Goal: Task Accomplishment & Management: Manage account settings

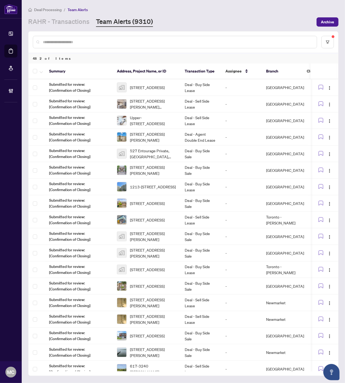
click at [82, 24] on link "RAHR - Transactions" at bounding box center [58, 22] width 61 height 10
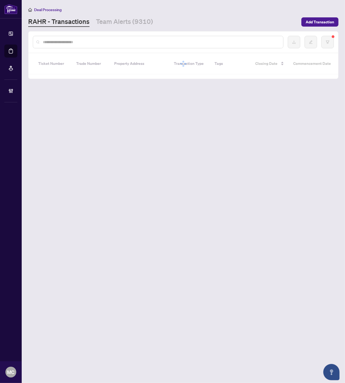
click at [159, 43] on input "text" at bounding box center [161, 42] width 236 height 6
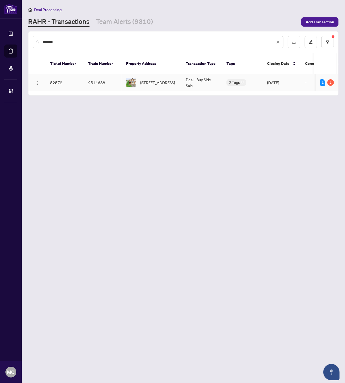
type input "*******"
click at [142, 80] on span "[STREET_ADDRESS]" at bounding box center [157, 83] width 35 height 6
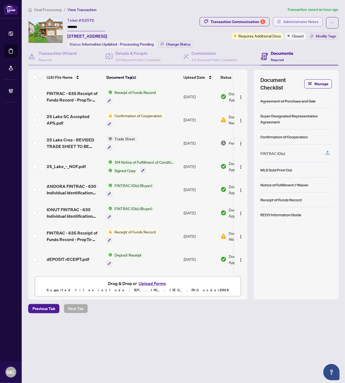
click at [297, 20] on span "Administrator Notes" at bounding box center [300, 21] width 35 height 9
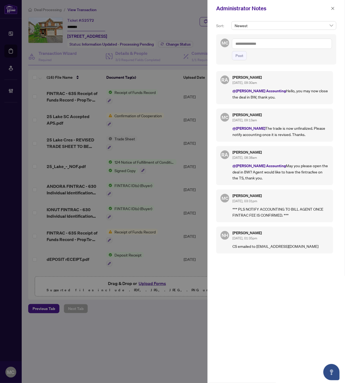
click at [334, 10] on icon "close" at bounding box center [333, 9] width 4 height 4
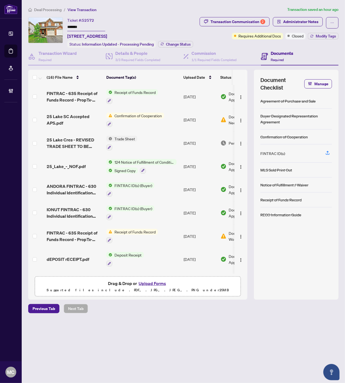
click at [39, 8] on span "Deal Processing" at bounding box center [47, 9] width 27 height 5
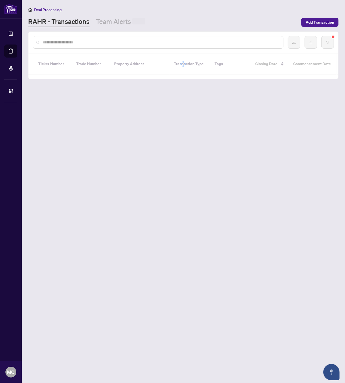
click at [140, 42] on input "text" at bounding box center [161, 42] width 236 height 6
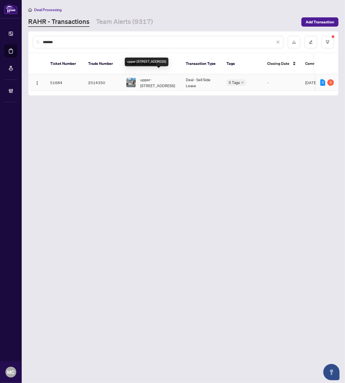
type input "*******"
click at [147, 77] on span "upper-7482 Magistrate Terr, Mississauga, Ontario L5W 1L2, Canada" at bounding box center [158, 83] width 37 height 12
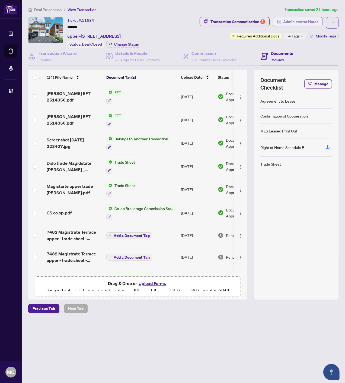
click at [299, 23] on span "Administrator Notes" at bounding box center [300, 21] width 35 height 9
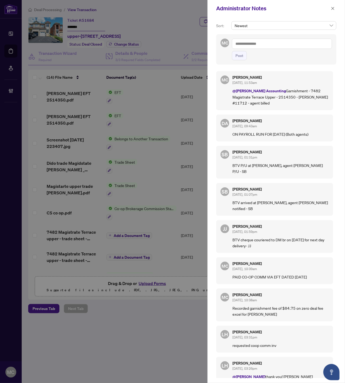
click at [332, 7] on icon "close" at bounding box center [333, 9] width 4 height 4
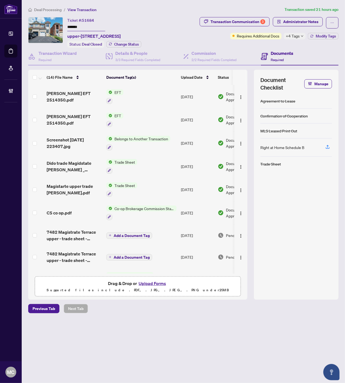
click at [42, 9] on span "Deal Processing" at bounding box center [47, 9] width 27 height 5
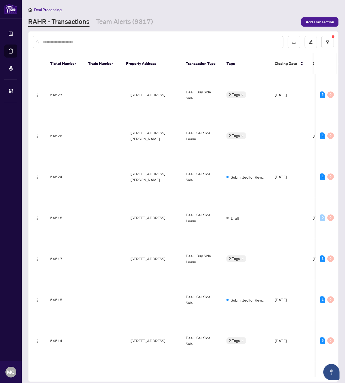
click at [97, 42] on input "text" at bounding box center [161, 42] width 236 height 6
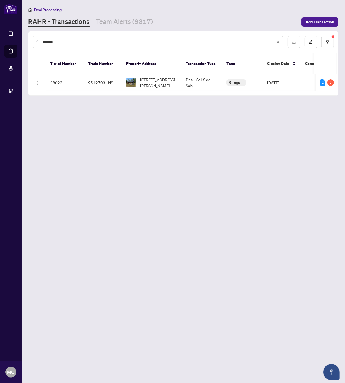
type input "*******"
click at [150, 79] on span "0 Shuttleworth Rd, Kawartha Lakes, Ontario K0M 1C0, Canada" at bounding box center [158, 83] width 37 height 12
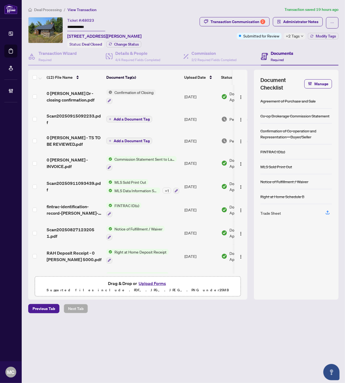
click at [294, 35] on span "+2 Tags" at bounding box center [293, 36] width 14 height 6
drag, startPoint x: 209, startPoint y: 36, endPoint x: 209, endPoint y: 57, distance: 21.2
click at [209, 36] on div "Transaction Communication 2 Administrator Notes Submitted for Review +2 Tags Mo…" at bounding box center [255, 28] width 167 height 22
click at [232, 23] on div "Transaction Communication 2" at bounding box center [238, 21] width 55 height 9
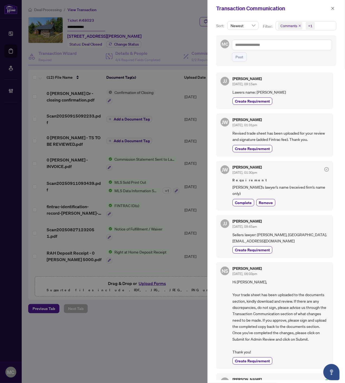
click at [299, 25] on icon "close" at bounding box center [299, 25] width 3 height 3
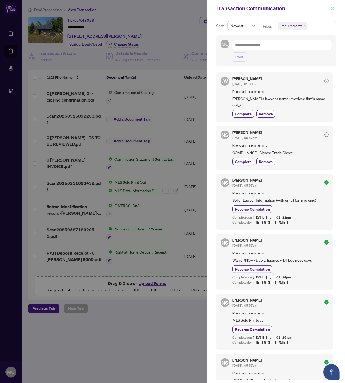
click at [335, 5] on button "button" at bounding box center [332, 8] width 7 height 7
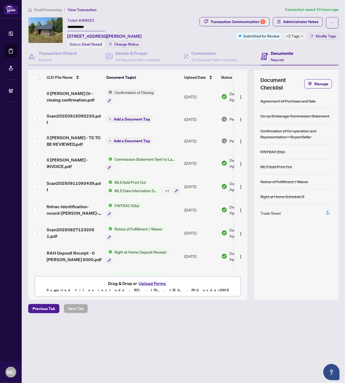
click at [43, 11] on span "Deal Processing" at bounding box center [47, 9] width 27 height 5
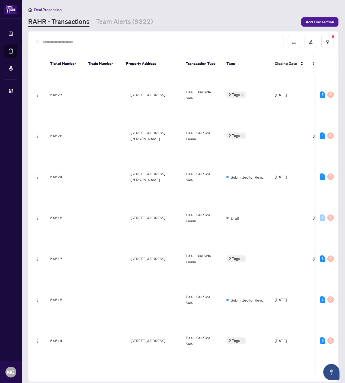
click at [105, 42] on input "text" at bounding box center [161, 42] width 236 height 6
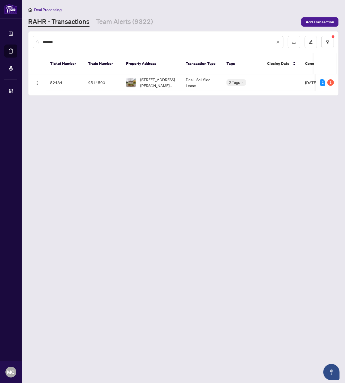
type input "*******"
click at [161, 77] on span "509-4900 Glen Erin Dr, Mississauga, Ontario L5M 7S2, Canada" at bounding box center [158, 83] width 37 height 12
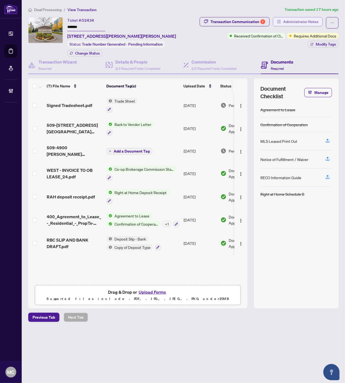
click at [299, 21] on span "Administrator Notes" at bounding box center [300, 21] width 35 height 9
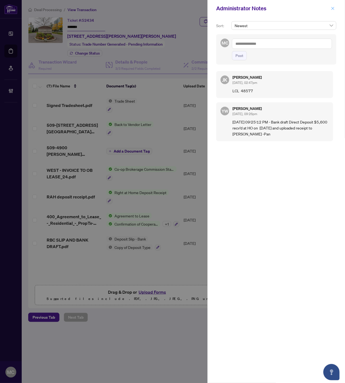
click at [331, 7] on icon "close" at bounding box center [333, 9] width 4 height 4
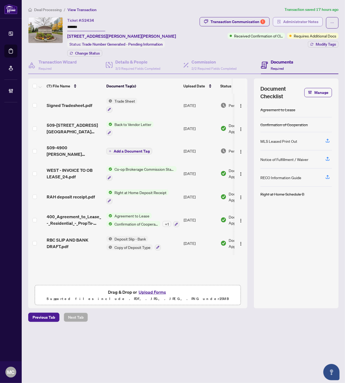
click at [286, 23] on span "Administrator Notes" at bounding box center [300, 21] width 35 height 9
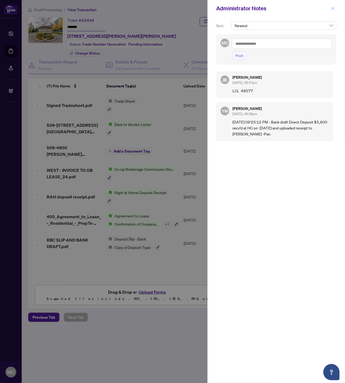
click at [335, 9] on button "button" at bounding box center [332, 8] width 7 height 7
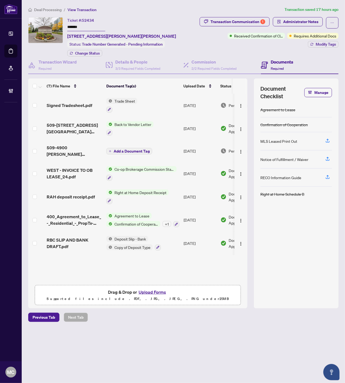
click at [47, 12] on li "Deal Processing" at bounding box center [44, 10] width 33 height 6
click at [47, 9] on span "Deal Processing" at bounding box center [47, 9] width 27 height 5
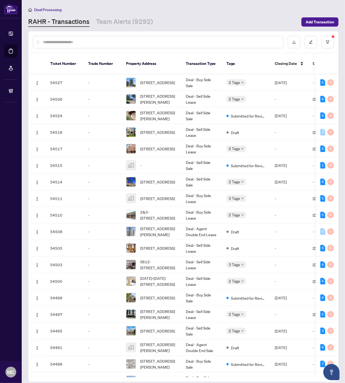
click at [96, 39] on input "text" at bounding box center [161, 42] width 236 height 6
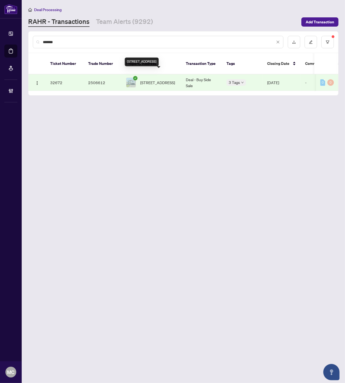
type input "*******"
click at [153, 80] on span "1315 Richmond Road, Burlington, ON L7S 1K5, Canada" at bounding box center [157, 83] width 35 height 6
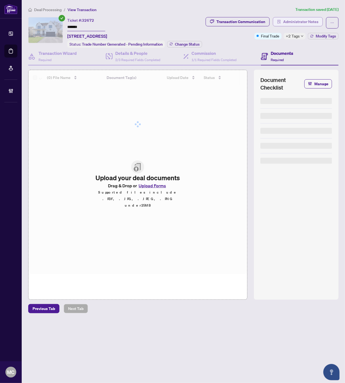
click at [307, 21] on span "Administrator Notes" at bounding box center [300, 21] width 35 height 9
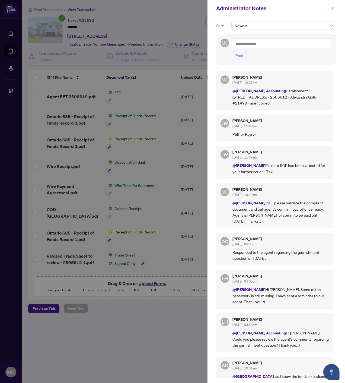
click at [334, 7] on icon "close" at bounding box center [333, 9] width 4 height 4
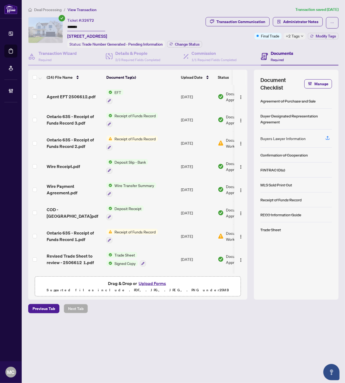
click at [40, 9] on span "Deal Processing" at bounding box center [47, 9] width 27 height 5
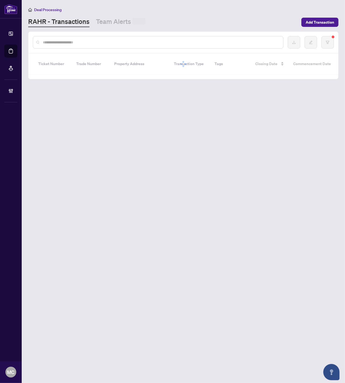
click at [105, 45] on input "text" at bounding box center [161, 42] width 236 height 6
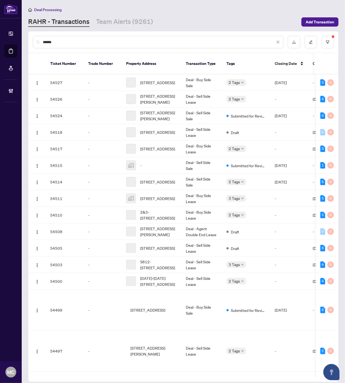
type input "*******"
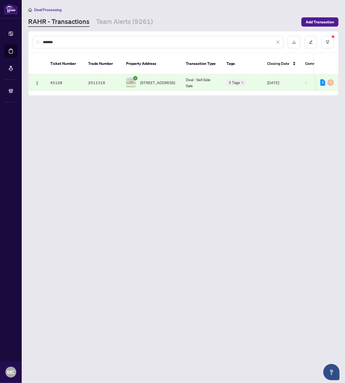
click at [156, 80] on span "15 Tournament Dr, Brampton, Ontario L7A 3J9, Canada" at bounding box center [157, 83] width 35 height 6
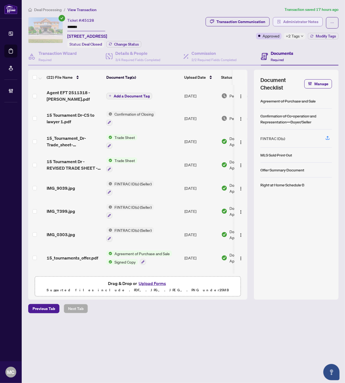
click at [301, 25] on span "Administrator Notes" at bounding box center [300, 21] width 35 height 9
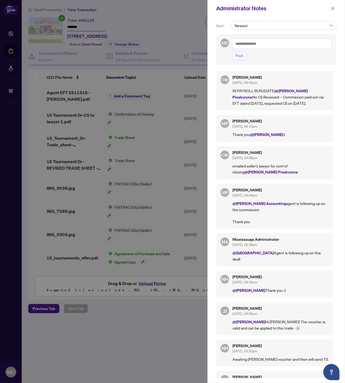
drag, startPoint x: 332, startPoint y: 7, endPoint x: 340, endPoint y: 13, distance: 9.9
click at [332, 7] on icon "close" at bounding box center [333, 9] width 4 height 4
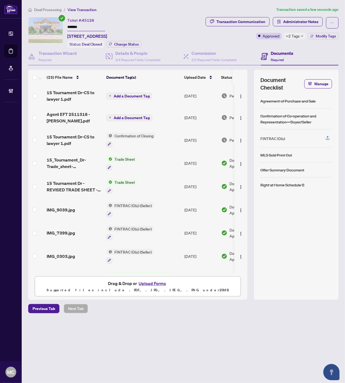
click at [119, 94] on span "Add a Document Tag" at bounding box center [132, 96] width 36 height 4
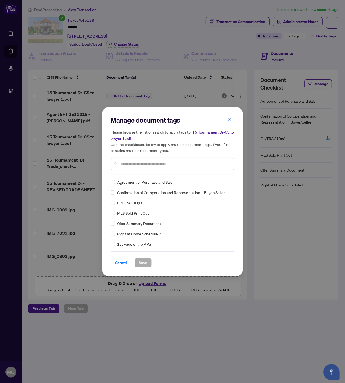
click at [180, 164] on input "text" at bounding box center [175, 164] width 109 height 6
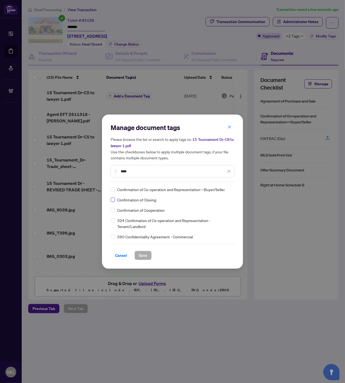
type input "****"
click at [226, 187] on img at bounding box center [223, 189] width 5 height 5
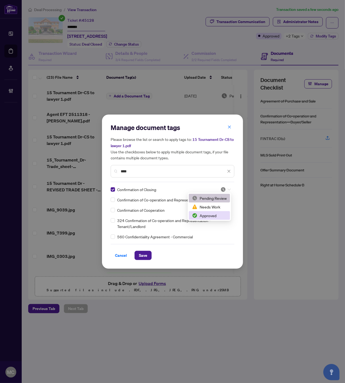
click at [212, 218] on div "Approved" at bounding box center [209, 215] width 35 height 6
click at [144, 253] on span "Save" at bounding box center [143, 255] width 8 height 9
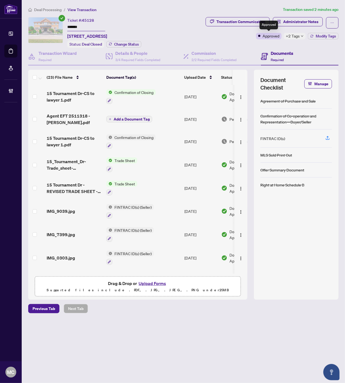
click at [292, 36] on span "+2 Tags" at bounding box center [293, 36] width 14 height 6
click at [230, 36] on div "Transaction Communication Administrator Notes Approved +2 Tags Modify Tags" at bounding box center [257, 28] width 164 height 22
click at [295, 35] on span "+2 Tags" at bounding box center [293, 36] width 14 height 6
click at [242, 36] on div "Transaction Communication Administrator Notes Approved +2 Tags Modify Tags" at bounding box center [257, 28] width 164 height 22
click at [324, 34] on span "Modify Tags" at bounding box center [326, 36] width 20 height 4
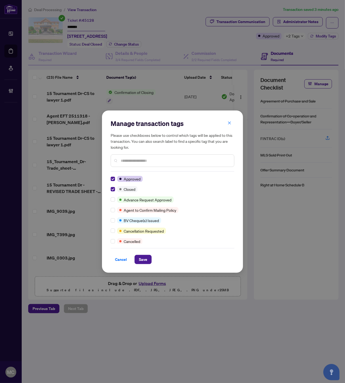
click at [141, 250] on div "Cancel Save" at bounding box center [173, 256] width 124 height 16
click at [140, 257] on span "Save" at bounding box center [143, 259] width 8 height 9
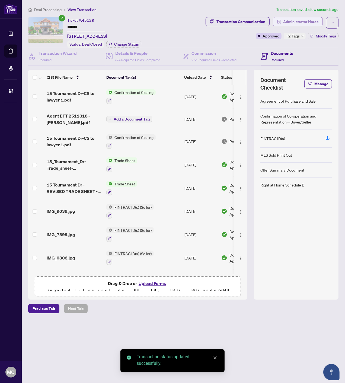
click at [307, 22] on span "Administrator Notes" at bounding box center [300, 21] width 35 height 9
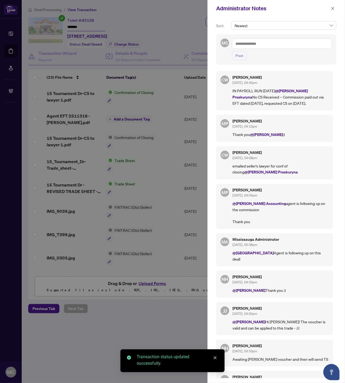
click at [280, 45] on textarea at bounding box center [282, 44] width 100 height 10
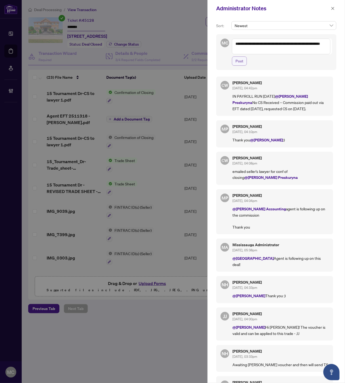
type textarea "**********"
click at [241, 63] on span "Post" at bounding box center [240, 61] width 8 height 9
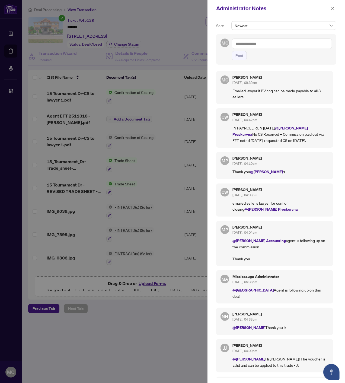
drag, startPoint x: 333, startPoint y: 8, endPoint x: 300, endPoint y: 10, distance: 32.9
click at [333, 8] on icon "close" at bounding box center [333, 8] width 3 height 3
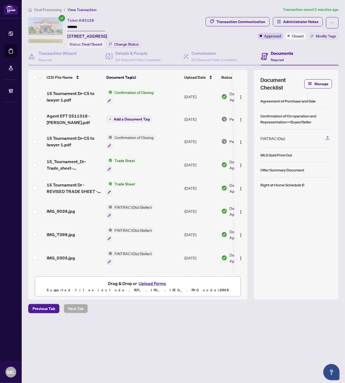
click at [52, 8] on span "Deal Processing" at bounding box center [47, 9] width 27 height 5
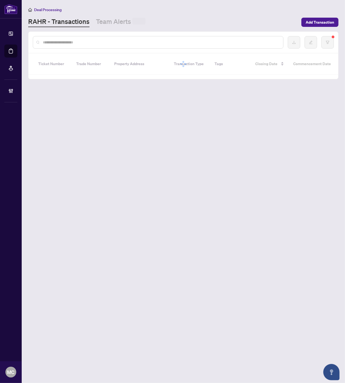
click at [142, 44] on input "text" at bounding box center [161, 42] width 236 height 6
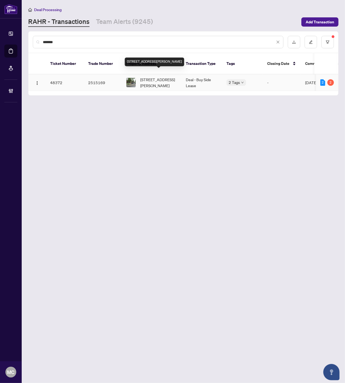
type input "*******"
click at [153, 77] on span "485 Whitmore Ave, Toronto, Ontario M6E 2N9, Canada" at bounding box center [158, 83] width 37 height 12
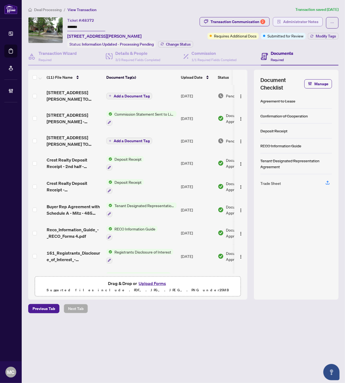
click at [300, 25] on span "Administrator Notes" at bounding box center [300, 21] width 35 height 9
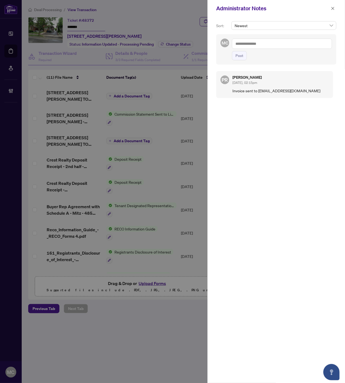
click at [280, 25] on span "Newest" at bounding box center [284, 25] width 99 height 8
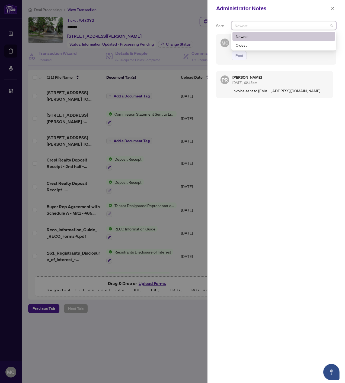
click at [260, 26] on span "Newest" at bounding box center [284, 25] width 99 height 8
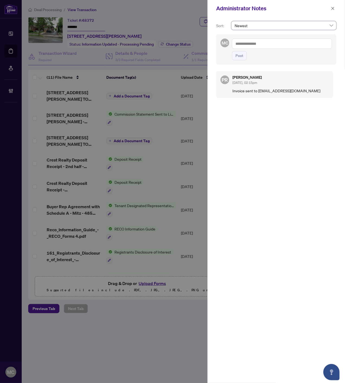
click at [255, 44] on textarea at bounding box center [282, 44] width 100 height 10
paste textarea "**********"
type textarea "**********"
click at [240, 53] on span "Post" at bounding box center [240, 55] width 8 height 9
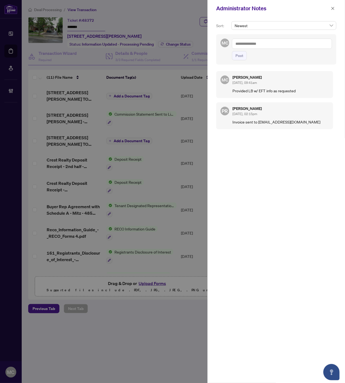
drag, startPoint x: 332, startPoint y: 8, endPoint x: 323, endPoint y: 23, distance: 17.5
click at [332, 8] on icon "close" at bounding box center [333, 9] width 4 height 4
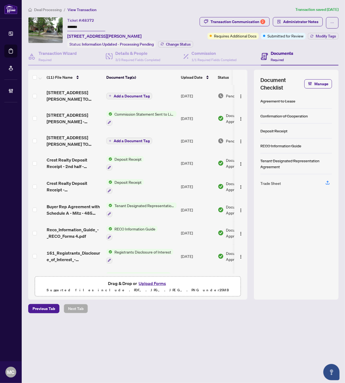
click at [48, 9] on span "Deal Processing" at bounding box center [47, 9] width 27 height 5
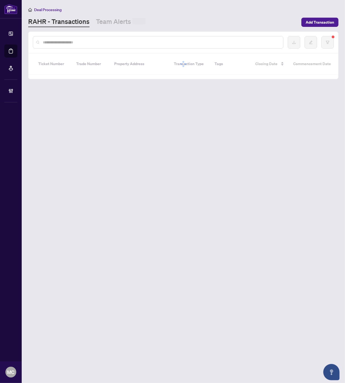
click at [87, 43] on input "text" at bounding box center [161, 42] width 236 height 6
paste input "*******"
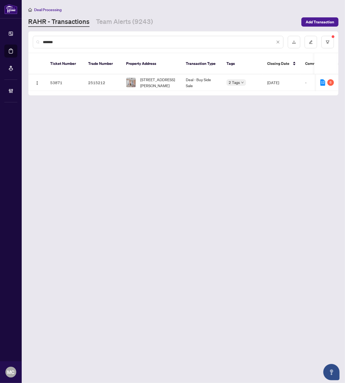
type input "*******"
click at [157, 78] on span "50 Fennimore Cres, Toronto, Ontario M3N 1G8, Canada" at bounding box center [158, 83] width 37 height 12
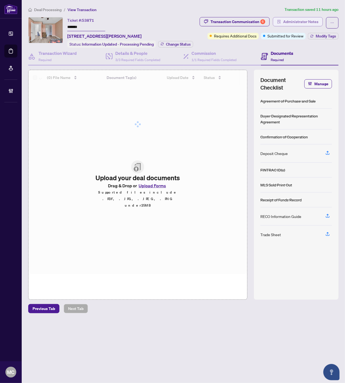
click at [289, 22] on span "Administrator Notes" at bounding box center [300, 21] width 35 height 9
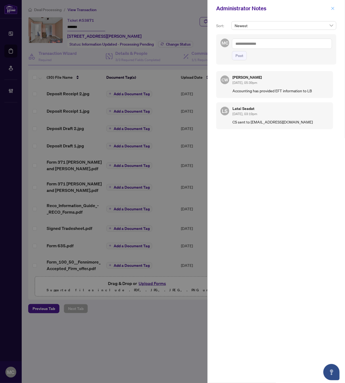
click at [333, 7] on icon "close" at bounding box center [333, 9] width 4 height 4
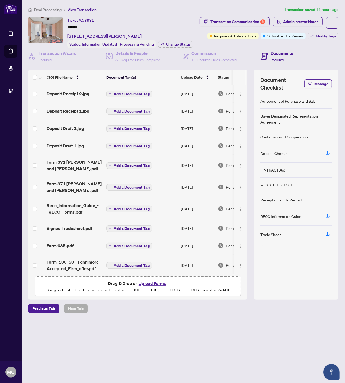
click at [50, 9] on span "Deal Processing" at bounding box center [47, 9] width 27 height 5
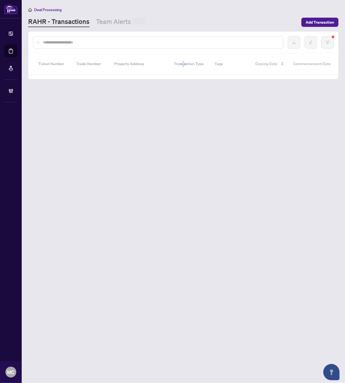
drag, startPoint x: 115, startPoint y: 40, endPoint x: 344, endPoint y: 55, distance: 229.3
click at [115, 40] on input "text" at bounding box center [161, 42] width 236 height 6
paste input "**********"
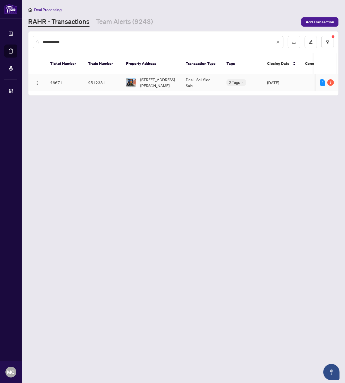
type input "**********"
click at [132, 78] on img at bounding box center [130, 82] width 9 height 9
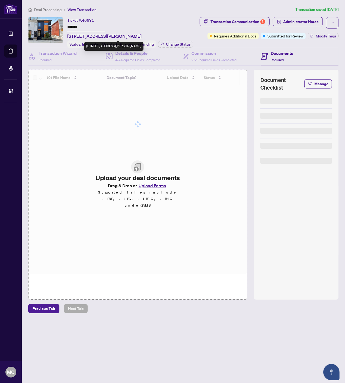
click at [72, 26] on input "*******" at bounding box center [86, 27] width 38 height 8
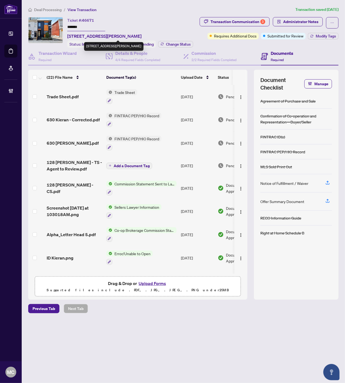
click at [72, 26] on input "*******" at bounding box center [86, 27] width 38 height 8
click at [36, 11] on li "Deal Processing" at bounding box center [44, 10] width 33 height 6
click at [39, 8] on span "Deal Processing" at bounding box center [47, 9] width 27 height 5
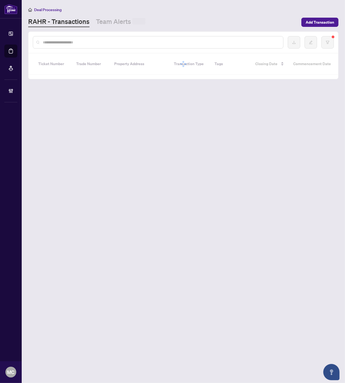
drag, startPoint x: 74, startPoint y: 42, endPoint x: 99, endPoint y: 44, distance: 25.6
click at [74, 42] on input "text" at bounding box center [161, 42] width 236 height 6
paste input "**********"
type input "**********"
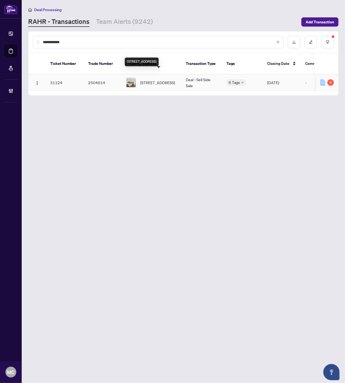
click at [158, 80] on span "163 Tamarack Dr, Markham, Ontario L3T 4X3, Canada" at bounding box center [157, 83] width 35 height 6
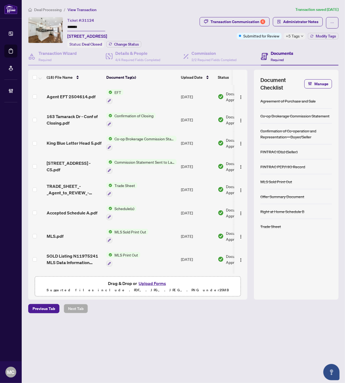
click at [288, 39] on span "+5 Tags" at bounding box center [293, 36] width 14 height 6
click at [107, 20] on div "Ticket #: 31124 ******* 163 Tamarack Dr, Markham, Ontario L3T 4X3, Canada" at bounding box center [87, 28] width 40 height 22
click at [73, 26] on input "*******" at bounding box center [86, 27] width 38 height 8
click at [305, 20] on span "Administrator Notes" at bounding box center [300, 21] width 35 height 9
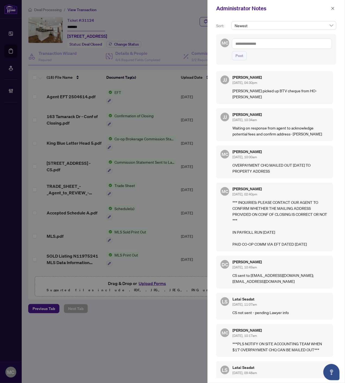
click at [332, 7] on icon "close" at bounding box center [333, 9] width 4 height 4
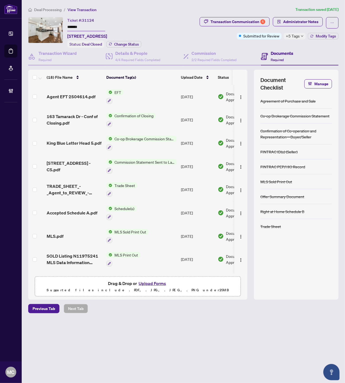
click at [42, 10] on span "Deal Processing" at bounding box center [47, 9] width 27 height 5
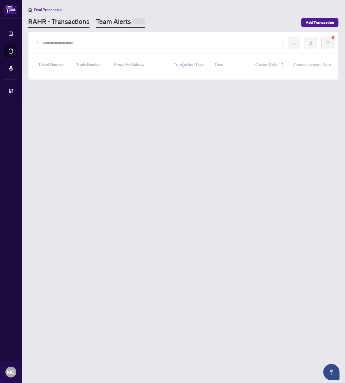
click at [119, 19] on link "Team Alerts" at bounding box center [120, 22] width 49 height 11
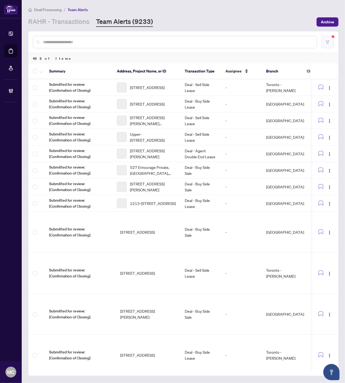
click at [329, 42] on icon "filter" at bounding box center [328, 42] width 4 height 4
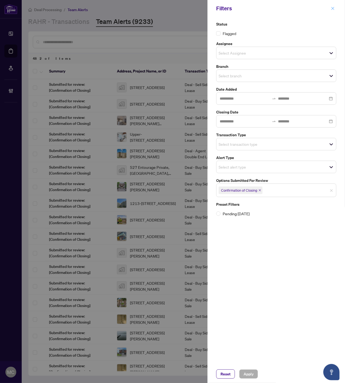
click at [332, 7] on icon "close" at bounding box center [333, 8] width 3 height 3
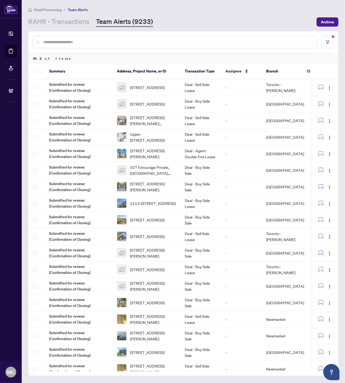
click at [159, 40] on input "text" at bounding box center [178, 42] width 270 height 6
paste input "*******"
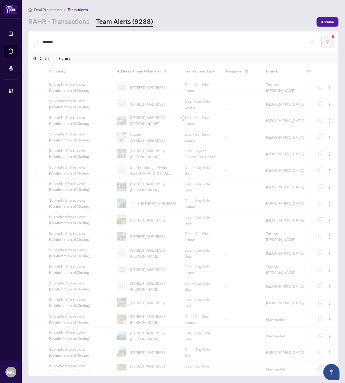
type input "*******"
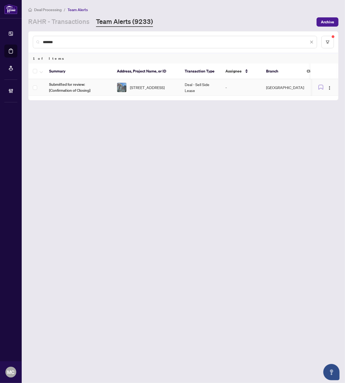
click at [161, 88] on span "1253-25 Viking Lane, Toronto, Ontario M9B 0A1, Canada" at bounding box center [147, 87] width 35 height 6
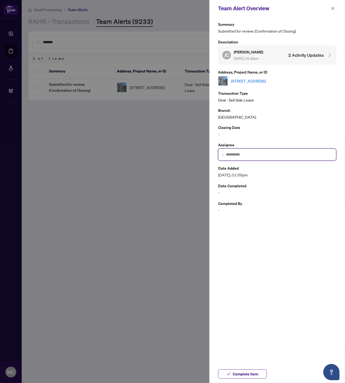
click at [247, 154] on input "search" at bounding box center [279, 155] width 107 height 6
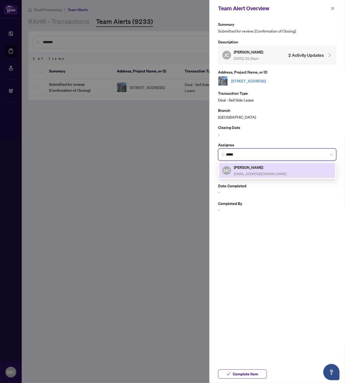
click at [246, 169] on h5 "[PERSON_NAME]" at bounding box center [260, 167] width 53 height 6
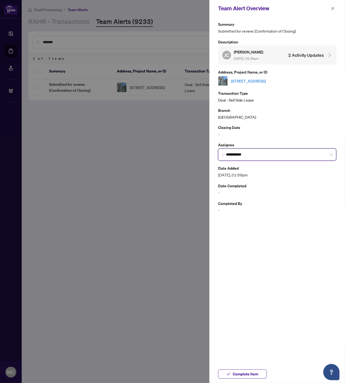
type input "**********"
click at [242, 373] on span "Complete Item" at bounding box center [246, 374] width 26 height 9
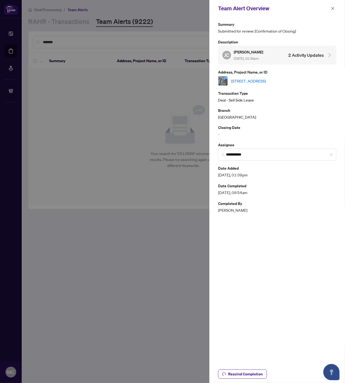
click at [332, 6] on span "button" at bounding box center [333, 8] width 4 height 9
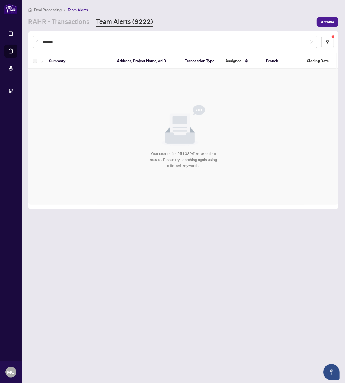
click at [198, 43] on input "*******" at bounding box center [176, 42] width 266 height 6
paste input "text"
type input "*******"
click at [322, 41] on button "button" at bounding box center [328, 42] width 12 height 12
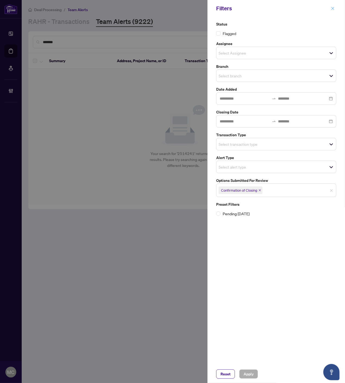
click at [332, 9] on icon "close" at bounding box center [333, 9] width 4 height 4
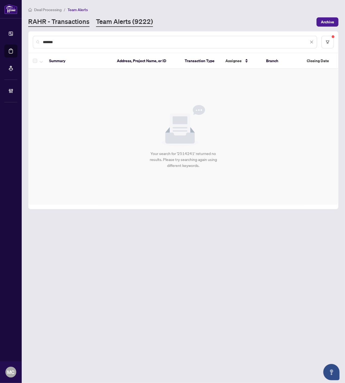
click at [44, 23] on link "RAHR - Transactions" at bounding box center [58, 22] width 61 height 10
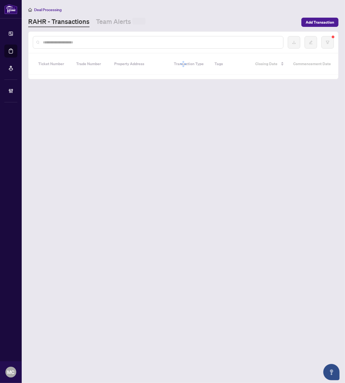
click at [113, 42] on input "text" at bounding box center [161, 42] width 236 height 6
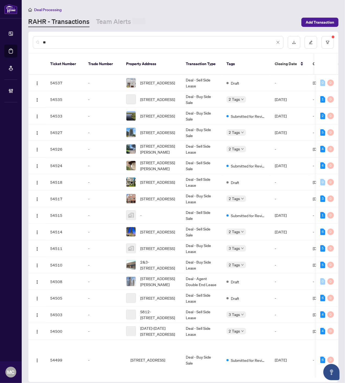
type input "*"
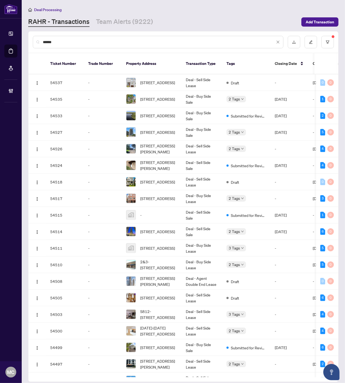
type input "*******"
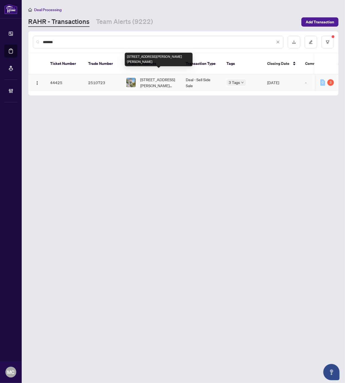
click at [150, 77] on span "B14-26 Bruce St, Vaughan, Ontario L4L 0H4, Canada" at bounding box center [158, 83] width 37 height 12
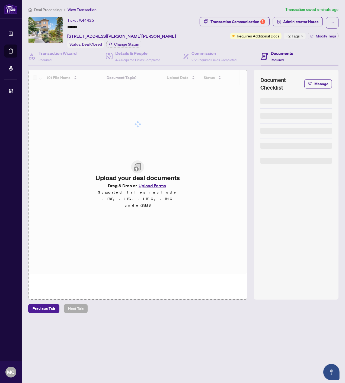
drag, startPoint x: 296, startPoint y: 39, endPoint x: 262, endPoint y: 43, distance: 34.2
click at [296, 38] on span "+2 Tags" at bounding box center [293, 36] width 14 height 6
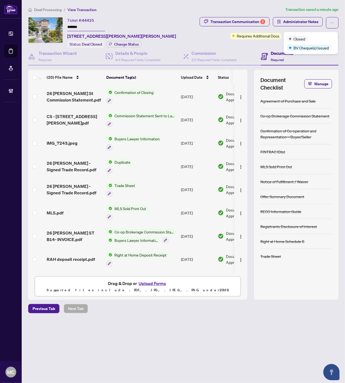
click at [289, 34] on div "Closed BV Cheque(s) Issued" at bounding box center [311, 43] width 54 height 22
drag, startPoint x: 209, startPoint y: 39, endPoint x: 251, endPoint y: 34, distance: 42.0
click at [210, 39] on div "Transaction Communication 3 Administrator Notes Requires Additional Docs +2 Tag…" at bounding box center [264, 32] width 152 height 31
click at [297, 20] on span "Administrator Notes" at bounding box center [300, 21] width 35 height 9
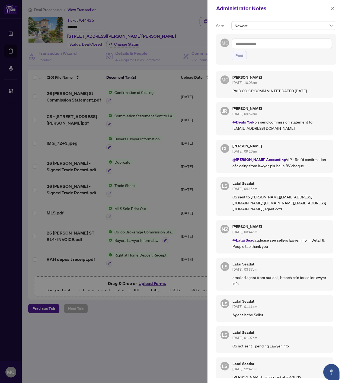
click at [286, 44] on textarea at bounding box center [282, 44] width 100 height 10
paste textarea "**********"
type textarea "**********"
click at [239, 62] on div "**********" at bounding box center [276, 49] width 120 height 30
click at [239, 59] on span "Post" at bounding box center [240, 55] width 8 height 9
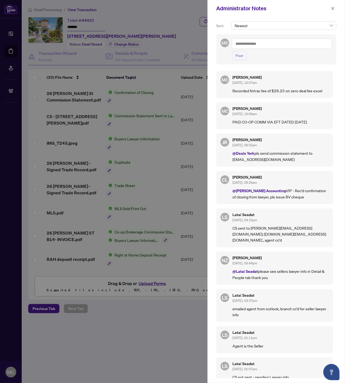
drag, startPoint x: 331, startPoint y: 8, endPoint x: 331, endPoint y: 26, distance: 17.9
click at [331, 8] on button "button" at bounding box center [332, 8] width 7 height 7
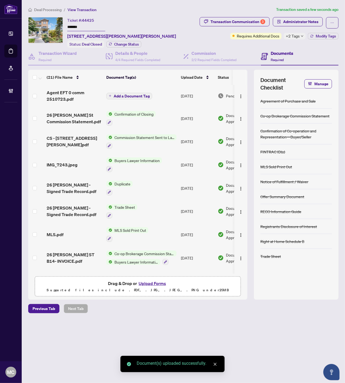
click at [134, 95] on span "Add a Document Tag" at bounding box center [132, 96] width 36 height 4
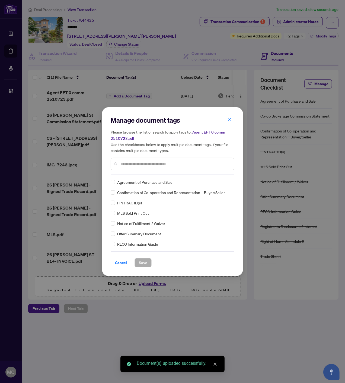
click at [172, 164] on input "text" at bounding box center [175, 164] width 109 height 6
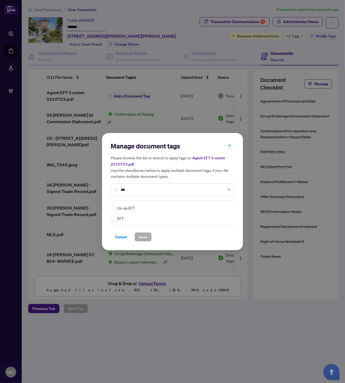
type input "***"
click at [225, 207] on img at bounding box center [223, 207] width 5 height 5
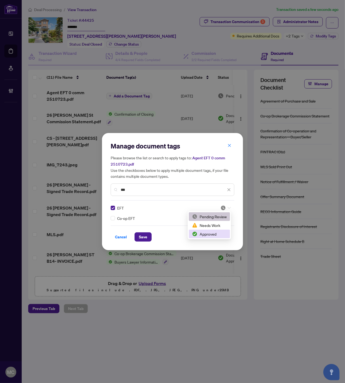
click at [212, 232] on div "Approved" at bounding box center [209, 234] width 35 height 6
click at [140, 239] on span "Save" at bounding box center [143, 237] width 8 height 9
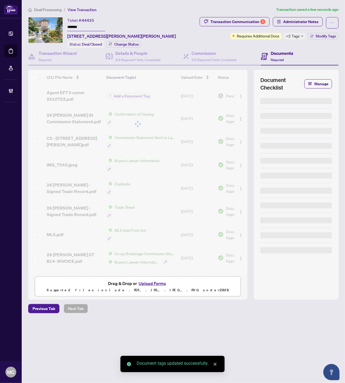
click at [43, 9] on span "Deal Processing" at bounding box center [47, 9] width 27 height 5
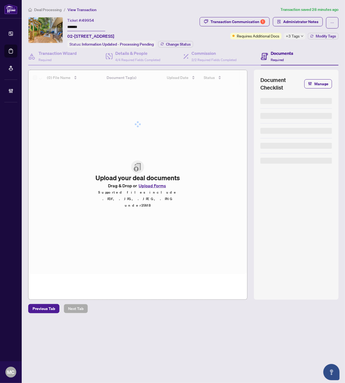
click at [72, 22] on div "Ticket #: 49954" at bounding box center [80, 20] width 27 height 6
click at [74, 24] on input "*******" at bounding box center [86, 27] width 38 height 8
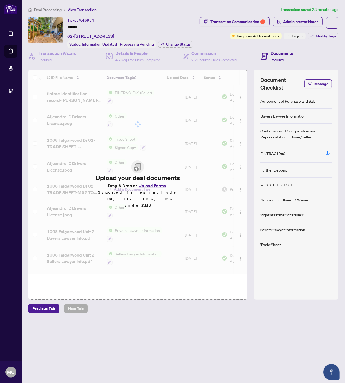
click at [74, 24] on input "*******" at bounding box center [86, 27] width 38 height 8
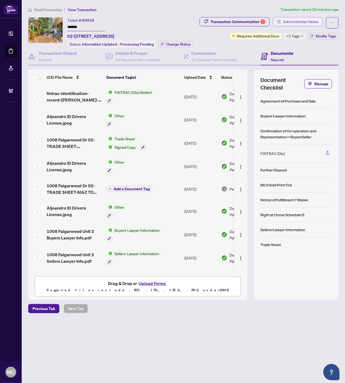
click at [288, 18] on span "Administrator Notes" at bounding box center [300, 21] width 35 height 9
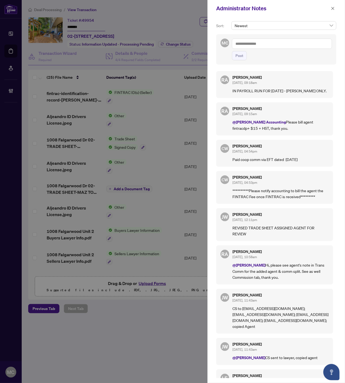
click at [272, 41] on textarea at bounding box center [282, 44] width 100 height 10
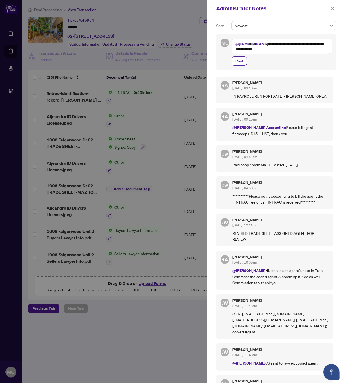
click at [326, 43] on textarea "**********" at bounding box center [281, 47] width 99 height 16
type textarea "**********"
click at [243, 63] on span "Post" at bounding box center [240, 61] width 8 height 9
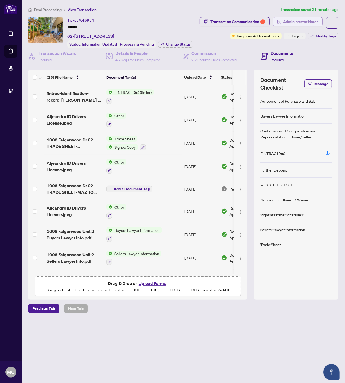
click at [307, 20] on span "Administrator Notes" at bounding box center [300, 21] width 35 height 9
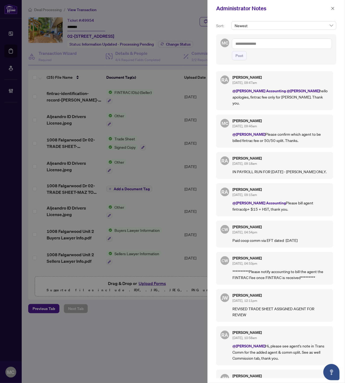
drag, startPoint x: 271, startPoint y: 43, endPoint x: 274, endPoint y: 47, distance: 4.5
click at [271, 43] on textarea at bounding box center [282, 44] width 100 height 10
paste textarea "**********"
click at [287, 44] on textarea "**********" at bounding box center [282, 44] width 100 height 10
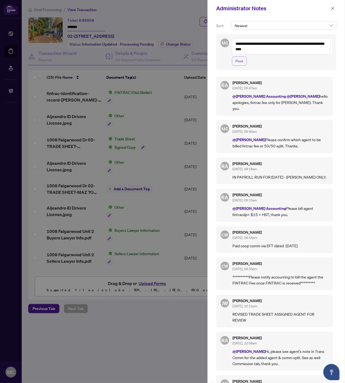
type textarea "**********"
click at [234, 61] on button "Post" at bounding box center [239, 60] width 15 height 9
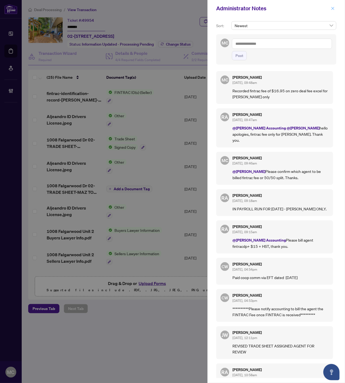
click at [336, 9] on button "button" at bounding box center [332, 8] width 7 height 7
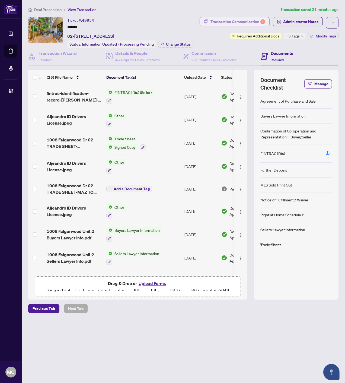
click at [244, 18] on div "Transaction Communication 1" at bounding box center [238, 21] width 55 height 9
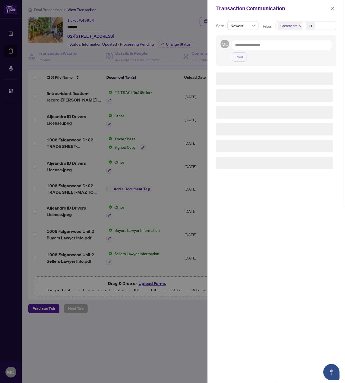
click at [298, 24] on span "Comments" at bounding box center [290, 26] width 24 height 8
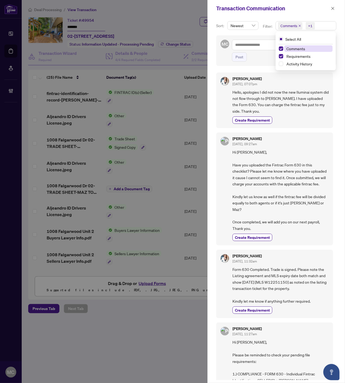
click at [298, 26] on icon "close" at bounding box center [299, 25] width 3 height 3
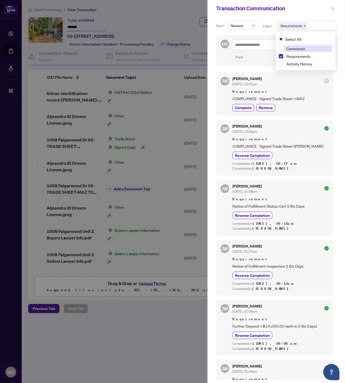
click at [333, 9] on icon "close" at bounding box center [333, 9] width 4 height 4
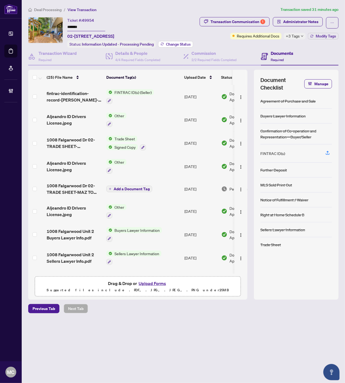
click at [175, 42] on span "Change Status" at bounding box center [178, 44] width 25 height 4
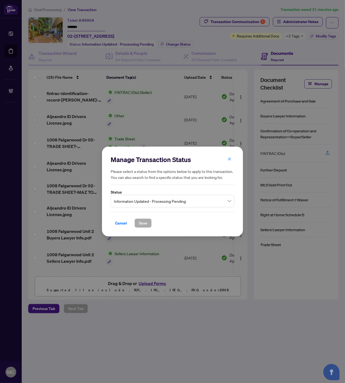
click at [159, 199] on span "Information Updated - Processing Pending" at bounding box center [172, 201] width 117 height 10
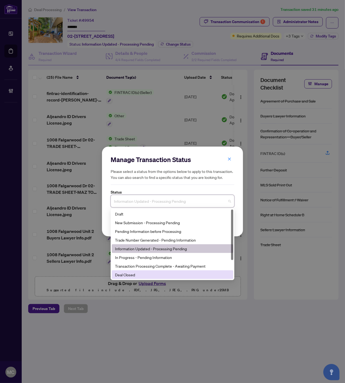
drag, startPoint x: 153, startPoint y: 274, endPoint x: 155, endPoint y: 268, distance: 6.4
click at [153, 274] on div "Deal Closed" at bounding box center [172, 275] width 115 height 6
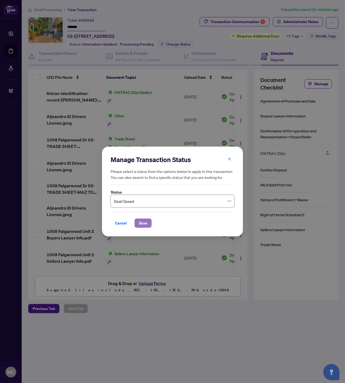
click at [146, 226] on span "Save" at bounding box center [143, 223] width 8 height 9
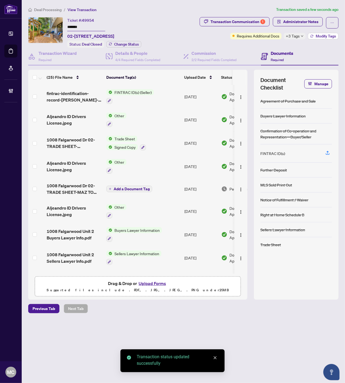
click at [317, 35] on span "Modify Tags" at bounding box center [326, 36] width 20 height 4
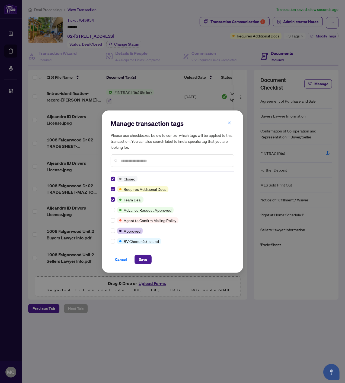
click at [158, 158] on input "text" at bounding box center [175, 161] width 109 height 6
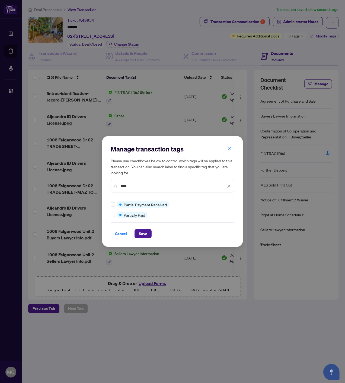
type input "****"
click at [145, 235] on span "Save" at bounding box center [143, 233] width 8 height 9
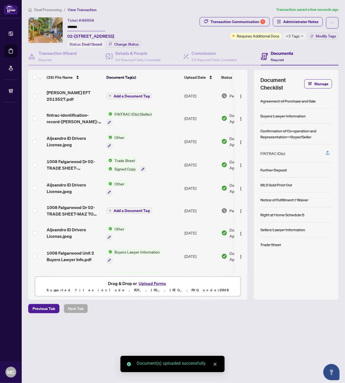
click at [132, 94] on span "Add a Document Tag" at bounding box center [132, 96] width 36 height 4
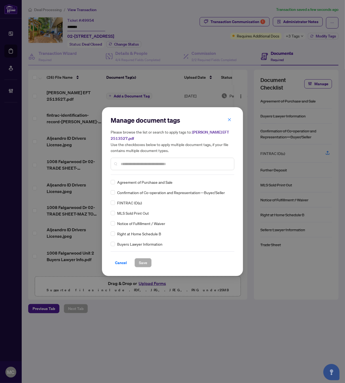
click at [176, 164] on input "text" at bounding box center [175, 164] width 109 height 6
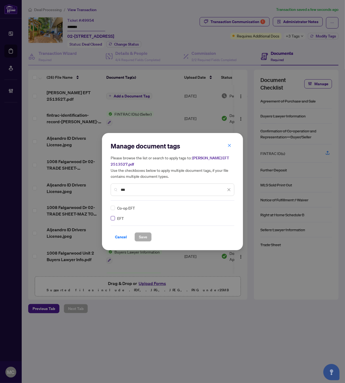
type input "***"
click at [227, 207] on div at bounding box center [226, 207] width 10 height 5
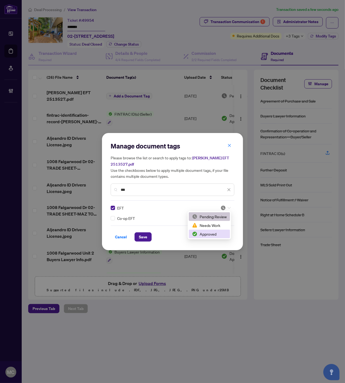
click at [212, 234] on div "Approved" at bounding box center [209, 234] width 35 height 6
click at [143, 236] on span "Save" at bounding box center [143, 237] width 8 height 9
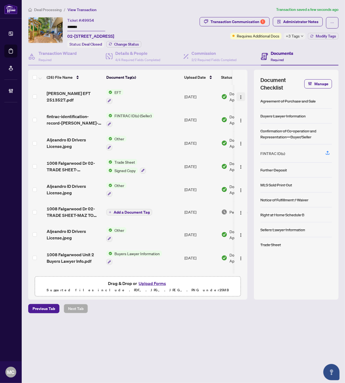
click at [240, 95] on img "button" at bounding box center [241, 97] width 4 height 4
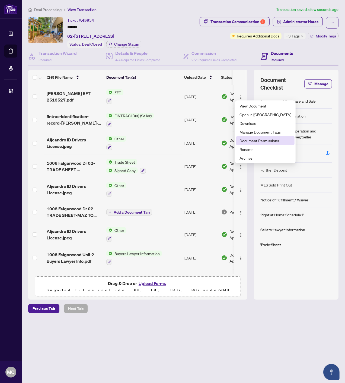
click at [249, 139] on span "Document Permissions" at bounding box center [266, 141] width 52 height 6
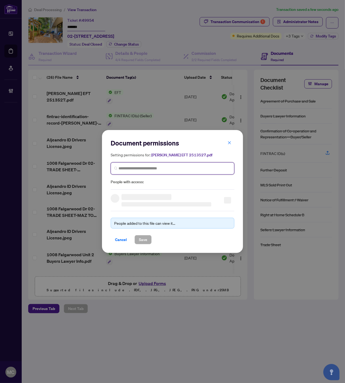
click at [174, 171] on input "search" at bounding box center [175, 169] width 112 height 6
paste input "**********"
type input "**********"
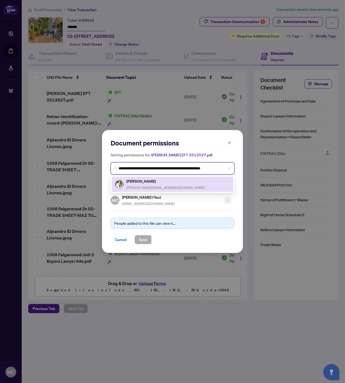
click at [141, 179] on h5 "Monika Kostrzewa" at bounding box center [165, 181] width 78 height 6
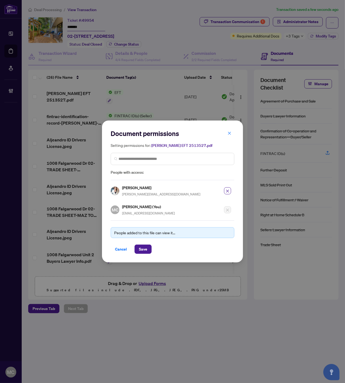
drag, startPoint x: 146, startPoint y: 246, endPoint x: 144, endPoint y: 256, distance: 10.7
click at [146, 250] on span "Save" at bounding box center [143, 249] width 8 height 9
click at [144, 256] on div "Document permissions Setting permissions for: Monika EFT 2513527.pdf 3570 Monik…" at bounding box center [172, 191] width 141 height 142
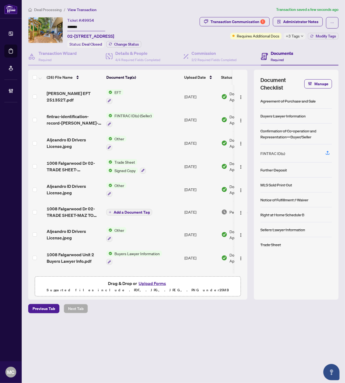
drag, startPoint x: 43, startPoint y: 9, endPoint x: 178, endPoint y: 66, distance: 145.9
click at [43, 9] on span "Deal Processing" at bounding box center [47, 9] width 27 height 5
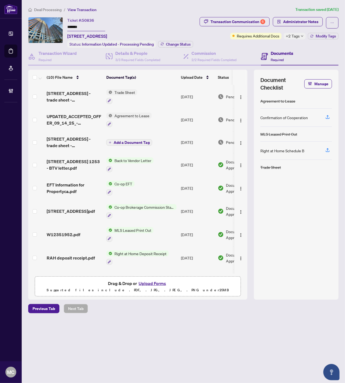
click at [76, 25] on input "*******" at bounding box center [86, 27] width 38 height 8
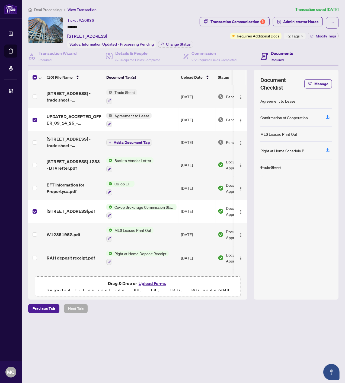
drag, startPoint x: 41, startPoint y: 74, endPoint x: 44, endPoint y: 79, distance: 6.5
click at [41, 74] on span "button" at bounding box center [40, 77] width 3 height 6
click at [48, 85] on span "Open Selected in New Tab(s)" at bounding box center [66, 86] width 48 height 6
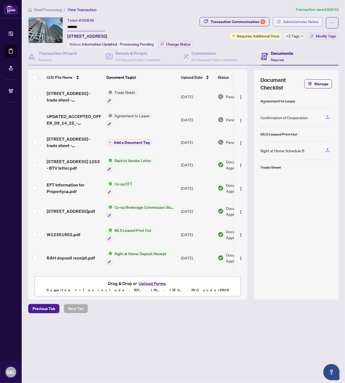
click at [299, 20] on span "Administrator Notes" at bounding box center [300, 21] width 35 height 9
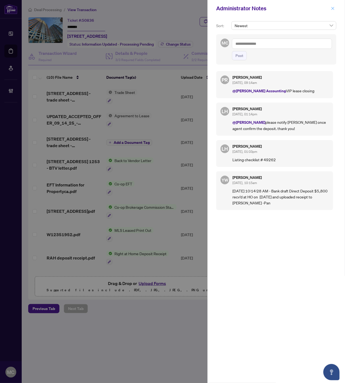
click at [330, 6] on button "button" at bounding box center [332, 8] width 7 height 7
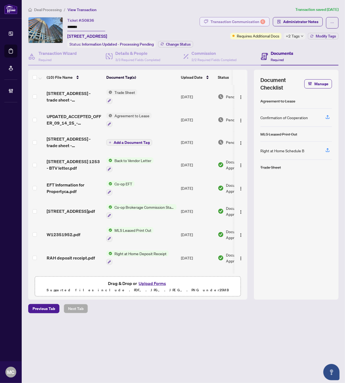
click at [234, 23] on div "Transaction Communication 6" at bounding box center [238, 21] width 55 height 9
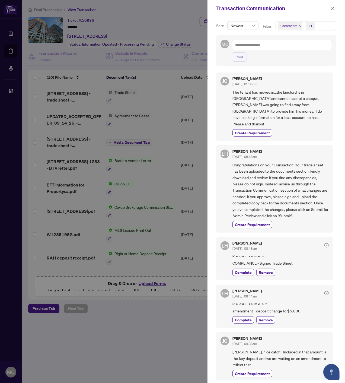
drag, startPoint x: 313, startPoint y: 25, endPoint x: 311, endPoint y: 31, distance: 6.3
click at [314, 25] on span "+1" at bounding box center [310, 26] width 9 height 8
click at [297, 54] on span "Requirements" at bounding box center [299, 56] width 24 height 5
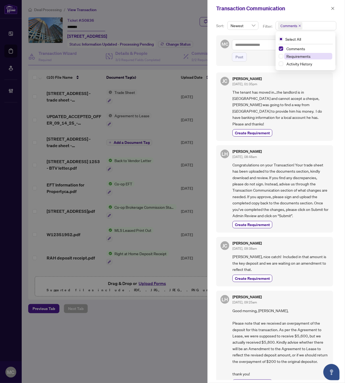
click at [292, 55] on span "Requirements" at bounding box center [299, 56] width 24 height 5
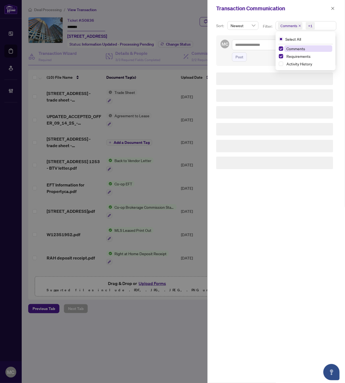
click at [293, 49] on span "Comments" at bounding box center [296, 48] width 19 height 5
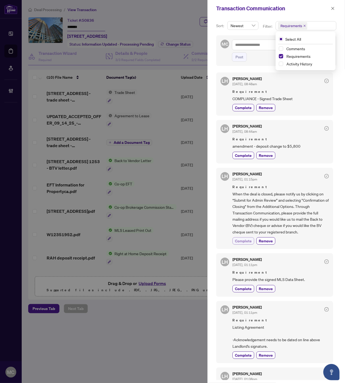
click at [245, 240] on span "Complete" at bounding box center [243, 241] width 17 height 6
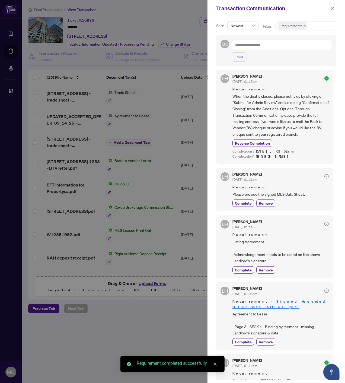
scroll to position [120, 0]
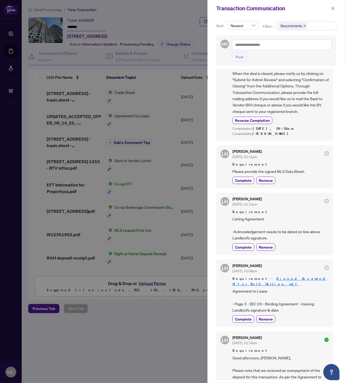
click at [334, 6] on span "button" at bounding box center [333, 8] width 4 height 9
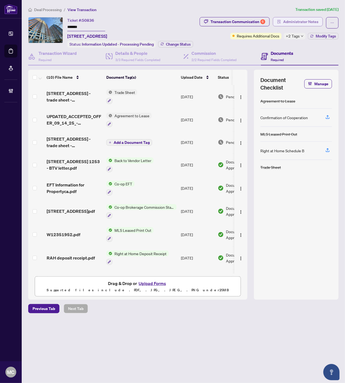
click at [310, 19] on span "Administrator Notes" at bounding box center [300, 21] width 35 height 9
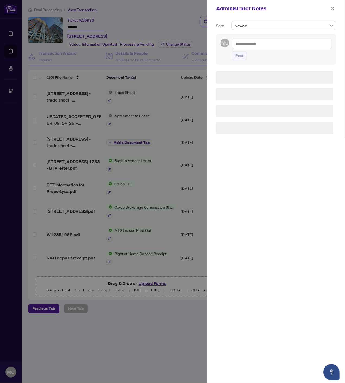
click at [284, 45] on textarea at bounding box center [282, 44] width 100 height 10
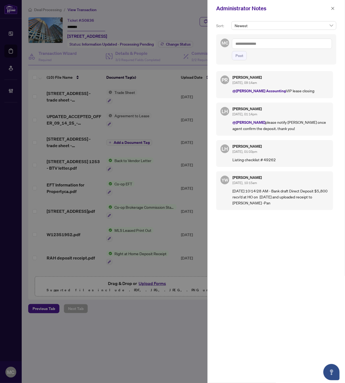
click at [284, 44] on textarea at bounding box center [282, 44] width 100 height 10
paste textarea "**********"
type textarea "**********"
click at [237, 56] on span "Post" at bounding box center [240, 55] width 8 height 9
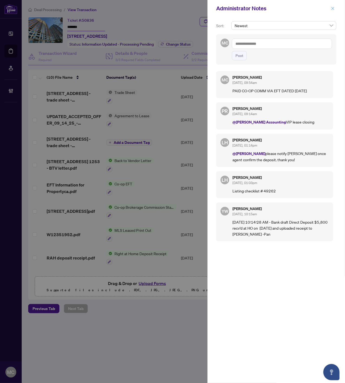
click at [333, 7] on icon "close" at bounding box center [333, 9] width 4 height 4
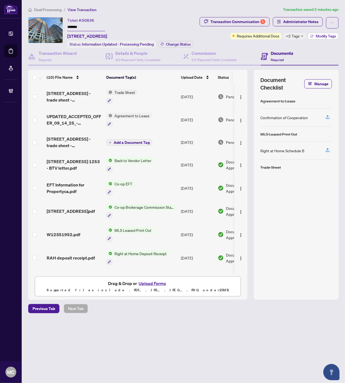
click at [314, 35] on button "Modify Tags" at bounding box center [323, 36] width 31 height 7
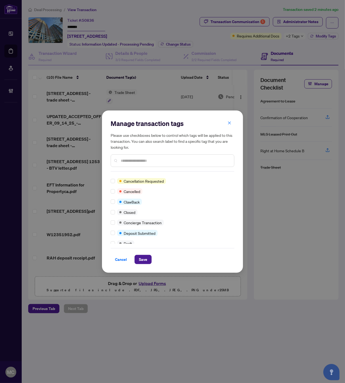
scroll to position [0, 0]
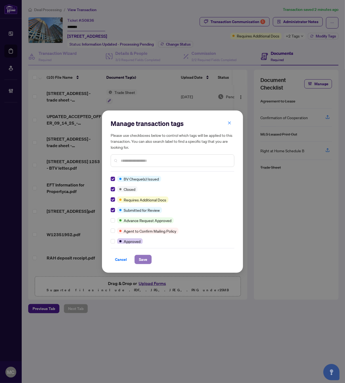
click at [140, 256] on span "Save" at bounding box center [143, 259] width 8 height 9
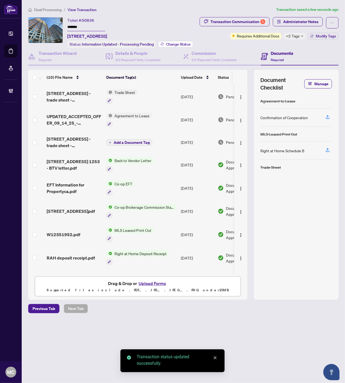
click at [180, 42] on span "Change Status" at bounding box center [178, 44] width 25 height 4
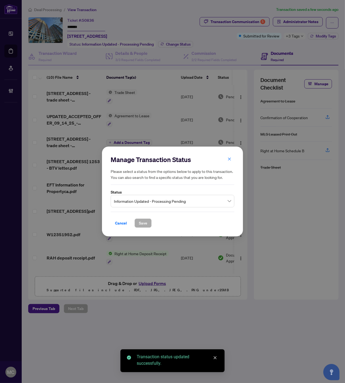
click at [176, 204] on span "Information Updated - Processing Pending" at bounding box center [172, 201] width 117 height 10
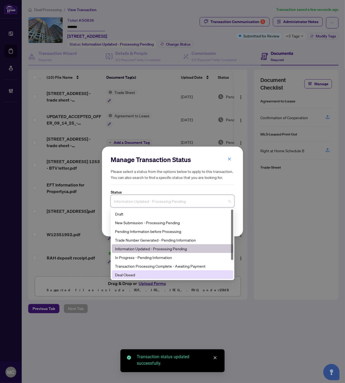
click at [136, 276] on div "Deal Closed" at bounding box center [172, 275] width 115 height 6
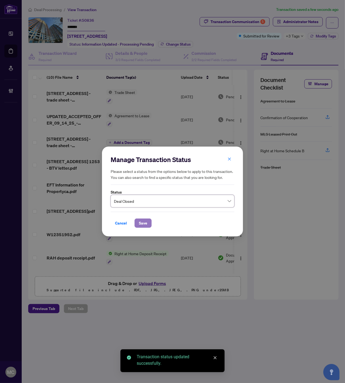
click at [142, 220] on span "Save" at bounding box center [143, 223] width 8 height 9
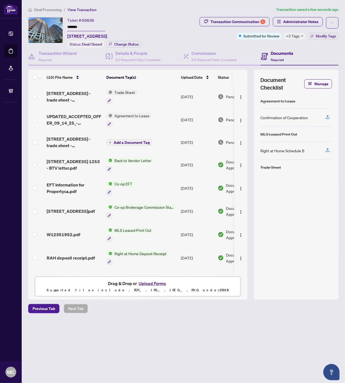
click at [55, 11] on span "Deal Processing" at bounding box center [47, 9] width 27 height 5
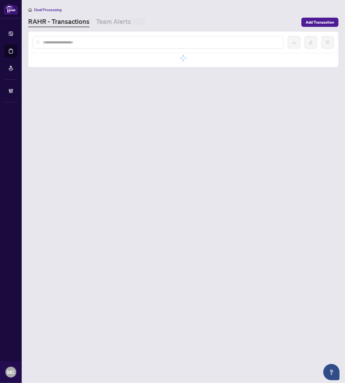
click at [93, 45] on div at bounding box center [158, 42] width 251 height 12
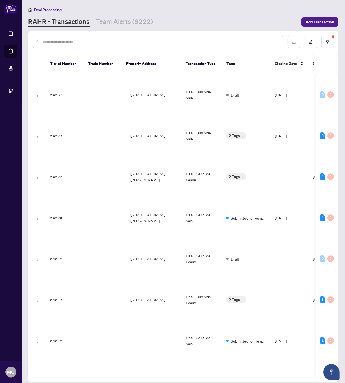
click at [90, 42] on input "text" at bounding box center [161, 42] width 236 height 6
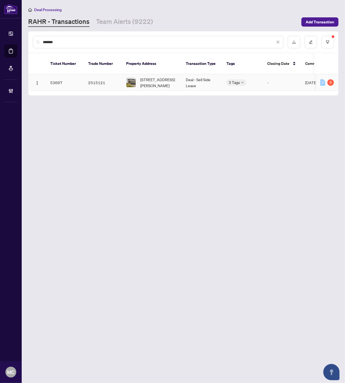
type input "*******"
click at [155, 77] on span "180 Harwood Ave, Woodstock, Ontario N4T 0P9, Canada" at bounding box center [158, 83] width 37 height 12
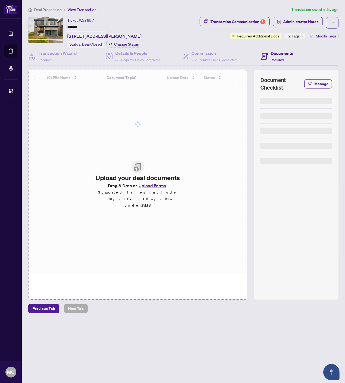
click at [72, 27] on input "*******" at bounding box center [86, 27] width 38 height 8
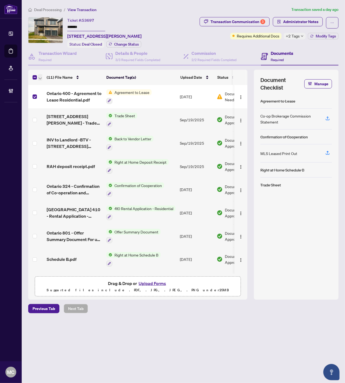
click at [40, 78] on span "button" at bounding box center [40, 77] width 3 height 6
click at [47, 88] on li "Open Selected in New Tab(s)" at bounding box center [66, 85] width 55 height 9
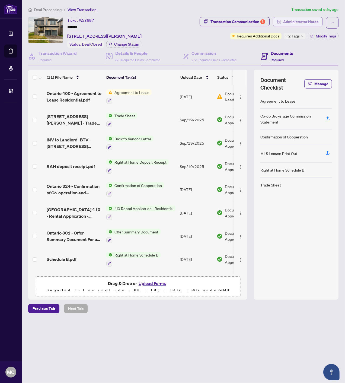
click at [313, 22] on span "Administrator Notes" at bounding box center [300, 21] width 35 height 9
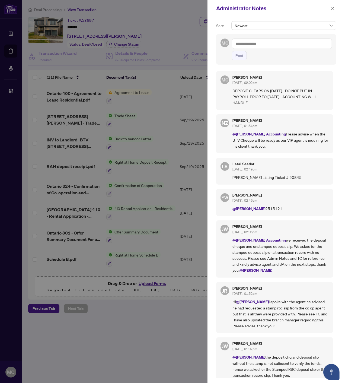
drag, startPoint x: 331, startPoint y: 7, endPoint x: 297, endPoint y: 22, distance: 36.8
click at [331, 7] on icon "close" at bounding box center [333, 9] width 4 height 4
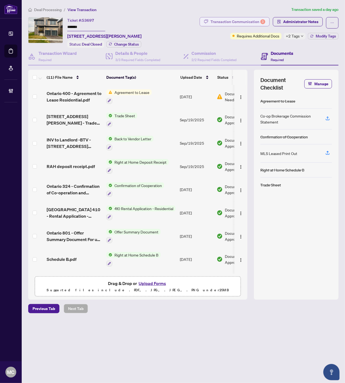
click at [225, 25] on div "Transaction Communication 3" at bounding box center [238, 21] width 55 height 9
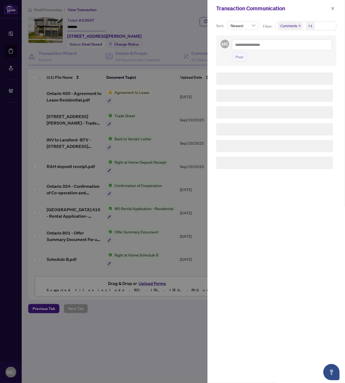
click at [314, 28] on span "+1" at bounding box center [310, 26] width 9 height 8
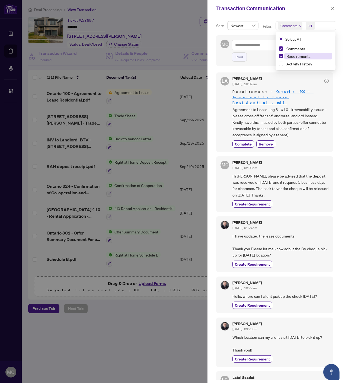
click at [299, 55] on span "Requirements" at bounding box center [299, 56] width 24 height 5
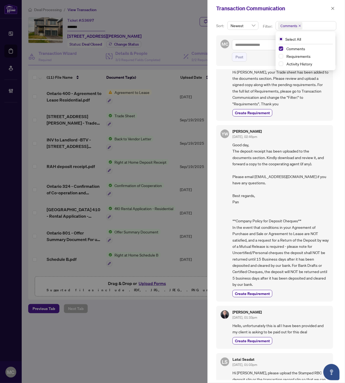
scroll to position [512, 0]
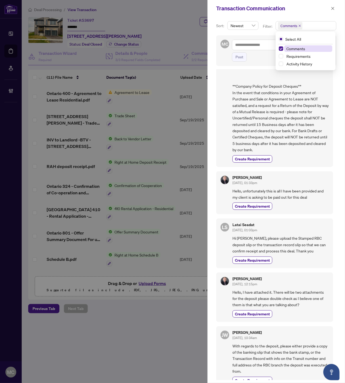
drag, startPoint x: 308, startPoint y: 54, endPoint x: 301, endPoint y: 48, distance: 9.0
click at [308, 54] on span "Requirements" at bounding box center [299, 56] width 24 height 5
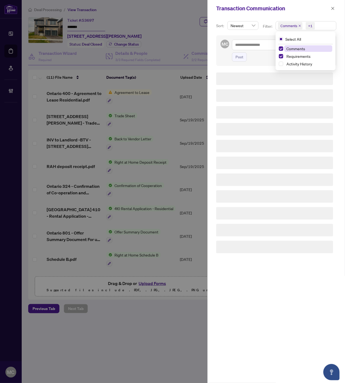
click at [300, 48] on span "Comments" at bounding box center [296, 48] width 19 height 5
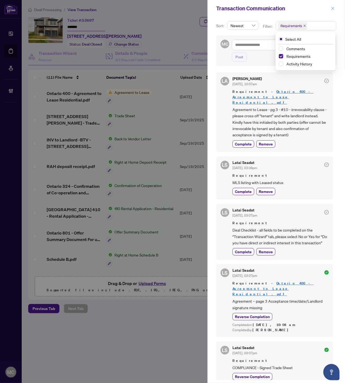
click at [333, 8] on icon "close" at bounding box center [333, 9] width 4 height 4
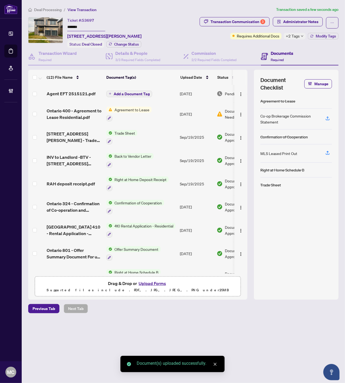
click at [127, 92] on span "Add a Document Tag" at bounding box center [132, 94] width 36 height 4
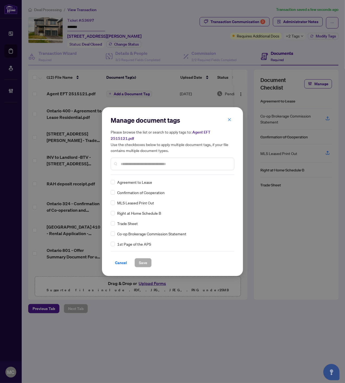
click at [185, 161] on input "text" at bounding box center [175, 164] width 109 height 6
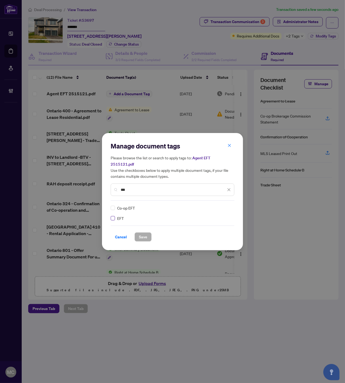
type input "***"
click at [224, 205] on img at bounding box center [223, 207] width 5 height 5
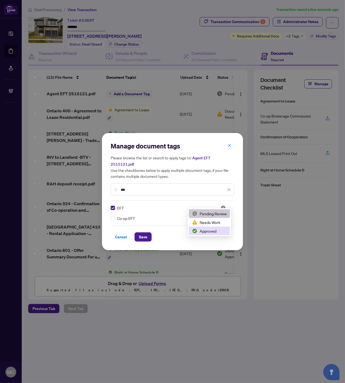
click at [209, 229] on div "Approved" at bounding box center [209, 231] width 35 height 6
click at [147, 233] on span "Save" at bounding box center [143, 237] width 8 height 9
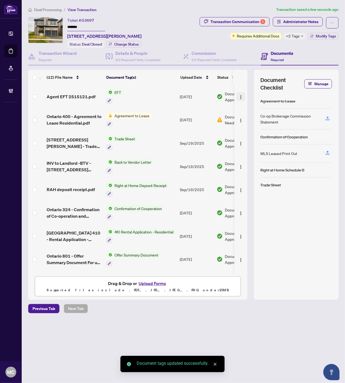
click at [240, 95] on img "button" at bounding box center [241, 97] width 4 height 4
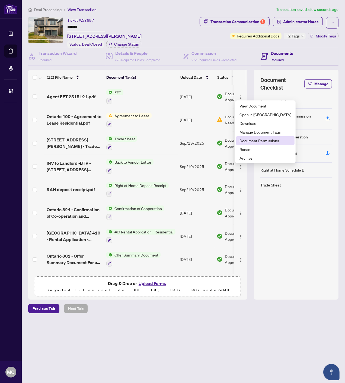
click at [251, 141] on span "Document Permissions" at bounding box center [266, 141] width 52 height 6
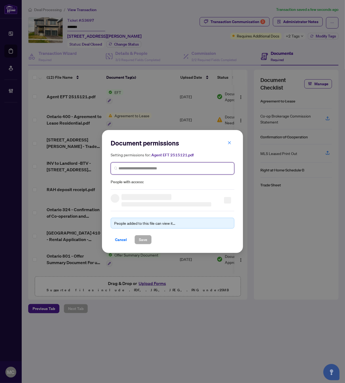
click at [174, 166] on input "search" at bounding box center [175, 169] width 112 height 6
paste input "**********"
type input "**********"
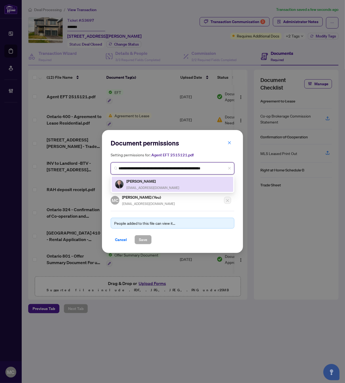
click at [140, 186] on span "bryansipec@gmail.com" at bounding box center [152, 188] width 53 height 4
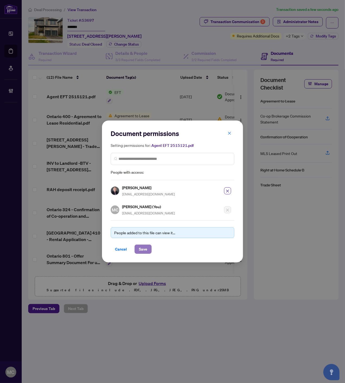
click at [145, 247] on span "Save" at bounding box center [143, 249] width 8 height 9
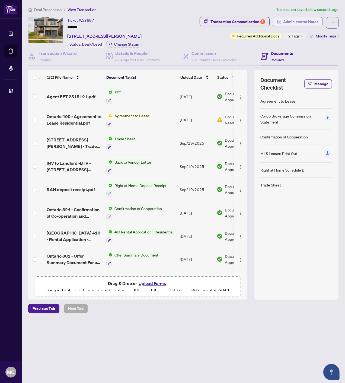
click at [306, 22] on span "Administrator Notes" at bounding box center [300, 21] width 35 height 9
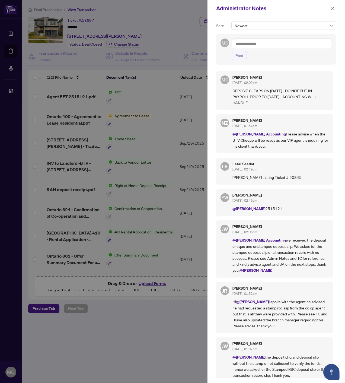
click at [294, 45] on textarea at bounding box center [282, 44] width 100 height 10
paste textarea "**********"
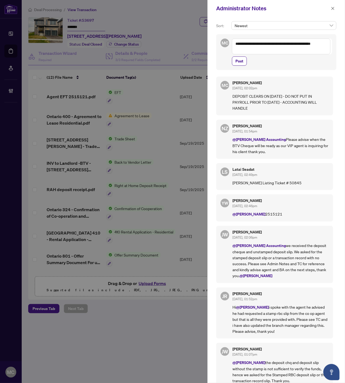
click at [236, 43] on textarea "**********" at bounding box center [281, 47] width 99 height 16
paste textarea "**********"
type textarea "**********"
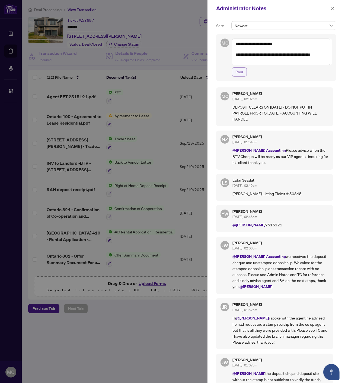
click at [240, 73] on span "Post" at bounding box center [240, 72] width 8 height 9
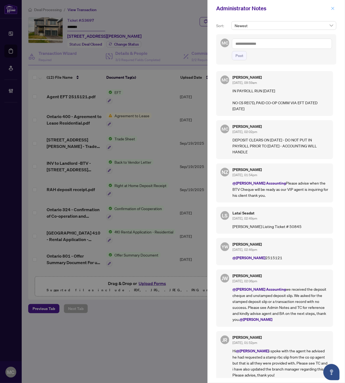
click at [332, 8] on icon "close" at bounding box center [333, 9] width 4 height 4
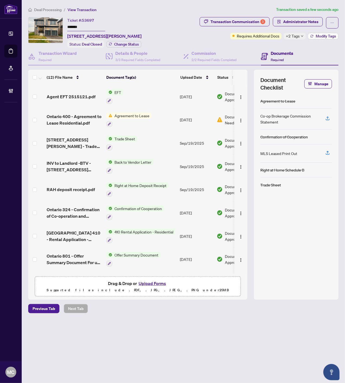
click at [322, 35] on span "Modify Tags" at bounding box center [326, 36] width 20 height 4
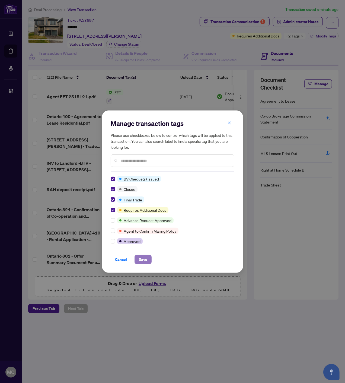
click at [146, 262] on span "Save" at bounding box center [143, 259] width 8 height 9
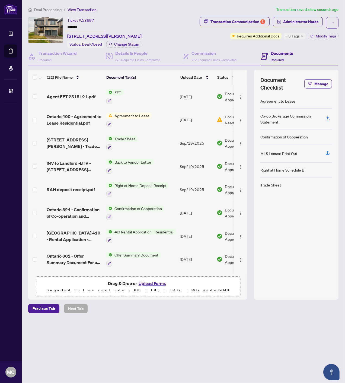
click at [45, 8] on span "Deal Processing" at bounding box center [47, 9] width 27 height 5
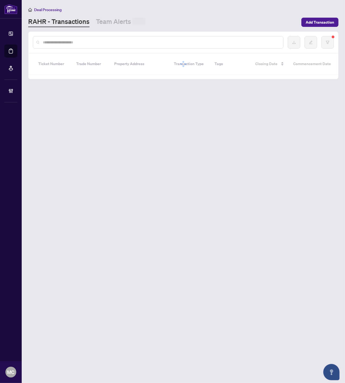
click at [97, 42] on input "text" at bounding box center [161, 42] width 236 height 6
type input "*******"
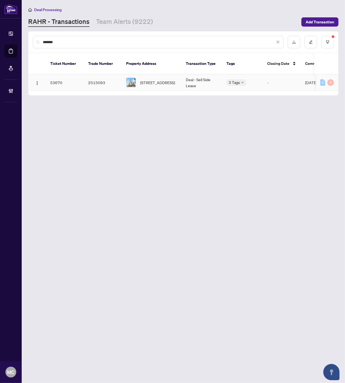
click at [182, 82] on td "Deal - Sell Side Lease" at bounding box center [202, 82] width 41 height 17
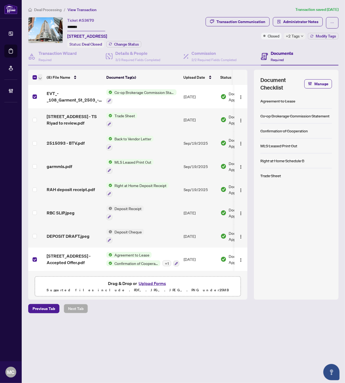
click at [42, 75] on span "button" at bounding box center [40, 77] width 3 height 6
click at [55, 87] on span "Open Selected in New Tab(s)" at bounding box center [66, 86] width 48 height 6
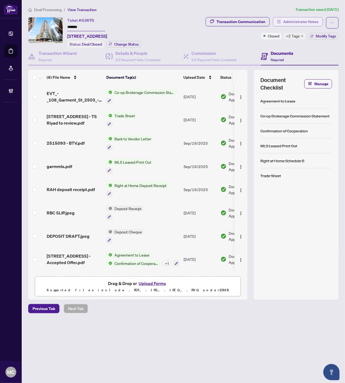
click at [296, 22] on span "Administrator Notes" at bounding box center [300, 21] width 35 height 9
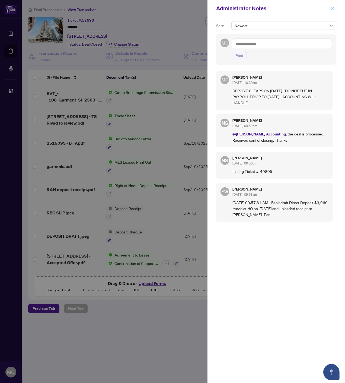
click at [331, 7] on icon "close" at bounding box center [333, 9] width 4 height 4
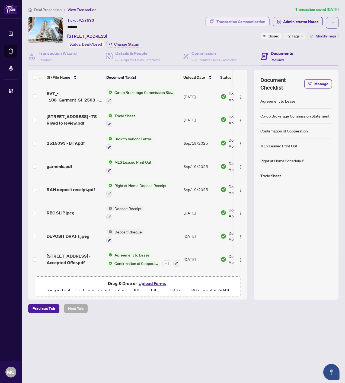
click at [240, 20] on div "Transaction Communication" at bounding box center [241, 21] width 49 height 9
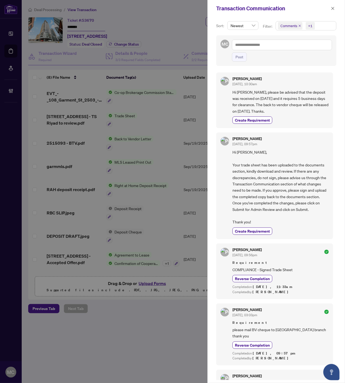
click at [319, 23] on span "Comments +1" at bounding box center [306, 25] width 60 height 9
click at [309, 56] on span "Requirements" at bounding box center [299, 56] width 24 height 5
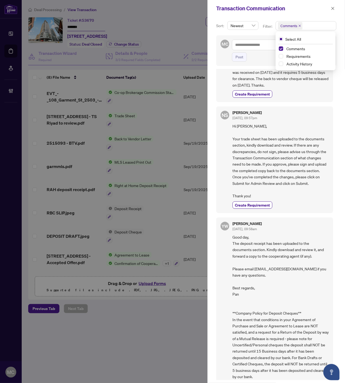
scroll to position [39, 0]
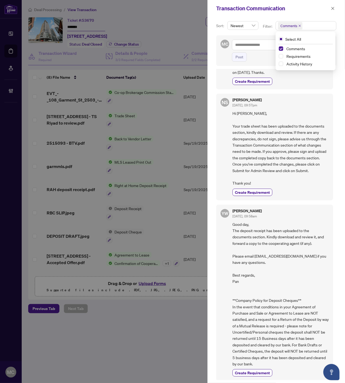
click at [331, 9] on icon "close" at bounding box center [333, 9] width 4 height 4
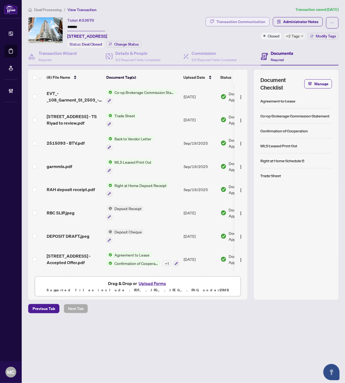
click at [252, 21] on div "Transaction Communication" at bounding box center [241, 21] width 49 height 9
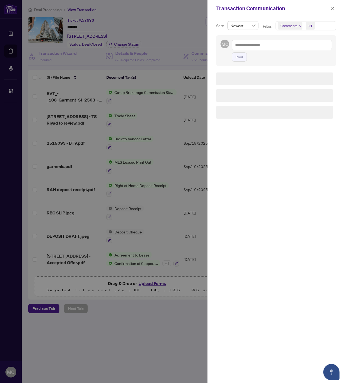
scroll to position [0, 0]
click at [297, 25] on span "Comments" at bounding box center [290, 26] width 24 height 8
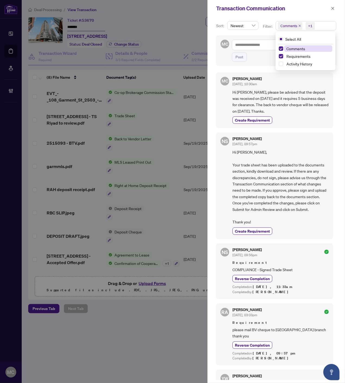
click at [299, 25] on icon "close" at bounding box center [299, 25] width 3 height 3
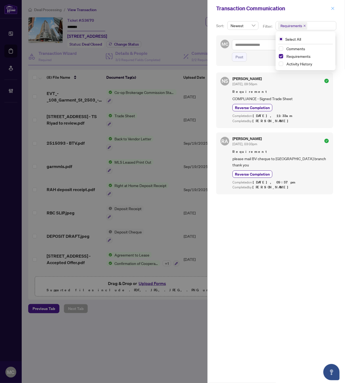
click at [331, 8] on icon "close" at bounding box center [333, 9] width 4 height 4
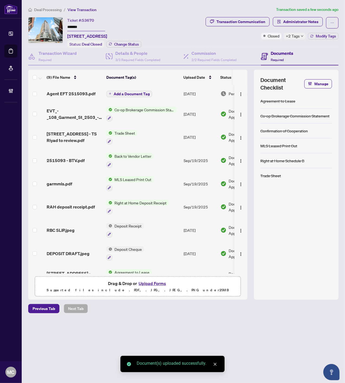
click at [132, 92] on span "Add a Document Tag" at bounding box center [132, 94] width 36 height 4
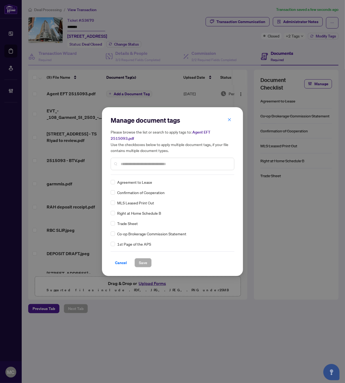
click at [165, 161] on input "text" at bounding box center [175, 164] width 109 height 6
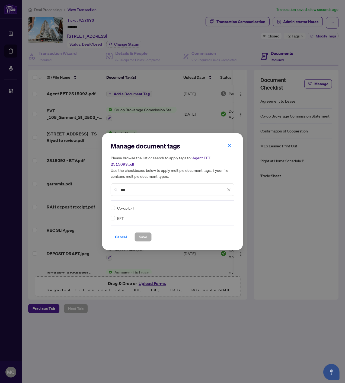
type input "***"
click at [224, 205] on img at bounding box center [223, 207] width 5 height 5
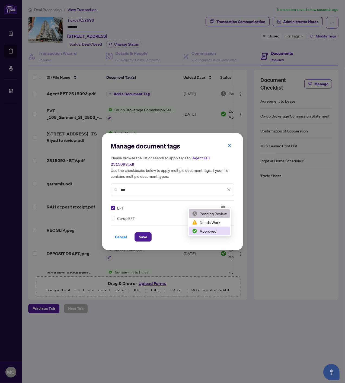
drag, startPoint x: 205, startPoint y: 230, endPoint x: 162, endPoint y: 243, distance: 44.8
click at [205, 231] on div "Approved" at bounding box center [209, 231] width 35 height 6
click at [145, 236] on span "Save" at bounding box center [143, 237] width 8 height 9
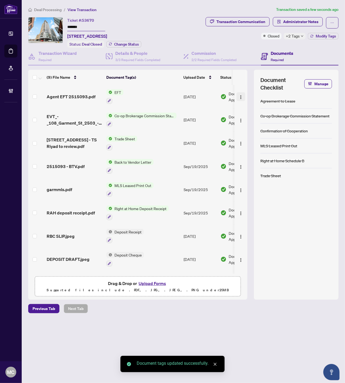
click at [239, 96] on img "button" at bounding box center [241, 97] width 4 height 4
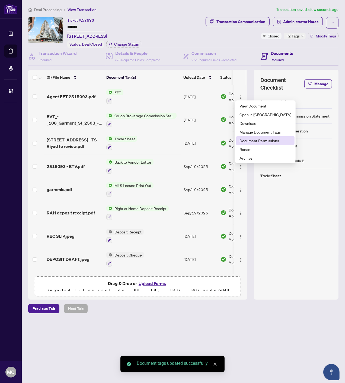
click at [255, 142] on span "Document Permissions" at bounding box center [266, 141] width 52 height 6
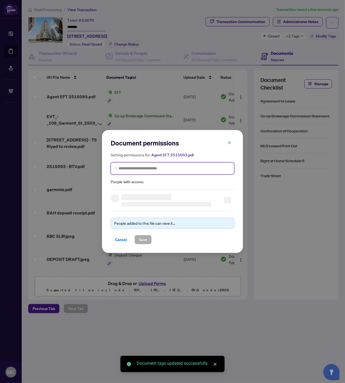
click at [186, 169] on input "search" at bounding box center [175, 169] width 112 height 6
paste input "**********"
type input "**********"
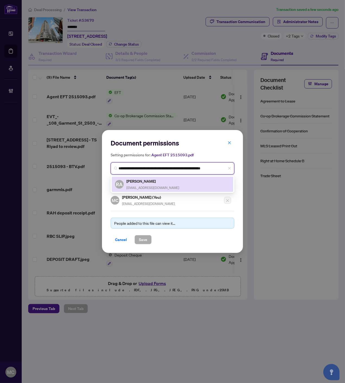
drag, startPoint x: 129, startPoint y: 183, endPoint x: 148, endPoint y: 242, distance: 61.0
click at [133, 183] on h5 "Riyad Ali" at bounding box center [152, 181] width 53 height 6
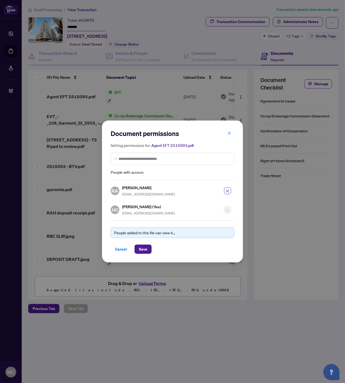
click at [148, 253] on div "Document permissions Setting permissions for: Agent EFT 2515093.pdf 1113 RA Riy…" at bounding box center [172, 191] width 141 height 142
click at [145, 248] on span "Save" at bounding box center [143, 249] width 8 height 9
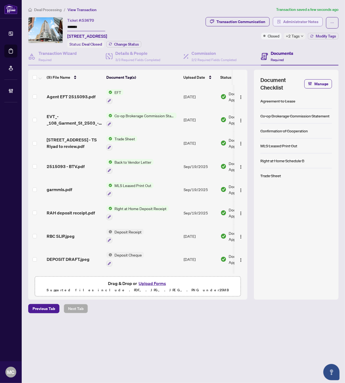
click at [304, 21] on span "Administrator Notes" at bounding box center [300, 21] width 35 height 9
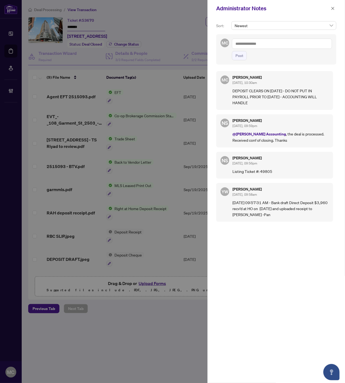
drag, startPoint x: 296, startPoint y: 39, endPoint x: 299, endPoint y: 40, distance: 3.4
click at [296, 39] on textarea at bounding box center [282, 44] width 100 height 10
paste textarea "**********"
type textarea "**********"
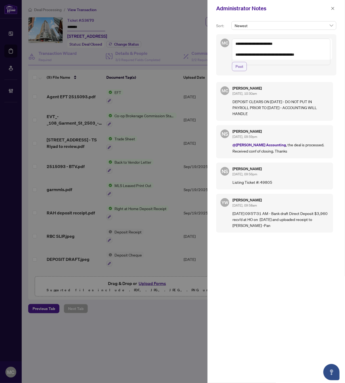
click at [237, 71] on span "Post" at bounding box center [240, 66] width 8 height 9
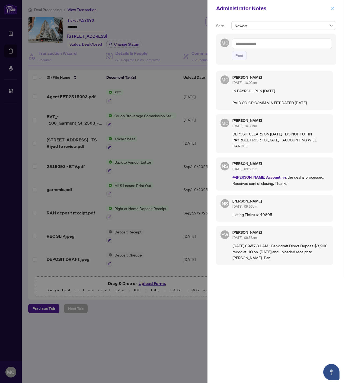
click at [332, 8] on icon "close" at bounding box center [333, 9] width 4 height 4
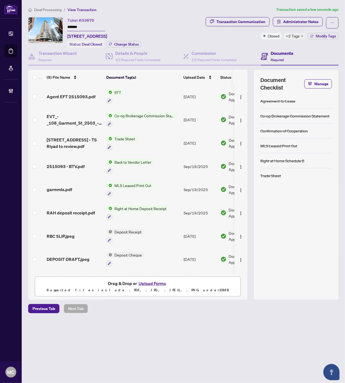
click at [321, 31] on div "Transaction Communication Administrator Notes Closed +2 Tags Modify Tags" at bounding box center [257, 28] width 164 height 22
click at [319, 36] on span "Modify Tags" at bounding box center [326, 36] width 20 height 4
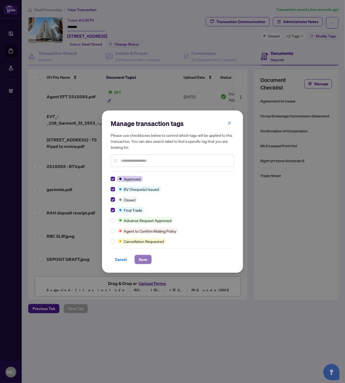
click at [142, 262] on span "Save" at bounding box center [143, 259] width 8 height 9
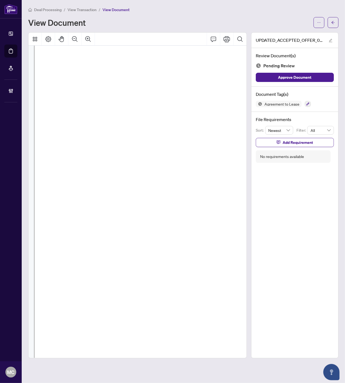
scroll to position [718, 42]
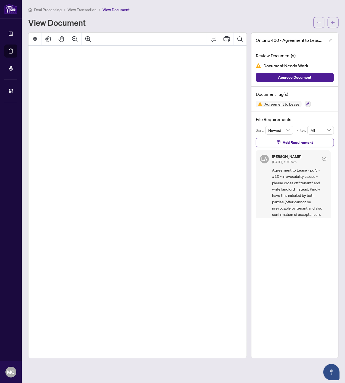
scroll to position [1629, 57]
click at [63, 39] on icon "Pan Mode" at bounding box center [61, 39] width 7 height 7
drag, startPoint x: 147, startPoint y: 116, endPoint x: 112, endPoint y: 112, distance: 35.8
click at [112, 112] on span "10:35 a.m." at bounding box center [123, 111] width 39 height 9
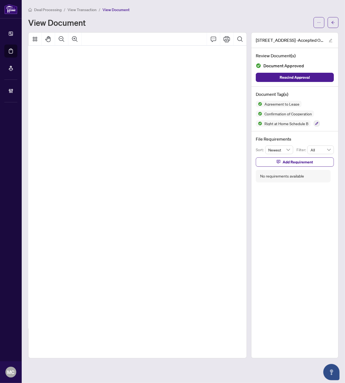
scroll to position [126, 191]
click at [62, 39] on icon "Pan Mode" at bounding box center [61, 39] width 7 height 7
drag, startPoint x: 185, startPoint y: 115, endPoint x: 80, endPoint y: 117, distance: 105.0
drag, startPoint x: 131, startPoint y: 115, endPoint x: 35, endPoint y: 113, distance: 96.1
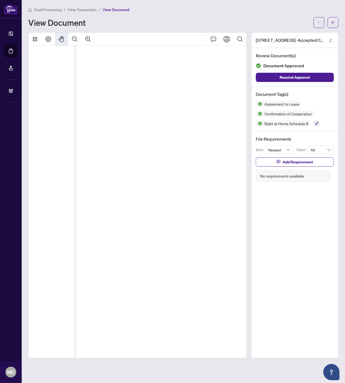
drag, startPoint x: 199, startPoint y: 110, endPoint x: 145, endPoint y: 116, distance: 53.6
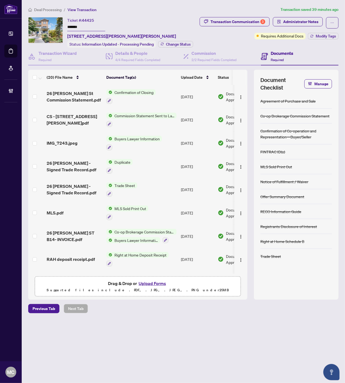
click at [74, 25] on input "*******" at bounding box center [86, 27] width 38 height 8
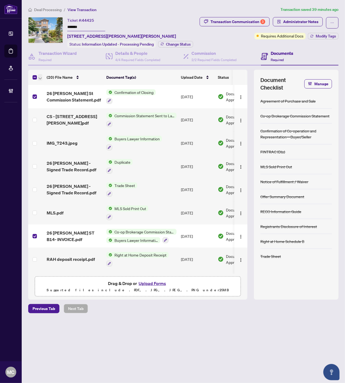
click at [41, 77] on icon "button" at bounding box center [40, 78] width 3 height 2
click at [47, 86] on span "Open Selected in New Tab(s)" at bounding box center [66, 86] width 48 height 6
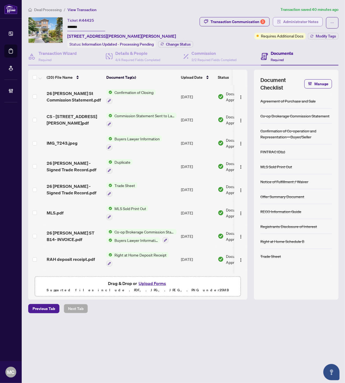
click at [318, 23] on span "Administrator Notes" at bounding box center [300, 21] width 35 height 9
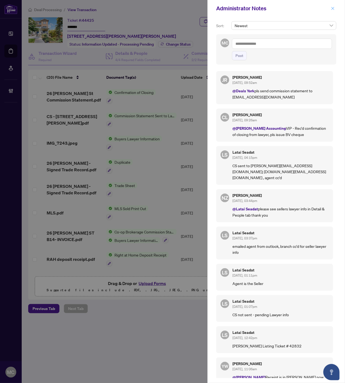
click at [332, 9] on icon "close" at bounding box center [333, 9] width 4 height 4
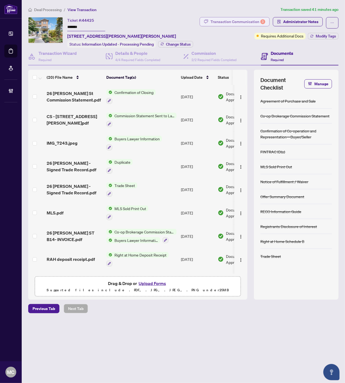
click at [248, 23] on div "Transaction Communication 3" at bounding box center [238, 21] width 55 height 9
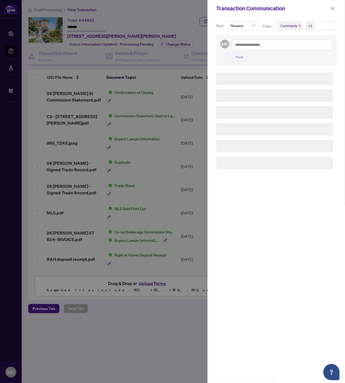
click at [314, 26] on span "+1" at bounding box center [310, 26] width 9 height 8
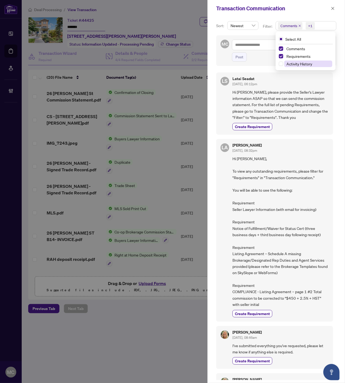
click at [303, 56] on span "Requirements" at bounding box center [299, 56] width 24 height 5
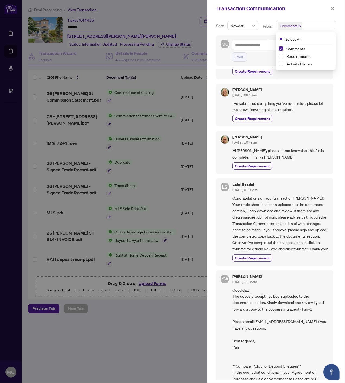
scroll to position [313, 0]
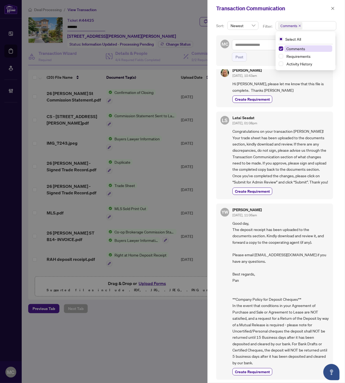
drag, startPoint x: 301, startPoint y: 55, endPoint x: 298, endPoint y: 49, distance: 6.7
click at [301, 55] on span "Requirements" at bounding box center [299, 56] width 24 height 5
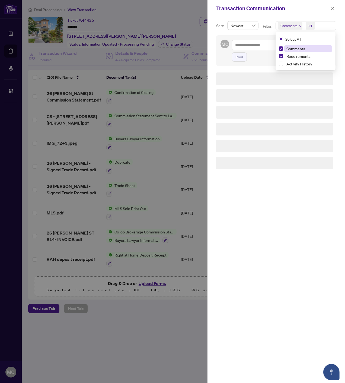
click at [298, 49] on span "Comments" at bounding box center [296, 48] width 19 height 5
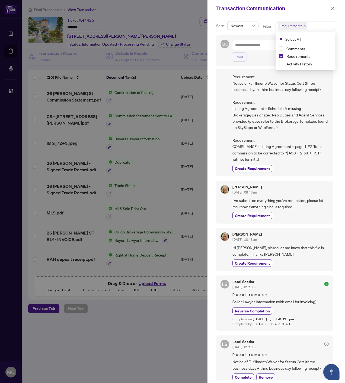
scroll to position [151, 0]
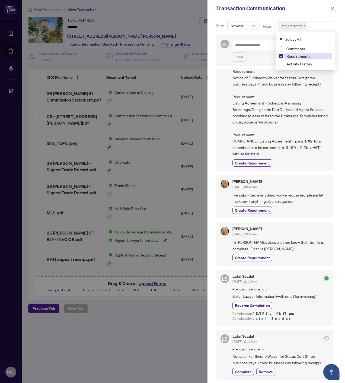
click at [303, 54] on span "Requirements" at bounding box center [299, 56] width 24 height 5
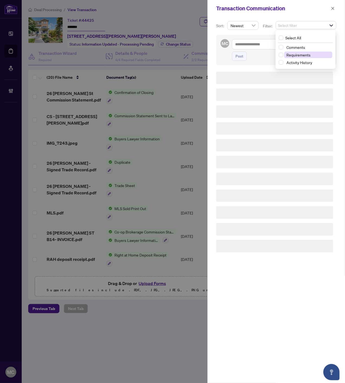
scroll to position [0, 0]
click at [295, 55] on span "Requirements" at bounding box center [299, 54] width 24 height 5
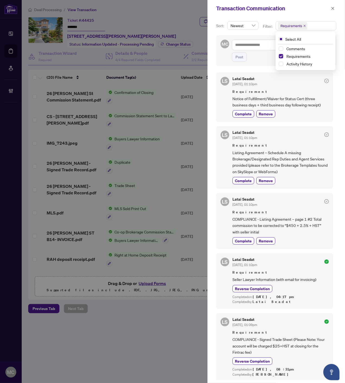
click at [332, 7] on icon "close" at bounding box center [333, 9] width 4 height 4
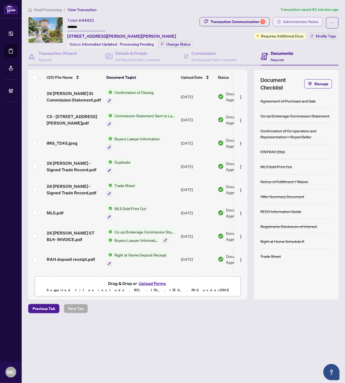
click at [306, 23] on span "Administrator Notes" at bounding box center [300, 21] width 35 height 9
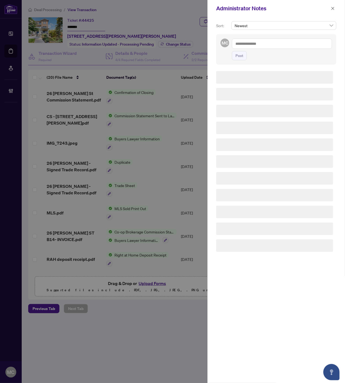
click at [292, 46] on textarea at bounding box center [282, 44] width 100 height 10
paste textarea "**********"
type textarea "**********"
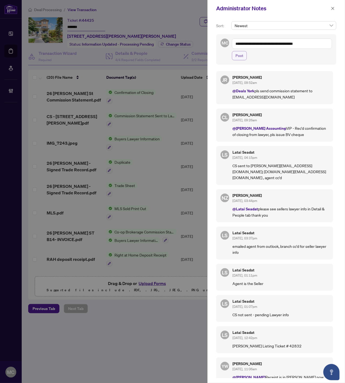
click at [239, 58] on span "Post" at bounding box center [240, 55] width 8 height 9
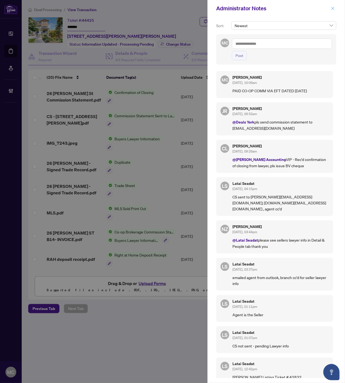
click at [332, 7] on icon "close" at bounding box center [333, 9] width 4 height 4
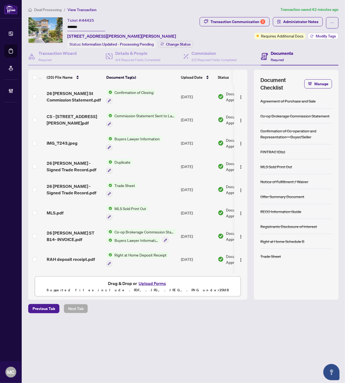
click at [326, 36] on span "Modify Tags" at bounding box center [326, 36] width 20 height 4
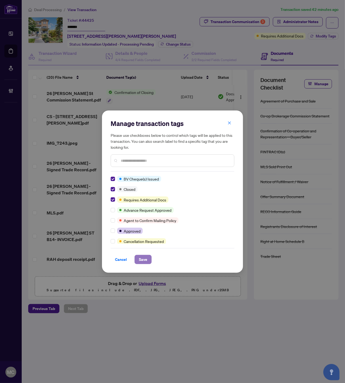
click at [141, 258] on span "Save" at bounding box center [143, 259] width 8 height 9
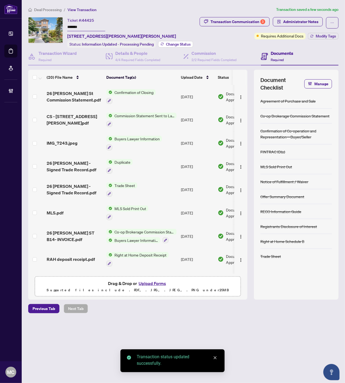
click at [170, 42] on span "Change Status" at bounding box center [178, 44] width 25 height 4
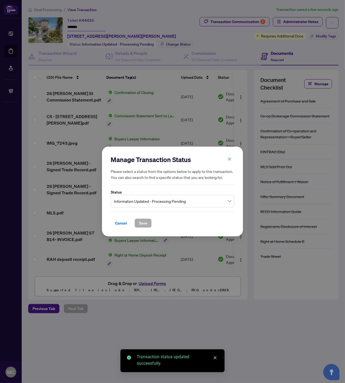
click at [160, 202] on span "Information Updated - Processing Pending" at bounding box center [172, 201] width 117 height 10
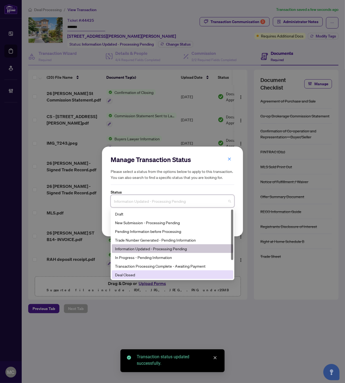
click at [144, 273] on div "Deal Closed" at bounding box center [172, 275] width 115 height 6
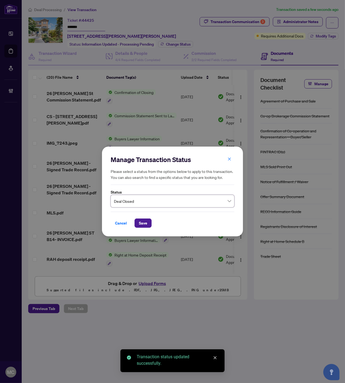
click at [143, 221] on span "Save" at bounding box center [143, 223] width 8 height 9
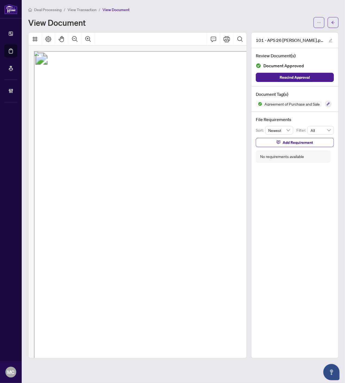
scroll to position [53, 4]
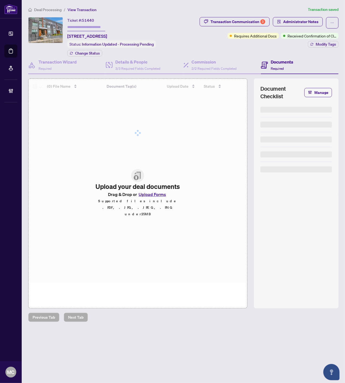
type input "*******"
click at [77, 26] on input "*******" at bounding box center [86, 27] width 38 height 8
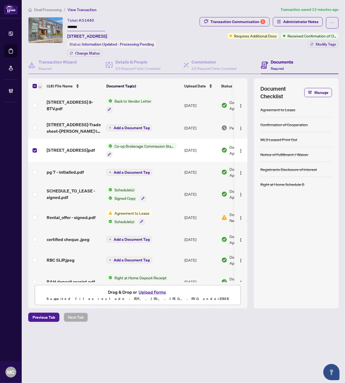
click at [39, 86] on icon "button" at bounding box center [40, 87] width 3 height 2
click at [45, 94] on span "Open Selected in New Tab(s)" at bounding box center [66, 94] width 48 height 6
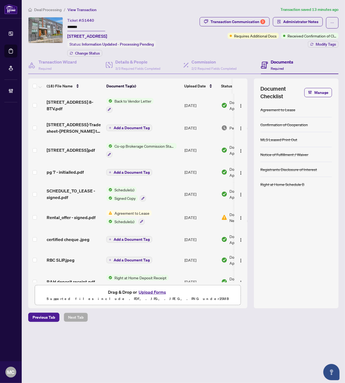
click at [74, 25] on input "*******" at bounding box center [86, 27] width 38 height 8
click at [309, 20] on span "Administrator Notes" at bounding box center [300, 21] width 35 height 9
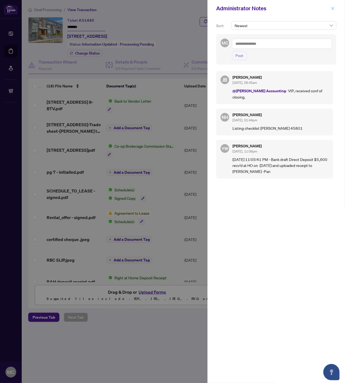
click at [333, 8] on icon "close" at bounding box center [333, 9] width 4 height 4
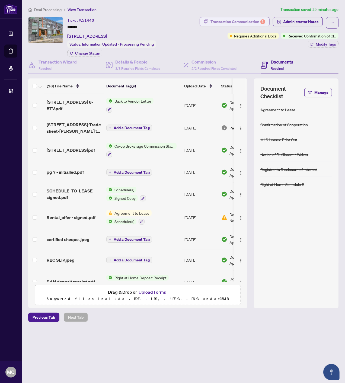
click at [231, 24] on div "Transaction Communication 3" at bounding box center [238, 21] width 55 height 9
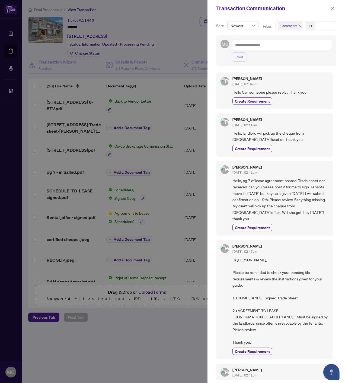
click at [307, 28] on span "+1" at bounding box center [310, 26] width 9 height 8
click at [302, 55] on span "Requirements" at bounding box center [299, 56] width 24 height 5
drag, startPoint x: 297, startPoint y: 55, endPoint x: 294, endPoint y: 48, distance: 6.9
click at [297, 55] on span "Requirements" at bounding box center [299, 56] width 24 height 5
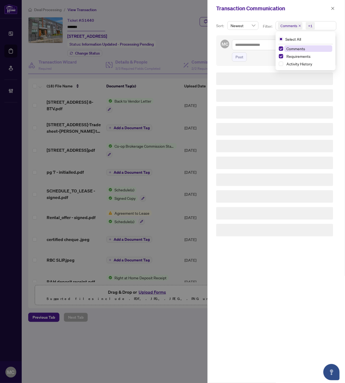
click at [294, 47] on span "Comments" at bounding box center [296, 48] width 19 height 5
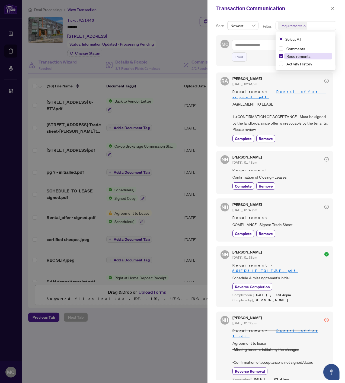
click at [296, 56] on span "Requirements" at bounding box center [299, 56] width 24 height 5
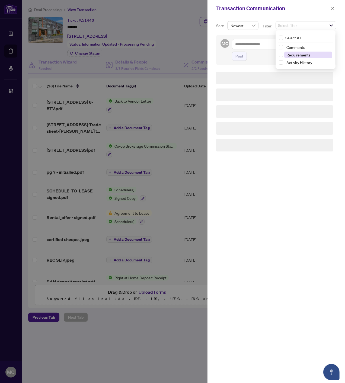
click at [296, 56] on span "Requirements" at bounding box center [299, 54] width 24 height 5
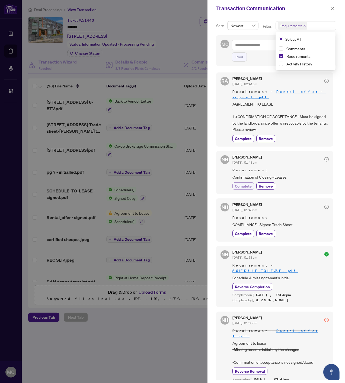
click at [239, 183] on span "Complete" at bounding box center [243, 186] width 17 height 6
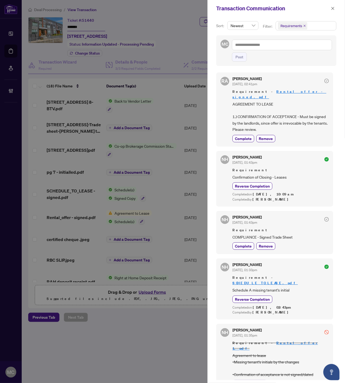
click at [332, 9] on icon "close" at bounding box center [333, 8] width 3 height 3
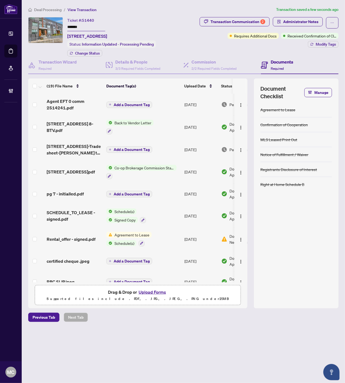
click at [135, 104] on span "Add a Document Tag" at bounding box center [132, 105] width 36 height 4
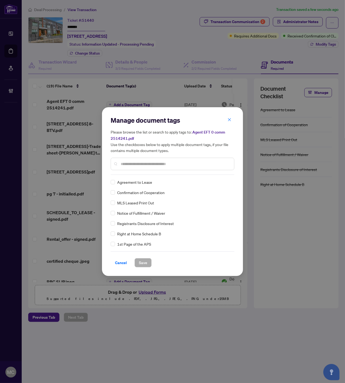
click at [176, 165] on input "text" at bounding box center [175, 164] width 109 height 6
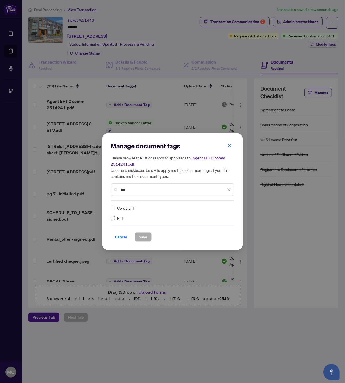
type input "***"
click at [229, 204] on div "Manage document tags Please browse the list or search to apply tags to: Agent E…" at bounding box center [173, 192] width 124 height 100
click at [226, 206] on img at bounding box center [223, 207] width 5 height 5
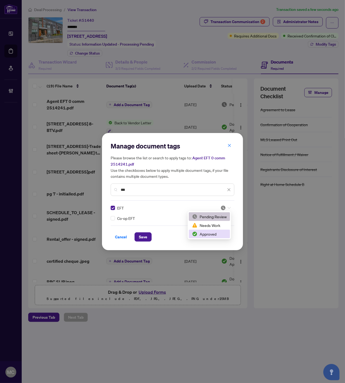
drag, startPoint x: 211, startPoint y: 232, endPoint x: 206, endPoint y: 234, distance: 5.2
click at [211, 232] on div "Approved" at bounding box center [209, 234] width 35 height 6
click at [137, 235] on button "Save" at bounding box center [143, 236] width 17 height 9
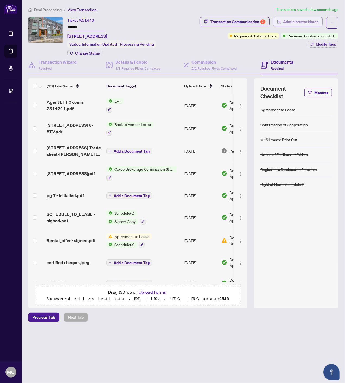
click at [289, 24] on span "Administrator Notes" at bounding box center [300, 21] width 35 height 9
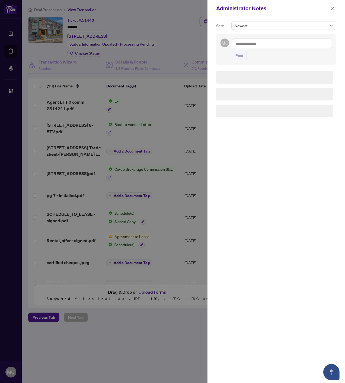
drag, startPoint x: 294, startPoint y: 41, endPoint x: 291, endPoint y: 44, distance: 4.4
click at [294, 41] on textarea at bounding box center [282, 44] width 100 height 10
paste textarea "**********"
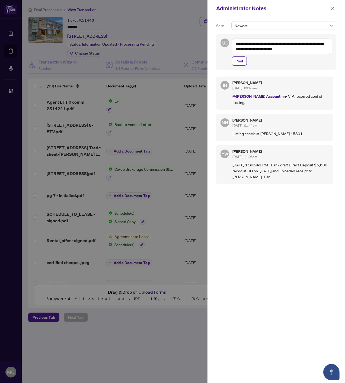
click at [284, 50] on textarea "**********" at bounding box center [281, 47] width 99 height 16
click at [327, 49] on textarea "**********" at bounding box center [281, 47] width 99 height 16
click at [301, 58] on textarea "**********" at bounding box center [281, 52] width 99 height 27
paste textarea "**********"
type textarea "**********"
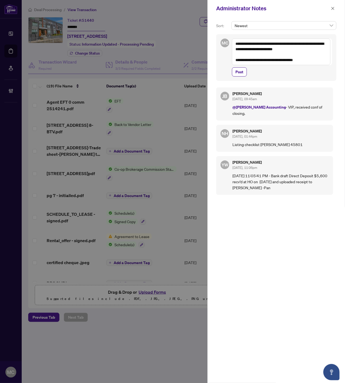
drag, startPoint x: 242, startPoint y: 72, endPoint x: 263, endPoint y: 92, distance: 28.6
click at [242, 72] on span "Post" at bounding box center [240, 72] width 8 height 9
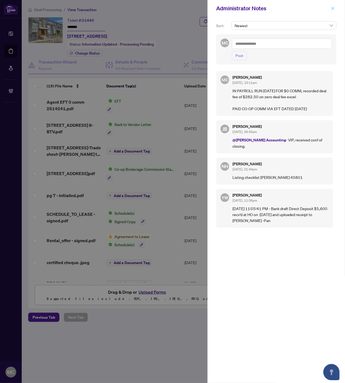
click at [331, 7] on icon "close" at bounding box center [333, 9] width 4 height 4
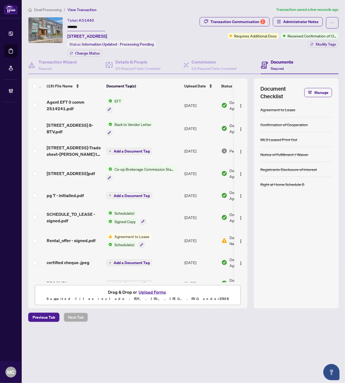
click at [325, 37] on span "Received Confirmation of Closing" at bounding box center [312, 36] width 49 height 6
click at [323, 42] on span "Modify Tags" at bounding box center [326, 44] width 20 height 4
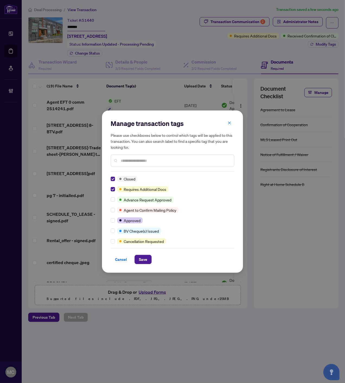
click at [112, 232] on label at bounding box center [113, 231] width 4 height 6
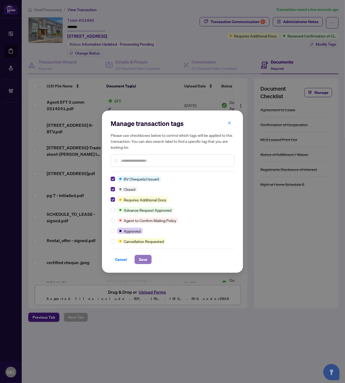
click at [143, 260] on span "Save" at bounding box center [143, 259] width 8 height 9
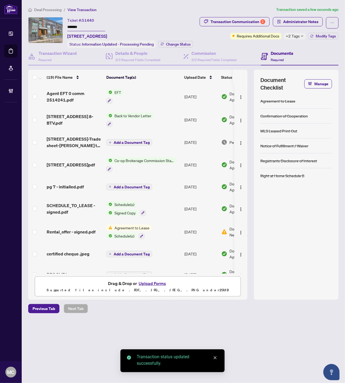
click at [322, 44] on div "Transaction Communication 2 Administrator Notes Requires Additional Docs +2 Tag…" at bounding box center [267, 32] width 143 height 31
click at [321, 40] on div "Transaction Communication 2 Administrator Notes Requires Additional Docs +2 Tag…" at bounding box center [267, 32] width 143 height 31
click at [320, 36] on span "Modify Tags" at bounding box center [326, 36] width 20 height 4
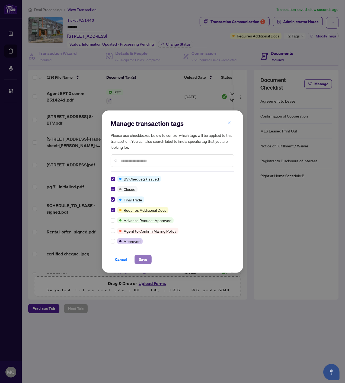
click at [146, 258] on span "Save" at bounding box center [143, 259] width 8 height 9
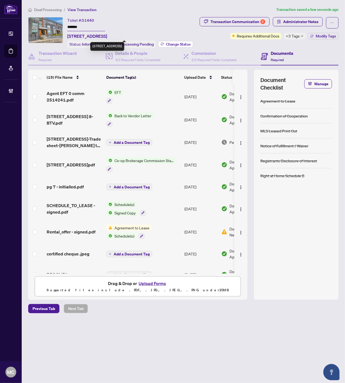
click at [183, 43] on span "Change Status" at bounding box center [178, 44] width 25 height 4
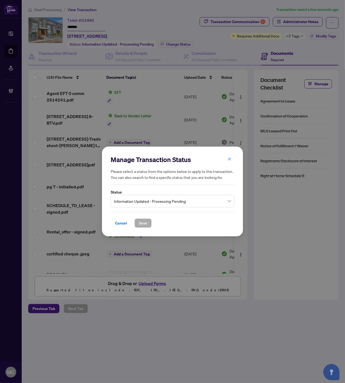
click at [154, 202] on span "Information Updated - Processing Pending" at bounding box center [172, 201] width 117 height 10
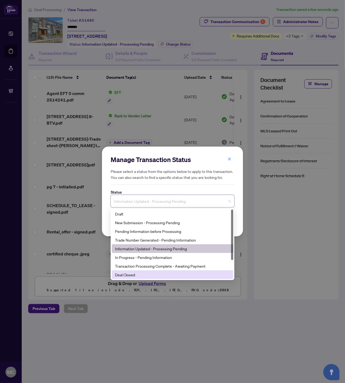
click at [142, 272] on div "Deal Closed" at bounding box center [172, 275] width 115 height 6
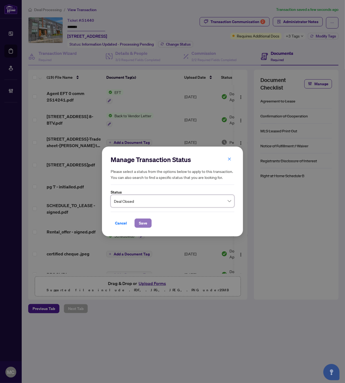
click at [145, 221] on span "Save" at bounding box center [143, 223] width 8 height 9
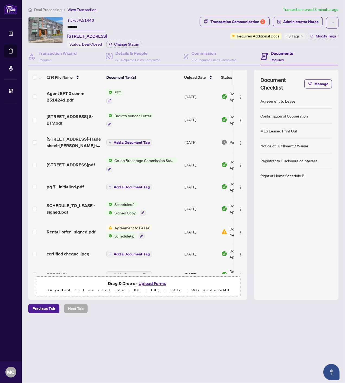
click at [44, 9] on span "Deal Processing" at bounding box center [47, 9] width 27 height 5
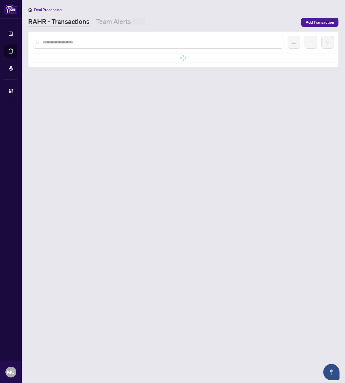
click at [107, 42] on input "text" at bounding box center [161, 42] width 236 height 6
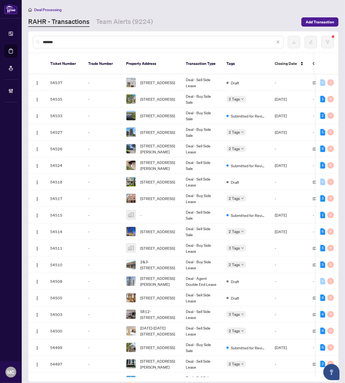
type input "*******"
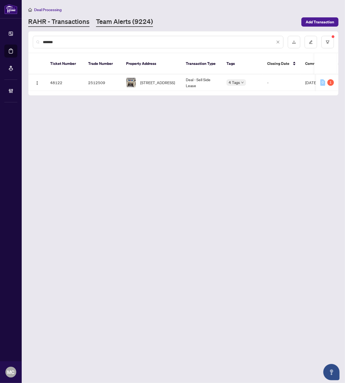
click at [134, 21] on link "Team Alerts (9224)" at bounding box center [124, 22] width 57 height 10
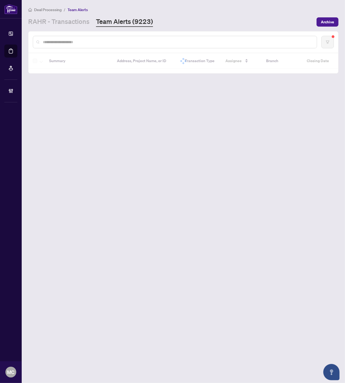
click at [175, 43] on input "text" at bounding box center [178, 42] width 270 height 6
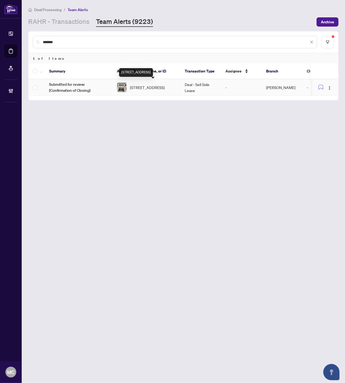
type input "*******"
click at [152, 85] on span "530-27 Rean Dr, Toronto, Ontario M2K 0A6, Canada" at bounding box center [147, 87] width 35 height 6
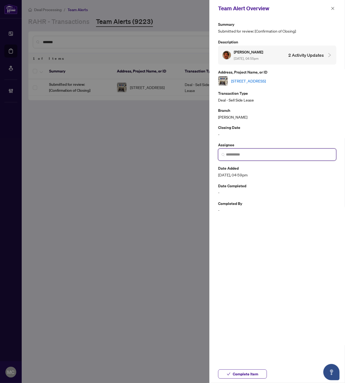
drag, startPoint x: 253, startPoint y: 157, endPoint x: 250, endPoint y: 155, distance: 3.2
click at [253, 157] on input "search" at bounding box center [279, 155] width 107 height 6
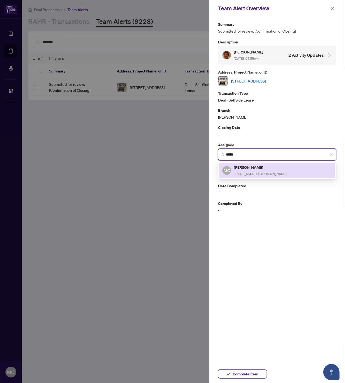
drag, startPoint x: 244, startPoint y: 170, endPoint x: 249, endPoint y: 175, distance: 6.9
click at [254, 176] on span "[EMAIL_ADDRESS][DOMAIN_NAME]" at bounding box center [260, 174] width 53 height 4
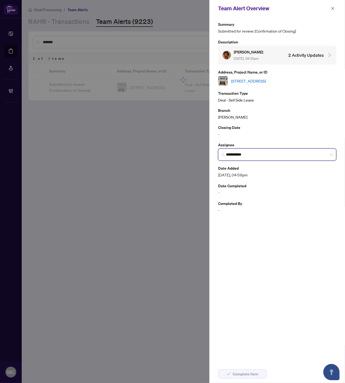
type input "**********"
click at [266, 83] on link "530-27 Rean Dr, Toronto, Ontario M2K 0A6, Canada" at bounding box center [248, 81] width 35 height 6
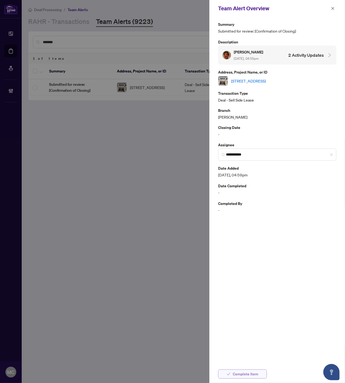
click at [245, 373] on span "Complete Item" at bounding box center [246, 374] width 26 height 9
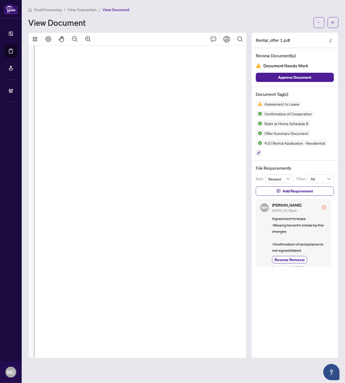
scroll to position [3124, 39]
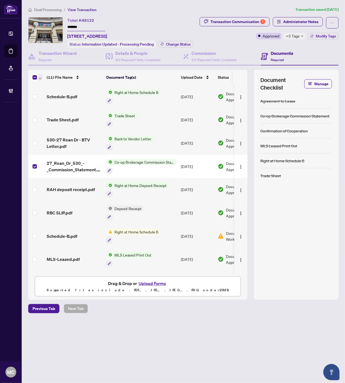
click at [42, 74] on button "button" at bounding box center [40, 77] width 4 height 7
click at [48, 86] on span "Open Selected in New Tab(s)" at bounding box center [66, 86] width 48 height 6
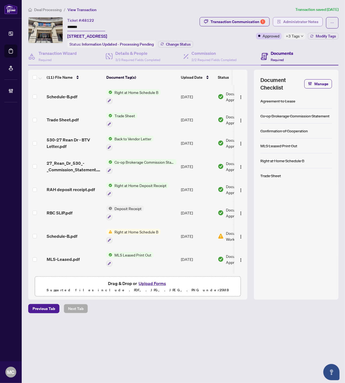
click at [308, 23] on span "Administrator Notes" at bounding box center [300, 21] width 35 height 9
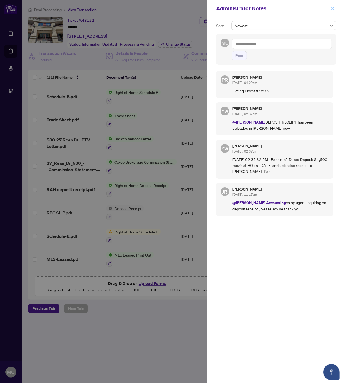
click at [332, 6] on span "button" at bounding box center [333, 8] width 4 height 9
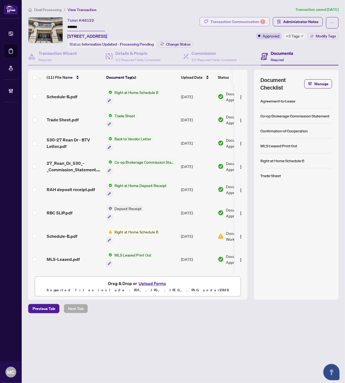
click at [217, 19] on div "Transaction Communication 1" at bounding box center [238, 21] width 55 height 9
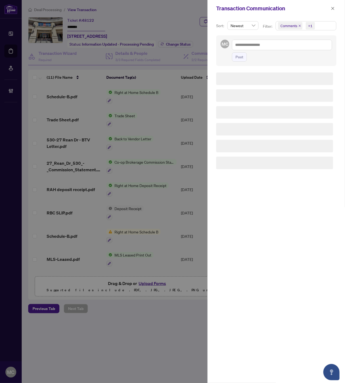
click at [313, 26] on span "+1" at bounding box center [310, 26] width 9 height 8
drag, startPoint x: 297, startPoint y: 56, endPoint x: 297, endPoint y: 63, distance: 6.2
click at [297, 56] on span "Requirements" at bounding box center [299, 56] width 24 height 5
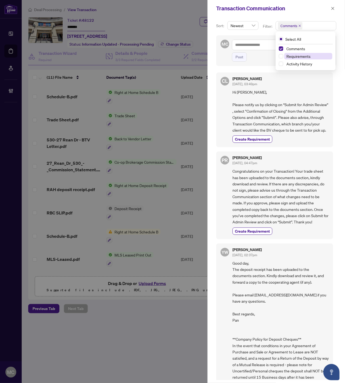
click at [297, 58] on span "Requirements" at bounding box center [299, 56] width 24 height 5
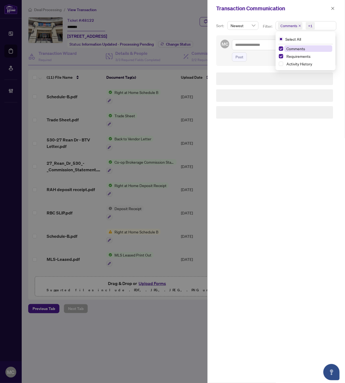
click at [294, 49] on span "Comments" at bounding box center [296, 48] width 19 height 5
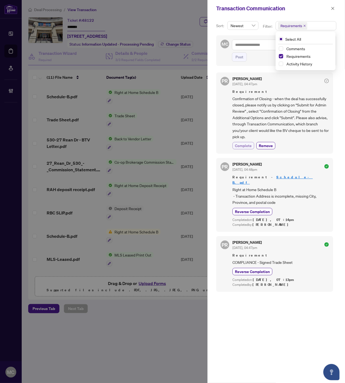
click at [241, 142] on button "Complete" at bounding box center [244, 145] width 22 height 7
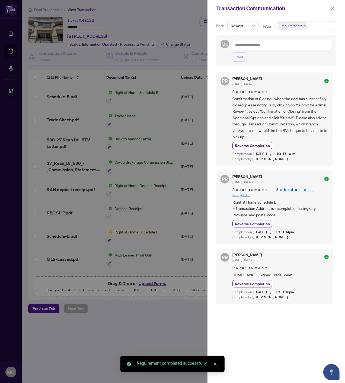
drag, startPoint x: 330, startPoint y: 7, endPoint x: 327, endPoint y: 102, distance: 94.8
click at [330, 7] on button "button" at bounding box center [332, 8] width 7 height 7
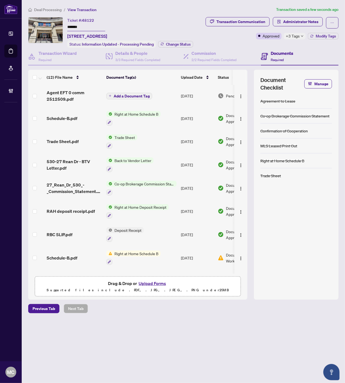
click at [132, 94] on span "Add a Document Tag" at bounding box center [132, 96] width 36 height 4
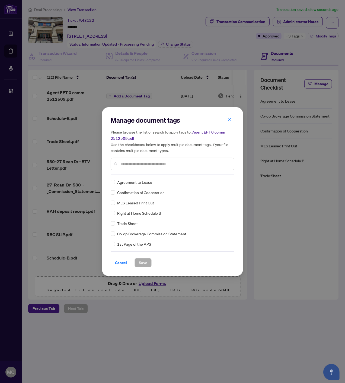
click at [168, 164] on input "text" at bounding box center [175, 164] width 109 height 6
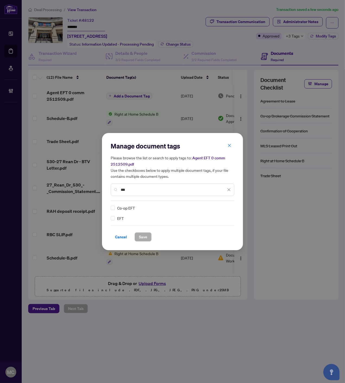
type input "***"
click at [224, 207] on img at bounding box center [223, 207] width 5 height 5
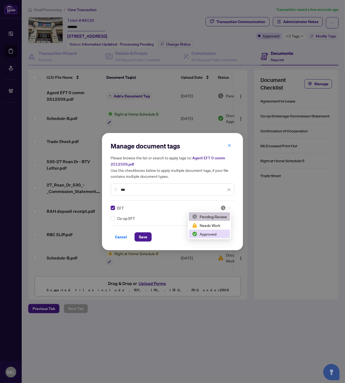
click at [213, 232] on div "Approved" at bounding box center [209, 234] width 35 height 6
click at [144, 234] on span "Save" at bounding box center [143, 237] width 8 height 9
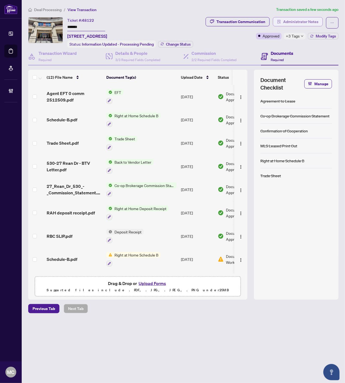
click at [311, 20] on span "Administrator Notes" at bounding box center [300, 21] width 35 height 9
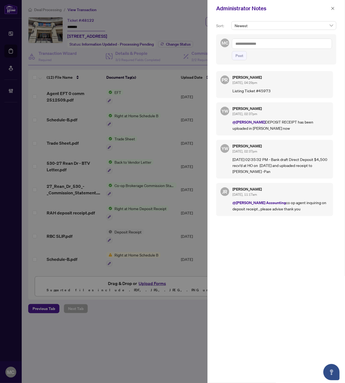
drag, startPoint x: 298, startPoint y: 42, endPoint x: 334, endPoint y: 56, distance: 38.8
click at [298, 42] on textarea at bounding box center [282, 44] width 100 height 10
paste textarea "**********"
drag, startPoint x: 235, startPoint y: 42, endPoint x: 247, endPoint y: 42, distance: 12.2
click at [236, 42] on textarea "**********" at bounding box center [282, 44] width 100 height 10
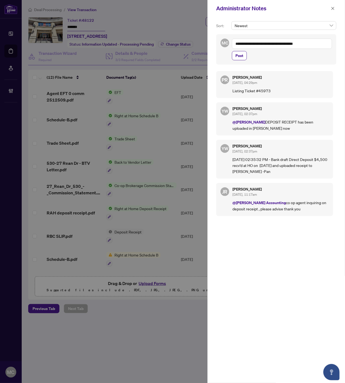
paste textarea "**********"
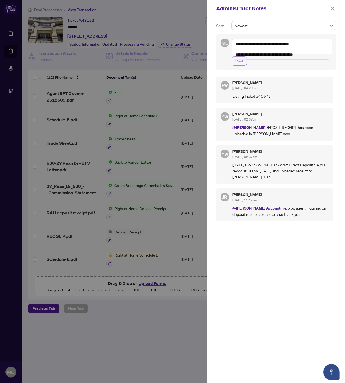
type textarea "**********"
click at [238, 65] on span "Post" at bounding box center [240, 61] width 8 height 9
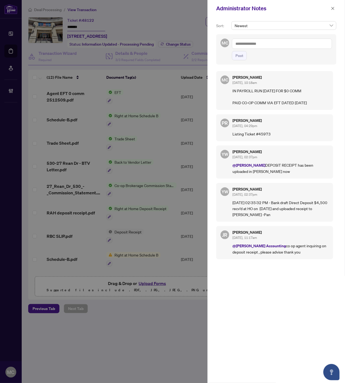
drag, startPoint x: 334, startPoint y: 7, endPoint x: 327, endPoint y: 37, distance: 30.4
click at [334, 7] on icon "close" at bounding box center [333, 8] width 3 height 3
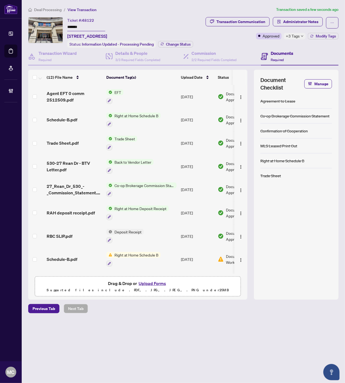
click at [326, 41] on div "Transaction Communication Administrator Notes Approved +3 Tags Modify Tags" at bounding box center [269, 32] width 140 height 31
click at [326, 37] on span "Modify Tags" at bounding box center [326, 36] width 20 height 4
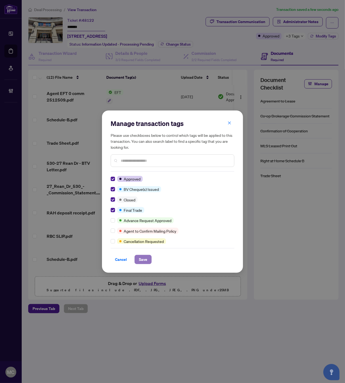
click at [143, 259] on span "Save" at bounding box center [143, 259] width 8 height 9
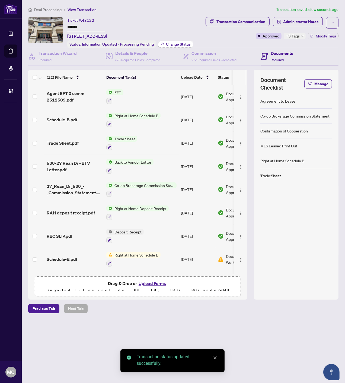
click at [182, 42] on span "Change Status" at bounding box center [178, 44] width 25 height 4
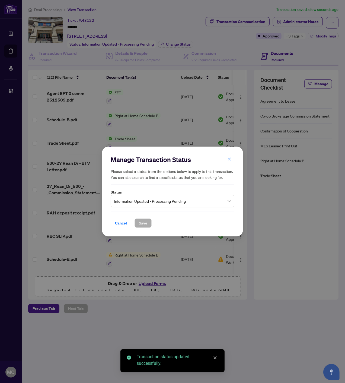
click at [172, 202] on span "Information Updated - Processing Pending" at bounding box center [172, 201] width 117 height 10
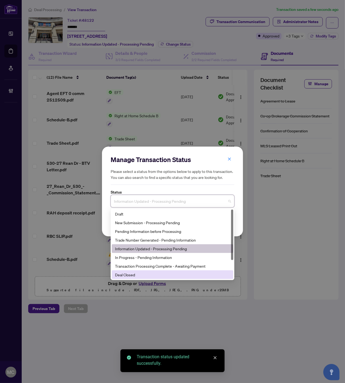
click at [150, 275] on div "Deal Closed" at bounding box center [172, 275] width 115 height 6
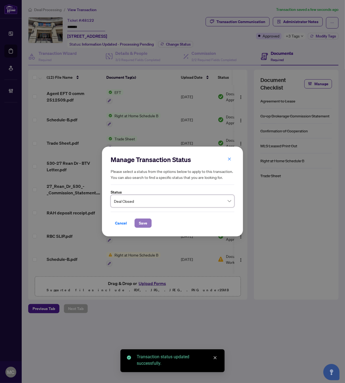
click at [143, 220] on span "Save" at bounding box center [143, 223] width 8 height 9
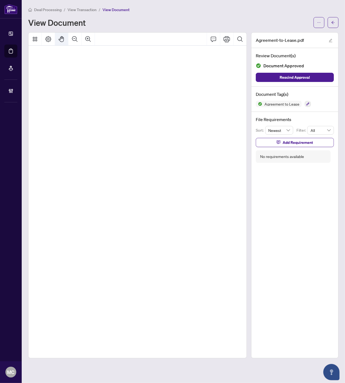
click at [61, 39] on icon "Pan Mode" at bounding box center [61, 39] width 7 height 7
drag, startPoint x: 116, startPoint y: 107, endPoint x: 79, endPoint y: 112, distance: 36.7
drag, startPoint x: 176, startPoint y: 108, endPoint x: 172, endPoint y: 108, distance: 3.5
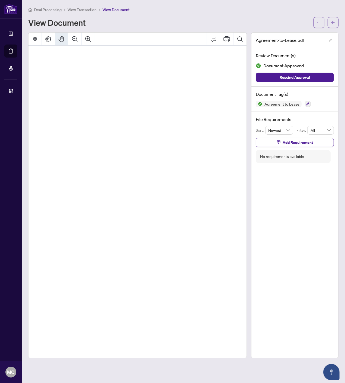
drag, startPoint x: 146, startPoint y: 106, endPoint x: 102, endPoint y: 121, distance: 46.1
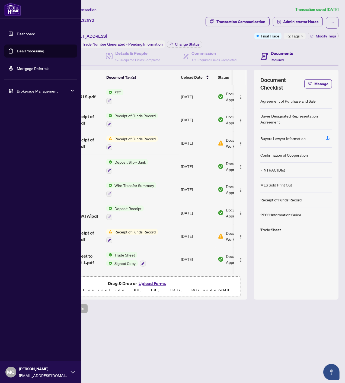
drag, startPoint x: 31, startPoint y: 91, endPoint x: 46, endPoint y: 111, distance: 24.9
click at [31, 90] on span "Brokerage Management" at bounding box center [45, 91] width 56 height 6
click at [27, 132] on link "Manage Agents" at bounding box center [24, 130] width 27 height 5
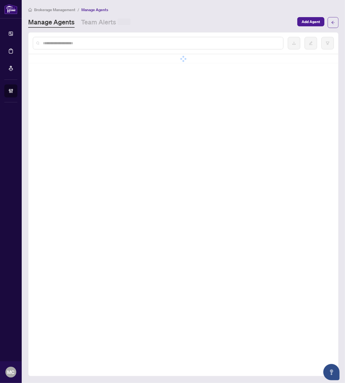
click at [136, 45] on input "text" at bounding box center [161, 43] width 236 height 6
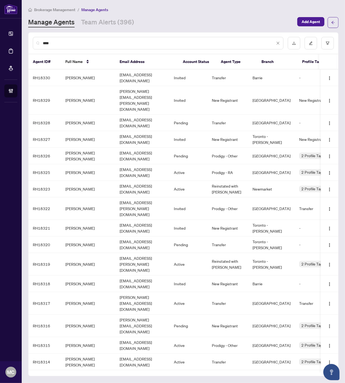
type input "*****"
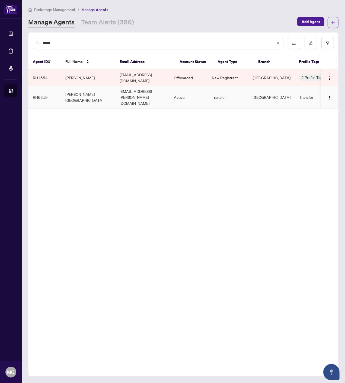
click at [85, 86] on td "Roman Khalaj-Damavandi" at bounding box center [88, 97] width 54 height 23
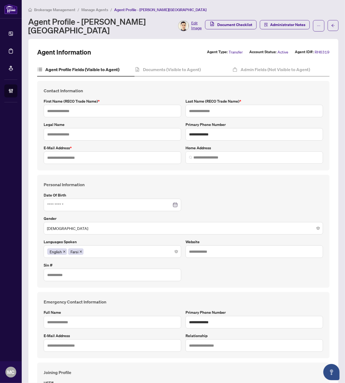
type input "*****"
type input "**********"
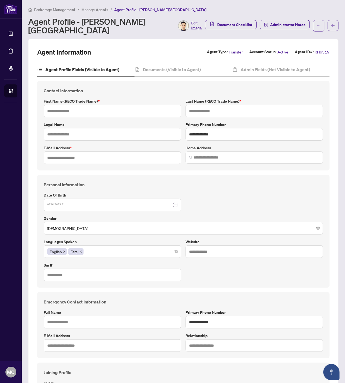
type input "*********"
type input "**********"
type input "******"
type input "**********"
type input "*"
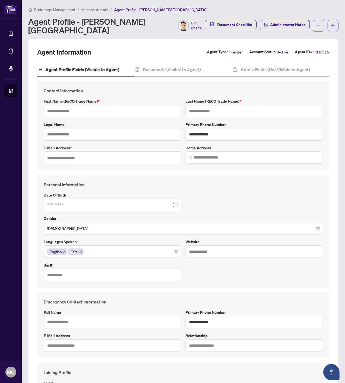
type input "******"
type input "*"
type input "**********"
type input "*******"
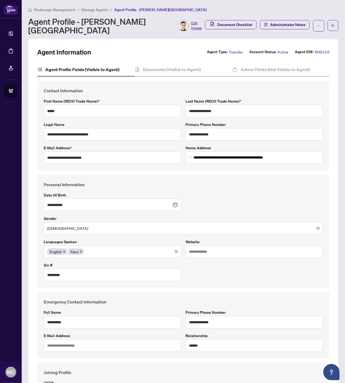
type input "**********"
click at [154, 68] on h4 "Documents (Visible to Agent)" at bounding box center [172, 69] width 58 height 7
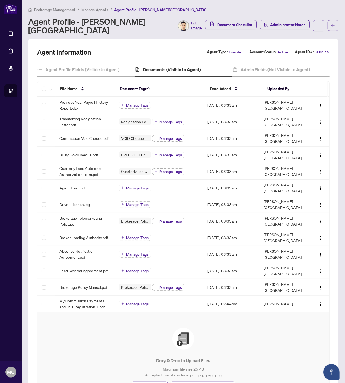
click at [224, 8] on div "Brokerage Management / Manage Agents / Agent Profile - Roman Khalaj-Damavandi" at bounding box center [183, 10] width 310 height 6
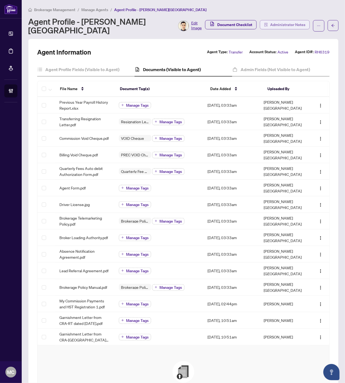
click at [287, 22] on span "Administrator Notes" at bounding box center [287, 24] width 35 height 9
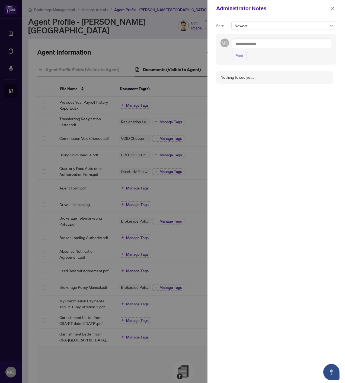
click at [316, 44] on textarea at bounding box center [282, 44] width 100 height 10
paste textarea "**********"
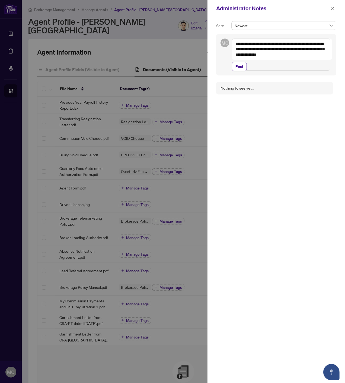
click at [290, 67] on textarea "**********" at bounding box center [281, 55] width 99 height 32
paste textarea "**********"
type textarea "**********"
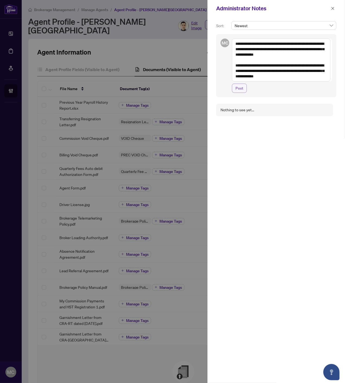
click at [238, 90] on span "Post" at bounding box center [240, 88] width 8 height 9
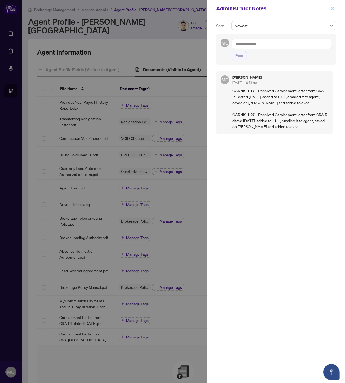
click at [333, 7] on icon "close" at bounding box center [333, 9] width 4 height 4
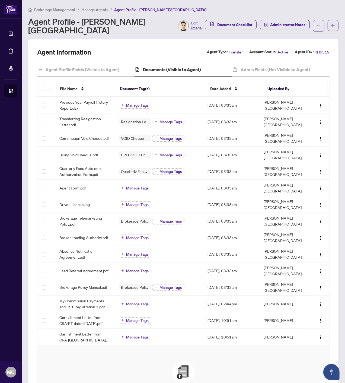
click at [138, 31] on div "Agent Profile - Roman Khalaj-Damavandi Edit Image" at bounding box center [115, 25] width 174 height 17
click at [134, 33] on div "Agent Profile - Roman Khalaj-Damavandi Edit Image" at bounding box center [115, 25] width 174 height 17
click at [99, 12] on li "Manage Agents" at bounding box center [94, 10] width 27 height 6
click at [85, 11] on span "Manage Agents" at bounding box center [94, 9] width 27 height 5
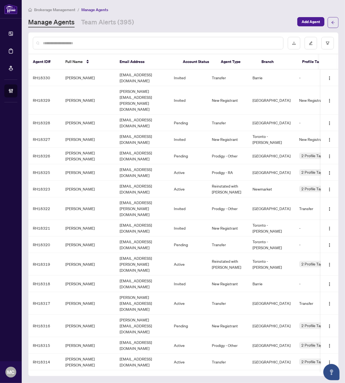
click at [88, 44] on input "text" at bounding box center [161, 43] width 236 height 6
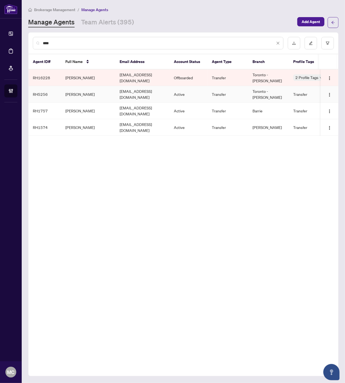
type input "****"
click at [82, 88] on td "Farid Muhtat" at bounding box center [88, 94] width 54 height 17
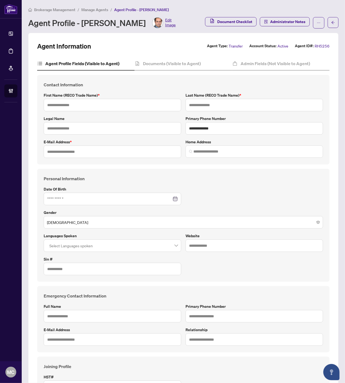
type input "*****"
type input "******"
type input "**********"
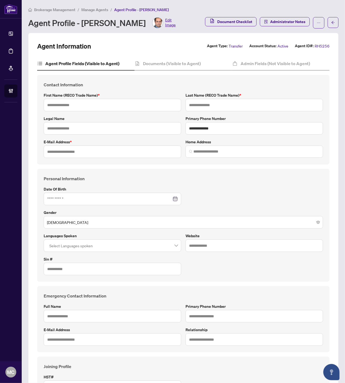
type input "*********"
type input "*"
type input "**"
type input "*******"
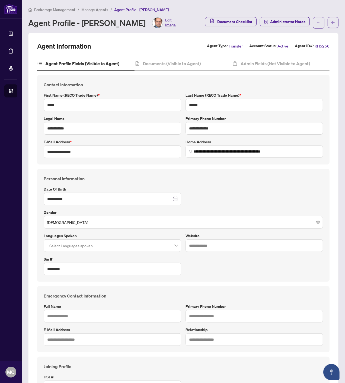
type input "**********"
type input "****"
type input "**********"
drag, startPoint x: 159, startPoint y: 64, endPoint x: 271, endPoint y: 229, distance: 199.5
click at [159, 64] on h4 "Documents (Visible to Agent)" at bounding box center [172, 63] width 58 height 7
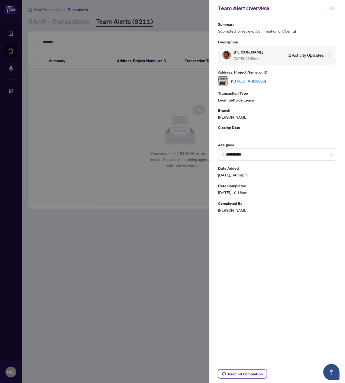
click at [333, 8] on icon "close" at bounding box center [333, 9] width 4 height 4
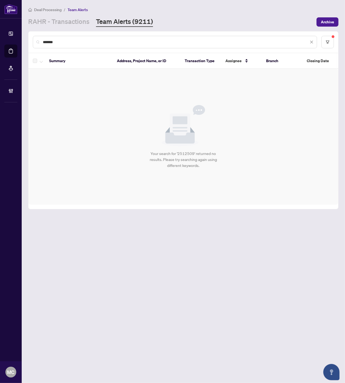
click at [158, 41] on input "*******" at bounding box center [176, 42] width 266 height 6
type input "*******"
click at [311, 42] on icon "close" at bounding box center [312, 42] width 4 height 4
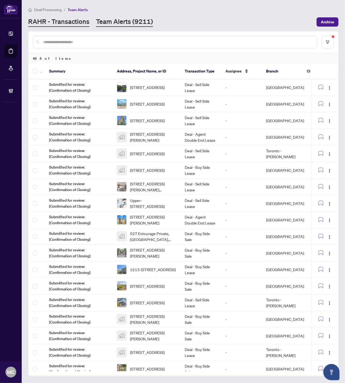
click at [65, 24] on link "RAHR - Transactions" at bounding box center [58, 22] width 61 height 10
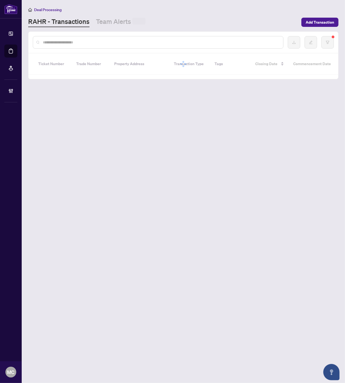
click at [162, 41] on input "text" at bounding box center [161, 42] width 236 height 6
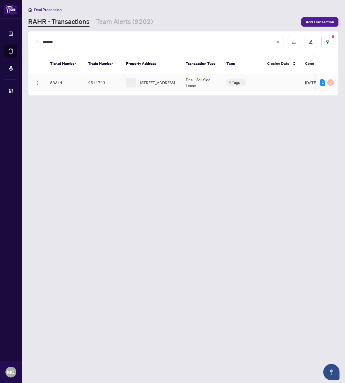
type input "*******"
click at [147, 80] on span "5902-11 Yorkville Ave, Toronto, Ontario M4W 0B7, Canada" at bounding box center [157, 83] width 35 height 6
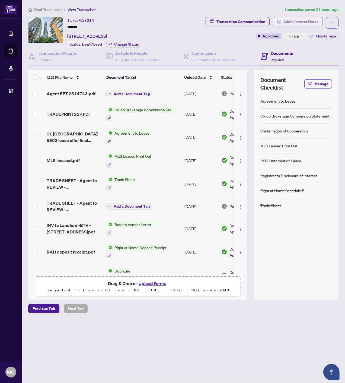
click at [316, 23] on span "Administrator Notes" at bounding box center [300, 21] width 35 height 9
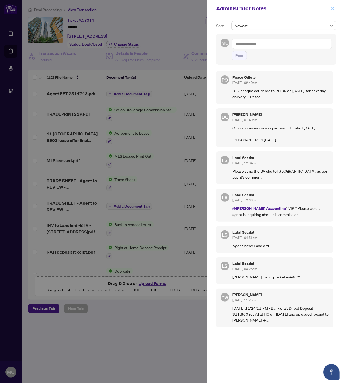
click at [333, 9] on icon "close" at bounding box center [333, 8] width 3 height 3
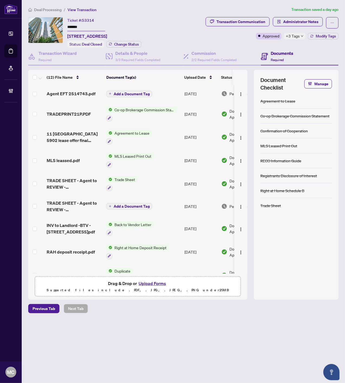
click at [48, 11] on span "Deal Processing" at bounding box center [47, 9] width 27 height 5
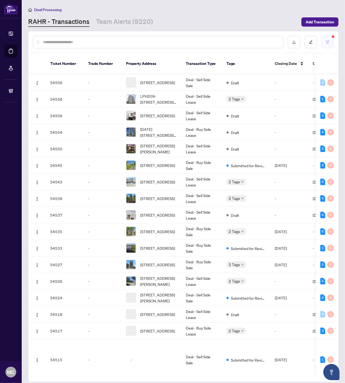
click at [328, 42] on icon "filter" at bounding box center [328, 42] width 4 height 4
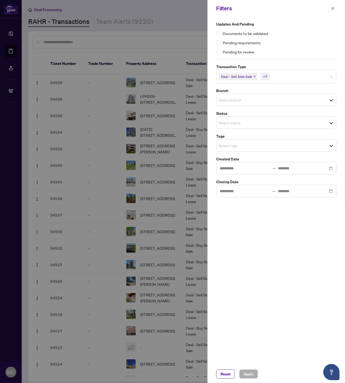
click at [244, 145] on input "search" at bounding box center [238, 145] width 38 height 7
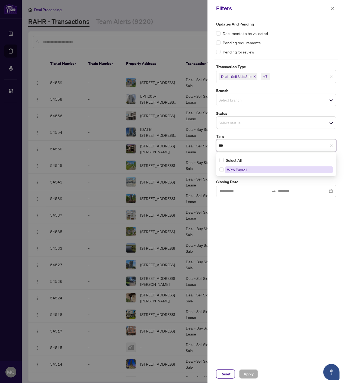
type input "****"
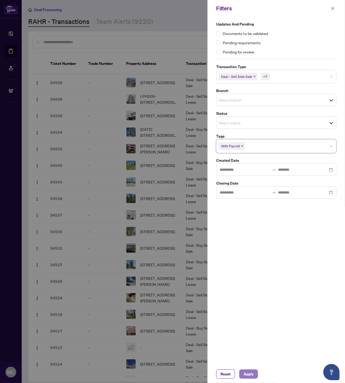
click at [250, 373] on span "Apply" at bounding box center [249, 374] width 10 height 9
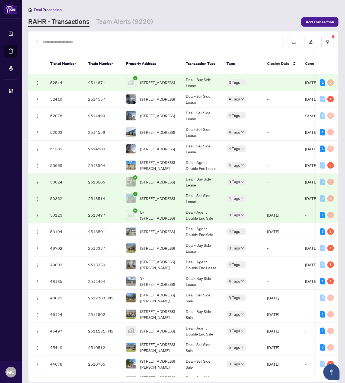
click at [113, 21] on link "Team Alerts (9220)" at bounding box center [124, 22] width 57 height 10
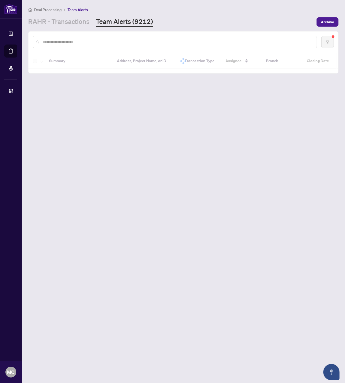
click at [152, 43] on input "text" at bounding box center [178, 42] width 270 height 6
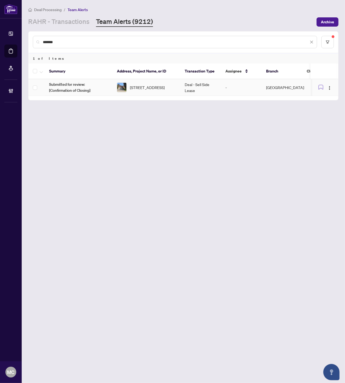
type input "*******"
click at [155, 80] on td "1299 Windrush Dr, Oakville, Ontario L6M 1W4, Canada" at bounding box center [147, 87] width 68 height 17
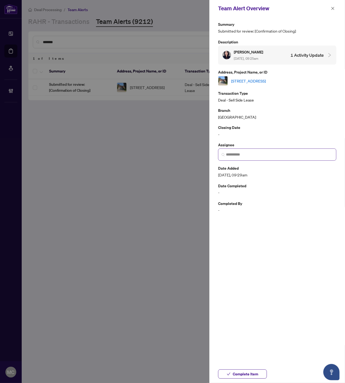
click at [253, 150] on span at bounding box center [277, 154] width 118 height 12
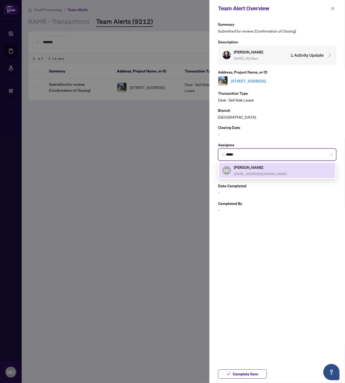
click at [247, 172] on span "[EMAIL_ADDRESS][DOMAIN_NAME]" at bounding box center [260, 174] width 53 height 4
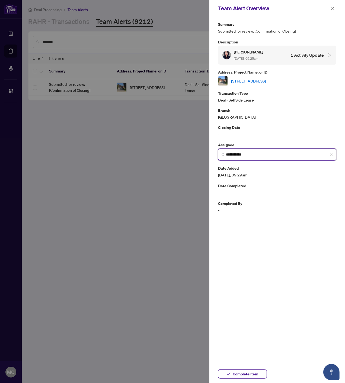
type input "**********"
click at [332, 8] on icon "close" at bounding box center [333, 8] width 3 height 3
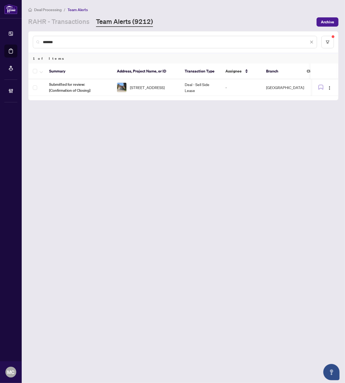
click at [311, 40] on icon "close" at bounding box center [312, 42] width 4 height 4
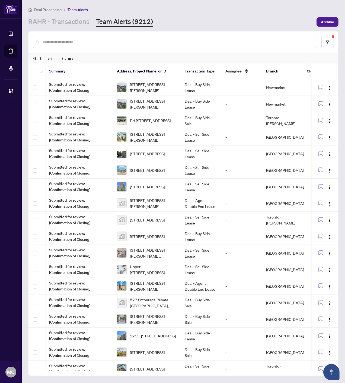
scroll to position [0, 78]
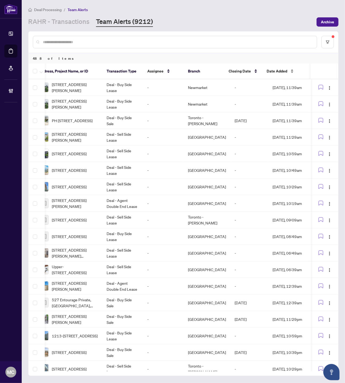
click at [280, 68] on div "Date Added" at bounding box center [287, 71] width 40 height 6
click at [280, 68] on span "Date Added" at bounding box center [277, 71] width 21 height 6
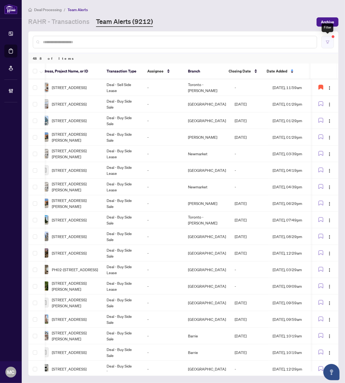
click at [327, 43] on icon "filter" at bounding box center [328, 42] width 4 height 4
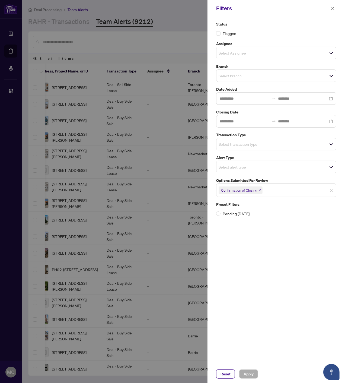
click at [243, 142] on input "search" at bounding box center [238, 144] width 38 height 7
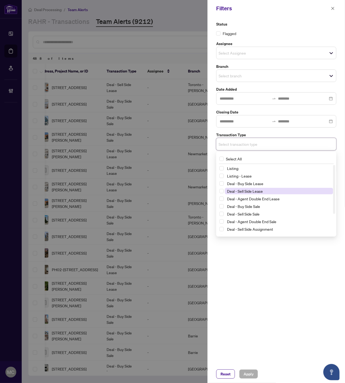
click at [245, 189] on span "Deal - Sell Side Lease" at bounding box center [245, 191] width 36 height 5
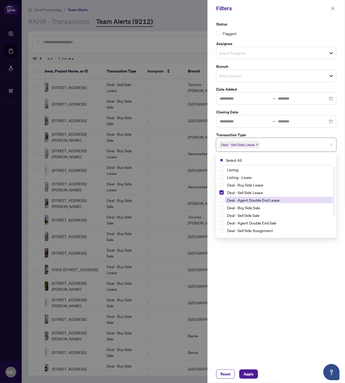
click at [245, 199] on span "Deal - Agent Double End Lease" at bounding box center [253, 200] width 53 height 5
click at [244, 213] on span "Deal - Sell Side Sale" at bounding box center [243, 215] width 33 height 5
click at [250, 222] on span "Deal - Agent Double End Sale" at bounding box center [251, 222] width 49 height 5
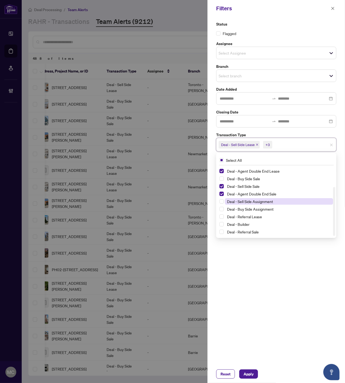
click at [243, 200] on span "Deal - Sell Side Assignment" at bounding box center [250, 201] width 46 height 5
click at [256, 372] on div "Reset Apply" at bounding box center [276, 373] width 120 height 9
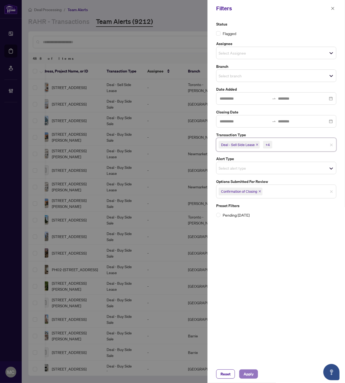
click at [249, 373] on span "Apply" at bounding box center [249, 374] width 10 height 9
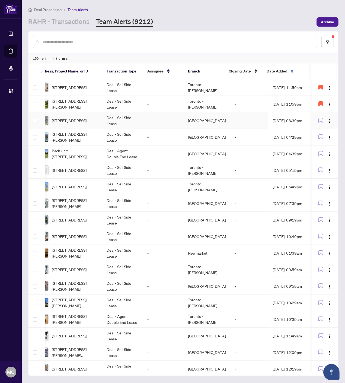
click at [99, 119] on td "202A-8200 Birchmount Rd, Markham, Ontario L3R 9W1, Canada" at bounding box center [68, 120] width 68 height 17
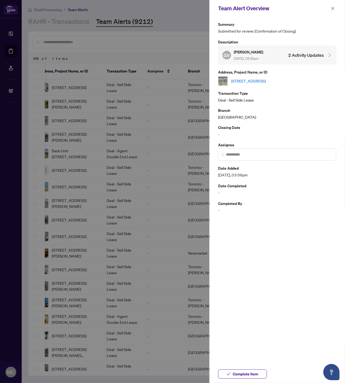
click at [257, 78] on link "202A-8200 Birchmount Rd, Markham, Ontario L3R 9W1, Canada" at bounding box center [248, 81] width 35 height 6
click at [243, 153] on span at bounding box center [277, 154] width 118 height 12
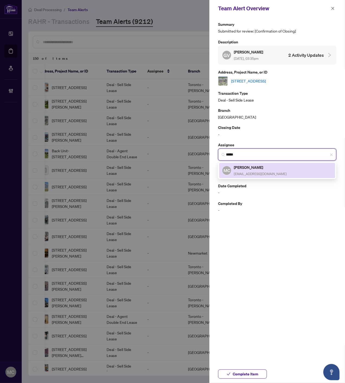
click at [254, 172] on div "Maria Cheng mariac@rightathomerealty.com" at bounding box center [260, 170] width 53 height 12
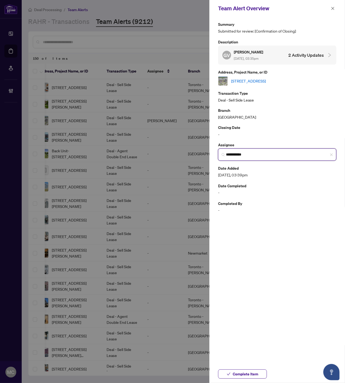
type input "**********"
click at [242, 375] on span "Complete Item" at bounding box center [246, 374] width 26 height 9
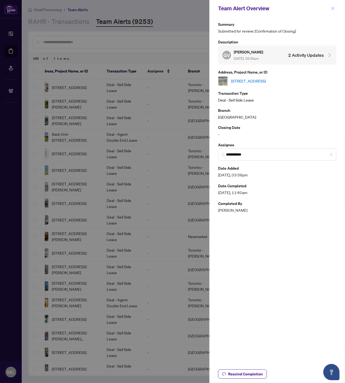
click at [332, 8] on icon "close" at bounding box center [333, 9] width 4 height 4
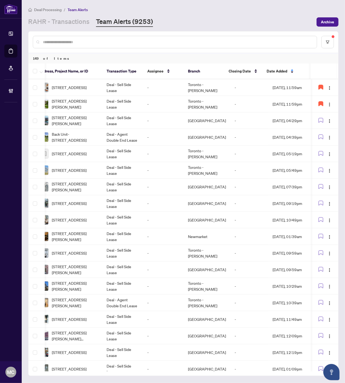
click at [202, 42] on input "text" at bounding box center [178, 42] width 270 height 6
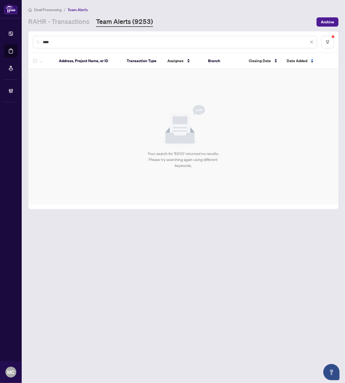
scroll to position [0, 0]
type input "****"
click at [311, 42] on icon "close" at bounding box center [312, 42] width 4 height 4
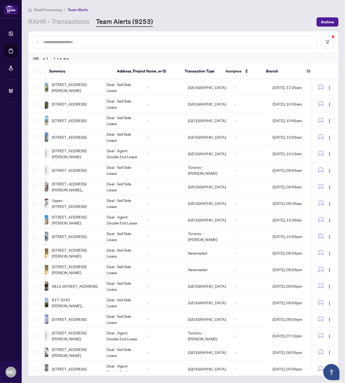
scroll to position [0, 78]
click at [276, 69] on span "Date Added" at bounding box center [277, 71] width 21 height 6
click at [277, 68] on span "Date Added" at bounding box center [277, 71] width 21 height 6
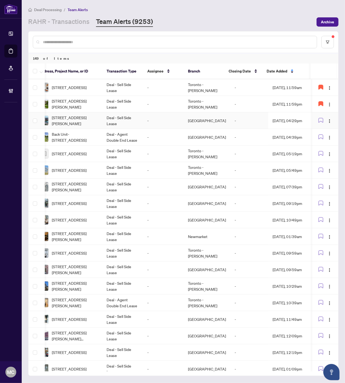
click at [83, 117] on span "645-830 Lawrence Ave, Toronto, Ontario M6A 0B6, Canada" at bounding box center [75, 121] width 46 height 12
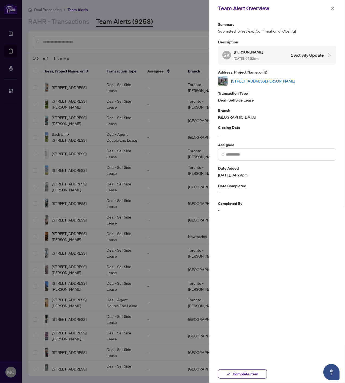
click at [267, 77] on div "645-830 Lawrence Ave, Toronto, Ontario M6A 0B6, Canada" at bounding box center [277, 81] width 118 height 10
click at [257, 78] on link "645-830 Lawrence Ave, Toronto, Ontario M6A 0B6, Canada" at bounding box center [263, 81] width 64 height 6
drag, startPoint x: 241, startPoint y: 375, endPoint x: 154, endPoint y: 1, distance: 384.2
click at [241, 375] on span "Complete Item" at bounding box center [246, 374] width 26 height 9
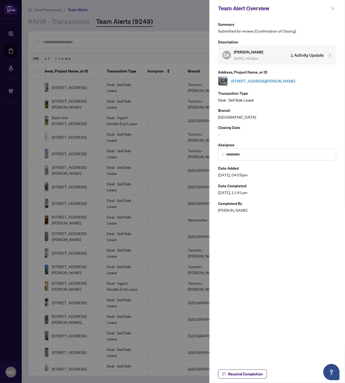
click at [333, 7] on icon "close" at bounding box center [333, 9] width 4 height 4
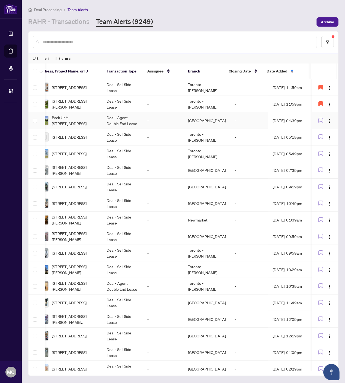
click at [147, 120] on td "-" at bounding box center [163, 120] width 41 height 17
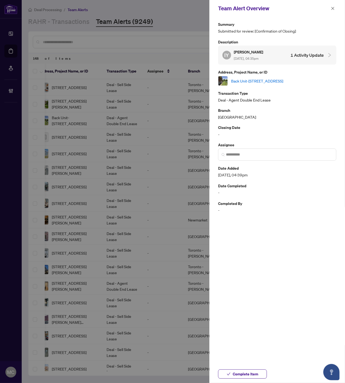
click at [272, 78] on link "Back Unit-159 Mintwood Dr, Toronto, Ontario M2M 3A6, Canada" at bounding box center [257, 81] width 52 height 6
click at [332, 7] on icon "close" at bounding box center [333, 9] width 4 height 4
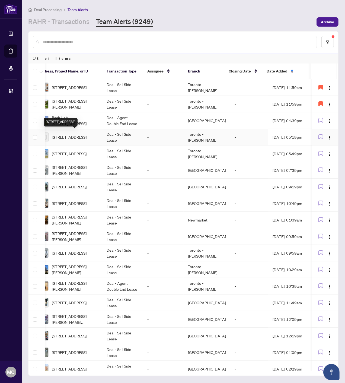
click at [76, 137] on span "77 Whitefish Street, Whitby, ON, Canada" at bounding box center [69, 137] width 35 height 6
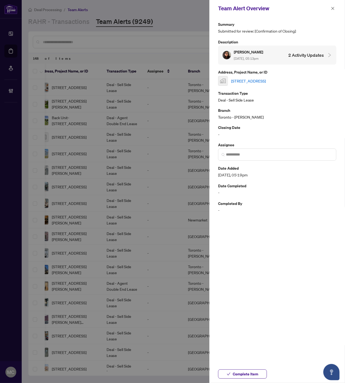
click at [249, 81] on link "77 Whitefish Street, Whitby, ON, Canada" at bounding box center [248, 81] width 35 height 6
drag, startPoint x: 333, startPoint y: 6, endPoint x: 317, endPoint y: 33, distance: 32.3
click at [333, 6] on span "button" at bounding box center [333, 8] width 4 height 9
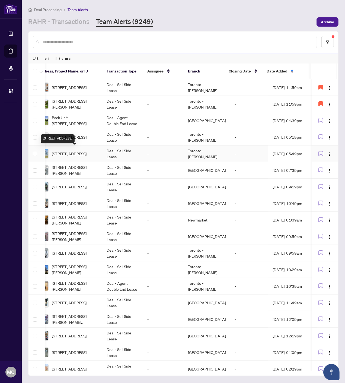
click at [63, 153] on span "5492 Highland Ave, Niagara Falls, Ontario L2G 4W7, Canada" at bounding box center [69, 154] width 35 height 6
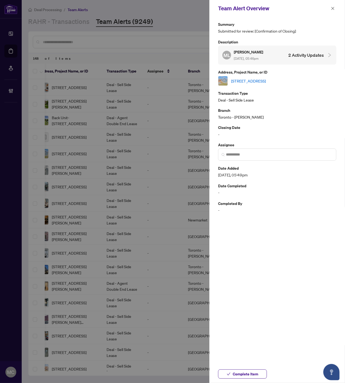
click at [266, 80] on link "5492 Highland Ave, Niagara Falls, Ontario L2G 4W7, Canada" at bounding box center [248, 81] width 35 height 6
click at [332, 7] on icon "close" at bounding box center [333, 9] width 4 height 4
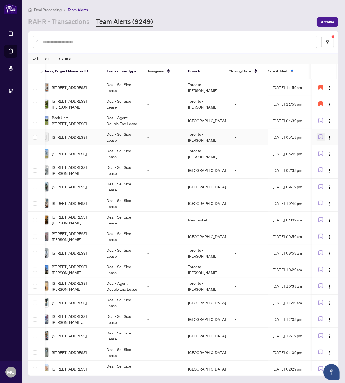
click at [319, 136] on icon "button" at bounding box center [321, 137] width 4 height 4
click at [137, 153] on td "Deal - Sell Side Lease" at bounding box center [122, 153] width 41 height 17
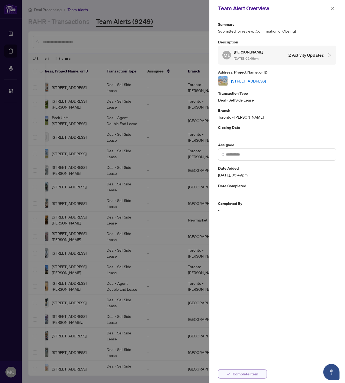
click at [246, 372] on span "Complete Item" at bounding box center [246, 374] width 26 height 9
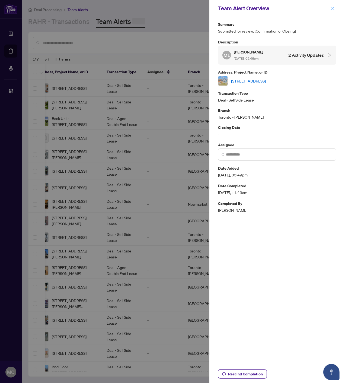
click at [333, 7] on icon "close" at bounding box center [333, 9] width 4 height 4
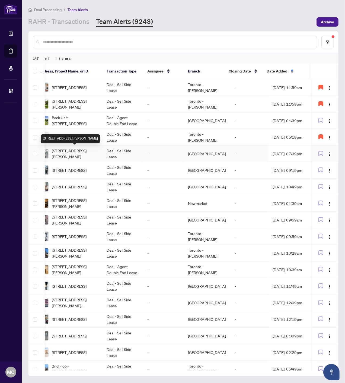
click at [75, 153] on span "4001-7 Mabelle Ave, Toronto, Ontario M9A 4X7, Canada" at bounding box center [75, 154] width 46 height 12
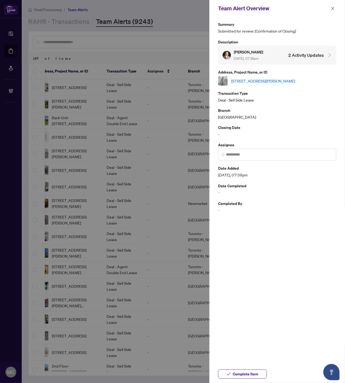
click at [263, 80] on link "4001-7 Mabelle Ave, Toronto, Ontario M9A 4X7, Canada" at bounding box center [263, 81] width 64 height 6
click at [253, 376] on span "Complete Item" at bounding box center [246, 374] width 26 height 9
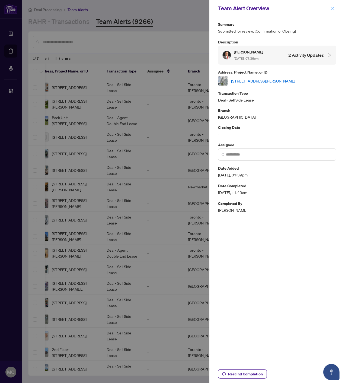
click at [333, 7] on icon "close" at bounding box center [333, 9] width 4 height 4
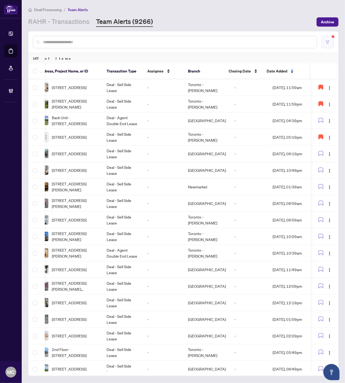
click at [328, 38] on button "button" at bounding box center [328, 42] width 12 height 12
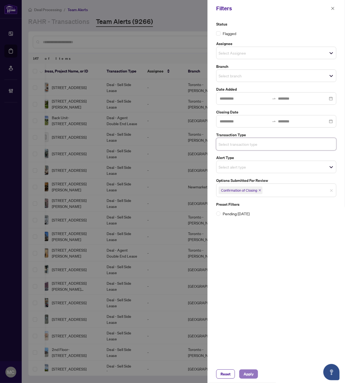
click at [250, 370] on span "Apply" at bounding box center [249, 374] width 10 height 9
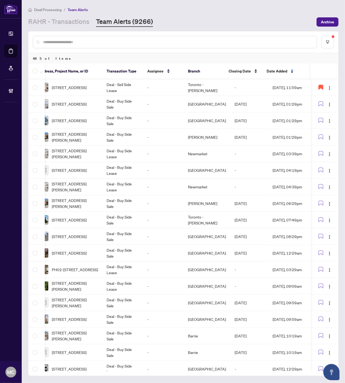
click at [229, 41] on input "text" at bounding box center [178, 42] width 270 height 6
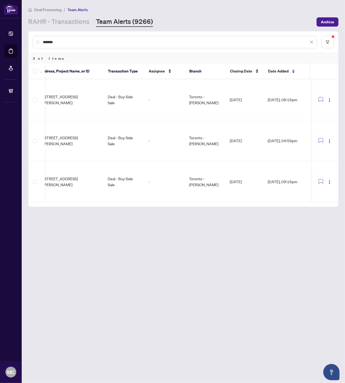
scroll to position [0, 77]
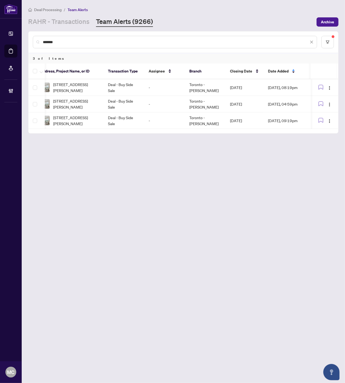
type input "*******"
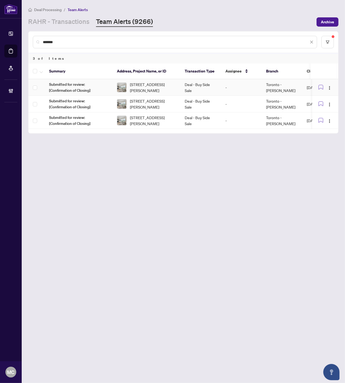
click at [146, 85] on span "2511-117 McMahon Dr, Toronto, Ontario M2K 0E4, Canada" at bounding box center [153, 87] width 46 height 12
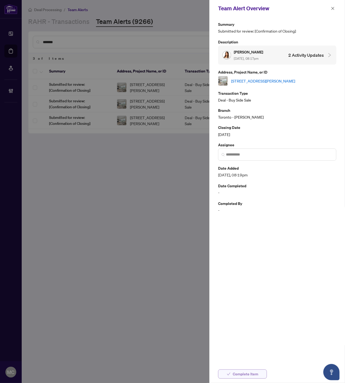
click at [248, 376] on span "Complete Item" at bounding box center [246, 374] width 26 height 9
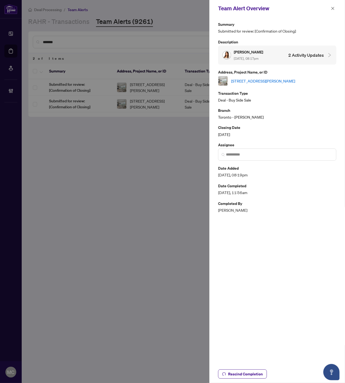
drag, startPoint x: 333, startPoint y: 6, endPoint x: 240, endPoint y: 47, distance: 101.3
click at [333, 6] on span "button" at bounding box center [333, 8] width 4 height 9
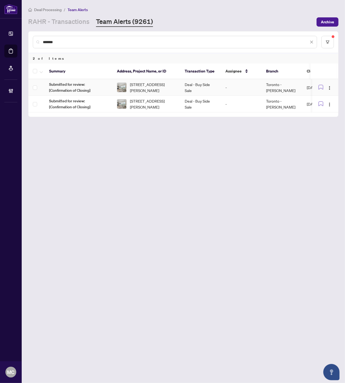
click at [142, 79] on td "2511-117 McMahon Dr, Toronto, Ontario M2K 0E4, Canada" at bounding box center [147, 87] width 68 height 17
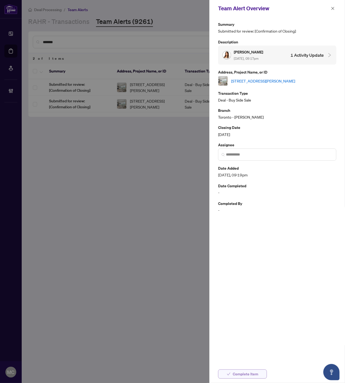
click at [246, 375] on span "Complete Item" at bounding box center [246, 374] width 26 height 9
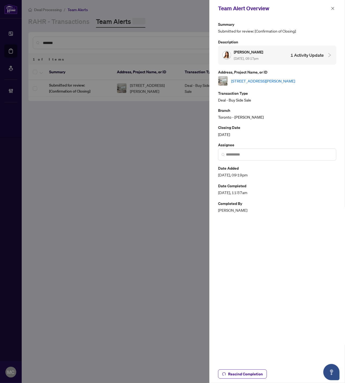
click at [333, 7] on icon "close" at bounding box center [333, 9] width 4 height 4
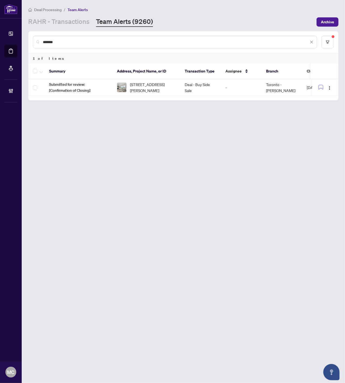
click at [155, 81] on span "2511-117 McMahon Dr, Toronto, Ontario M2K 0E4, Canada" at bounding box center [153, 87] width 46 height 12
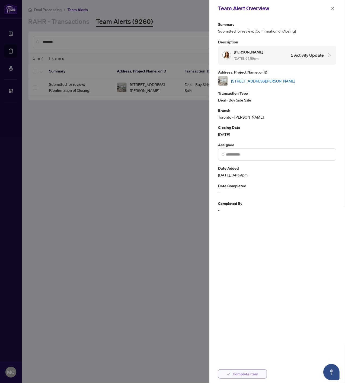
click at [247, 373] on span "Complete Item" at bounding box center [246, 374] width 26 height 9
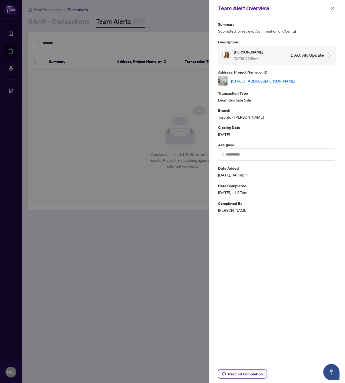
drag, startPoint x: 332, startPoint y: 7, endPoint x: 318, endPoint y: 1, distance: 15.0
click at [332, 7] on icon "close" at bounding box center [333, 9] width 4 height 4
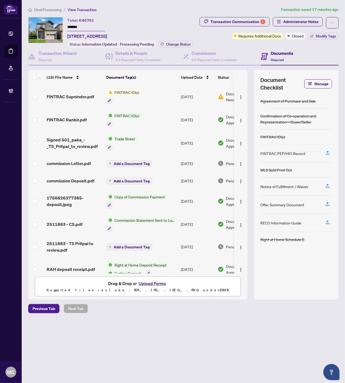
click at [75, 26] on input "*******" at bounding box center [86, 27] width 38 height 8
click at [303, 24] on span "Administrator Notes" at bounding box center [300, 21] width 35 height 9
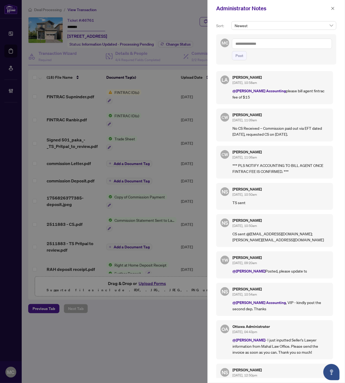
click at [314, 43] on textarea at bounding box center [282, 44] width 100 height 10
paste textarea "**********"
click at [286, 43] on textarea "**********" at bounding box center [282, 44] width 100 height 10
type textarea "**********"
click at [242, 55] on span "Post" at bounding box center [240, 55] width 8 height 9
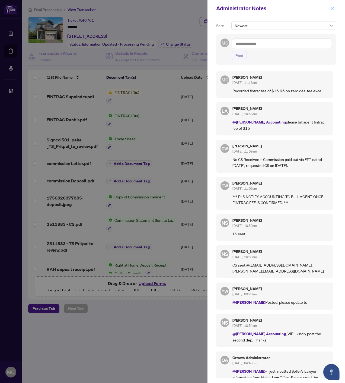
click at [332, 6] on span "button" at bounding box center [333, 8] width 4 height 9
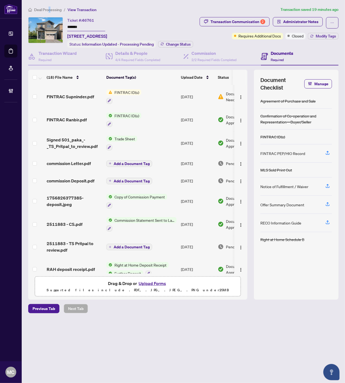
click at [49, 9] on span "Deal Processing" at bounding box center [47, 9] width 27 height 5
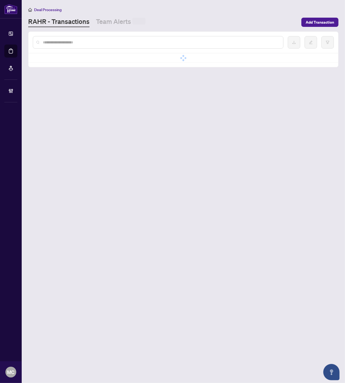
click at [101, 40] on input "text" at bounding box center [161, 42] width 236 height 6
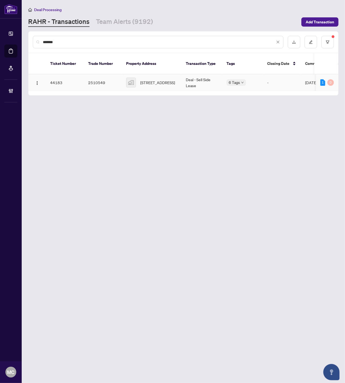
type input "*******"
click at [148, 80] on span "400 Adelaide St E unit 2306, Toronto, ON, Canada" at bounding box center [157, 83] width 35 height 6
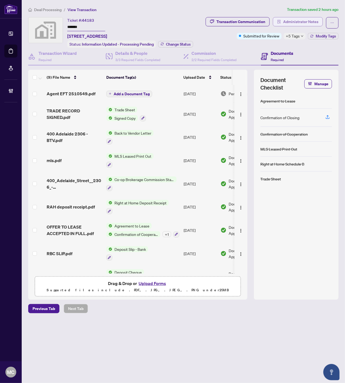
click at [303, 20] on span "Administrator Notes" at bounding box center [300, 21] width 35 height 9
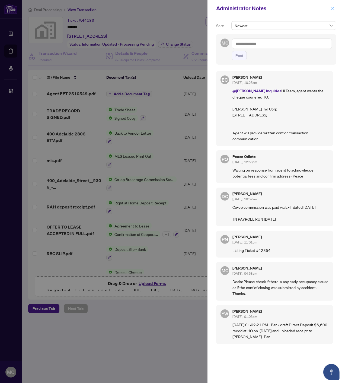
click at [333, 8] on icon "close" at bounding box center [333, 9] width 4 height 4
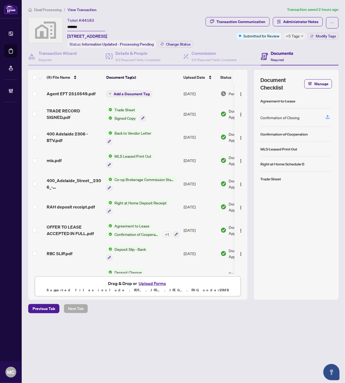
click at [44, 8] on span "Deal Processing" at bounding box center [47, 9] width 27 height 5
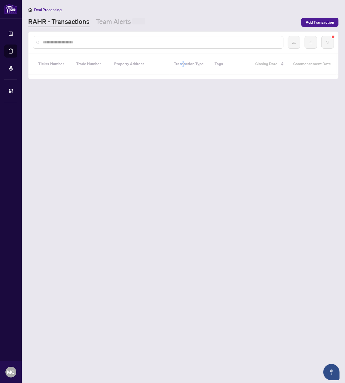
click at [109, 44] on input "text" at bounding box center [161, 42] width 236 height 6
paste input "*******"
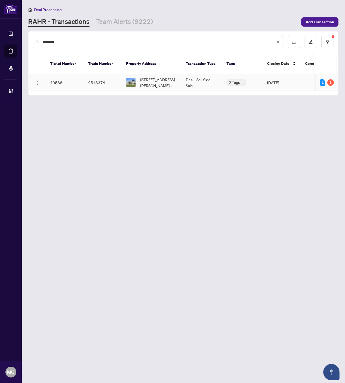
type input "*******"
click at [148, 77] on span "2344 Raymond St, Clarence-Rockland, Ontario K4K 1K4, Canada" at bounding box center [158, 83] width 37 height 12
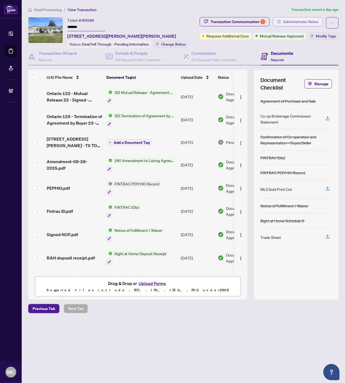
click at [304, 22] on span "Administrator Notes" at bounding box center [300, 21] width 35 height 9
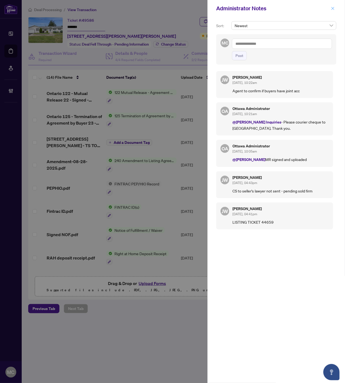
click at [332, 8] on icon "close" at bounding box center [333, 9] width 4 height 4
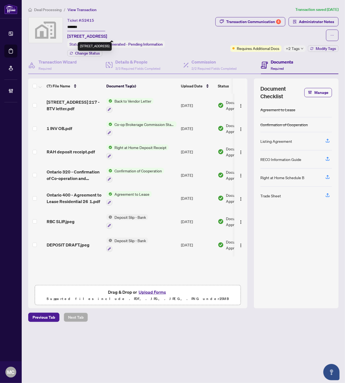
click at [75, 26] on input "*******" at bounding box center [86, 27] width 38 height 8
click at [261, 23] on div "Transaction Communication 4" at bounding box center [253, 21] width 55 height 9
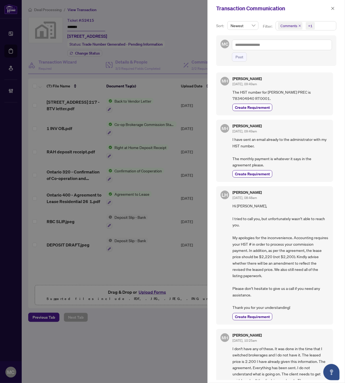
click at [331, 8] on button "button" at bounding box center [332, 8] width 7 height 7
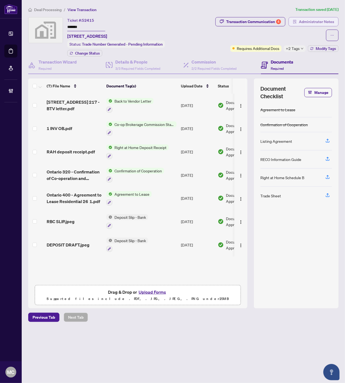
click at [327, 22] on span "Administrator Notes" at bounding box center [316, 21] width 35 height 9
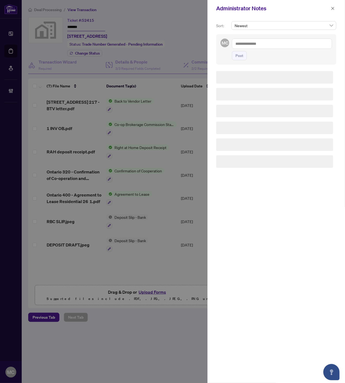
click at [272, 44] on textarea at bounding box center [282, 44] width 100 height 10
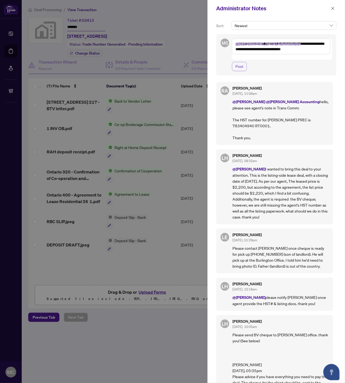
type textarea "**********"
click at [237, 62] on span "Post" at bounding box center [240, 66] width 8 height 9
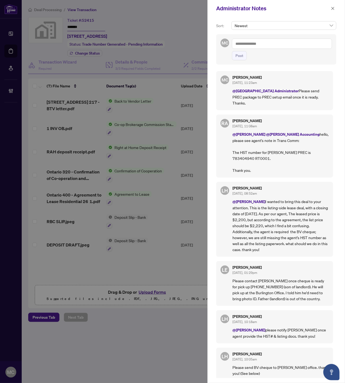
click at [273, 43] on textarea at bounding box center [282, 44] width 100 height 10
click at [276, 44] on textarea "*********" at bounding box center [282, 44] width 100 height 10
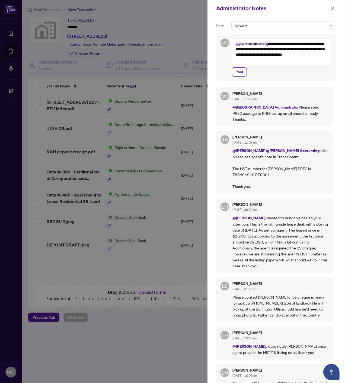
type textarea "**********"
click at [259, 62] on textarea "**********" at bounding box center [281, 52] width 99 height 27
click at [240, 71] on span "Post" at bounding box center [240, 72] width 8 height 9
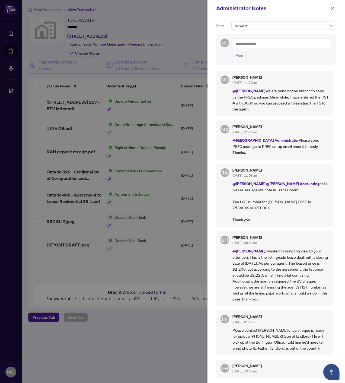
click at [295, 45] on textarea at bounding box center [282, 44] width 100 height 10
paste textarea "**********"
type textarea "**********"
click at [243, 56] on span "Post" at bounding box center [240, 55] width 8 height 9
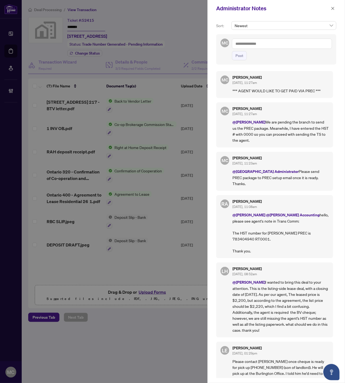
click at [332, 8] on icon "close" at bounding box center [333, 9] width 4 height 4
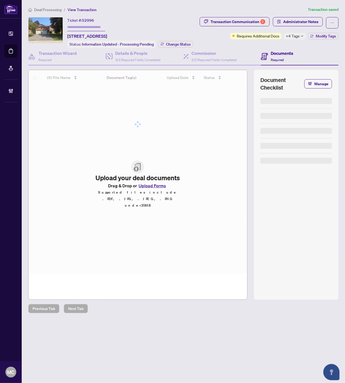
type input "*******"
drag, startPoint x: 77, startPoint y: 25, endPoint x: 97, endPoint y: 27, distance: 20.4
click at [77, 25] on input "*******" at bounding box center [86, 27] width 38 height 8
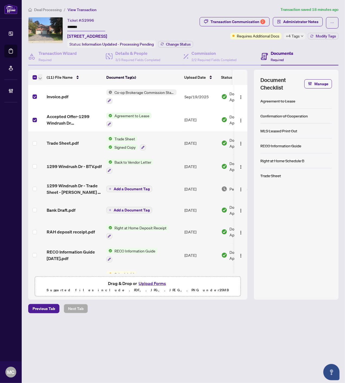
click at [39, 77] on icon "button" at bounding box center [40, 78] width 3 height 2
click at [47, 86] on span "Open Selected in New Tab(s)" at bounding box center [66, 86] width 48 height 6
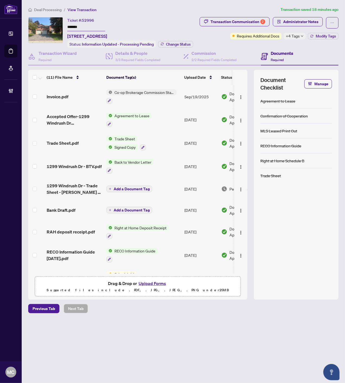
click at [51, 10] on span "Deal Processing" at bounding box center [47, 9] width 27 height 5
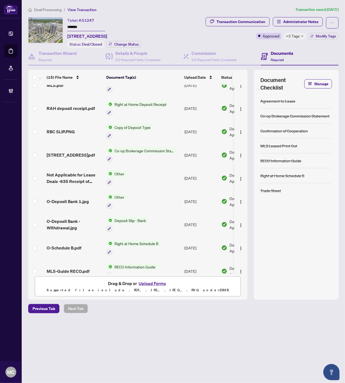
scroll to position [150, 0]
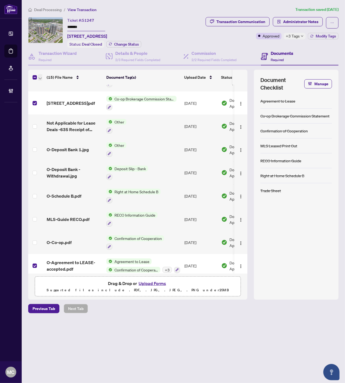
click at [39, 77] on icon "button" at bounding box center [40, 78] width 3 height 2
click at [229, 37] on div "Transaction Communication Administrator Notes Approved +3 Tags Modify Tags" at bounding box center [257, 28] width 164 height 22
click at [291, 35] on span "+3 Tags" at bounding box center [293, 36] width 14 height 6
click at [236, 31] on div "Transaction Communication Administrator Notes Approved +3 Tags Modify Tags" at bounding box center [257, 28] width 164 height 22
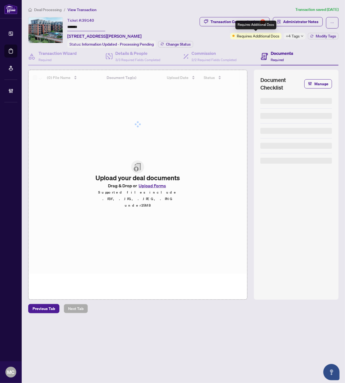
click at [295, 37] on span "+4 Tags" at bounding box center [293, 36] width 14 height 6
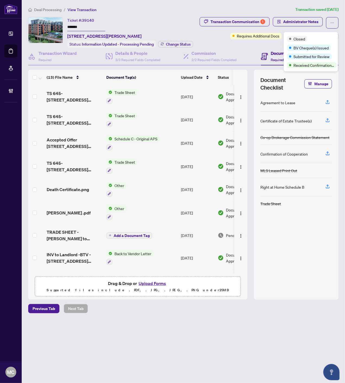
click at [142, 22] on div "Ticket #: 39140 ******* 645-830 Lawrence Ave, Toronto, Ontario M6A 0B6, Canada" at bounding box center [104, 28] width 74 height 22
click at [313, 36] on icon "button" at bounding box center [311, 35] width 3 height 3
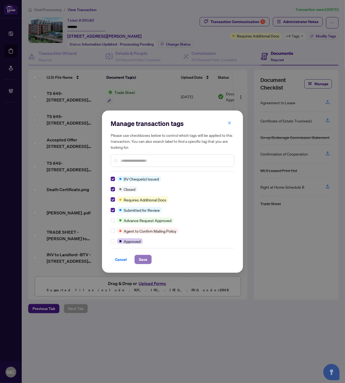
click at [143, 259] on span "Save" at bounding box center [143, 259] width 8 height 9
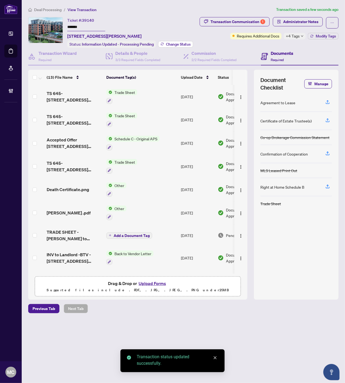
click at [171, 43] on span "Change Status" at bounding box center [178, 44] width 25 height 4
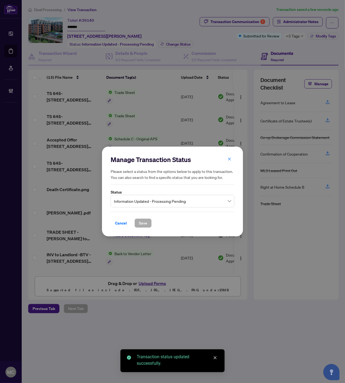
drag, startPoint x: 186, startPoint y: 186, endPoint x: 178, endPoint y: 204, distance: 20.1
click at [179, 202] on span "Information Updated - Processing Pending" at bounding box center [172, 201] width 117 height 10
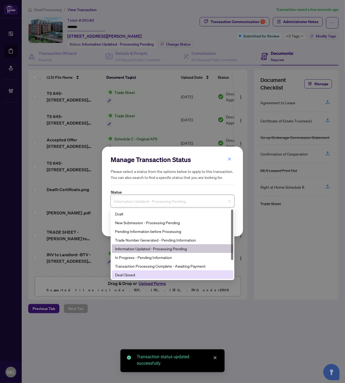
click at [154, 276] on div "Deal Closed" at bounding box center [172, 275] width 115 height 6
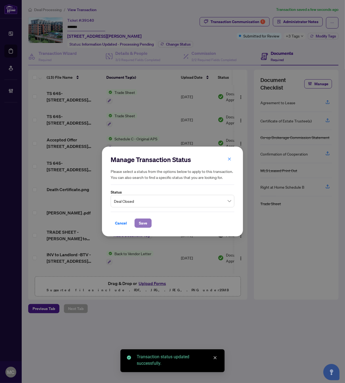
click at [143, 224] on span "Save" at bounding box center [143, 223] width 8 height 9
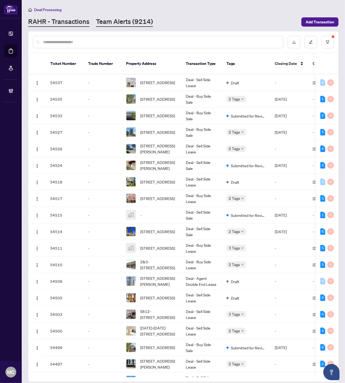
click at [109, 18] on link "Team Alerts (9214)" at bounding box center [124, 22] width 57 height 10
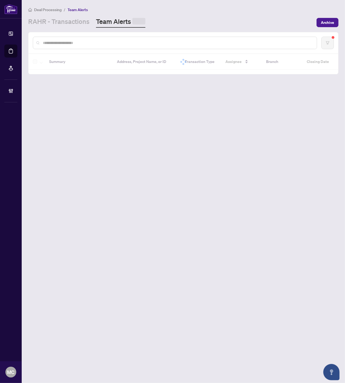
click at [119, 45] on input "text" at bounding box center [178, 43] width 270 height 6
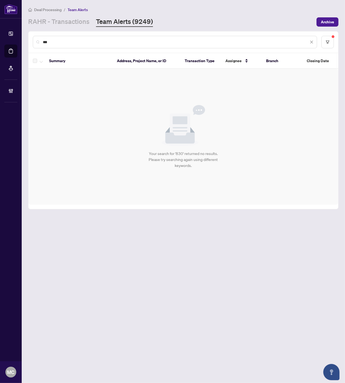
click at [140, 40] on input "***" at bounding box center [176, 42] width 266 height 6
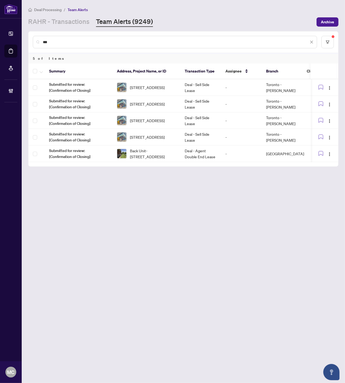
click at [112, 42] on input "***" at bounding box center [176, 42] width 266 height 6
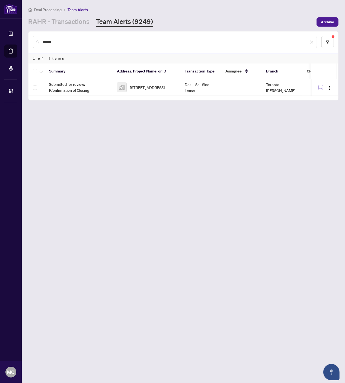
click at [153, 41] on input "******" at bounding box center [176, 42] width 266 height 6
click at [134, 42] on input "****" at bounding box center [176, 42] width 266 height 6
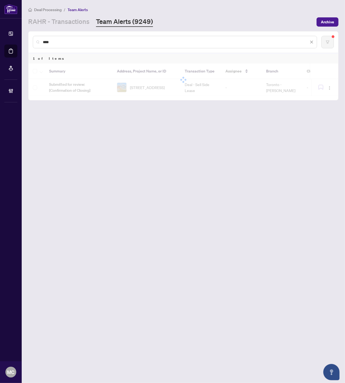
type input "****"
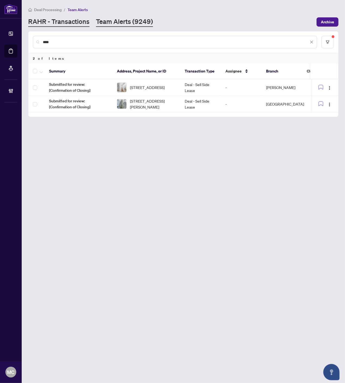
click at [57, 24] on link "RAHR - Transactions" at bounding box center [58, 22] width 61 height 10
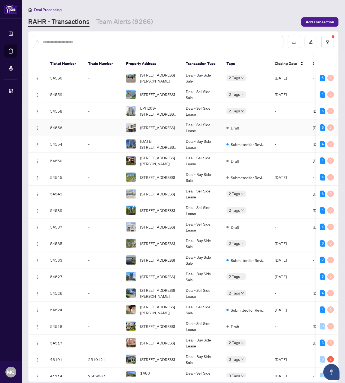
scroll to position [80, 0]
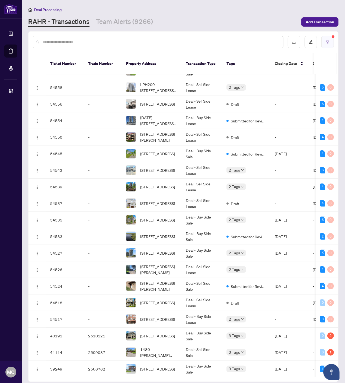
click at [327, 42] on icon "filter" at bounding box center [328, 42] width 4 height 4
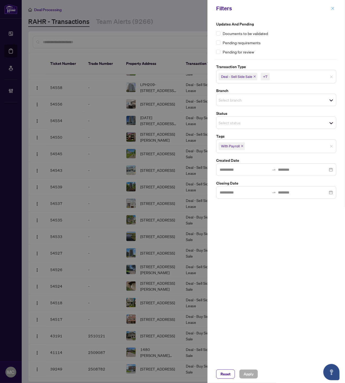
click at [334, 7] on icon "close" at bounding box center [333, 9] width 4 height 4
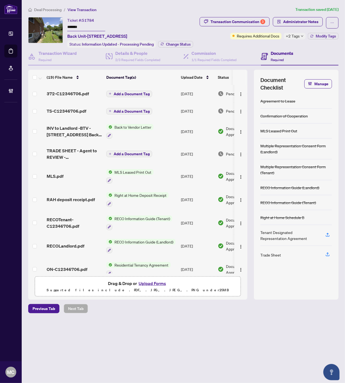
click at [299, 34] on span "+2 Tags" at bounding box center [293, 36] width 14 height 6
drag, startPoint x: 205, startPoint y: 34, endPoint x: 186, endPoint y: 41, distance: 20.3
click at [206, 34] on div "Transaction Communication 3 Administrator Notes Requires Additional Docs +2 Tag…" at bounding box center [268, 28] width 141 height 22
click at [75, 28] on input "*******" at bounding box center [86, 27] width 38 height 8
drag, startPoint x: 75, startPoint y: 28, endPoint x: 260, endPoint y: 83, distance: 193.0
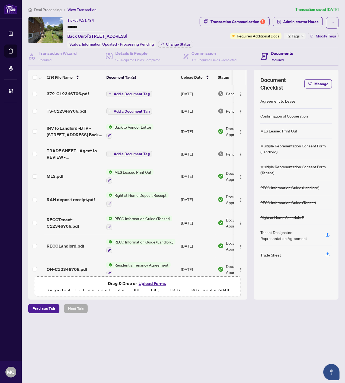
click at [75, 28] on input "*******" at bounding box center [86, 27] width 38 height 8
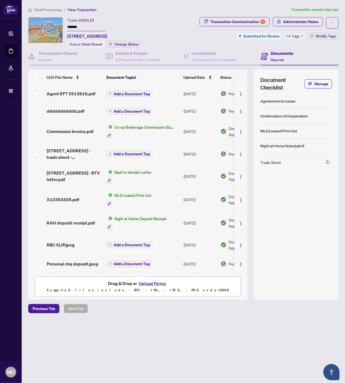
click at [296, 33] on div "+4 Tags" at bounding box center [295, 36] width 22 height 7
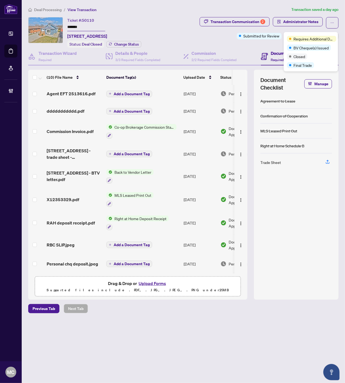
click at [208, 37] on div "Transaction Communication 2 Administrator Notes Submitted for Review +4 Tags Mo…" at bounding box center [255, 28] width 167 height 22
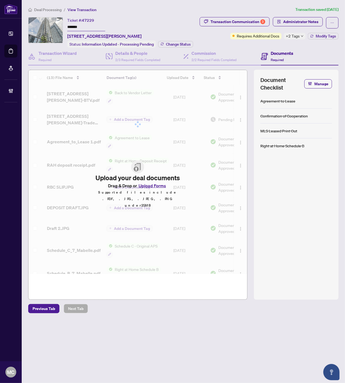
drag, startPoint x: 297, startPoint y: 34, endPoint x: 220, endPoint y: 37, distance: 76.3
click at [297, 34] on span "+2 Tags" at bounding box center [293, 36] width 14 height 6
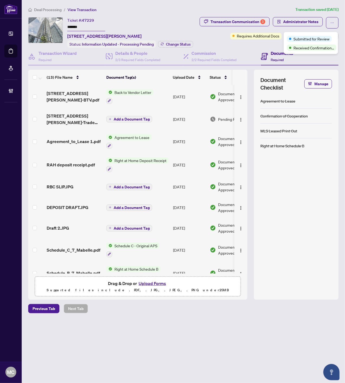
click at [215, 34] on div "Transaction Communication 3 Administrator Notes Requires Additional Docs +2 Tag…" at bounding box center [268, 28] width 141 height 22
click at [69, 26] on input "*******" at bounding box center [86, 27] width 38 height 8
drag, startPoint x: 69, startPoint y: 26, endPoint x: 319, endPoint y: 75, distance: 255.1
click at [69, 26] on input "*******" at bounding box center [86, 27] width 38 height 8
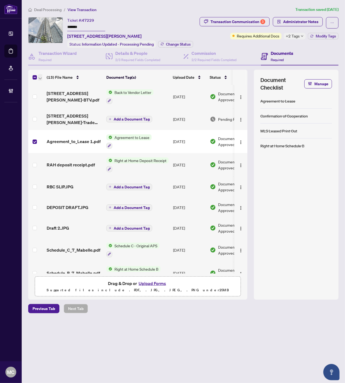
click at [39, 75] on span "button" at bounding box center [40, 77] width 3 height 6
click at [46, 85] on span "Open Selected in New Tab(s)" at bounding box center [66, 86] width 48 height 6
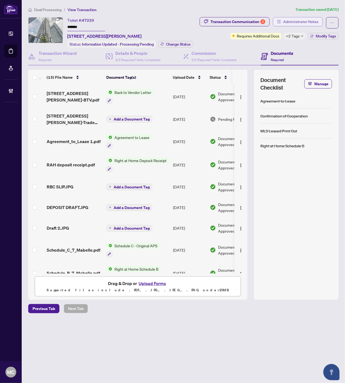
click at [320, 20] on button "Administrator Notes" at bounding box center [298, 21] width 50 height 9
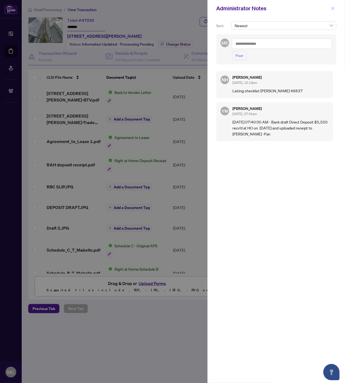
click at [333, 7] on icon "close" at bounding box center [333, 9] width 4 height 4
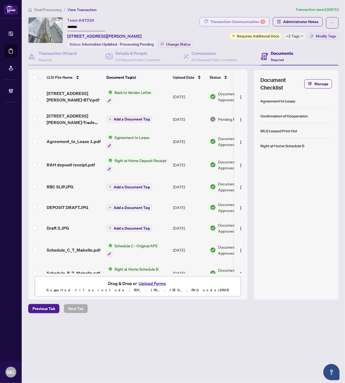
click at [243, 18] on div "Transaction Communication 3" at bounding box center [238, 21] width 55 height 9
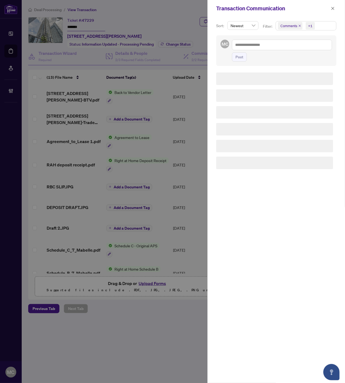
click at [312, 26] on span "+1" at bounding box center [310, 26] width 9 height 8
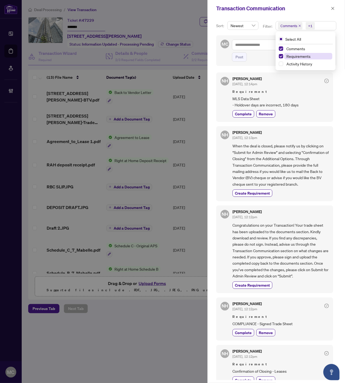
click at [299, 54] on span "Requirements" at bounding box center [299, 56] width 24 height 5
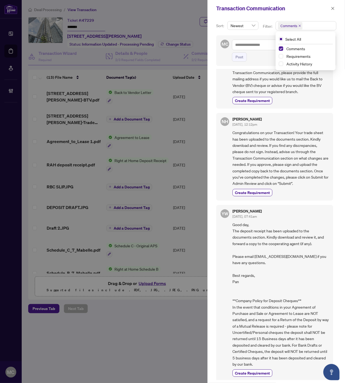
scroll to position [39, 0]
drag, startPoint x: 296, startPoint y: 56, endPoint x: 295, endPoint y: 51, distance: 5.7
click at [296, 56] on span "Requirements" at bounding box center [299, 56] width 24 height 5
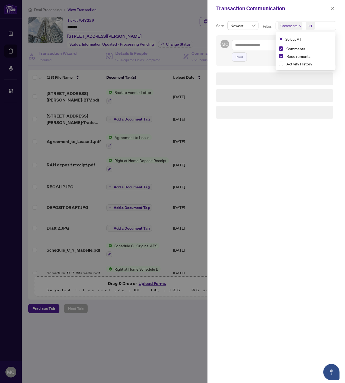
drag, startPoint x: 295, startPoint y: 51, endPoint x: 319, endPoint y: 60, distance: 26.0
click at [295, 50] on span "Comments" at bounding box center [308, 48] width 48 height 7
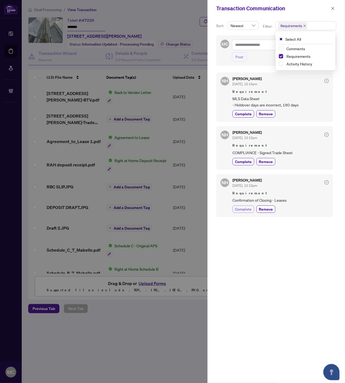
click at [243, 209] on span "Complete" at bounding box center [243, 209] width 17 height 6
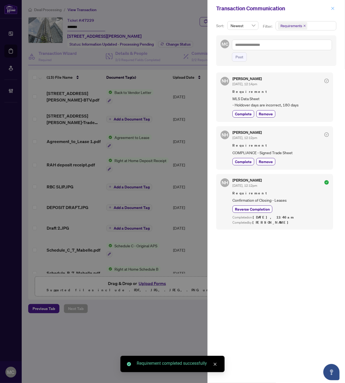
click at [332, 7] on icon "close" at bounding box center [333, 8] width 3 height 3
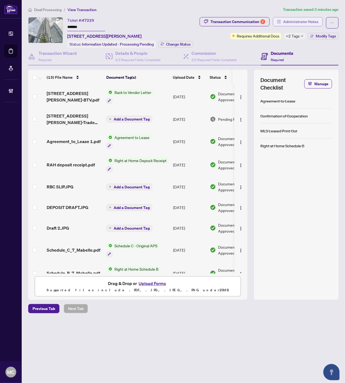
click at [300, 21] on span "Administrator Notes" at bounding box center [300, 21] width 35 height 9
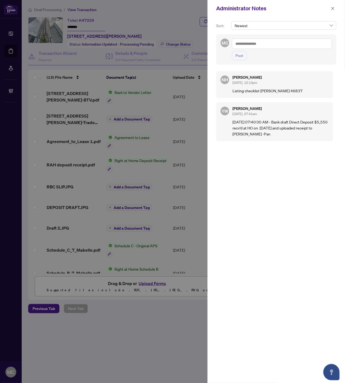
drag, startPoint x: 303, startPoint y: 46, endPoint x: 301, endPoint y: 49, distance: 3.9
click at [303, 46] on textarea at bounding box center [282, 44] width 100 height 10
paste textarea "**********"
type textarea "**********"
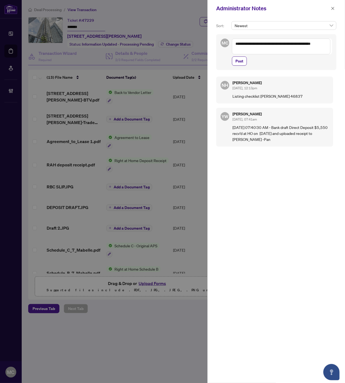
click at [238, 56] on div "**********" at bounding box center [282, 52] width 100 height 27
click at [237, 59] on span "Post" at bounding box center [240, 61] width 8 height 9
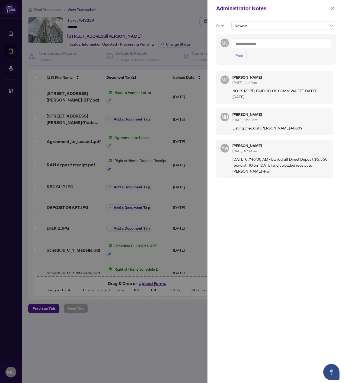
drag, startPoint x: 332, startPoint y: 8, endPoint x: 321, endPoint y: 25, distance: 20.3
click at [332, 8] on icon "close" at bounding box center [333, 9] width 4 height 4
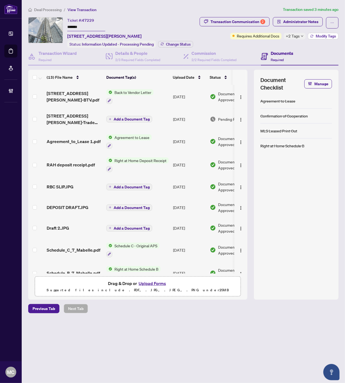
click at [319, 34] on span "Modify Tags" at bounding box center [326, 36] width 20 height 4
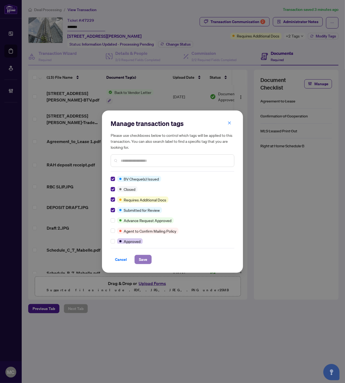
click at [139, 257] on button "Save" at bounding box center [143, 259] width 17 height 9
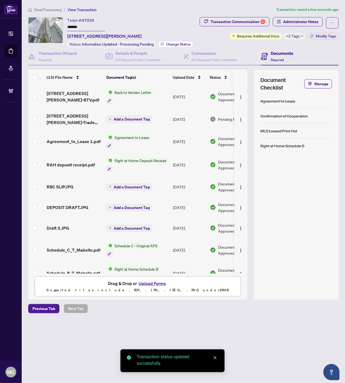
click at [172, 44] on span "Change Status" at bounding box center [178, 44] width 25 height 4
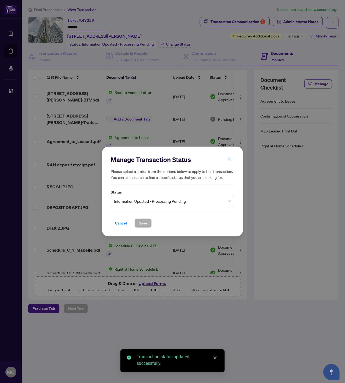
click at [174, 204] on span "Information Updated - Processing Pending" at bounding box center [172, 201] width 117 height 10
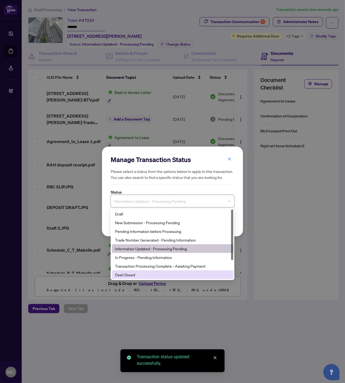
click at [149, 279] on div "Final Trade" at bounding box center [173, 283] width 122 height 9
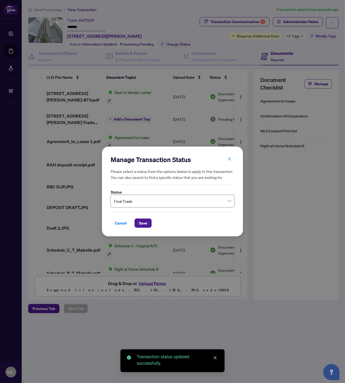
click at [137, 199] on span "Final Trade" at bounding box center [172, 201] width 117 height 10
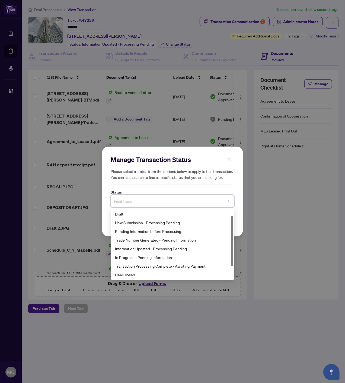
scroll to position [9, 0]
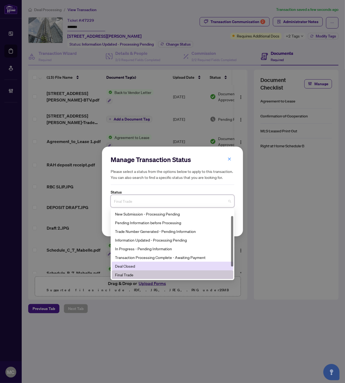
click at [133, 265] on div "Deal Closed" at bounding box center [172, 266] width 115 height 6
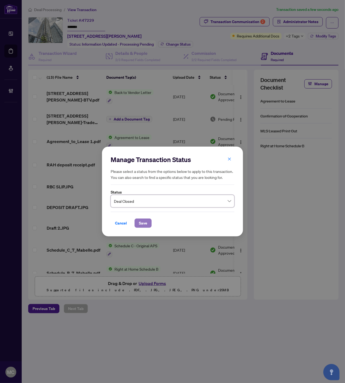
click at [144, 223] on span "Save" at bounding box center [143, 223] width 8 height 9
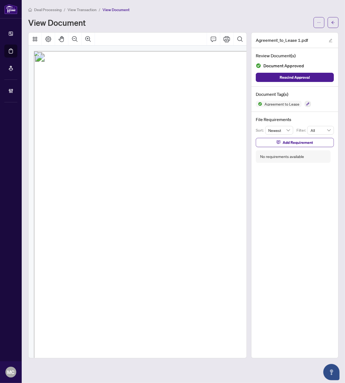
scroll to position [29, 69]
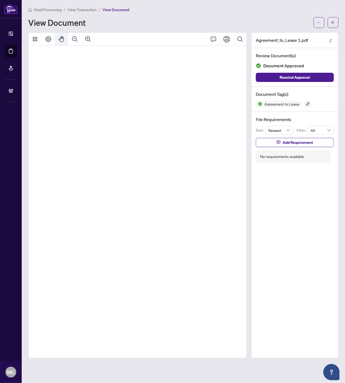
click at [63, 39] on icon "Pan Mode" at bounding box center [61, 39] width 7 height 7
click at [133, 125] on span "the" at bounding box center [135, 127] width 5 height 4
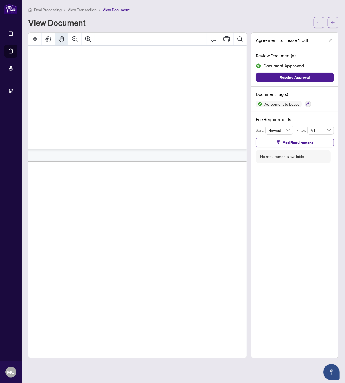
scroll to position [933, 102]
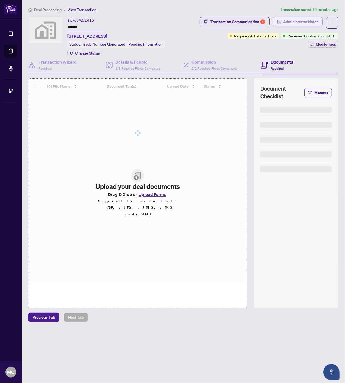
click at [289, 20] on span "Administrator Notes" at bounding box center [300, 21] width 35 height 9
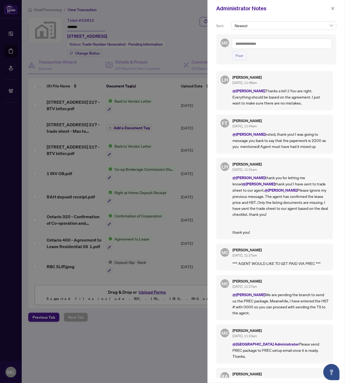
click at [334, 7] on icon "close" at bounding box center [333, 9] width 4 height 4
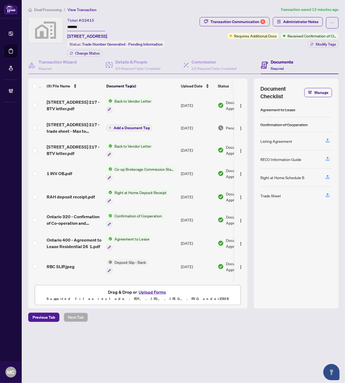
click at [39, 8] on span "Deal Processing" at bounding box center [47, 9] width 27 height 5
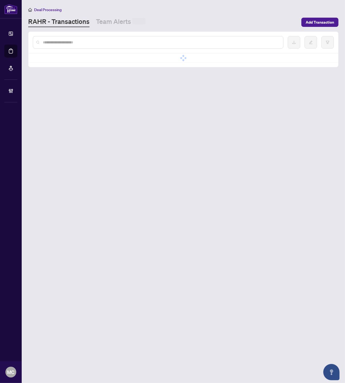
click at [155, 43] on input "text" at bounding box center [161, 42] width 236 height 6
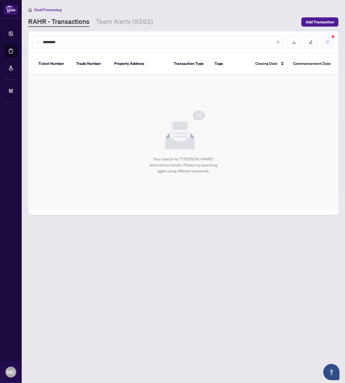
type input "*********"
click at [326, 41] on icon "filter" at bounding box center [328, 42] width 4 height 4
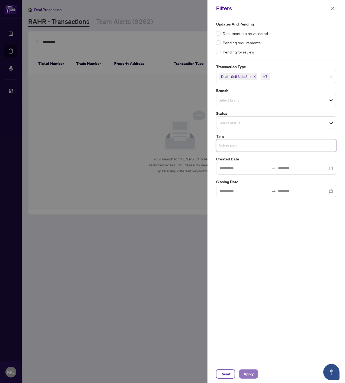
click at [248, 375] on span "Apply" at bounding box center [249, 374] width 10 height 9
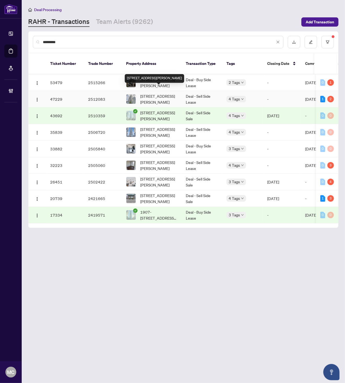
click at [153, 93] on span "4001-7 Mabelle Ave, Toronto, Ontario M9A 4X7, Canada" at bounding box center [158, 99] width 37 height 12
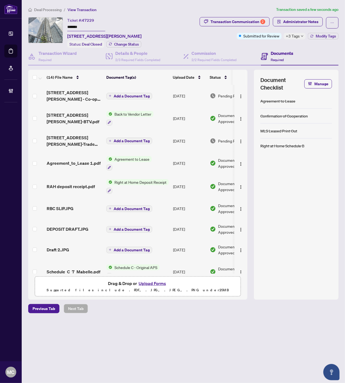
click at [134, 94] on span "Add a Document Tag" at bounding box center [132, 96] width 36 height 4
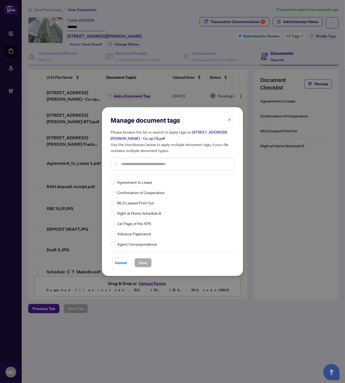
click at [177, 160] on div at bounding box center [173, 164] width 124 height 12
click at [176, 164] on input "text" at bounding box center [175, 164] width 109 height 6
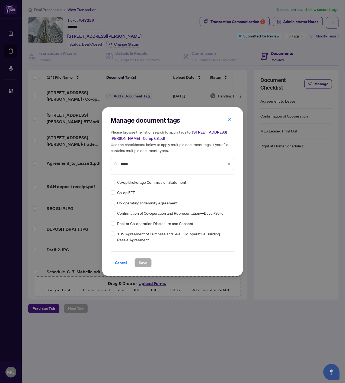
type input "*****"
click at [223, 181] on img at bounding box center [223, 181] width 5 height 5
drag, startPoint x: 204, startPoint y: 209, endPoint x: 167, endPoint y: 260, distance: 62.1
click at [203, 211] on div "Approved" at bounding box center [207, 208] width 35 height 6
click at [145, 260] on span "Save" at bounding box center [143, 262] width 8 height 9
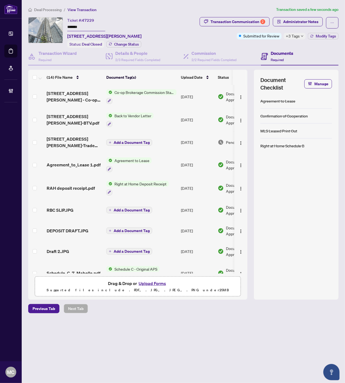
click at [52, 8] on span "Deal Processing" at bounding box center [47, 9] width 27 height 5
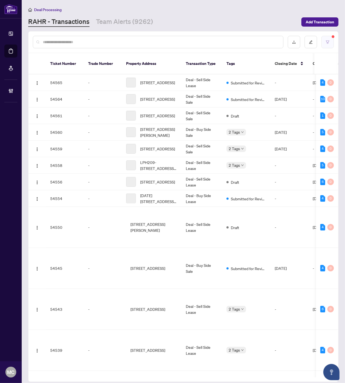
click at [329, 42] on icon "filter" at bounding box center [328, 42] width 4 height 4
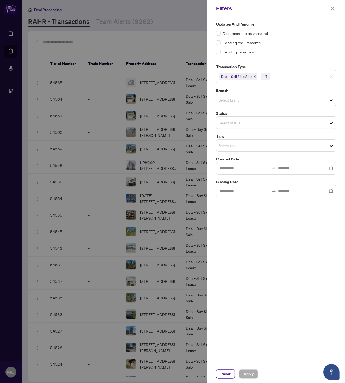
click at [246, 147] on input "search" at bounding box center [238, 145] width 38 height 7
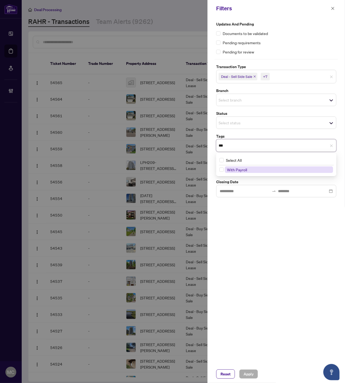
type input "****"
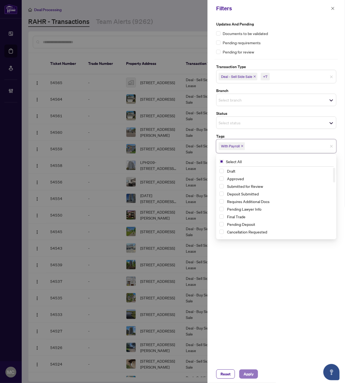
click at [251, 370] on span "Apply" at bounding box center [249, 374] width 10 height 9
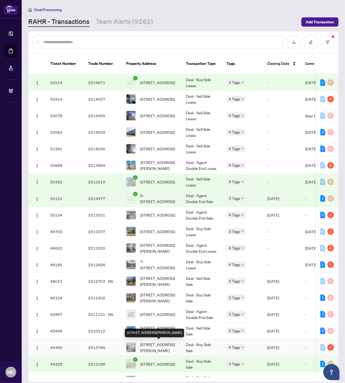
click at [159, 332] on div "2511-117 McMahon Dr, Toronto, Ontario M2K 0E4, Canada" at bounding box center [154, 333] width 59 height 9
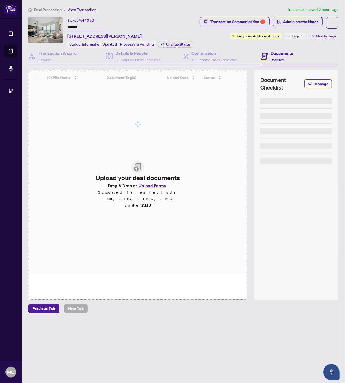
click at [75, 27] on input "*******" at bounding box center [86, 27] width 38 height 8
click at [75, 26] on input "*******" at bounding box center [86, 27] width 38 height 8
click at [184, 42] on span "Change Status" at bounding box center [178, 44] width 25 height 4
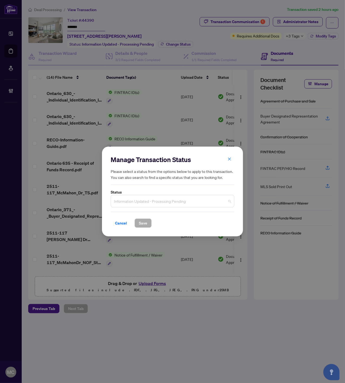
click at [156, 204] on span "Information Updated - Processing Pending" at bounding box center [172, 201] width 117 height 10
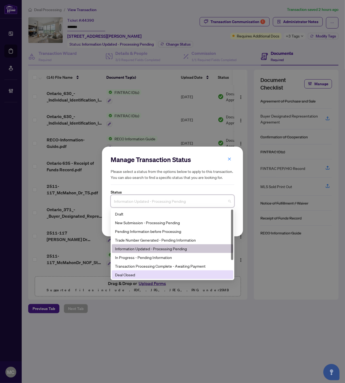
click at [131, 275] on div "Deal Closed" at bounding box center [172, 275] width 115 height 6
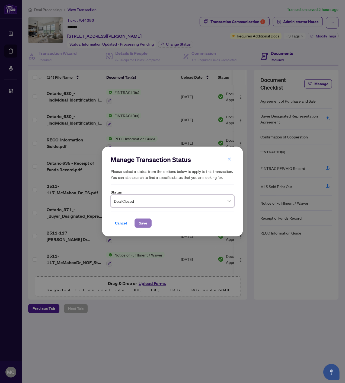
click at [144, 219] on span "Save" at bounding box center [143, 223] width 8 height 9
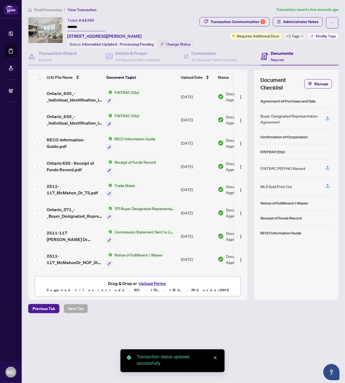
click at [325, 34] on span "Modify Tags" at bounding box center [326, 36] width 20 height 4
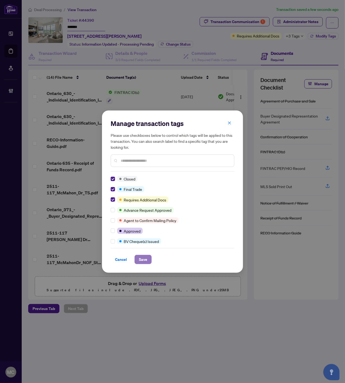
click at [143, 259] on span "Save" at bounding box center [143, 259] width 8 height 9
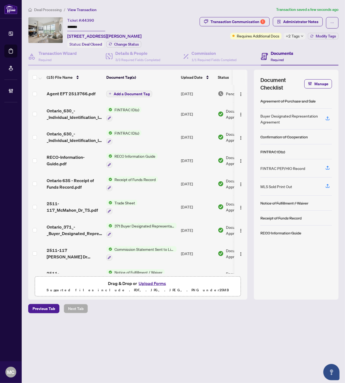
click at [127, 92] on span "Add a Document Tag" at bounding box center [132, 94] width 36 height 4
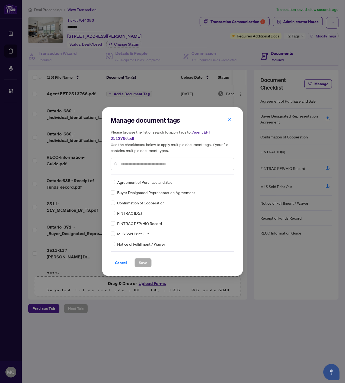
click at [157, 161] on input "text" at bounding box center [175, 164] width 109 height 6
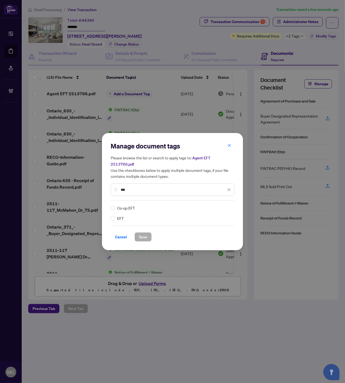
type input "***"
click at [228, 207] on icon at bounding box center [229, 208] width 3 height 2
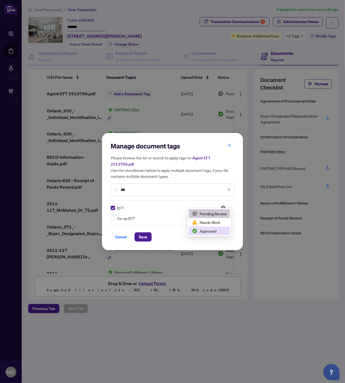
drag, startPoint x: 212, startPoint y: 233, endPoint x: 186, endPoint y: 241, distance: 27.7
click at [211, 233] on div "Approved" at bounding box center [209, 231] width 35 height 6
click at [140, 237] on span "Save" at bounding box center [143, 237] width 8 height 9
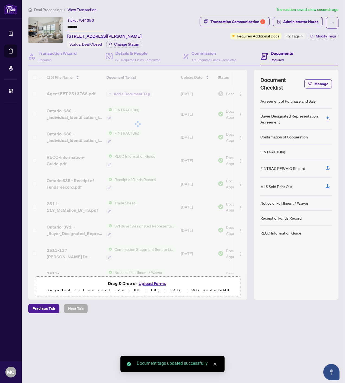
click at [239, 93] on div at bounding box center [137, 124] width 219 height 109
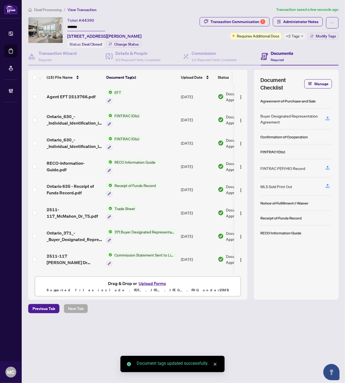
click at [239, 95] on img "button" at bounding box center [241, 97] width 4 height 4
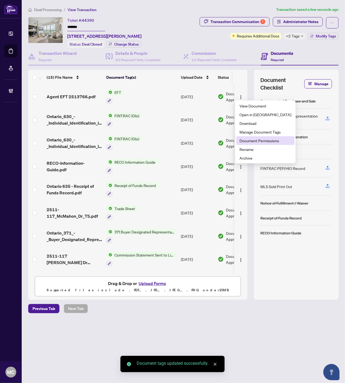
click at [252, 139] on span "Document Permissions" at bounding box center [266, 141] width 52 height 6
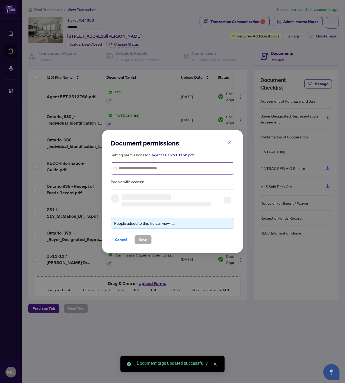
click at [148, 164] on span at bounding box center [173, 168] width 124 height 12
paste input "**********"
type input "**********"
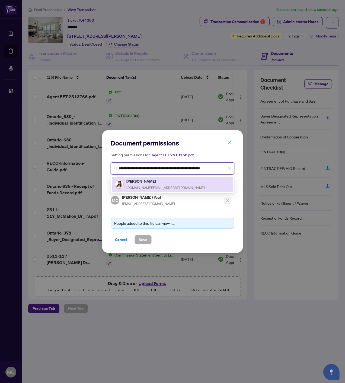
click at [143, 183] on h5 "Genette Verzosa" at bounding box center [165, 181] width 78 height 6
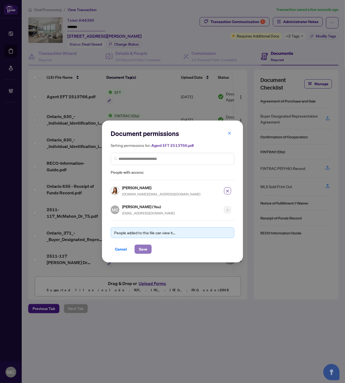
click at [138, 248] on button "Save" at bounding box center [143, 248] width 17 height 9
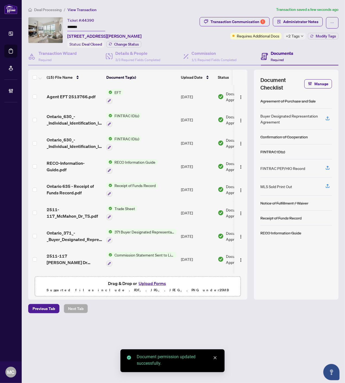
click at [50, 9] on span "Deal Processing" at bounding box center [47, 9] width 27 height 5
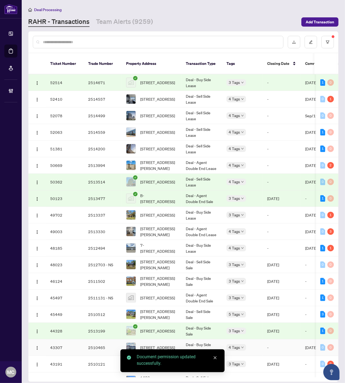
click at [151, 344] on span "200-936 The East Mall, Toronto, Ontario M9B 6J8, Canada" at bounding box center [157, 347] width 35 height 6
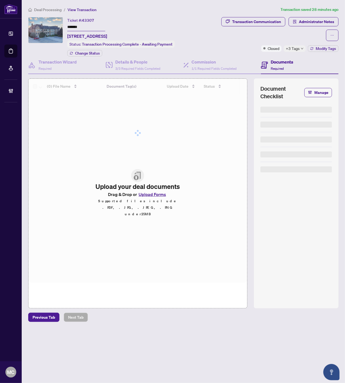
click at [73, 27] on input "*******" at bounding box center [86, 27] width 38 height 8
click at [85, 52] on span "Change Status" at bounding box center [87, 53] width 25 height 4
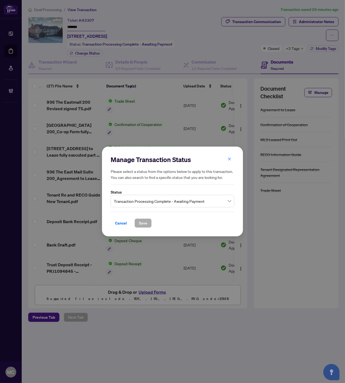
click at [163, 196] on span "Transaction Processing Complete - Awaiting Payment" at bounding box center [172, 201] width 117 height 10
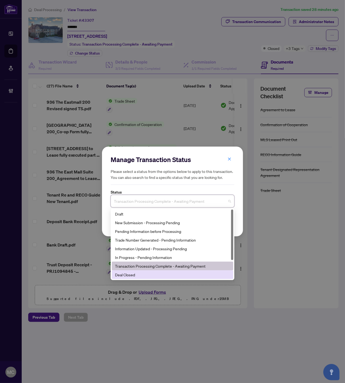
drag, startPoint x: 147, startPoint y: 277, endPoint x: 145, endPoint y: 268, distance: 10.0
click at [147, 277] on div "Deal Closed" at bounding box center [172, 275] width 115 height 6
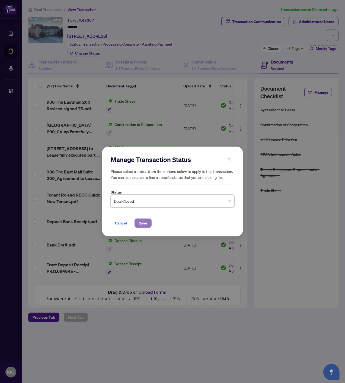
click at [143, 223] on span "Save" at bounding box center [143, 223] width 8 height 9
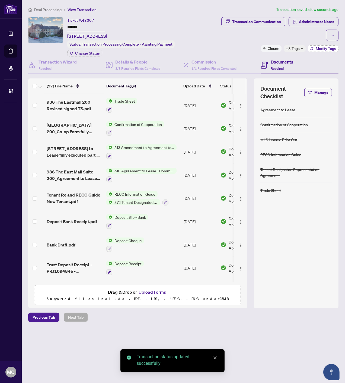
click at [322, 47] on span "Modify Tags" at bounding box center [326, 49] width 20 height 4
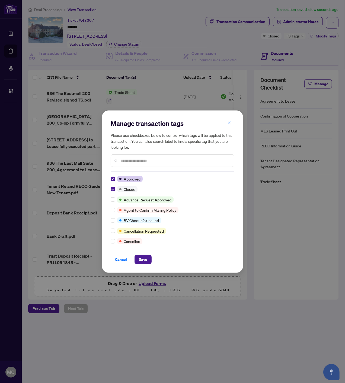
click at [117, 256] on span "Cancel" at bounding box center [121, 259] width 12 height 9
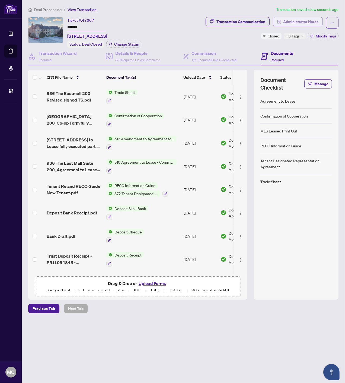
click at [306, 21] on span "Administrator Notes" at bounding box center [300, 21] width 35 height 9
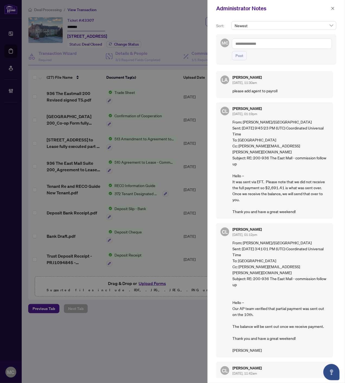
drag, startPoint x: 332, startPoint y: 9, endPoint x: 332, endPoint y: 7, distance: 2.7
click at [332, 9] on icon "close" at bounding box center [333, 9] width 4 height 4
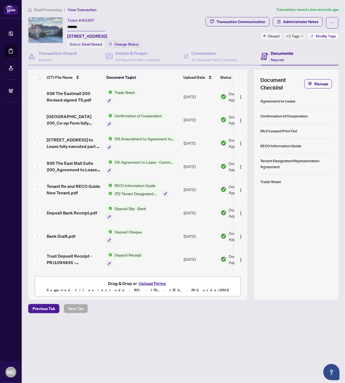
click at [317, 37] on span "Modify Tags" at bounding box center [326, 36] width 20 height 4
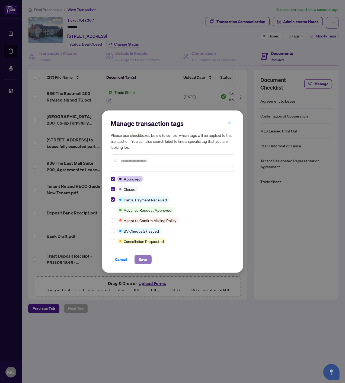
click at [143, 260] on span "Save" at bounding box center [143, 259] width 8 height 9
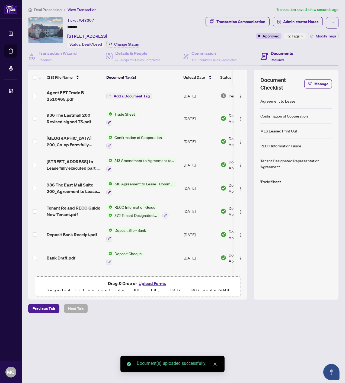
click at [134, 90] on td "Add a Document Tag" at bounding box center [142, 96] width 77 height 22
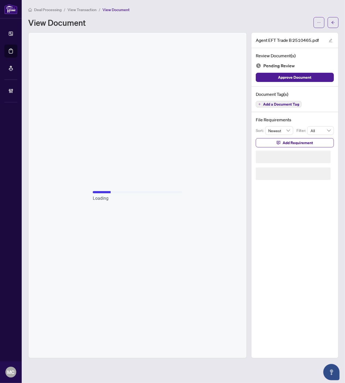
click at [330, 22] on button "button" at bounding box center [333, 22] width 11 height 11
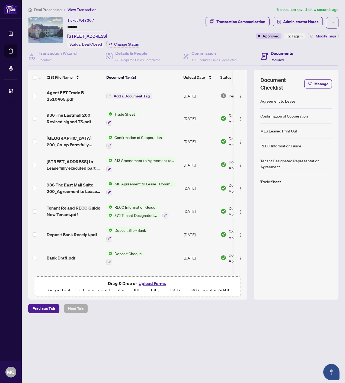
click at [132, 94] on span "Add a Document Tag" at bounding box center [132, 96] width 36 height 4
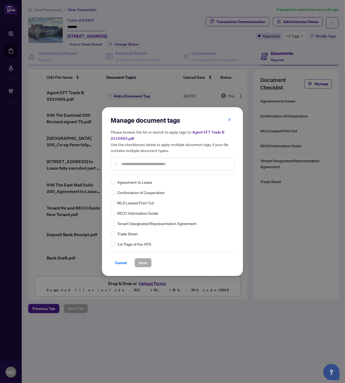
click at [160, 164] on input "text" at bounding box center [175, 164] width 109 height 6
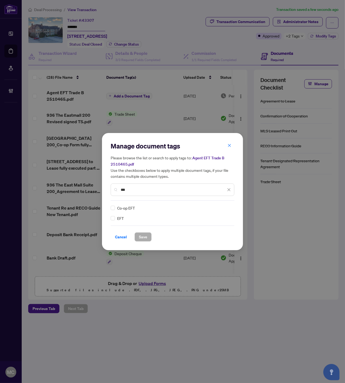
type input "***"
click at [226, 207] on img at bounding box center [223, 207] width 5 height 5
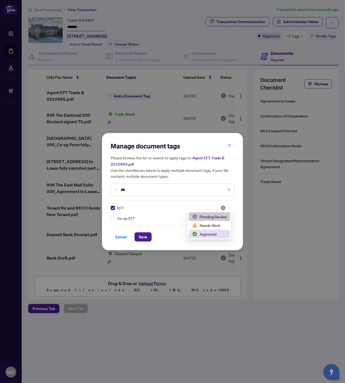
click at [211, 233] on div "Approved" at bounding box center [209, 234] width 35 height 6
click at [145, 238] on span "Save" at bounding box center [143, 237] width 8 height 9
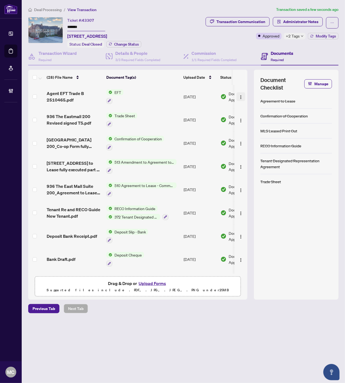
click at [239, 95] on img "button" at bounding box center [241, 97] width 4 height 4
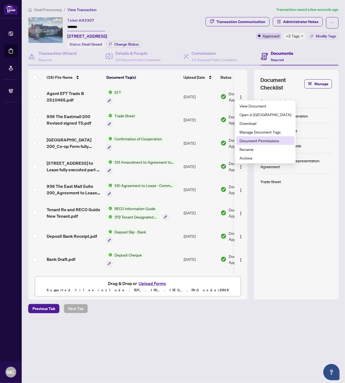
click at [257, 141] on span "Document Permissions" at bounding box center [266, 141] width 52 height 6
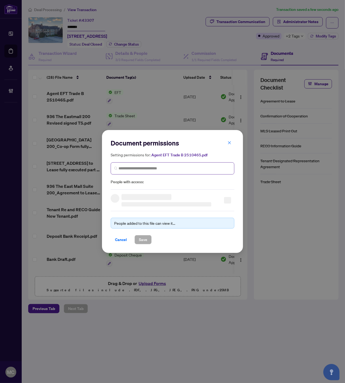
click at [161, 162] on span at bounding box center [173, 168] width 124 height 12
paste input "**********"
type input "**********"
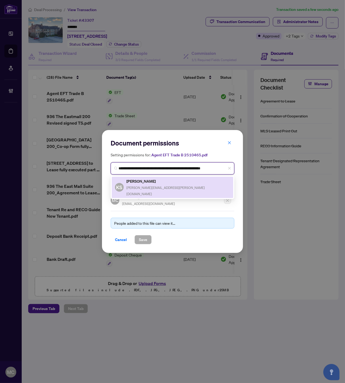
click at [154, 181] on h5 "Karine Sahakyan" at bounding box center [178, 181] width 104 height 6
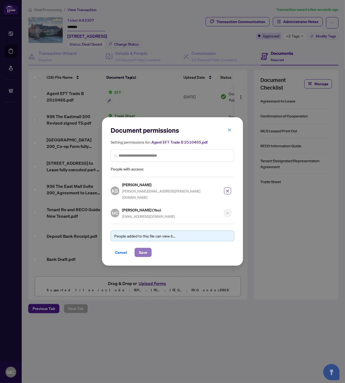
click at [144, 248] on span "Save" at bounding box center [143, 252] width 8 height 9
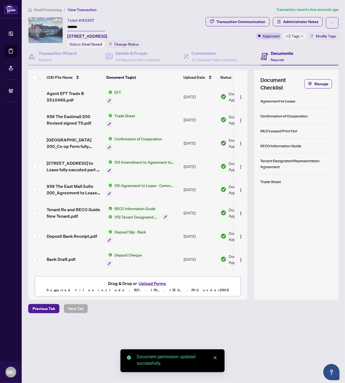
drag, startPoint x: 50, startPoint y: 11, endPoint x: 127, endPoint y: 120, distance: 133.7
click at [50, 11] on span "Deal Processing" at bounding box center [47, 9] width 27 height 5
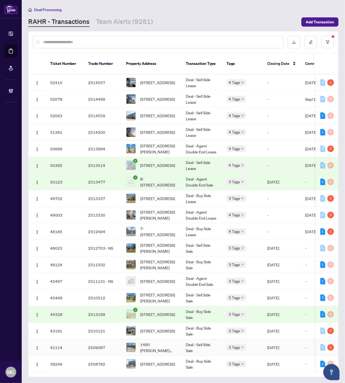
click at [147, 347] on td "1480 [PERSON_NAME][STREET_ADDRESS]" at bounding box center [152, 347] width 60 height 17
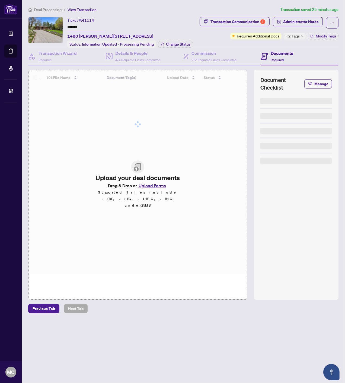
click at [75, 26] on input "*******" at bounding box center [86, 27] width 38 height 8
click at [75, 25] on input "*******" at bounding box center [86, 27] width 38 height 8
click at [178, 45] on span "Change Status" at bounding box center [178, 44] width 25 height 4
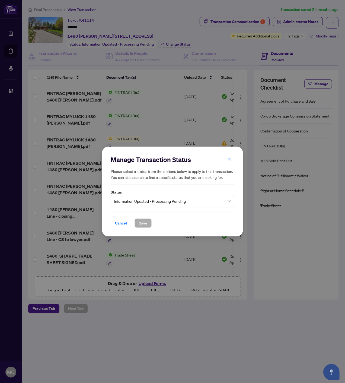
click at [173, 200] on span "Information Updated - Processing Pending" at bounding box center [172, 201] width 117 height 10
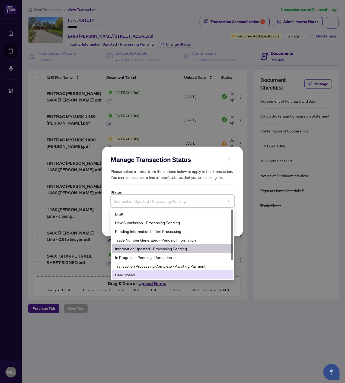
drag, startPoint x: 155, startPoint y: 272, endPoint x: 155, endPoint y: 267, distance: 4.6
click at [155, 272] on div "Deal Closed" at bounding box center [172, 275] width 115 height 6
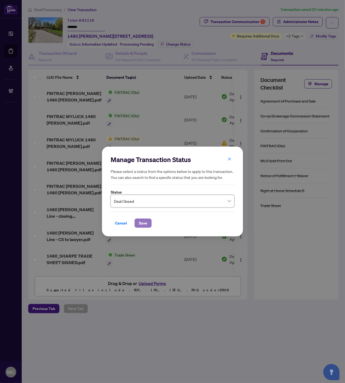
click at [142, 221] on span "Save" at bounding box center [143, 223] width 8 height 9
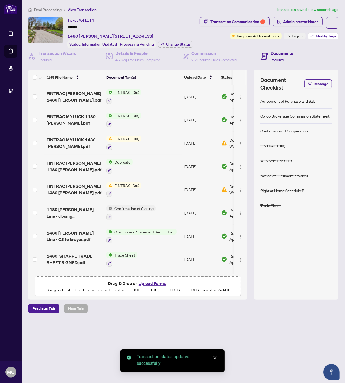
click at [324, 36] on span "Modify Tags" at bounding box center [326, 36] width 20 height 4
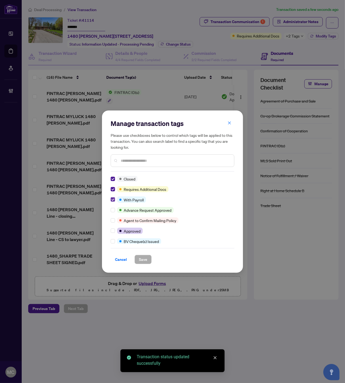
click at [112, 196] on label at bounding box center [113, 199] width 4 height 6
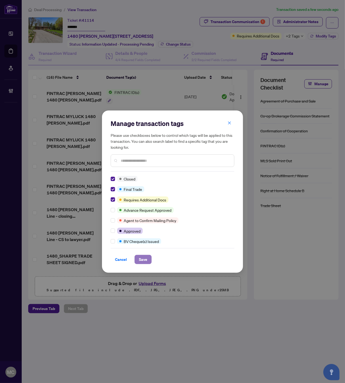
click at [144, 261] on span "Save" at bounding box center [143, 259] width 8 height 9
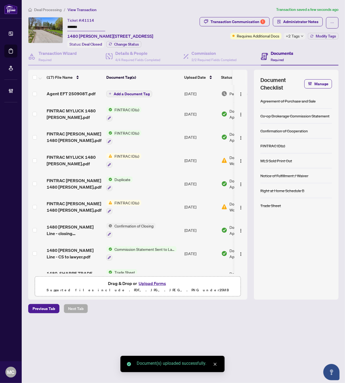
click at [126, 92] on span "Add a Document Tag" at bounding box center [132, 94] width 36 height 4
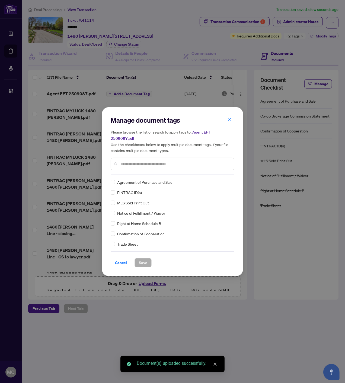
click at [168, 161] on input "text" at bounding box center [175, 164] width 109 height 6
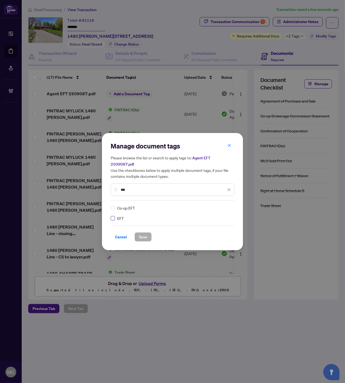
type input "***"
click at [223, 205] on img at bounding box center [223, 207] width 5 height 5
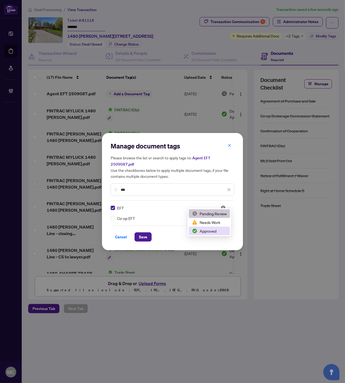
click at [210, 231] on div "Approved" at bounding box center [209, 231] width 35 height 6
click at [139, 233] on span "Save" at bounding box center [143, 237] width 8 height 9
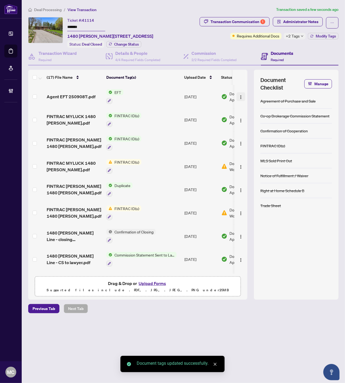
click at [240, 97] on img "button" at bounding box center [241, 97] width 4 height 4
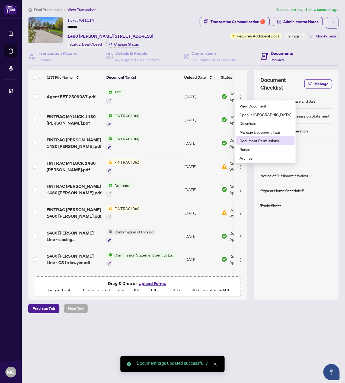
click at [253, 141] on span "Document Permissions" at bounding box center [266, 141] width 52 height 6
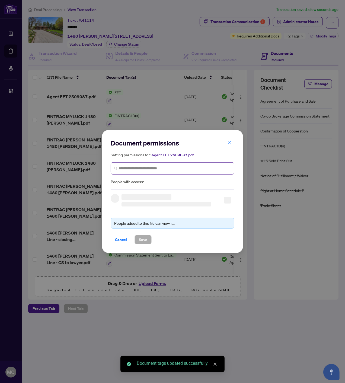
click at [175, 164] on span at bounding box center [173, 168] width 124 height 12
paste input "**********"
type input "**********"
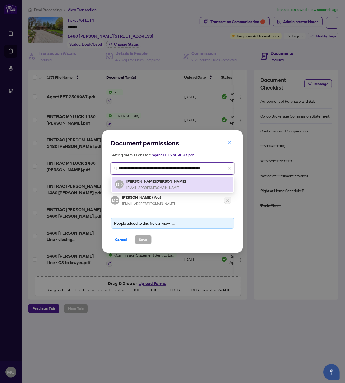
click at [141, 181] on h5 "[PERSON_NAME] [PERSON_NAME]" at bounding box center [156, 181] width 60 height 6
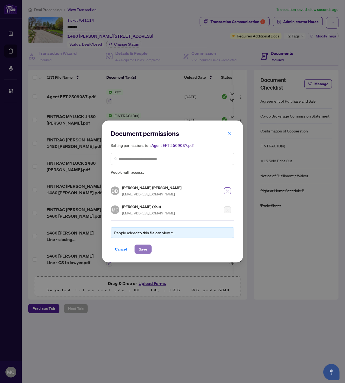
click at [144, 245] on span "Save" at bounding box center [143, 249] width 8 height 9
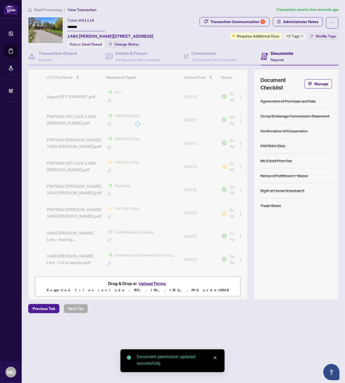
click at [51, 9] on span "Deal Processing" at bounding box center [47, 9] width 27 height 5
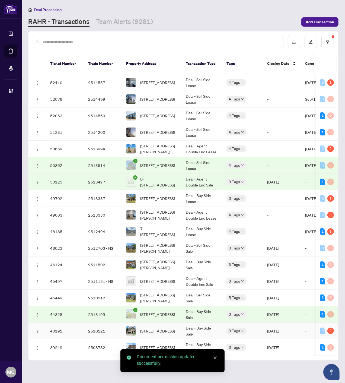
click at [149, 339] on td "[STREET_ADDRESS]" at bounding box center [152, 347] width 60 height 17
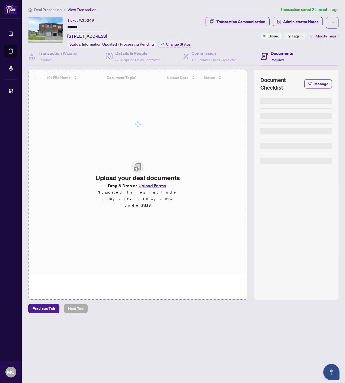
click at [77, 25] on input "*******" at bounding box center [86, 27] width 38 height 8
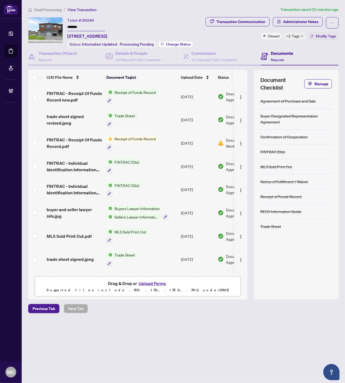
click at [182, 42] on span "Change Status" at bounding box center [178, 44] width 25 height 4
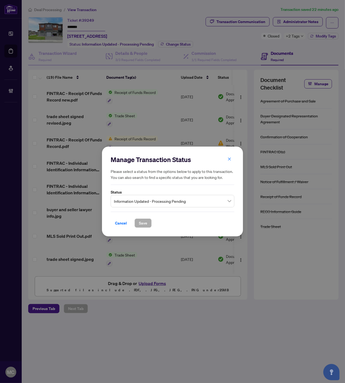
click at [198, 204] on span "Information Updated - Processing Pending" at bounding box center [172, 201] width 117 height 10
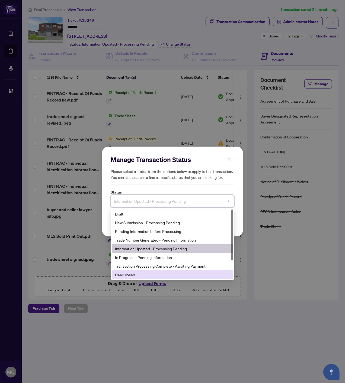
click at [161, 275] on div "Deal Closed" at bounding box center [172, 275] width 115 height 6
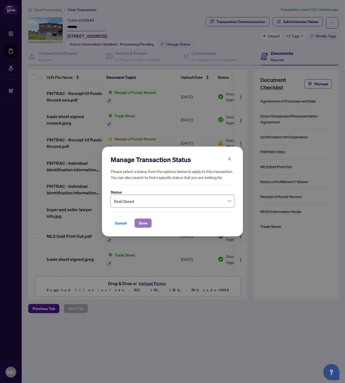
click at [142, 223] on span "Save" at bounding box center [143, 223] width 8 height 9
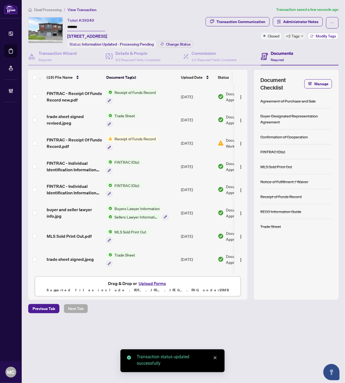
click at [327, 35] on span "Modify Tags" at bounding box center [326, 36] width 20 height 4
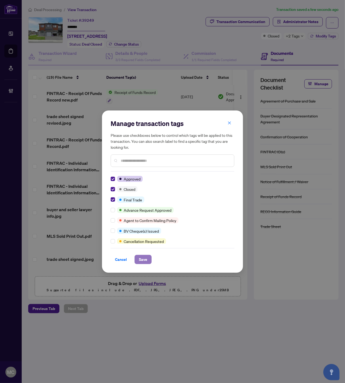
click at [146, 261] on span "Save" at bounding box center [143, 259] width 8 height 9
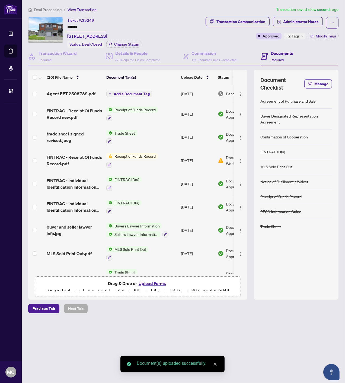
click at [140, 92] on span "Add a Document Tag" at bounding box center [132, 94] width 36 height 4
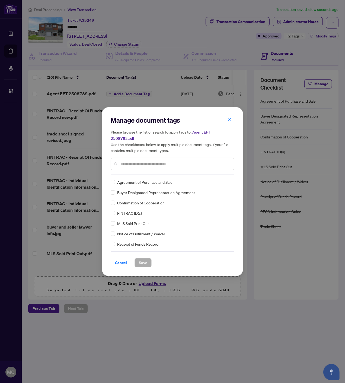
click at [168, 161] on input "text" at bounding box center [175, 164] width 109 height 6
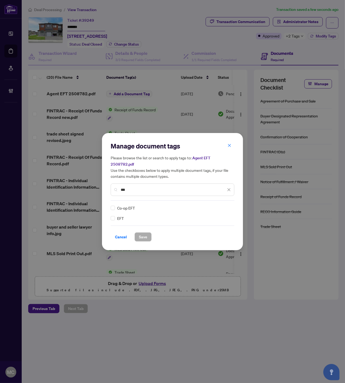
type input "***"
click at [223, 201] on div "Manage document tags Please browse the list or search to apply tags to: Agent E…" at bounding box center [173, 192] width 124 height 100
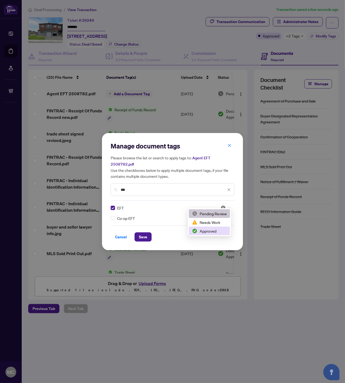
click at [211, 227] on div "Approved" at bounding box center [209, 231] width 41 height 9
click at [145, 234] on span "Save" at bounding box center [143, 237] width 8 height 9
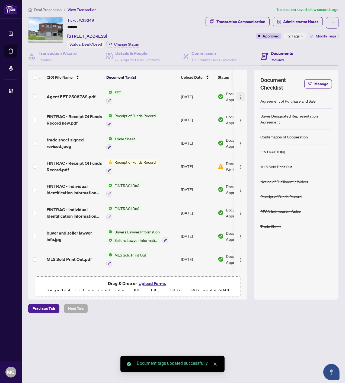
click at [239, 99] on button "button" at bounding box center [241, 96] width 9 height 9
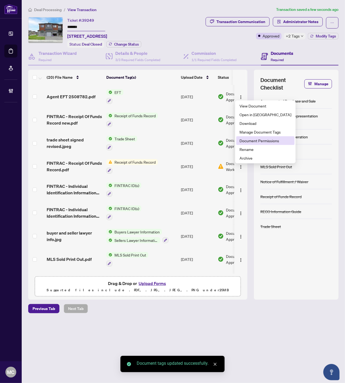
click at [249, 140] on span "Document Permissions" at bounding box center [266, 141] width 52 height 6
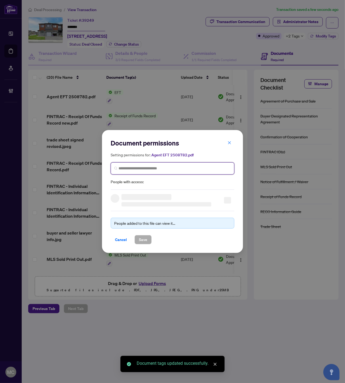
click at [159, 167] on input "search" at bounding box center [175, 169] width 112 height 6
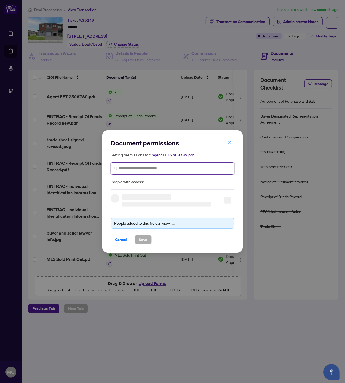
paste input "**********"
type input "**********"
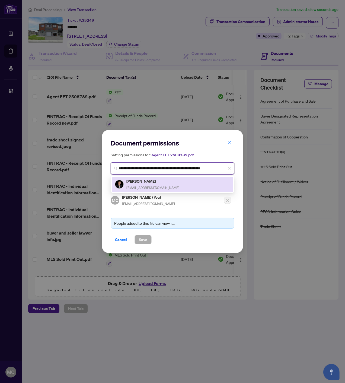
click at [142, 183] on h5 "[PERSON_NAME]" at bounding box center [152, 181] width 53 height 6
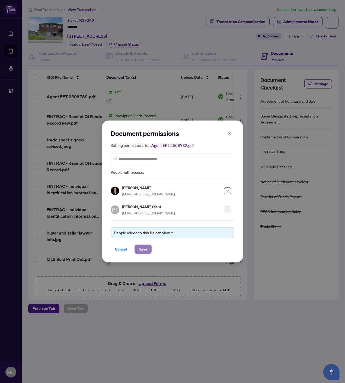
click at [141, 247] on span "Save" at bounding box center [143, 249] width 8 height 9
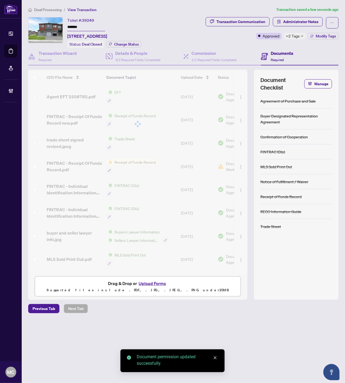
click at [48, 8] on span "Deal Processing" at bounding box center [47, 9] width 27 height 5
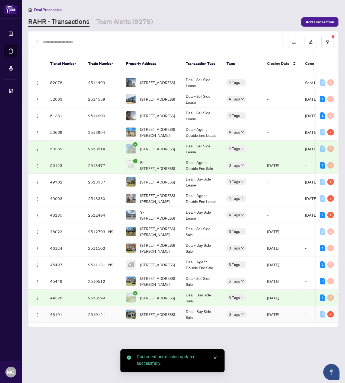
click at [156, 311] on span "[STREET_ADDRESS]" at bounding box center [157, 314] width 35 height 6
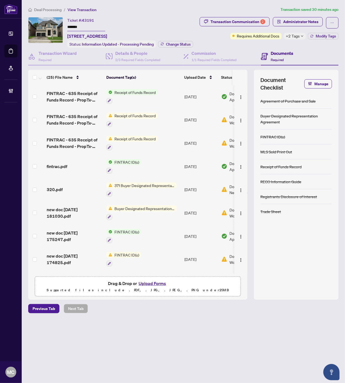
click at [73, 26] on input "*******" at bounding box center [86, 27] width 38 height 8
click at [177, 42] on span "Change Status" at bounding box center [178, 44] width 25 height 4
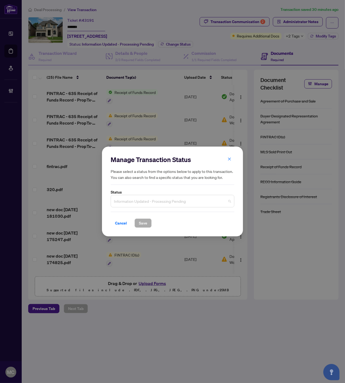
click at [170, 202] on span "Information Updated - Processing Pending" at bounding box center [172, 201] width 117 height 10
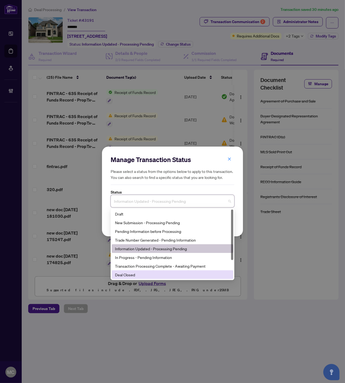
click at [147, 275] on div "Deal Closed" at bounding box center [172, 275] width 115 height 6
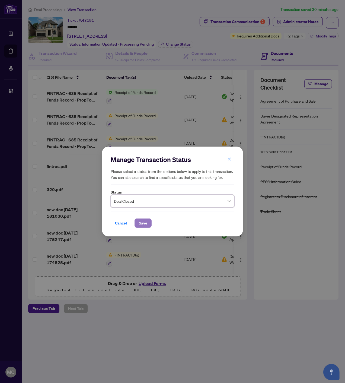
click at [139, 221] on button "Save" at bounding box center [143, 222] width 17 height 9
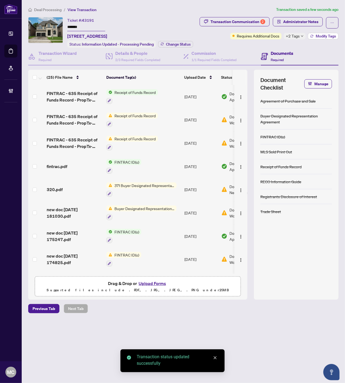
click at [320, 35] on span "Modify Tags" at bounding box center [326, 36] width 20 height 4
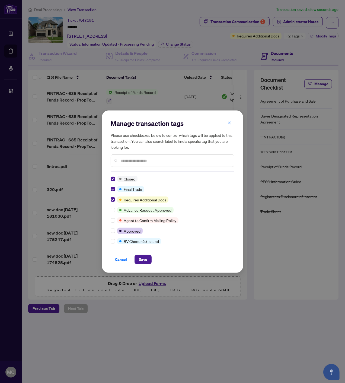
drag, startPoint x: 147, startPoint y: 259, endPoint x: 275, endPoint y: 262, distance: 127.6
click at [151, 259] on div "Cancel Save" at bounding box center [173, 259] width 124 height 9
click at [142, 261] on span "Save" at bounding box center [143, 259] width 8 height 9
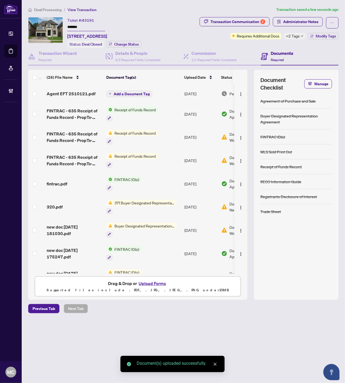
click at [138, 92] on span "Add a Document Tag" at bounding box center [132, 94] width 36 height 4
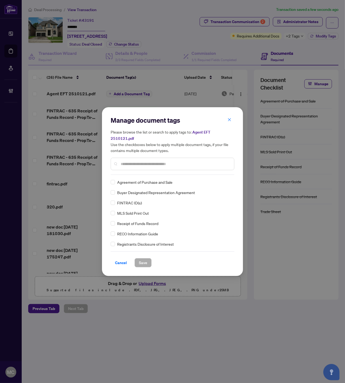
click at [172, 161] on input "text" at bounding box center [175, 164] width 109 height 6
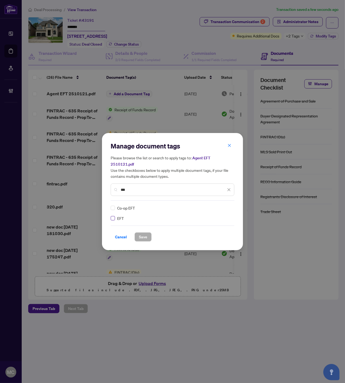
type input "***"
click at [226, 205] on div at bounding box center [226, 207] width 10 height 5
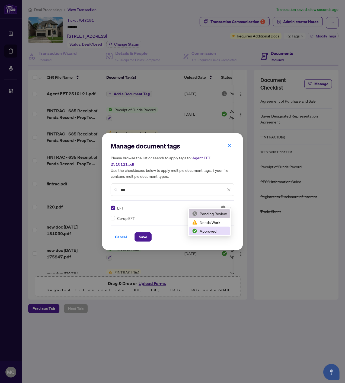
click at [205, 229] on div "Approved" at bounding box center [209, 231] width 35 height 6
click at [146, 233] on span "Save" at bounding box center [143, 237] width 8 height 9
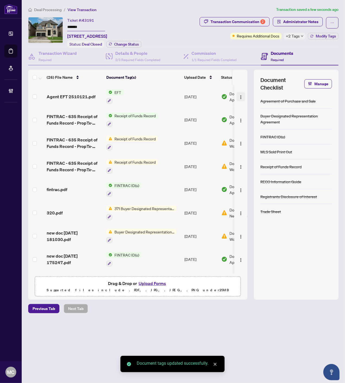
click at [240, 95] on img "button" at bounding box center [241, 97] width 4 height 4
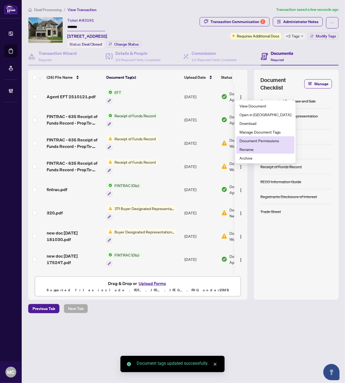
click at [245, 142] on span "Document Permissions" at bounding box center [266, 141] width 52 height 6
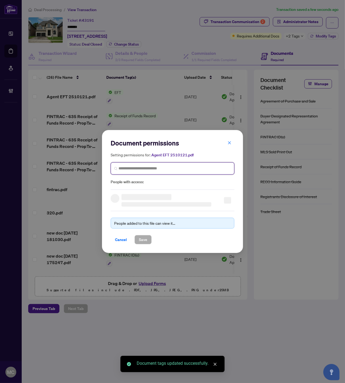
click at [170, 166] on input "search" at bounding box center [175, 169] width 112 height 6
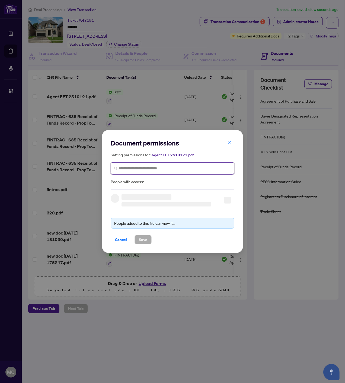
paste input "**********"
type input "**********"
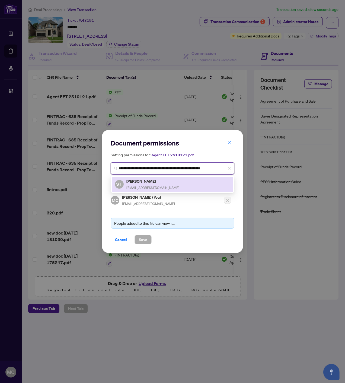
click at [139, 186] on span "v3homesgta@gmail.com" at bounding box center [152, 188] width 53 height 4
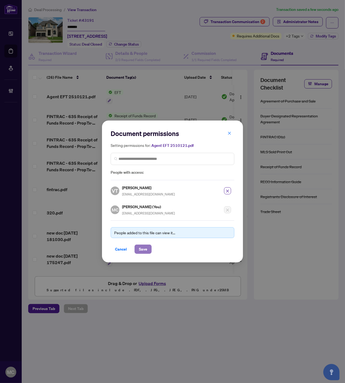
click at [144, 246] on span "Save" at bounding box center [143, 249] width 8 height 9
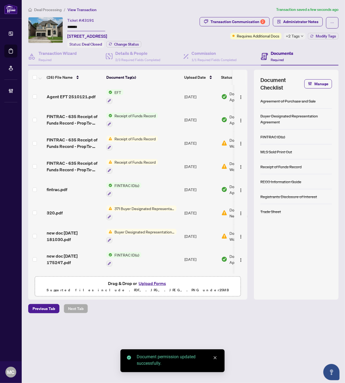
click at [48, 11] on span "Deal Processing" at bounding box center [47, 9] width 27 height 5
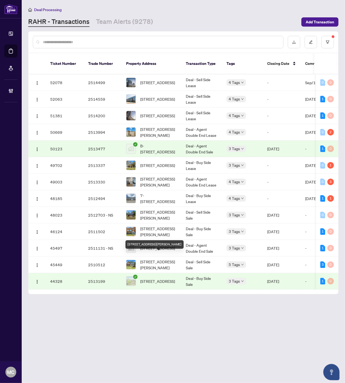
click at [157, 278] on span "1306 Granrock Cres, Mississauga, Ontario L5V 0E1, Canada" at bounding box center [157, 281] width 35 height 6
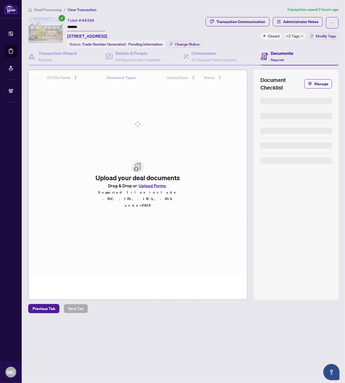
click at [75, 25] on input "*******" at bounding box center [86, 27] width 38 height 8
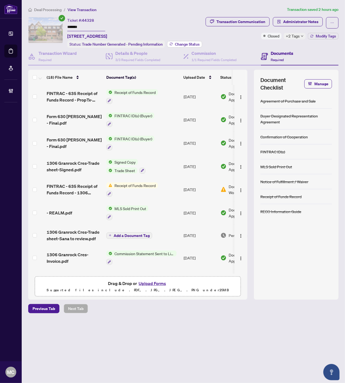
click at [177, 42] on span "Change Status" at bounding box center [187, 44] width 25 height 4
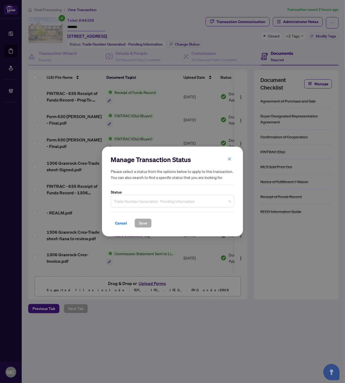
click at [150, 205] on span "Trade Number Generated - Pending Information" at bounding box center [172, 201] width 117 height 10
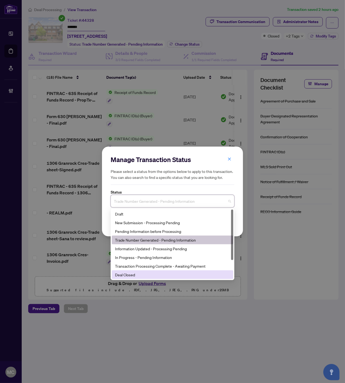
click at [139, 273] on div "Deal Closed" at bounding box center [172, 275] width 115 height 6
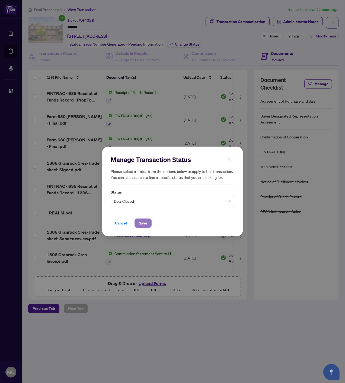
click at [139, 226] on span "Save" at bounding box center [143, 223] width 8 height 9
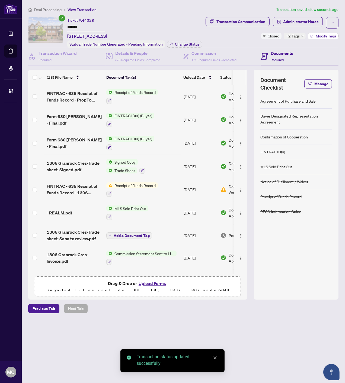
click at [323, 33] on button "Modify Tags" at bounding box center [323, 36] width 31 height 7
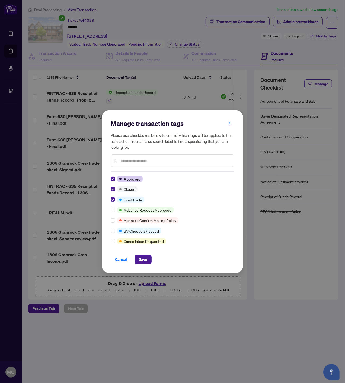
drag, startPoint x: 142, startPoint y: 260, endPoint x: 245, endPoint y: 258, distance: 103.1
click at [142, 260] on span "Save" at bounding box center [143, 259] width 8 height 9
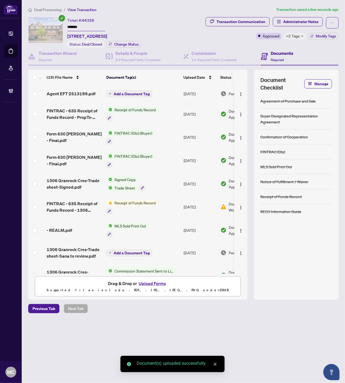
click at [130, 92] on span "Add a Document Tag" at bounding box center [132, 94] width 36 height 4
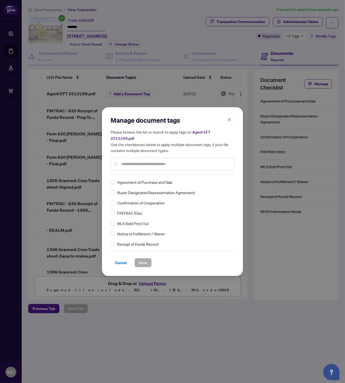
click at [179, 161] on input "text" at bounding box center [175, 164] width 109 height 6
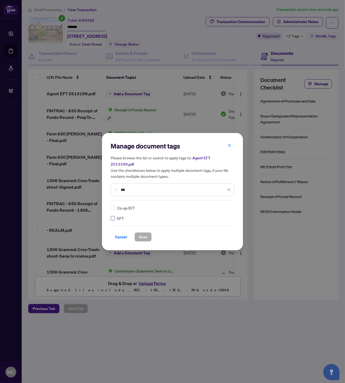
type input "***"
click at [225, 205] on img at bounding box center [223, 207] width 5 height 5
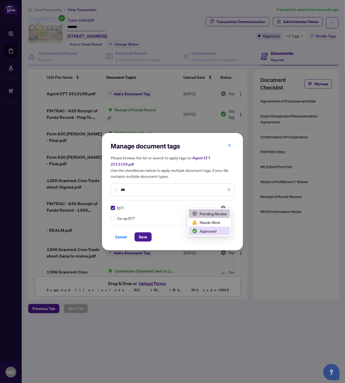
drag, startPoint x: 209, startPoint y: 227, endPoint x: 174, endPoint y: 240, distance: 37.7
click at [209, 227] on div "Approved" at bounding box center [209, 231] width 41 height 9
click at [144, 235] on span "Save" at bounding box center [143, 237] width 8 height 9
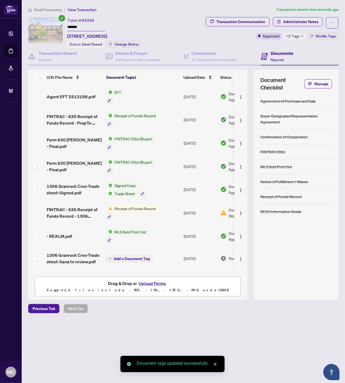
drag, startPoint x: 239, startPoint y: 94, endPoint x: 242, endPoint y: 106, distance: 12.5
click at [239, 95] on img "button" at bounding box center [241, 97] width 4 height 4
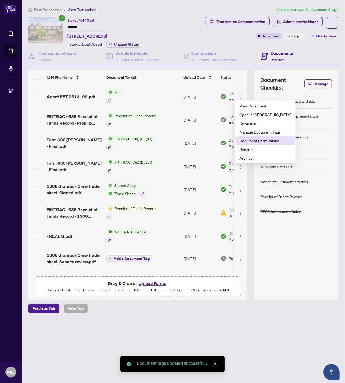
click at [255, 139] on span "Document Permissions" at bounding box center [266, 141] width 52 height 6
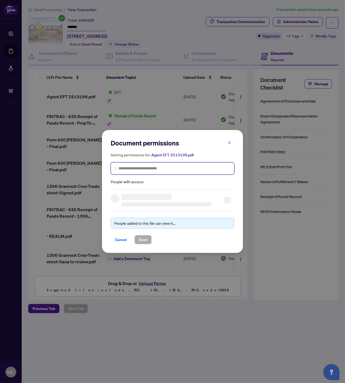
click at [170, 169] on input "search" at bounding box center [175, 169] width 112 height 6
paste input "**********"
type input "**********"
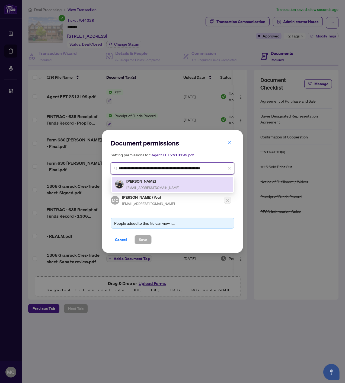
click at [137, 186] on span "sanaadvani3@gmail.com" at bounding box center [152, 188] width 53 height 4
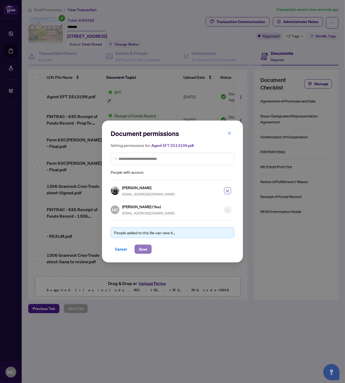
click at [139, 250] on span "Save" at bounding box center [143, 249] width 8 height 9
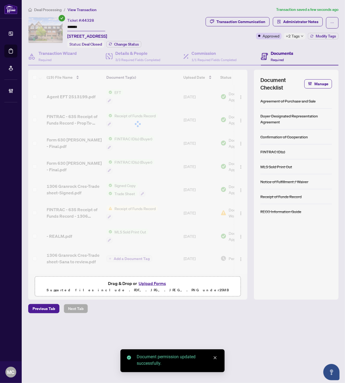
click at [43, 9] on span "Deal Processing" at bounding box center [47, 9] width 27 height 5
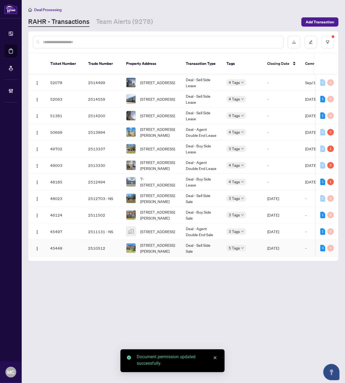
click at [147, 242] on span "3031 Rue Principale St, Alfred and Plantagenet, Ontario K0A 3K0, Canada" at bounding box center [158, 248] width 37 height 12
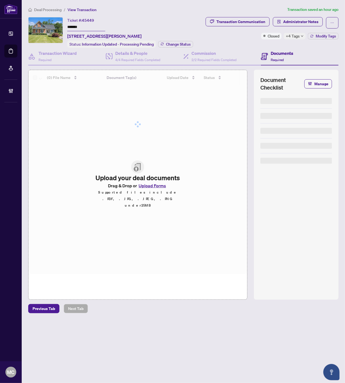
click at [75, 26] on input "*******" at bounding box center [86, 27] width 38 height 8
click at [179, 46] on span "Change Status" at bounding box center [178, 44] width 25 height 4
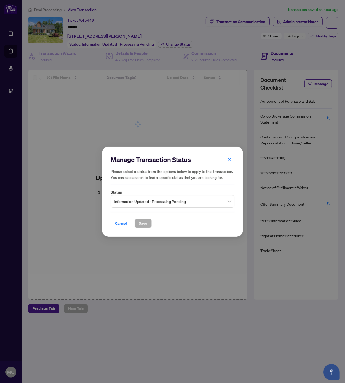
click at [173, 196] on div "Information Updated - Processing Pending" at bounding box center [173, 201] width 124 height 12
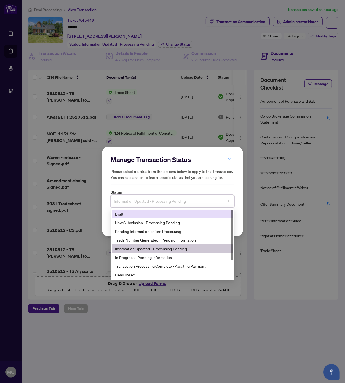
click at [155, 204] on span "Information Updated - Processing Pending" at bounding box center [172, 201] width 117 height 10
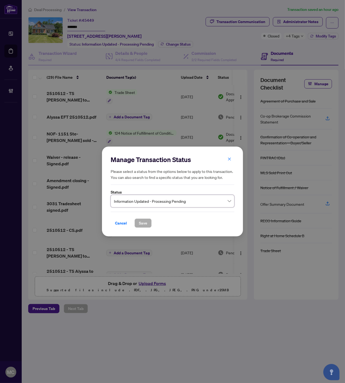
click at [148, 203] on span "Information Updated - Processing Pending" at bounding box center [172, 201] width 117 height 10
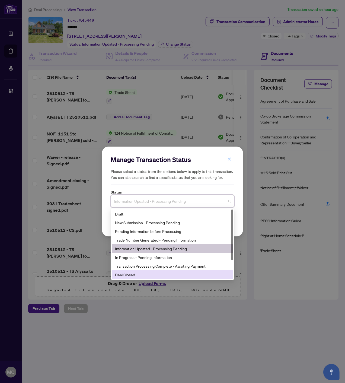
click at [137, 275] on div "Deal Closed" at bounding box center [172, 275] width 115 height 6
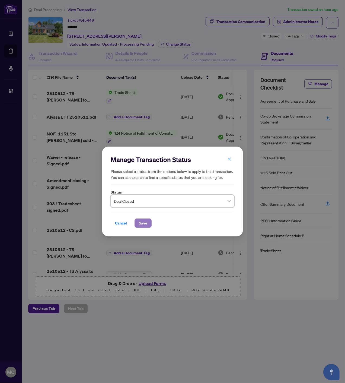
click at [139, 224] on span "Save" at bounding box center [143, 223] width 8 height 9
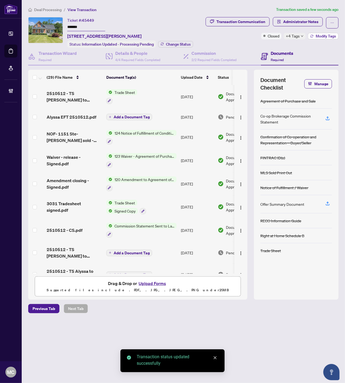
click at [326, 38] on span "Modify Tags" at bounding box center [326, 36] width 20 height 4
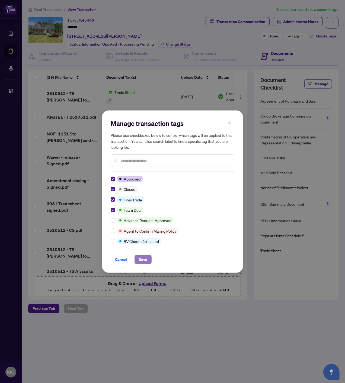
click at [145, 261] on span "Save" at bounding box center [143, 259] width 8 height 9
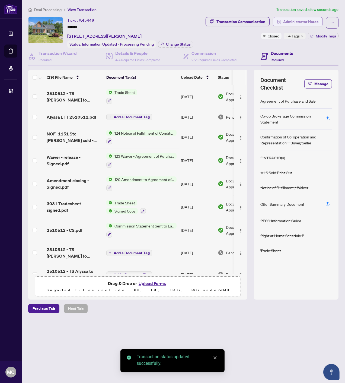
click at [317, 22] on span "Administrator Notes" at bounding box center [300, 21] width 35 height 9
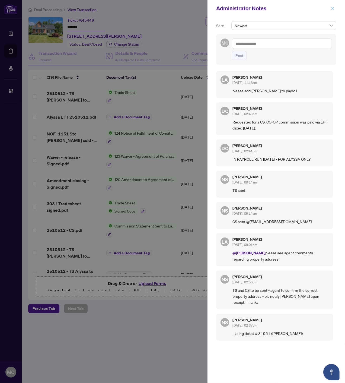
click at [334, 7] on icon "close" at bounding box center [333, 8] width 3 height 3
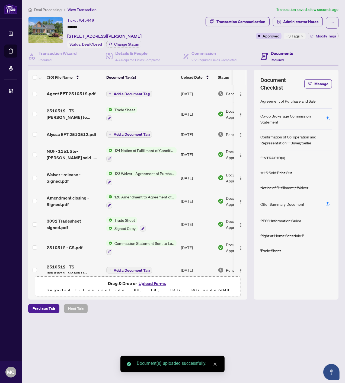
click at [126, 96] on span "Add a Document Tag" at bounding box center [132, 94] width 36 height 4
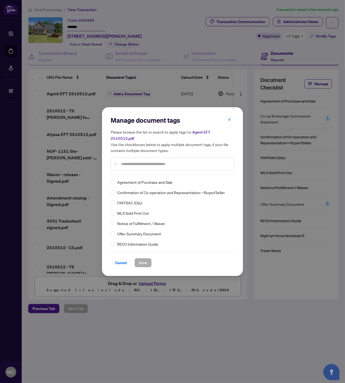
click at [154, 161] on input "text" at bounding box center [175, 164] width 109 height 6
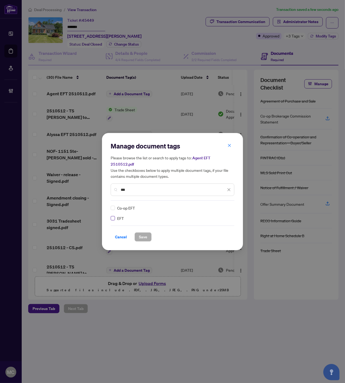
type input "***"
click at [227, 205] on div at bounding box center [226, 207] width 10 height 5
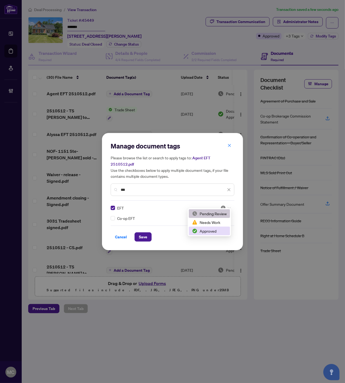
click at [205, 229] on div "Approved" at bounding box center [209, 231] width 35 height 6
click at [143, 234] on span "Save" at bounding box center [143, 237] width 8 height 9
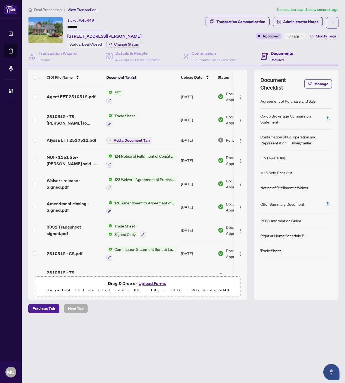
click at [239, 99] on img "button" at bounding box center [241, 97] width 4 height 4
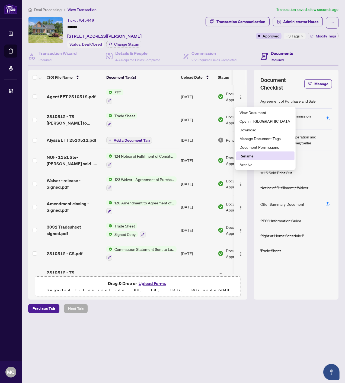
click at [247, 153] on span "Rename" at bounding box center [266, 156] width 52 height 6
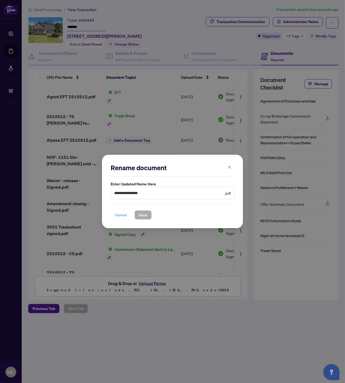
click at [125, 214] on span "Cancel" at bounding box center [121, 215] width 12 height 9
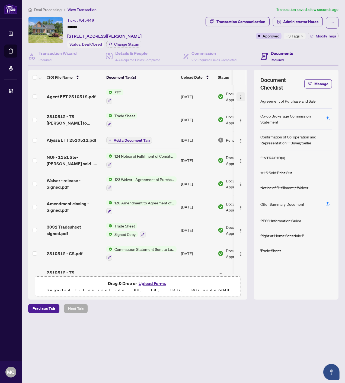
click at [242, 99] on button "button" at bounding box center [241, 96] width 9 height 9
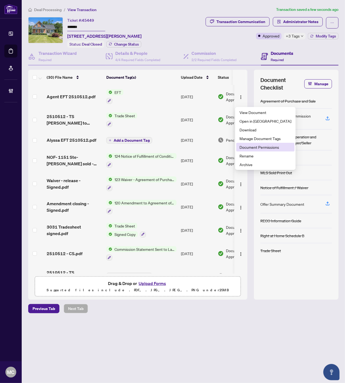
click at [246, 147] on span "Document Permissions" at bounding box center [266, 147] width 52 height 6
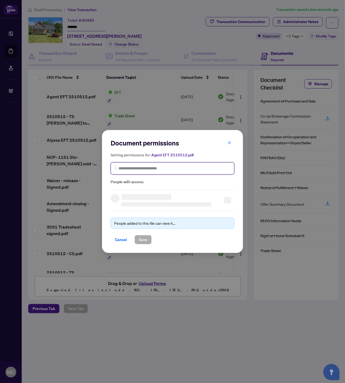
drag, startPoint x: 158, startPoint y: 169, endPoint x: 162, endPoint y: 169, distance: 3.6
click at [158, 168] on input "search" at bounding box center [175, 169] width 112 height 6
paste input "**********"
type input "**********"
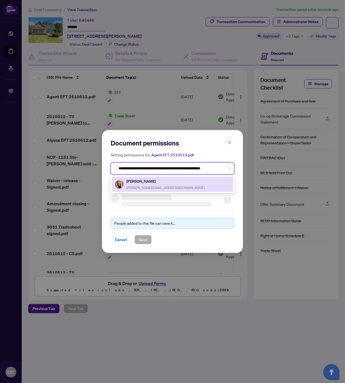
click at [136, 180] on h5 "[PERSON_NAME]" at bounding box center [165, 181] width 78 height 6
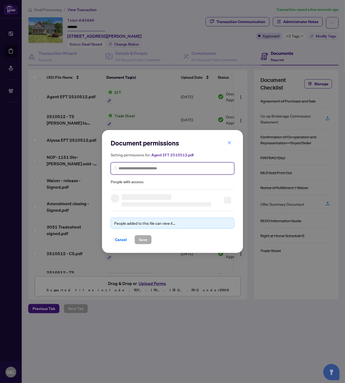
click at [135, 166] on input "search" at bounding box center [175, 169] width 112 height 6
paste input "**********"
type input "**********"
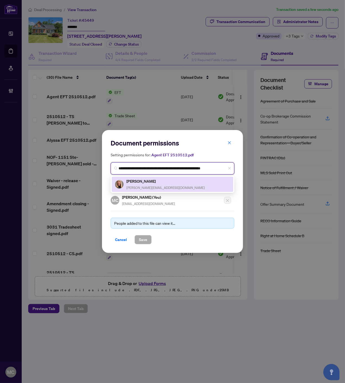
drag, startPoint x: 135, startPoint y: 183, endPoint x: 135, endPoint y: 202, distance: 19.0
click at [136, 183] on h5 "[PERSON_NAME]" at bounding box center [165, 181] width 78 height 6
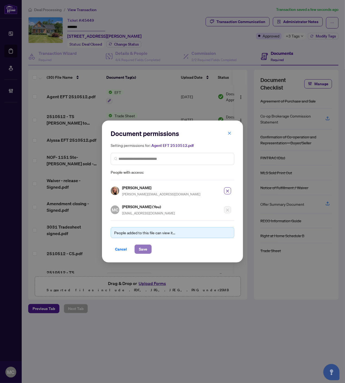
click at [145, 249] on span "Save" at bounding box center [143, 249] width 8 height 9
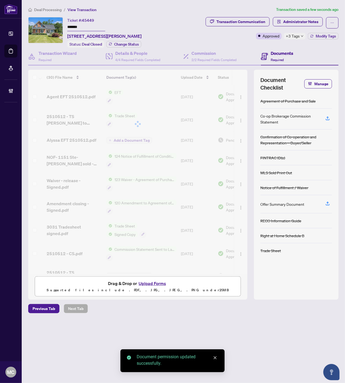
click at [49, 10] on span "Deal Processing" at bounding box center [47, 9] width 27 height 5
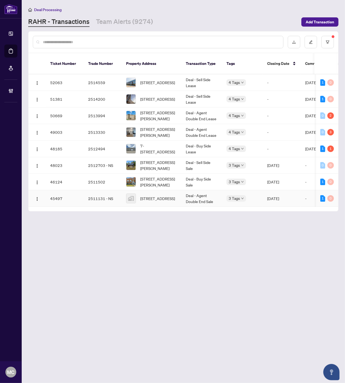
drag, startPoint x: 190, startPoint y: 196, endPoint x: 194, endPoint y: 196, distance: 3.8
click at [190, 196] on td "Deal - Agent Double End Sale" at bounding box center [202, 198] width 41 height 17
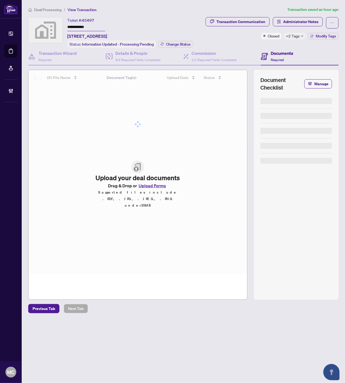
click at [73, 26] on input "**********" at bounding box center [86, 27] width 38 height 8
click at [175, 43] on span "Change Status" at bounding box center [178, 44] width 25 height 4
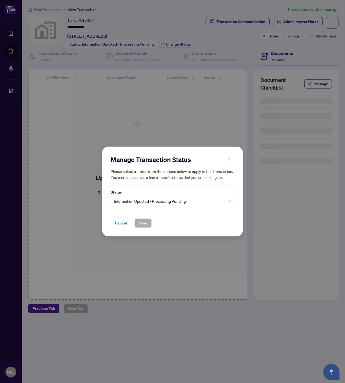
click at [163, 195] on div "Information Updated - Processing Pending" at bounding box center [173, 201] width 124 height 12
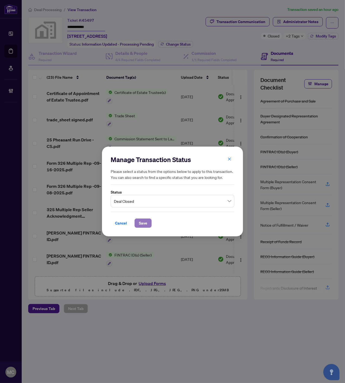
click at [142, 224] on span "Save" at bounding box center [143, 223] width 8 height 9
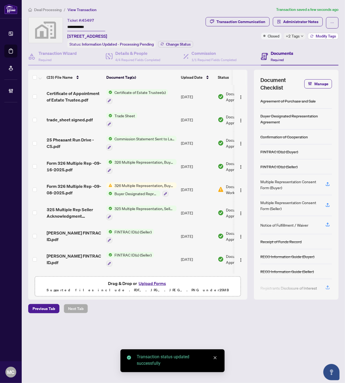
click at [332, 35] on span "Modify Tags" at bounding box center [326, 36] width 20 height 4
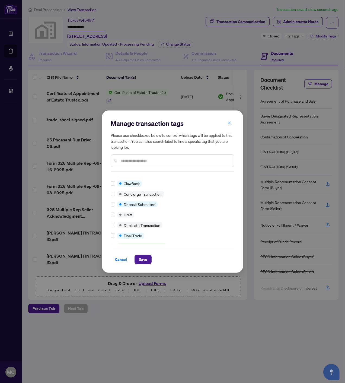
scroll to position [90, 0]
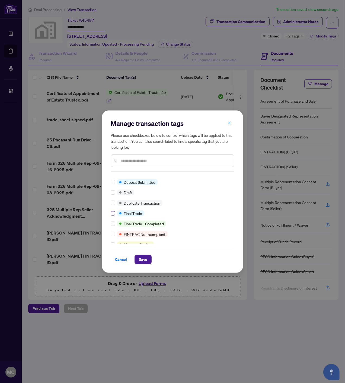
click at [112, 210] on label at bounding box center [113, 213] width 4 height 6
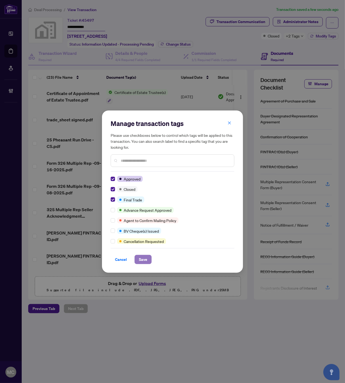
click at [147, 262] on span "Save" at bounding box center [143, 259] width 8 height 9
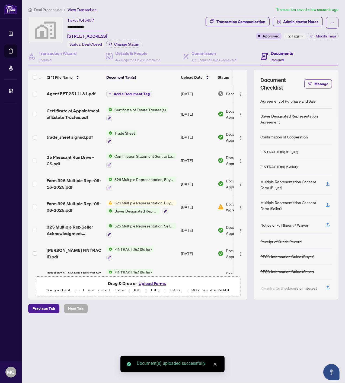
drag, startPoint x: 132, startPoint y: 106, endPoint x: 132, endPoint y: 91, distance: 14.9
click at [132, 92] on span "Add a Document Tag" at bounding box center [132, 94] width 36 height 4
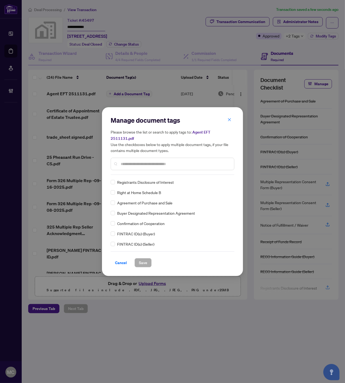
click at [159, 161] on input "text" at bounding box center [175, 164] width 109 height 6
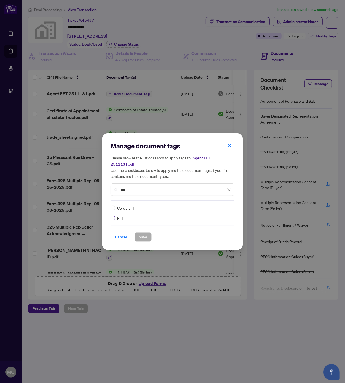
type input "***"
click at [114, 215] on label at bounding box center [113, 218] width 4 height 6
click at [221, 205] on img at bounding box center [223, 207] width 5 height 5
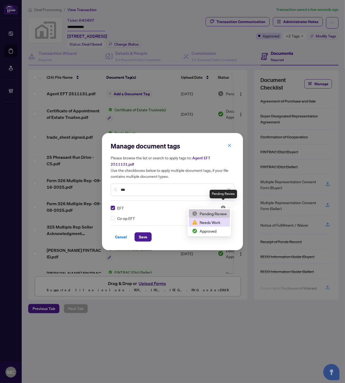
click at [218, 227] on div "Approved" at bounding box center [209, 231] width 41 height 9
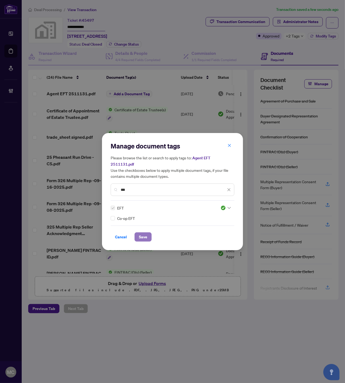
click at [140, 233] on span "Save" at bounding box center [143, 237] width 8 height 9
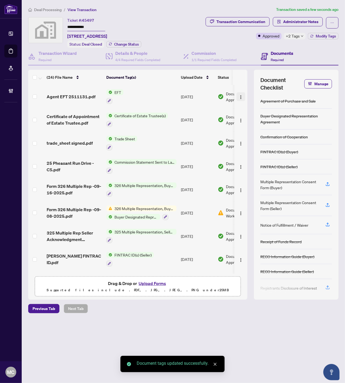
click at [239, 95] on img "button" at bounding box center [241, 97] width 4 height 4
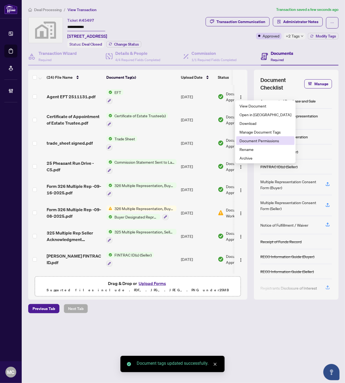
click at [258, 140] on span "Document Permissions" at bounding box center [266, 141] width 52 height 6
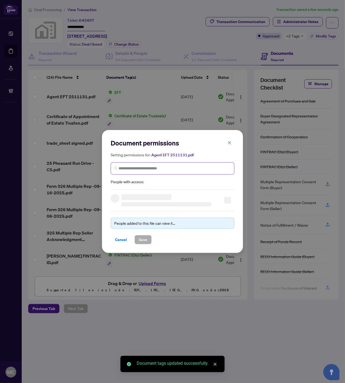
click at [173, 172] on span at bounding box center [173, 168] width 124 height 12
paste input "**********"
type input "**********"
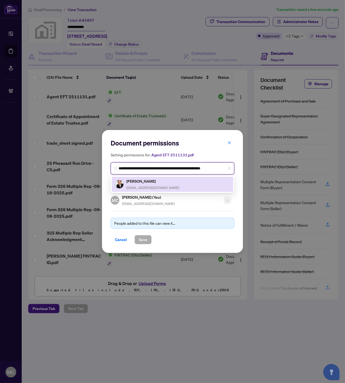
click at [142, 182] on h5 "[PERSON_NAME]" at bounding box center [152, 181] width 53 height 6
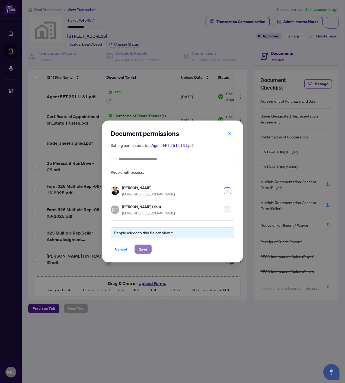
click at [145, 246] on span "Save" at bounding box center [143, 249] width 8 height 9
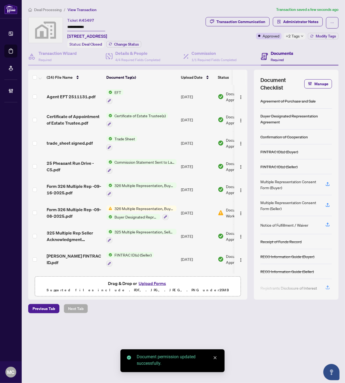
click at [50, 9] on span "Deal Processing" at bounding box center [47, 9] width 27 height 5
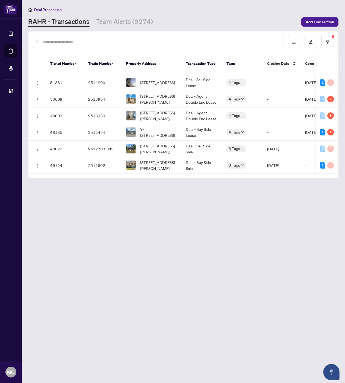
click at [151, 159] on span "122 GREENLAW Ave, Toronto, Ontario M6H 3V5, Canada" at bounding box center [158, 165] width 37 height 12
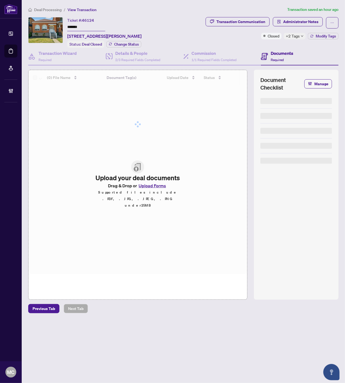
click at [75, 27] on input "*******" at bounding box center [86, 27] width 38 height 8
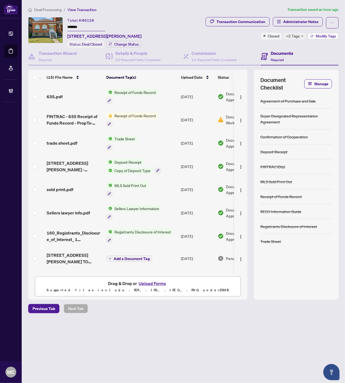
click at [331, 37] on span "Modify Tags" at bounding box center [326, 36] width 20 height 4
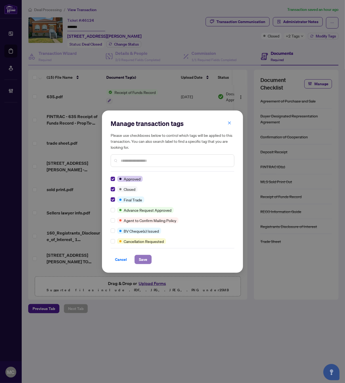
click at [145, 258] on span "Save" at bounding box center [143, 259] width 8 height 9
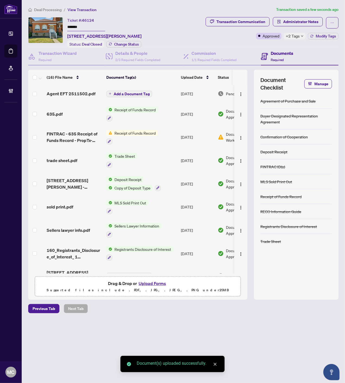
click at [125, 93] on span "Add a Document Tag" at bounding box center [132, 94] width 36 height 4
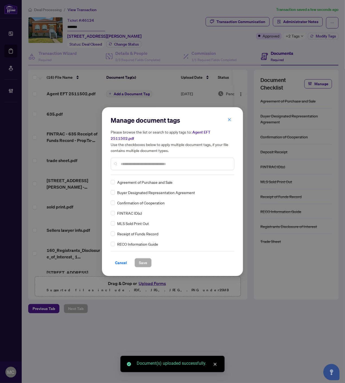
click at [186, 161] on input "text" at bounding box center [175, 164] width 109 height 6
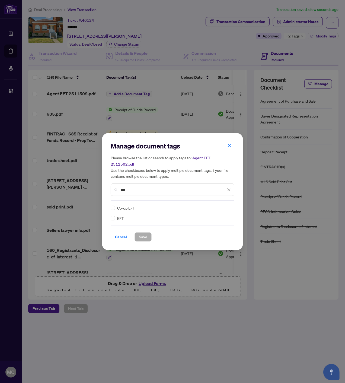
type input "***"
click at [224, 205] on img at bounding box center [223, 207] width 5 height 5
click at [212, 228] on div "Approved" at bounding box center [209, 231] width 35 height 6
click at [140, 233] on span "Save" at bounding box center [143, 237] width 8 height 9
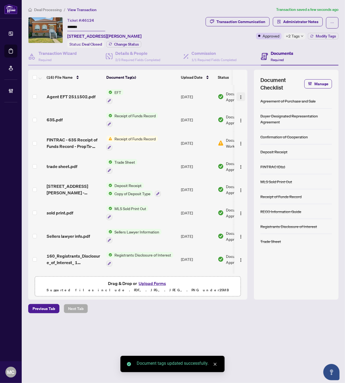
click at [240, 95] on img "button" at bounding box center [241, 97] width 4 height 4
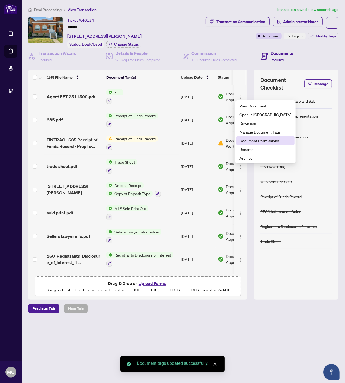
click at [257, 136] on li "Document Permissions" at bounding box center [265, 140] width 58 height 9
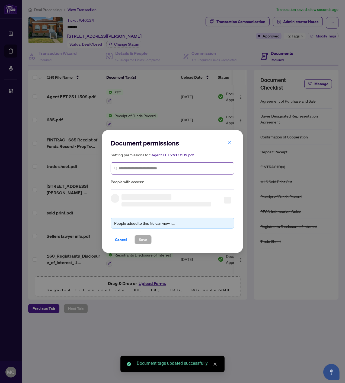
drag, startPoint x: 172, startPoint y: 164, endPoint x: 177, endPoint y: 164, distance: 5.4
click at [172, 164] on span at bounding box center [173, 168] width 124 height 12
paste input "**********"
type input "**********"
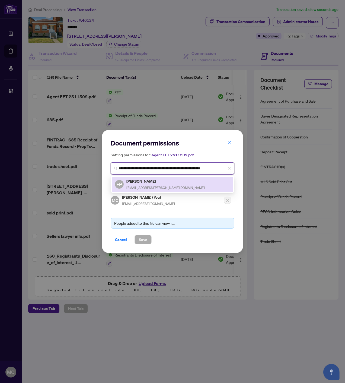
click at [145, 186] on span "franciscopeixoto@rogers.com" at bounding box center [165, 188] width 78 height 4
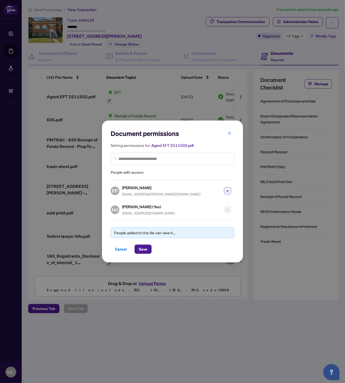
click at [142, 253] on div "Document permissions Setting permissions for: Agent EFT 2511502.pdf 796 FP Fran…" at bounding box center [172, 191] width 141 height 142
click at [143, 250] on span "Save" at bounding box center [143, 249] width 8 height 9
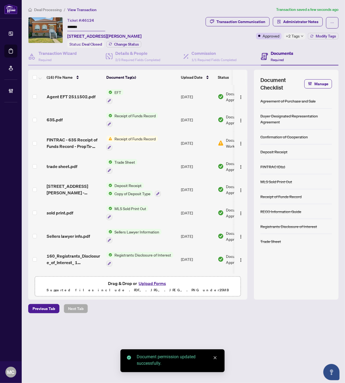
click at [43, 9] on span "Deal Processing" at bounding box center [47, 9] width 27 height 5
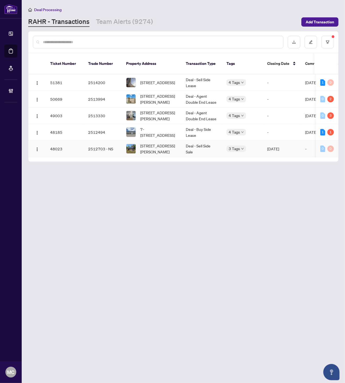
click at [152, 145] on span "0 Shuttleworth Rd, Kawartha Lakes, Ontario K0M 1C0, Canada" at bounding box center [158, 149] width 37 height 12
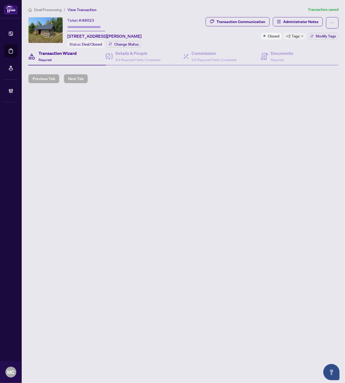
type input "**********"
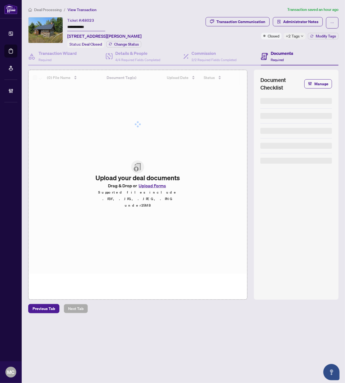
click at [75, 26] on input "**********" at bounding box center [86, 27] width 38 height 8
click at [331, 37] on span "Modify Tags" at bounding box center [326, 36] width 20 height 4
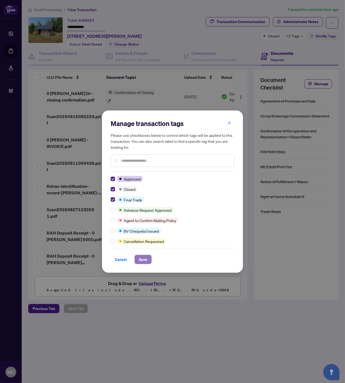
click at [143, 256] on span "Save" at bounding box center [143, 259] width 8 height 9
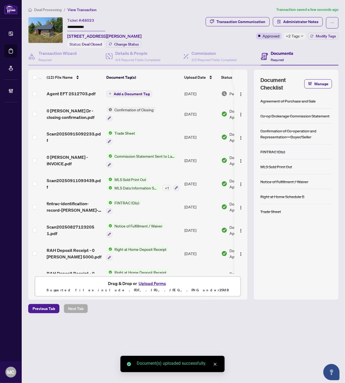
click at [134, 92] on span "Add a Document Tag" at bounding box center [132, 94] width 36 height 4
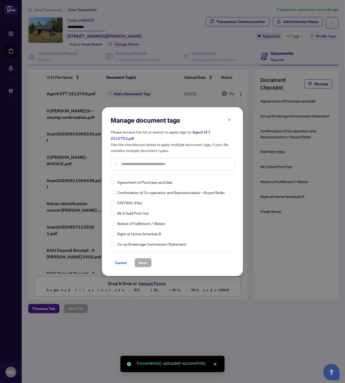
click at [165, 163] on input "text" at bounding box center [175, 164] width 109 height 6
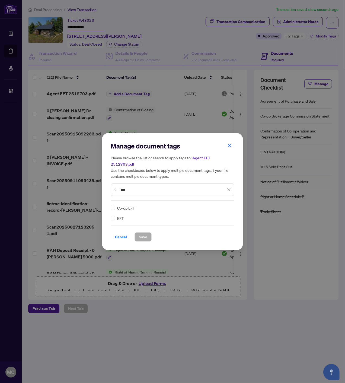
type input "***"
click at [227, 205] on div at bounding box center [226, 207] width 10 height 5
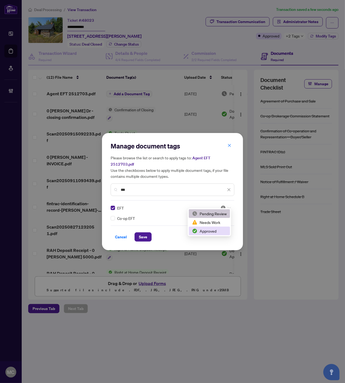
click at [208, 232] on div "Approved" at bounding box center [209, 231] width 35 height 6
click at [140, 234] on span "Save" at bounding box center [143, 237] width 8 height 9
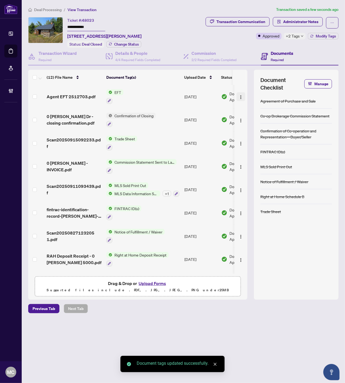
click at [239, 95] on img "button" at bounding box center [241, 97] width 4 height 4
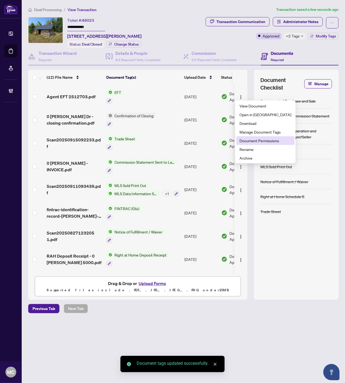
click at [249, 141] on span "Document Permissions" at bounding box center [266, 141] width 52 height 6
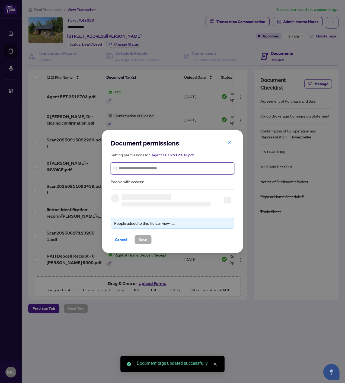
click at [169, 166] on input "search" at bounding box center [175, 169] width 112 height 6
paste input "**********"
type input "**********"
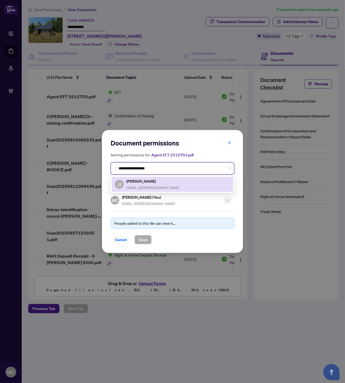
click at [139, 183] on h5 "James Jenkins" at bounding box center [152, 181] width 53 height 6
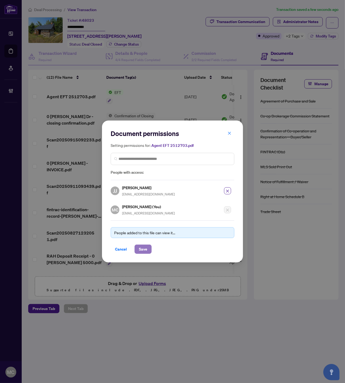
click at [146, 248] on span "Save" at bounding box center [143, 249] width 8 height 9
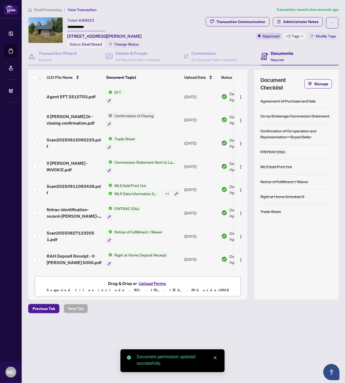
click at [46, 9] on span "Deal Processing" at bounding box center [47, 9] width 27 height 5
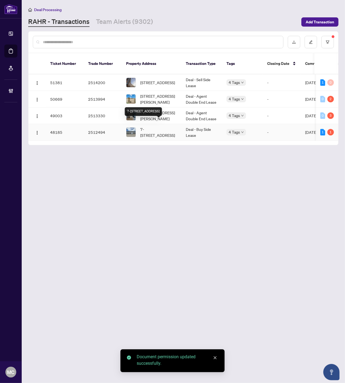
click at [156, 126] on span "7-19877 Bathurst St, East Gwillimbury, Ontario L9N 1N3, Canada" at bounding box center [158, 132] width 37 height 12
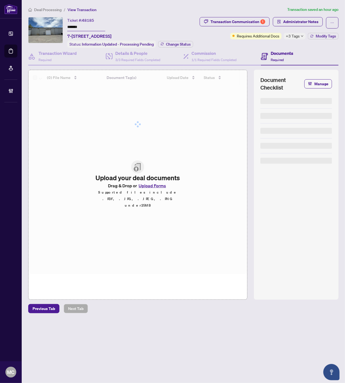
click at [73, 23] on input "*******" at bounding box center [86, 27] width 38 height 8
click at [176, 43] on span "Change Status" at bounding box center [178, 44] width 25 height 4
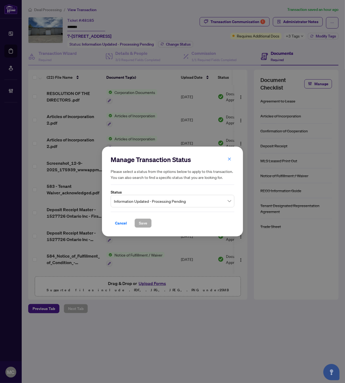
click at [173, 199] on span "Information Updated - Processing Pending" at bounding box center [172, 201] width 117 height 10
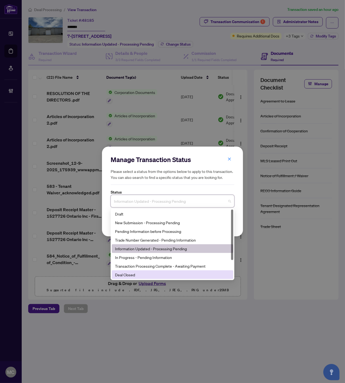
click at [158, 271] on div "Deal Closed" at bounding box center [173, 274] width 122 height 9
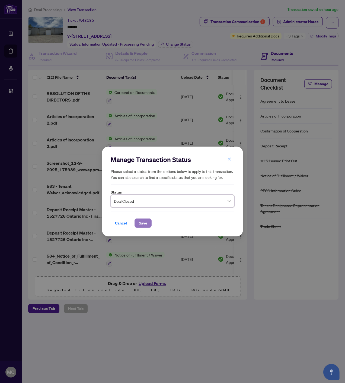
click at [143, 220] on span "Save" at bounding box center [143, 223] width 8 height 9
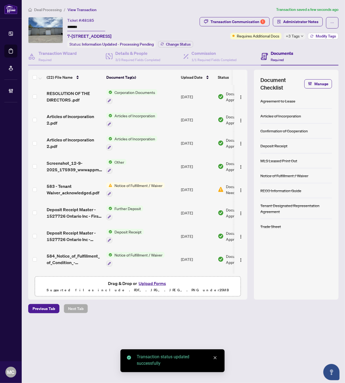
click at [318, 37] on span "Modify Tags" at bounding box center [326, 36] width 20 height 4
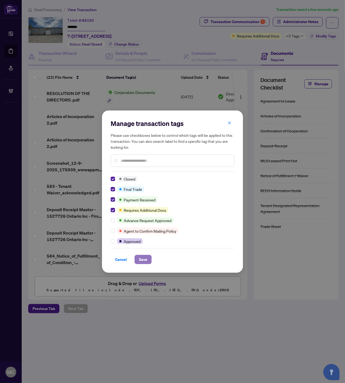
click at [147, 263] on span "Save" at bounding box center [143, 259] width 8 height 9
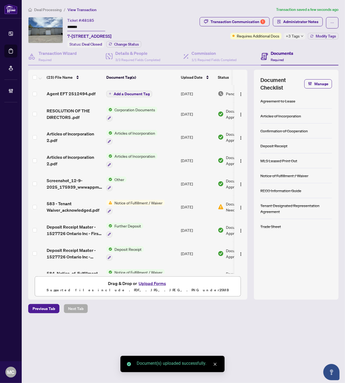
click at [136, 92] on span "Add a Document Tag" at bounding box center [132, 94] width 36 height 4
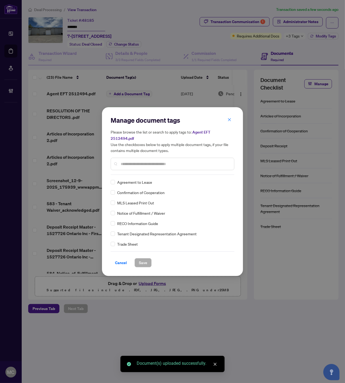
click at [169, 161] on input "text" at bounding box center [175, 164] width 109 height 6
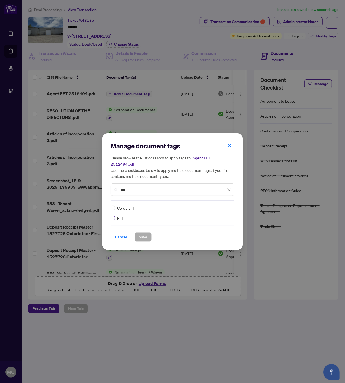
type input "***"
click at [226, 205] on img at bounding box center [223, 207] width 5 height 5
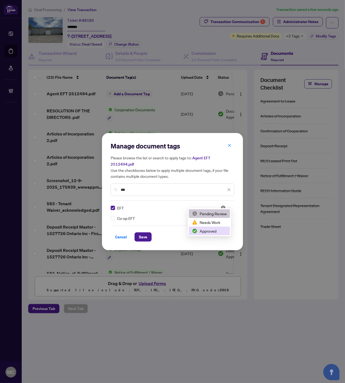
click at [208, 230] on div "Approved" at bounding box center [209, 231] width 35 height 6
click at [147, 234] on span "Save" at bounding box center [143, 237] width 8 height 9
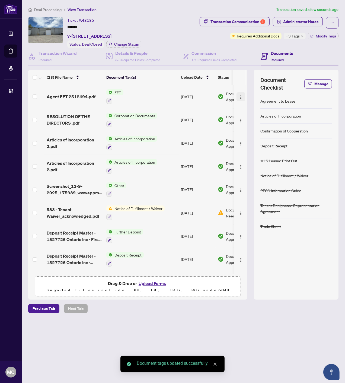
click at [239, 96] on img "button" at bounding box center [241, 97] width 4 height 4
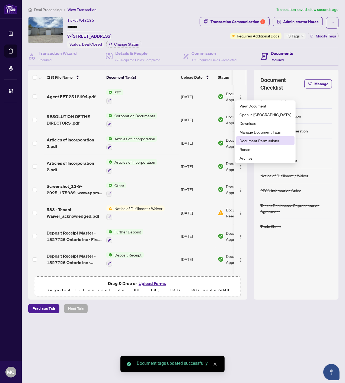
click at [253, 140] on span "Document Permissions" at bounding box center [266, 141] width 52 height 6
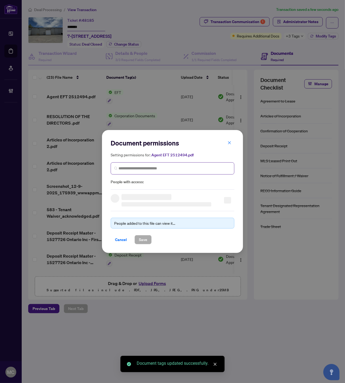
click at [167, 164] on span at bounding box center [173, 168] width 124 height 12
paste input "**********"
type input "**********"
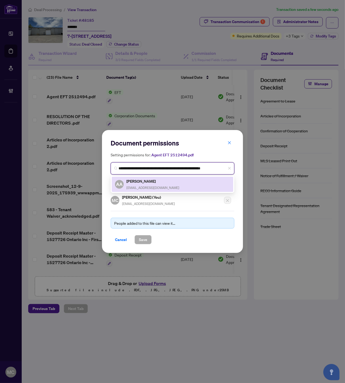
click at [141, 183] on h5 "Ahmad Akefi" at bounding box center [152, 181] width 53 height 6
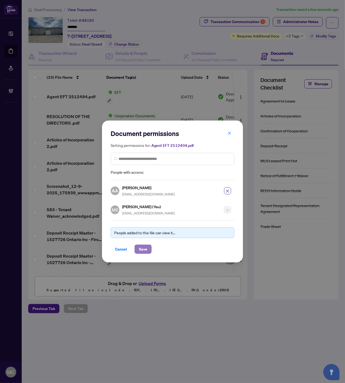
click at [143, 245] on span "Save" at bounding box center [143, 249] width 8 height 9
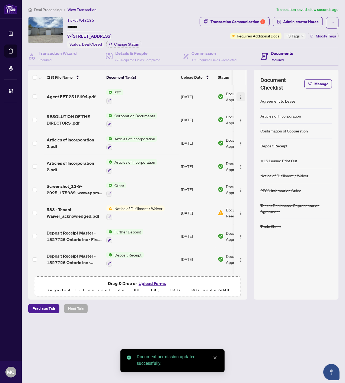
click at [237, 93] on button "button" at bounding box center [241, 96] width 9 height 9
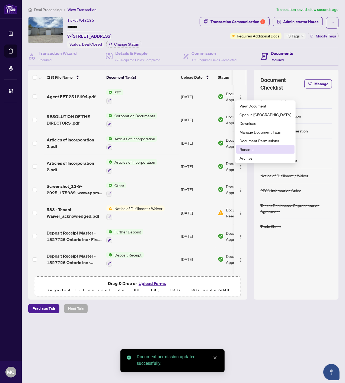
click at [249, 141] on span "Document Permissions" at bounding box center [266, 141] width 52 height 6
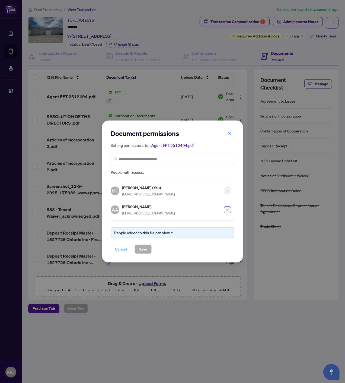
click at [120, 248] on span "Cancel" at bounding box center [121, 249] width 12 height 9
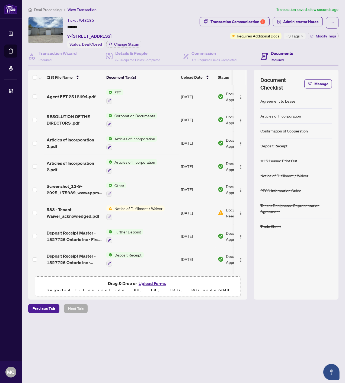
click at [42, 7] on li "Deal Processing" at bounding box center [44, 10] width 33 height 6
click at [46, 9] on span "Deal Processing" at bounding box center [47, 9] width 27 height 5
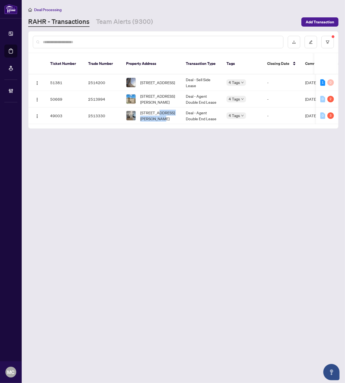
click at [158, 110] on span "808-93 arthur St, Guelph, Ontario N1E 0T3, Canada" at bounding box center [158, 116] width 37 height 12
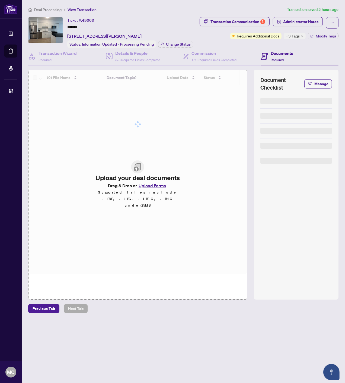
click at [77, 25] on input "*******" at bounding box center [86, 27] width 38 height 8
click at [175, 44] on span "Change Status" at bounding box center [178, 44] width 25 height 4
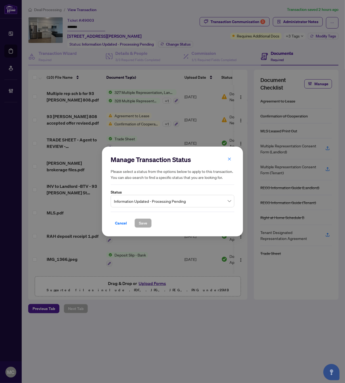
click at [175, 197] on span "Information Updated - Processing Pending" at bounding box center [172, 201] width 117 height 10
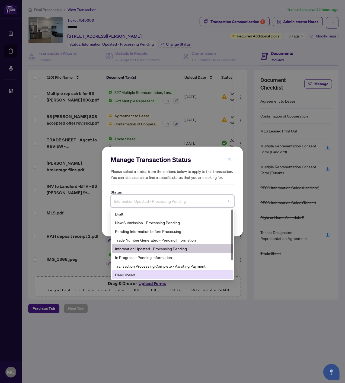
click at [155, 281] on div "Manage Transaction Status Please select a status from the options below to appl…" at bounding box center [172, 191] width 345 height 383
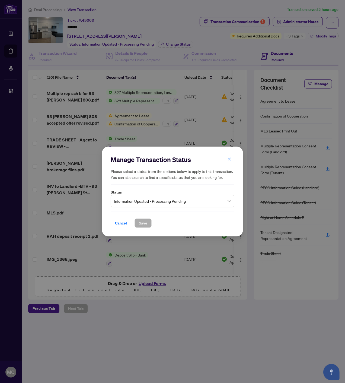
click at [153, 274] on div "Manage Transaction Status Please select a status from the options below to appl…" at bounding box center [172, 191] width 345 height 383
click at [160, 200] on span "Information Updated - Processing Pending" at bounding box center [172, 201] width 117 height 10
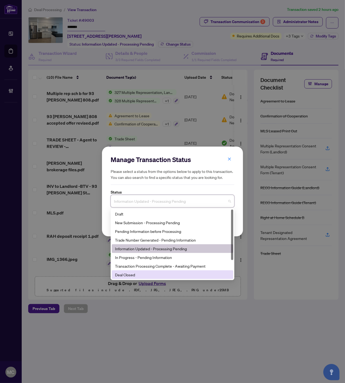
click at [140, 271] on div "Deal Closed" at bounding box center [173, 274] width 122 height 9
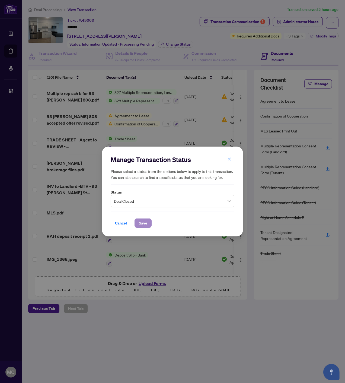
drag, startPoint x: 142, startPoint y: 232, endPoint x: 142, endPoint y: 226, distance: 6.2
click at [142, 230] on div "Manage Transaction Status Please select a status from the options below to appl…" at bounding box center [172, 192] width 141 height 90
click at [142, 224] on span "Save" at bounding box center [143, 223] width 8 height 9
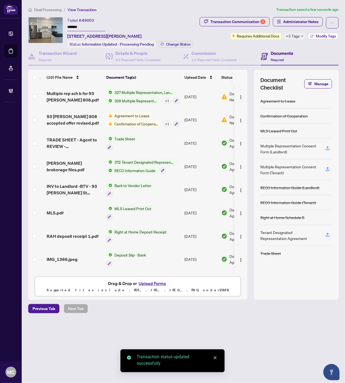
click at [325, 36] on span "Modify Tags" at bounding box center [326, 36] width 20 height 4
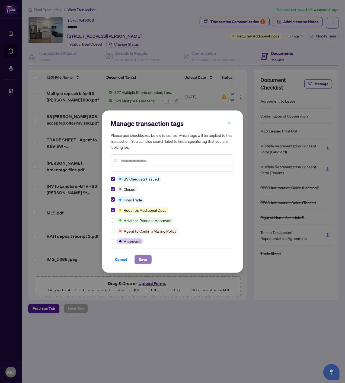
click at [146, 262] on span "Save" at bounding box center [143, 259] width 8 height 9
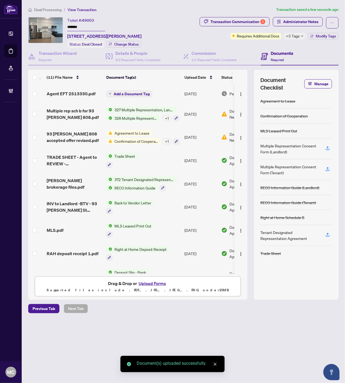
click at [125, 92] on span "Add a Document Tag" at bounding box center [132, 94] width 36 height 4
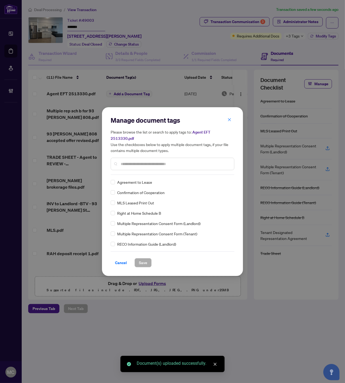
click at [173, 162] on input "text" at bounding box center [175, 164] width 109 height 6
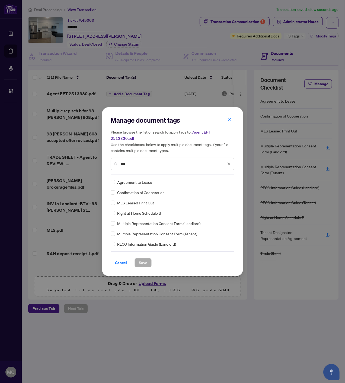
type input "***"
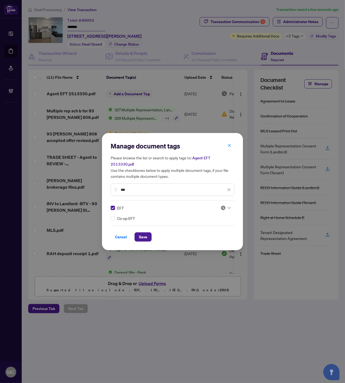
click at [226, 205] on div at bounding box center [226, 207] width 10 height 5
drag, startPoint x: 208, startPoint y: 229, endPoint x: 153, endPoint y: 244, distance: 57.6
click at [208, 229] on div "Approved" at bounding box center [209, 231] width 35 height 6
click at [137, 234] on button "Save" at bounding box center [143, 236] width 17 height 9
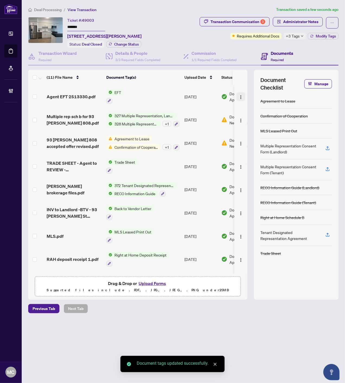
click at [240, 95] on img "button" at bounding box center [241, 97] width 4 height 4
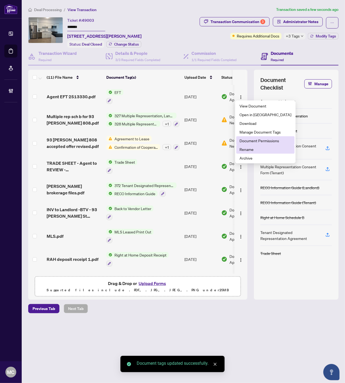
click at [250, 142] on span "Document Permissions" at bounding box center [266, 141] width 52 height 6
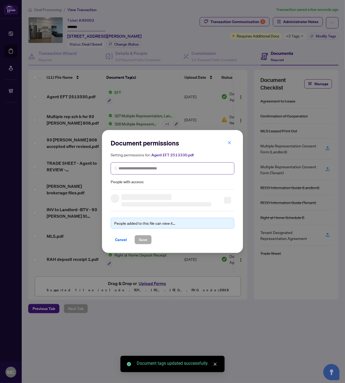
click at [181, 164] on span at bounding box center [173, 168] width 124 height 12
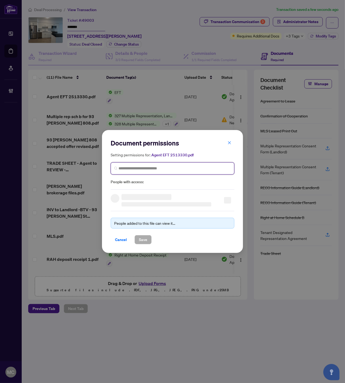
paste input "**********"
type input "**********"
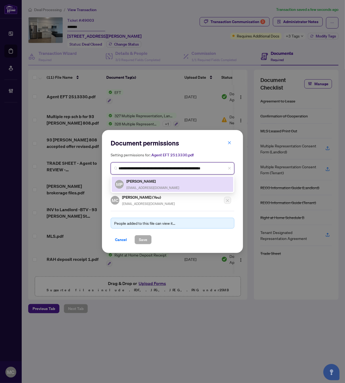
click at [132, 183] on h5 "Milli Pajpani" at bounding box center [152, 181] width 53 height 6
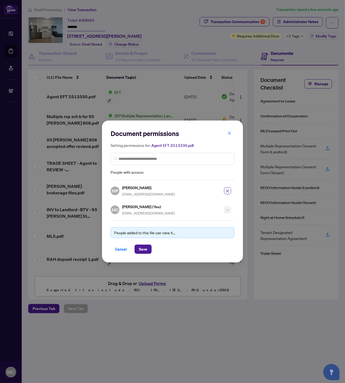
click at [143, 240] on div "People added to this file can view it... Cancel Save" at bounding box center [173, 236] width 124 height 33
click at [142, 247] on span "Save" at bounding box center [143, 249] width 8 height 9
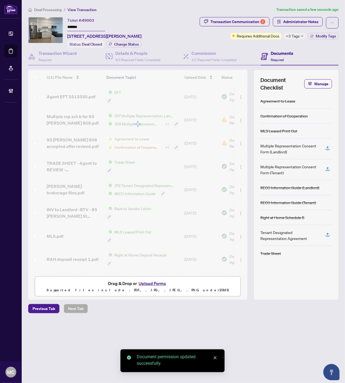
drag, startPoint x: 47, startPoint y: 8, endPoint x: 186, endPoint y: 74, distance: 153.5
click at [47, 8] on span "Deal Processing" at bounding box center [47, 9] width 27 height 5
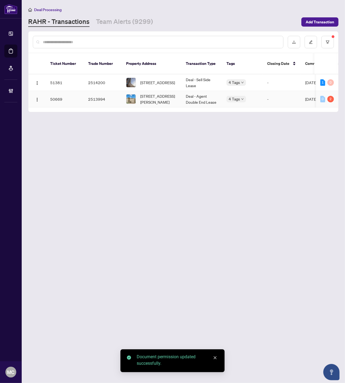
click at [162, 93] on span "305-141 Potts Private, Ottawa, Ontario K4A 0X9, Canada" at bounding box center [158, 99] width 37 height 12
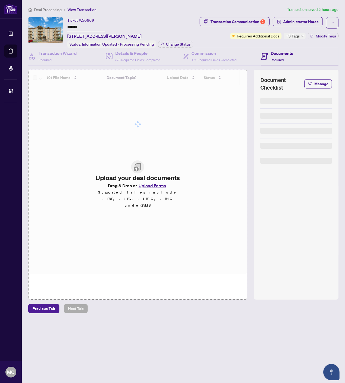
click at [74, 24] on input "*******" at bounding box center [86, 27] width 38 height 8
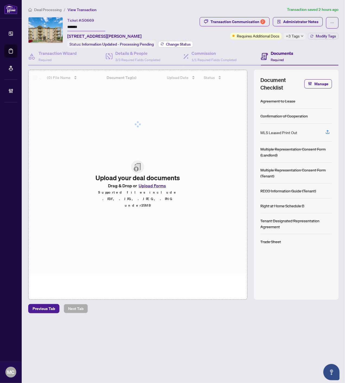
click at [181, 42] on span "Change Status" at bounding box center [178, 44] width 25 height 4
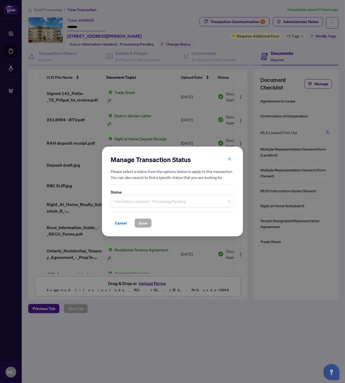
drag, startPoint x: 132, startPoint y: 196, endPoint x: 134, endPoint y: 209, distance: 13.6
click at [133, 196] on div "Information Updated - Processing Pending" at bounding box center [173, 201] width 124 height 12
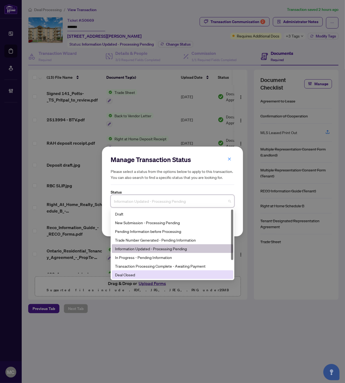
click at [135, 274] on div "Deal Closed" at bounding box center [172, 275] width 115 height 6
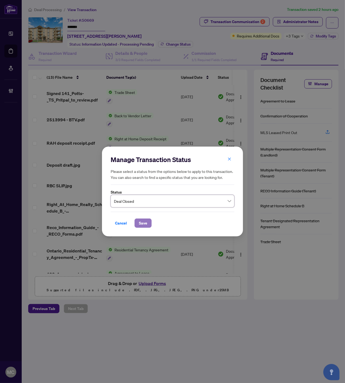
click at [142, 224] on span "Save" at bounding box center [143, 223] width 8 height 9
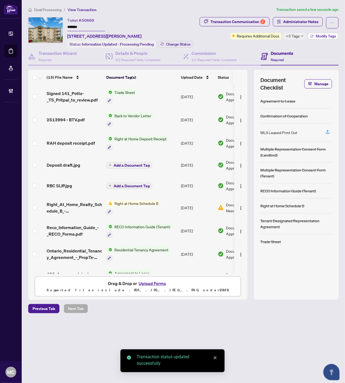
click at [324, 35] on span "Modify Tags" at bounding box center [326, 36] width 20 height 4
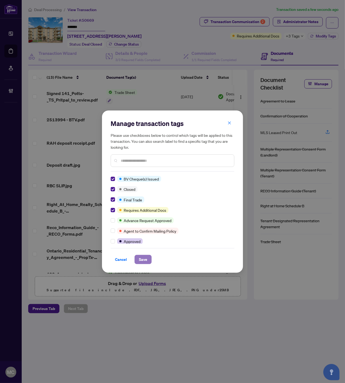
click at [139, 259] on span "Save" at bounding box center [143, 259] width 8 height 9
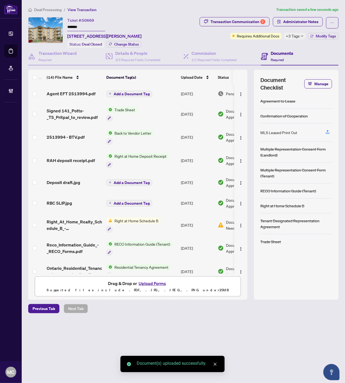
click at [130, 92] on span "Add a Document Tag" at bounding box center [132, 94] width 36 height 4
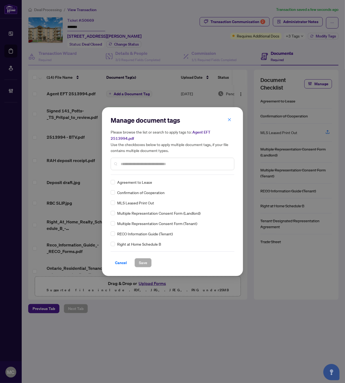
click at [162, 161] on input "text" at bounding box center [175, 164] width 109 height 6
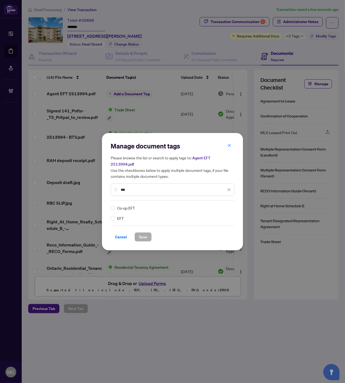
type input "***"
click at [228, 207] on icon at bounding box center [229, 208] width 3 height 2
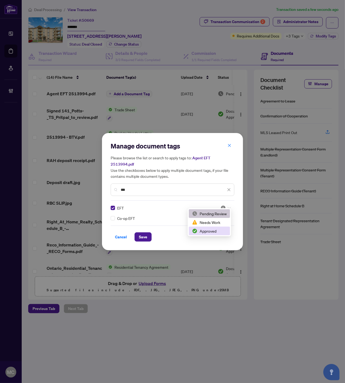
click at [207, 233] on div "Approved" at bounding box center [209, 231] width 35 height 6
click at [145, 233] on span "Save" at bounding box center [143, 237] width 8 height 9
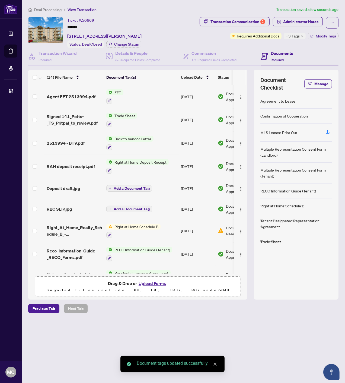
drag, startPoint x: 238, startPoint y: 94, endPoint x: 236, endPoint y: 180, distance: 86.3
click at [239, 95] on img "button" at bounding box center [241, 97] width 4 height 4
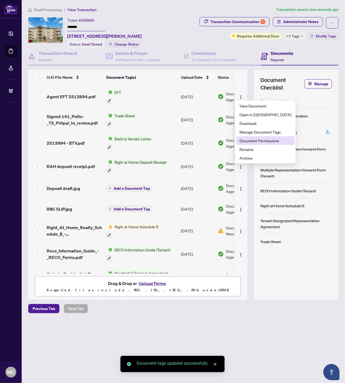
click at [251, 139] on span "Document Permissions" at bounding box center [266, 141] width 52 height 6
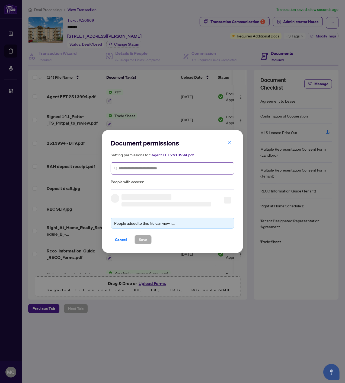
drag, startPoint x: 176, startPoint y: 164, endPoint x: 188, endPoint y: 169, distance: 12.6
click at [176, 164] on span at bounding box center [173, 168] width 124 height 12
paste input "**********"
type input "**********"
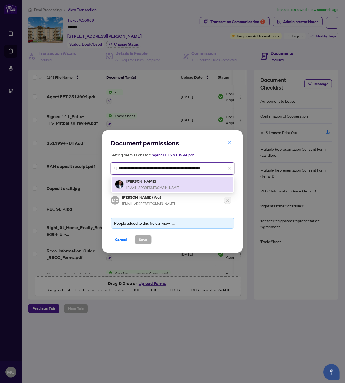
click at [142, 180] on h5 "Pritpal Mahal" at bounding box center [152, 181] width 53 height 6
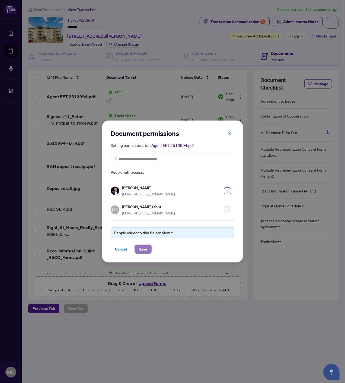
click at [145, 247] on span "Save" at bounding box center [143, 249] width 8 height 9
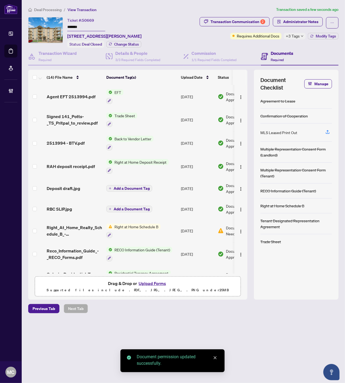
click at [49, 9] on span "Deal Processing" at bounding box center [47, 9] width 27 height 5
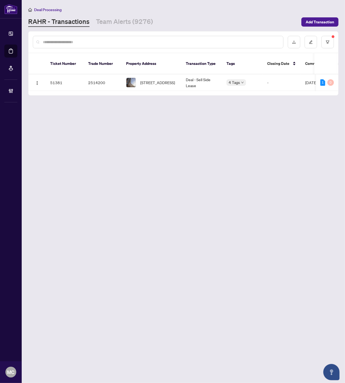
click at [146, 80] on span "415-33 Mill St, Toronto, Ontario M5A 3R3, Canada" at bounding box center [157, 83] width 35 height 6
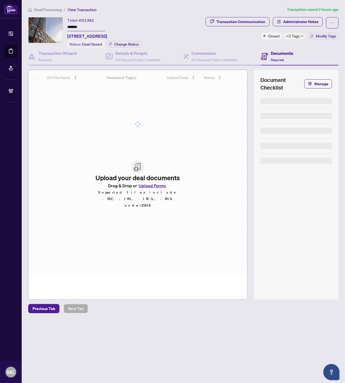
click at [74, 23] on input "*******" at bounding box center [86, 27] width 38 height 8
click at [326, 33] on button "Modify Tags" at bounding box center [323, 36] width 31 height 7
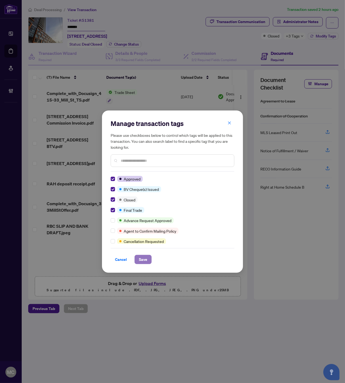
click at [141, 255] on span "Save" at bounding box center [143, 259] width 8 height 9
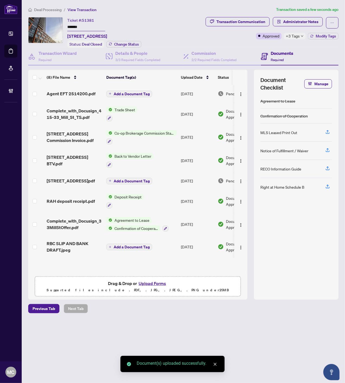
click at [132, 92] on span "Add a Document Tag" at bounding box center [132, 94] width 36 height 4
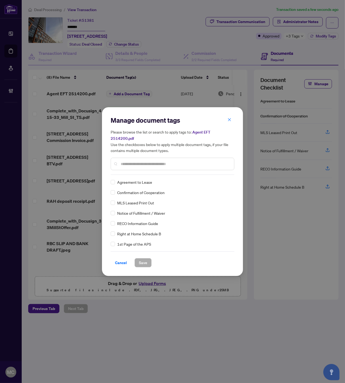
click at [183, 161] on input "text" at bounding box center [175, 164] width 109 height 6
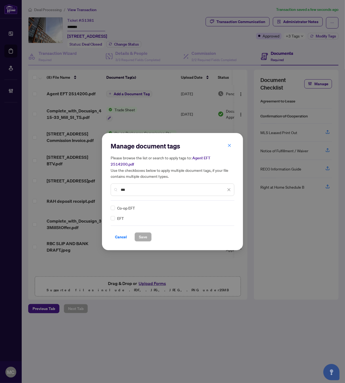
type input "***"
click at [226, 205] on img at bounding box center [223, 207] width 5 height 5
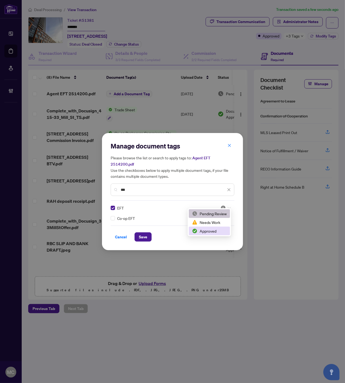
click at [208, 228] on div "Approved" at bounding box center [209, 231] width 35 height 6
click at [143, 234] on span "Save" at bounding box center [143, 237] width 8 height 9
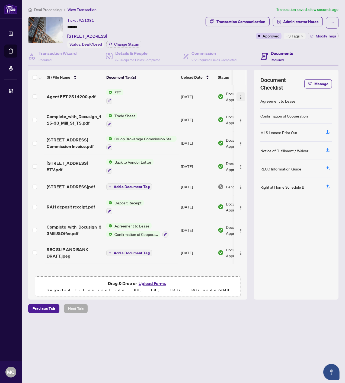
click at [239, 96] on img "button" at bounding box center [241, 97] width 4 height 4
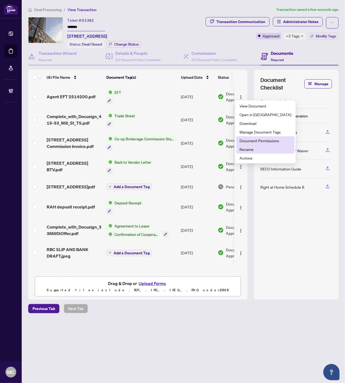
click at [259, 139] on span "Document Permissions" at bounding box center [266, 141] width 52 height 6
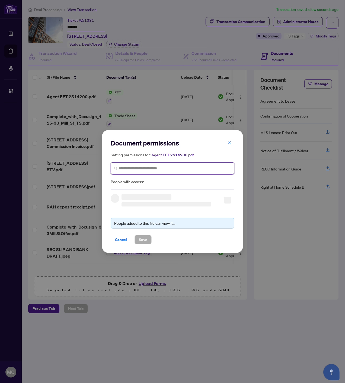
click at [169, 170] on input "search" at bounding box center [175, 169] width 112 height 6
paste input "**********"
type input "**********"
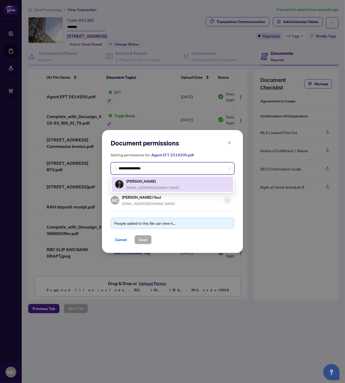
click at [141, 184] on div "Markos Vatavalis markosrealestate@gmail.com" at bounding box center [152, 184] width 53 height 12
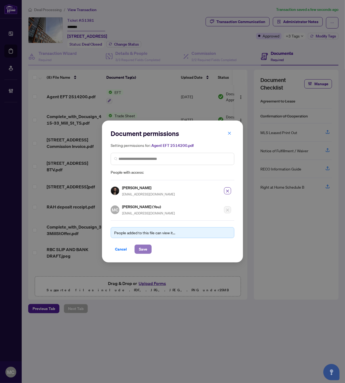
click at [147, 246] on span "Save" at bounding box center [143, 249] width 8 height 9
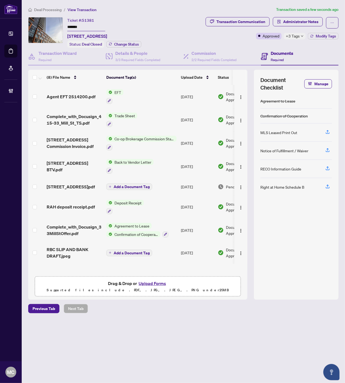
drag, startPoint x: 242, startPoint y: 94, endPoint x: 240, endPoint y: 105, distance: 10.4
click at [242, 95] on img "button" at bounding box center [241, 97] width 4 height 4
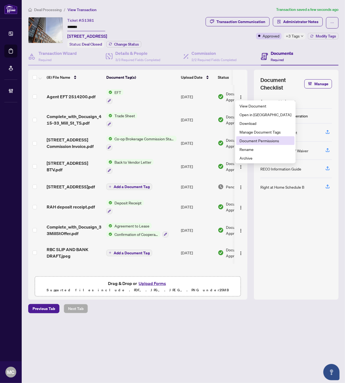
click at [250, 142] on span "Document Permissions" at bounding box center [266, 141] width 52 height 6
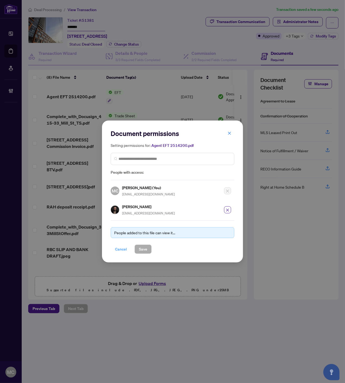
click at [120, 248] on span "Cancel" at bounding box center [121, 249] width 12 height 9
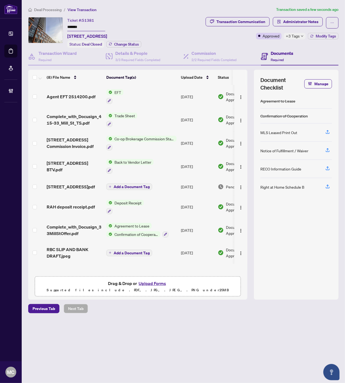
click at [41, 12] on li "Deal Processing" at bounding box center [44, 10] width 33 height 6
click at [54, 8] on span "Deal Processing" at bounding box center [47, 9] width 27 height 5
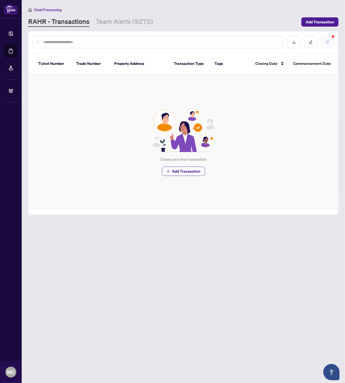
click at [325, 39] on button "button" at bounding box center [328, 42] width 12 height 12
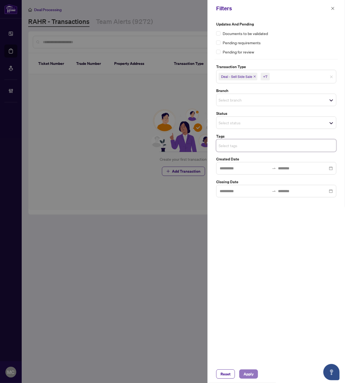
drag, startPoint x: 253, startPoint y: 374, endPoint x: 246, endPoint y: 373, distance: 7.2
click at [253, 374] on span "Apply" at bounding box center [249, 374] width 10 height 9
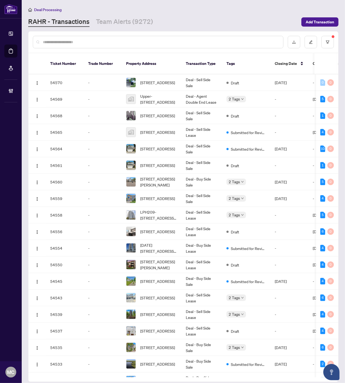
click at [152, 41] on input "text" at bounding box center [161, 42] width 236 height 6
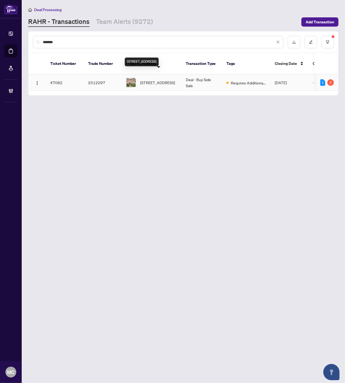
type input "*******"
click at [152, 80] on span "1209-28 Sommerset Way, Toronto, Ontario M2N 6W7, Canada" at bounding box center [157, 83] width 35 height 6
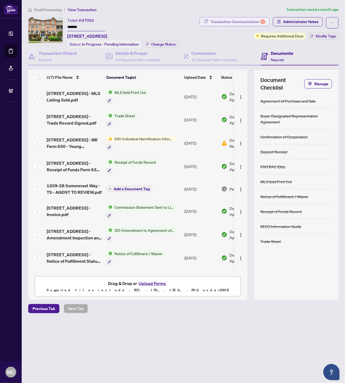
click at [240, 20] on div "Transaction Communication 2" at bounding box center [238, 21] width 55 height 9
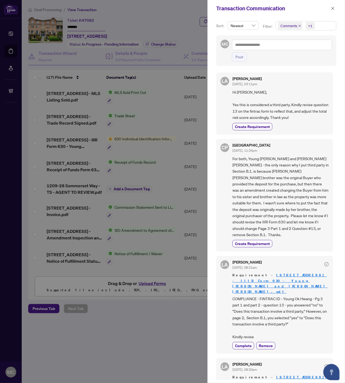
click at [300, 26] on icon "close" at bounding box center [300, 26] width 2 height 2
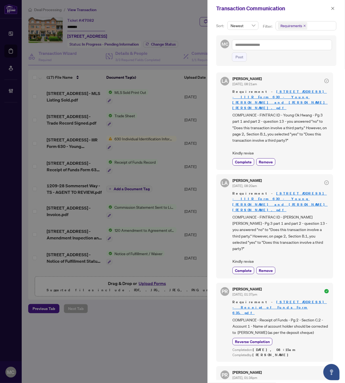
click at [331, 7] on icon "close" at bounding box center [333, 9] width 4 height 4
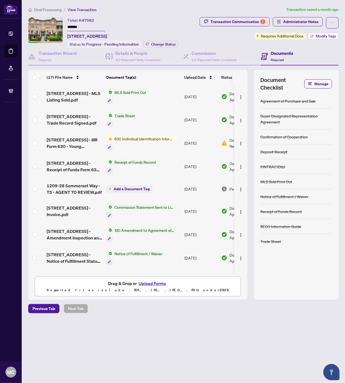
click at [318, 36] on span "Modify Tags" at bounding box center [326, 36] width 20 height 4
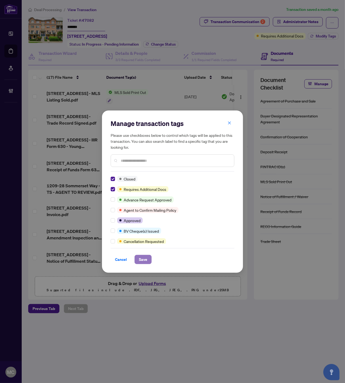
click at [147, 259] on span "Save" at bounding box center [143, 259] width 8 height 9
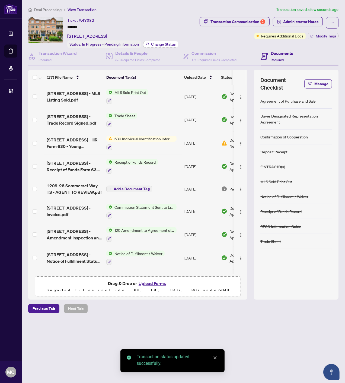
click at [170, 43] on span "Change Status" at bounding box center [163, 44] width 25 height 4
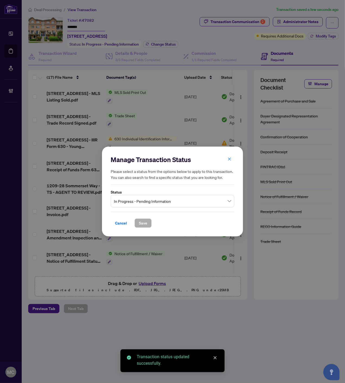
click at [159, 200] on span "In Progress - Pending Information" at bounding box center [172, 201] width 117 height 10
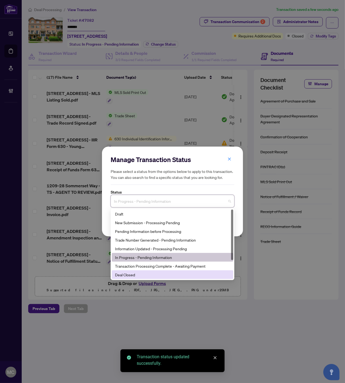
click at [138, 275] on div "Deal Closed" at bounding box center [172, 275] width 115 height 6
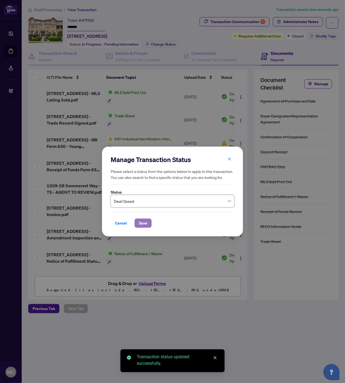
click at [139, 221] on span "Save" at bounding box center [143, 223] width 8 height 9
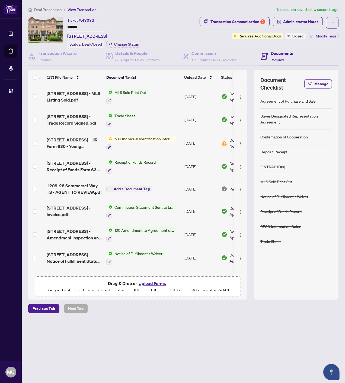
click at [57, 8] on span "Deal Processing" at bounding box center [47, 9] width 27 height 5
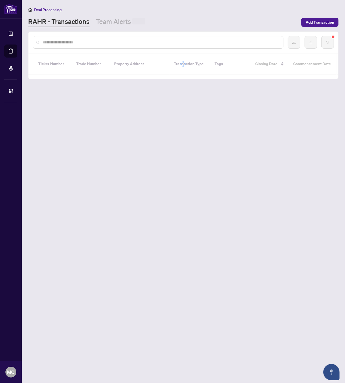
click at [128, 42] on input "text" at bounding box center [161, 42] width 236 height 6
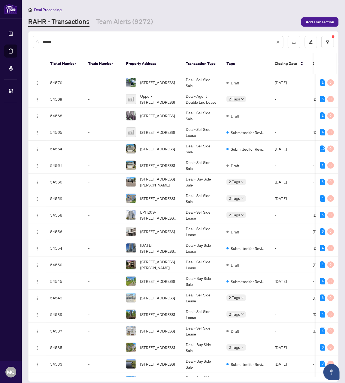
type input "*******"
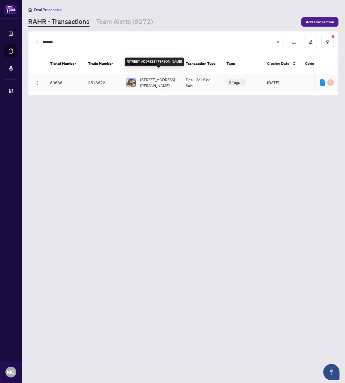
click at [151, 77] on span "56 John St, Toronto, Ontario M9N 1J7, Canada" at bounding box center [158, 83] width 37 height 12
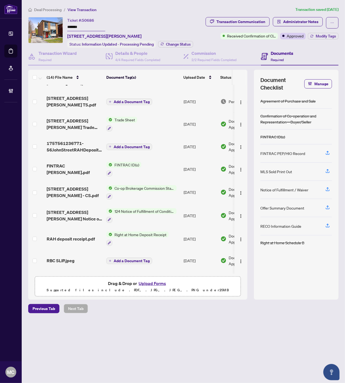
scroll to position [90, 0]
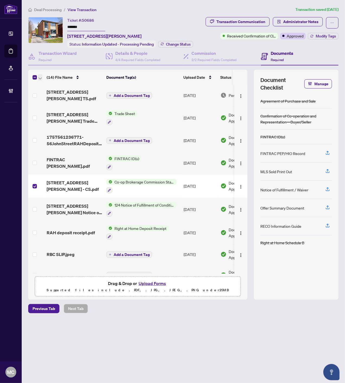
click at [38, 78] on button "button" at bounding box center [40, 77] width 4 height 7
click at [46, 83] on span "Open Selected in New Tab(s)" at bounding box center [66, 86] width 48 height 6
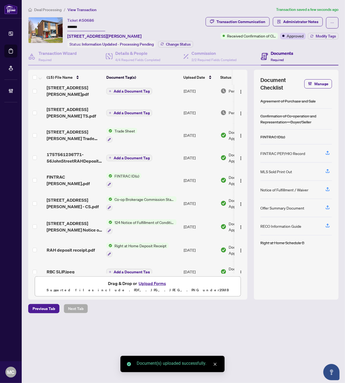
scroll to position [0, 0]
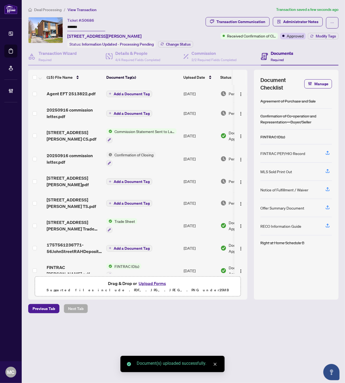
click at [134, 88] on td "Add a Document Tag" at bounding box center [142, 93] width 77 height 17
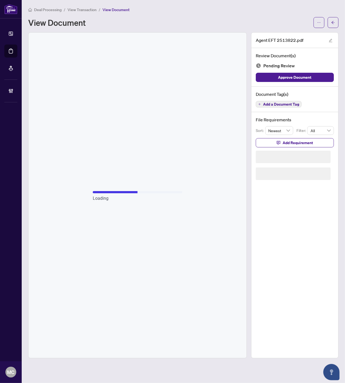
click at [329, 20] on button "button" at bounding box center [333, 22] width 11 height 11
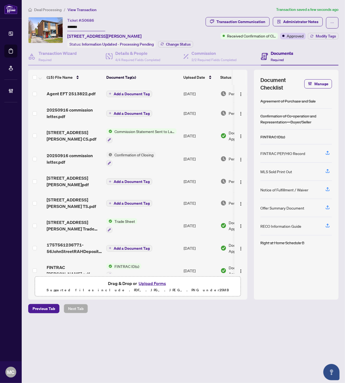
click at [133, 92] on span "Add a Document Tag" at bounding box center [132, 94] width 36 height 4
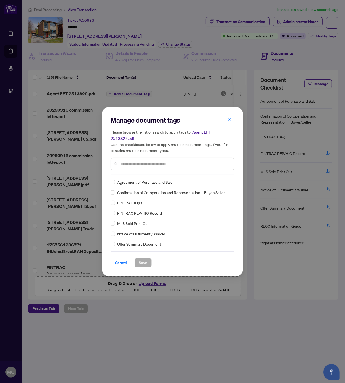
click at [164, 161] on input "text" at bounding box center [175, 164] width 109 height 6
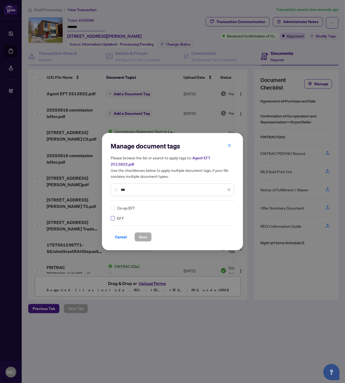
type input "***"
click at [223, 205] on img at bounding box center [223, 207] width 5 height 5
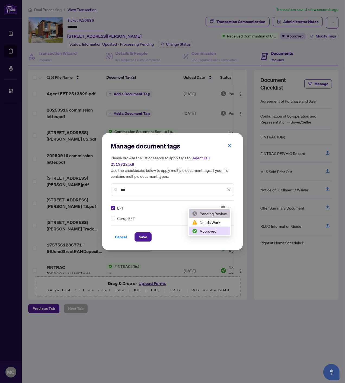
drag, startPoint x: 213, startPoint y: 229, endPoint x: 210, endPoint y: 229, distance: 2.7
click at [213, 229] on div "Approved" at bounding box center [209, 231] width 35 height 6
click at [143, 234] on span "Save" at bounding box center [143, 237] width 8 height 9
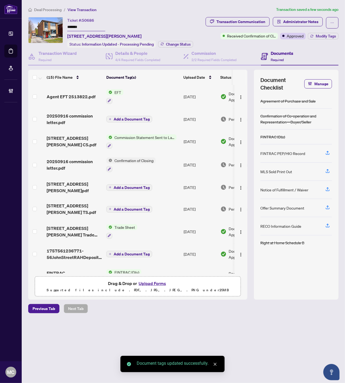
click at [239, 95] on img "button" at bounding box center [241, 97] width 4 height 4
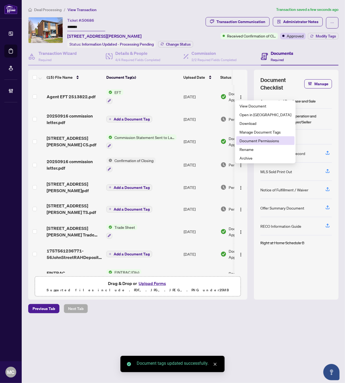
click at [256, 142] on span "Document Permissions" at bounding box center [266, 141] width 52 height 6
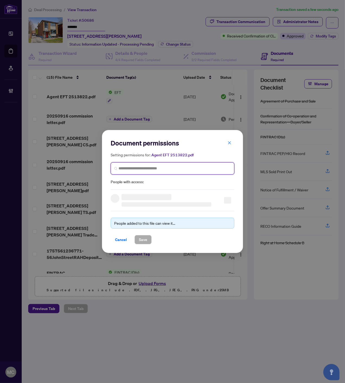
click at [163, 167] on input "search" at bounding box center [175, 169] width 112 height 6
paste input "**********"
type input "**********"
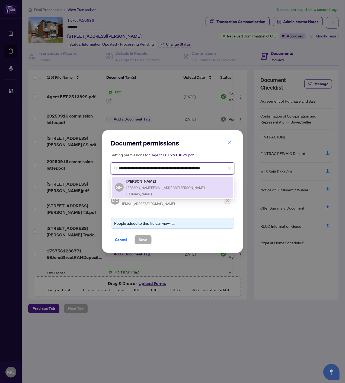
drag, startPoint x: 142, startPoint y: 178, endPoint x: 145, endPoint y: 218, distance: 40.0
click at [147, 183] on div "Steffen Hugo steffen.hugo@web.de" at bounding box center [178, 187] width 104 height 19
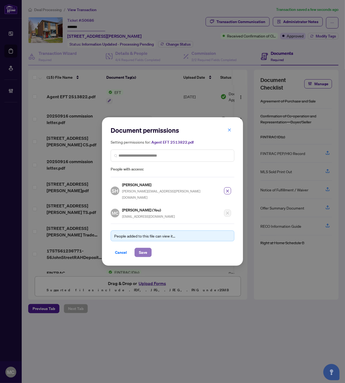
click at [147, 251] on span "Save" at bounding box center [143, 252] width 8 height 9
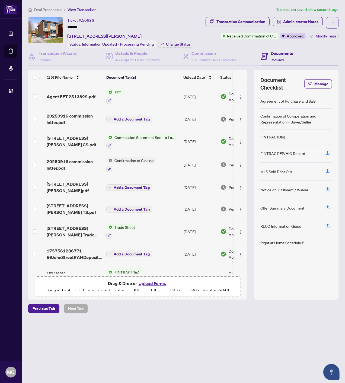
click at [302, 24] on div "Document permissions Setting permissions for: Agent EFT 2513822.pdf 5523 SH Ste…" at bounding box center [172, 191] width 345 height 383
click at [302, 19] on span "Administrator Notes" at bounding box center [300, 21] width 35 height 9
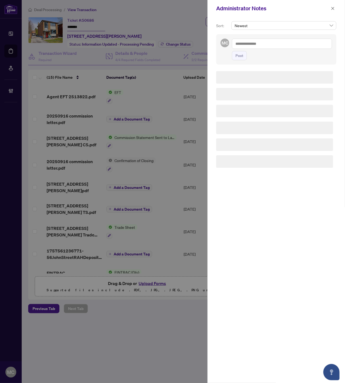
click at [285, 44] on textarea at bounding box center [282, 44] width 100 height 10
paste textarea "**********"
type textarea "**********"
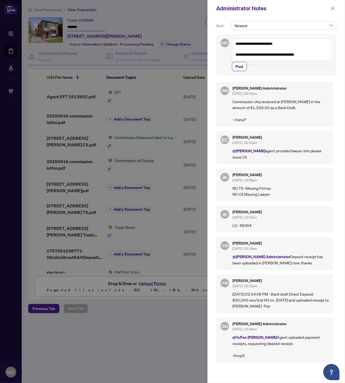
drag, startPoint x: 240, startPoint y: 71, endPoint x: 250, endPoint y: 69, distance: 10.7
click at [240, 71] on span "Post" at bounding box center [240, 66] width 8 height 9
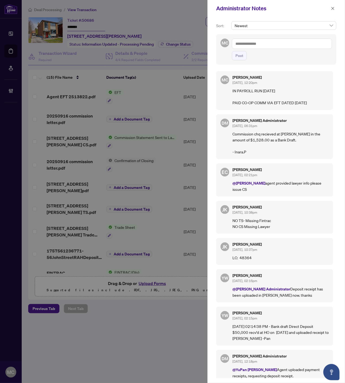
drag, startPoint x: 332, startPoint y: 7, endPoint x: 325, endPoint y: 25, distance: 19.6
click at [332, 7] on icon "close" at bounding box center [333, 9] width 4 height 4
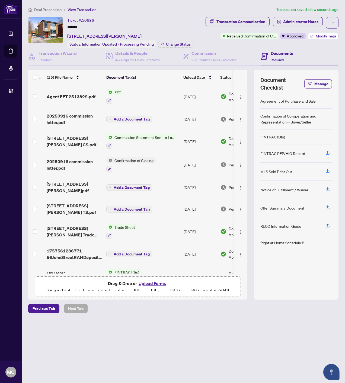
click at [322, 37] on span "Modify Tags" at bounding box center [326, 36] width 20 height 4
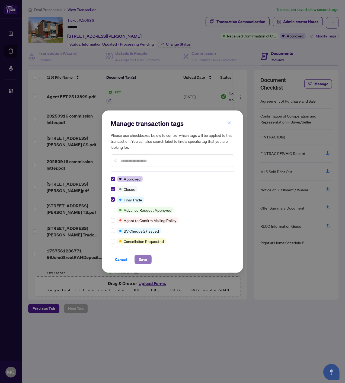
click at [148, 260] on button "Save" at bounding box center [143, 259] width 17 height 9
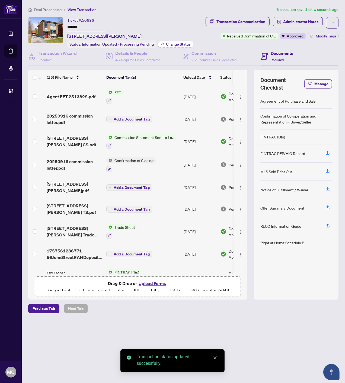
click at [186, 42] on span "Change Status" at bounding box center [178, 44] width 25 height 4
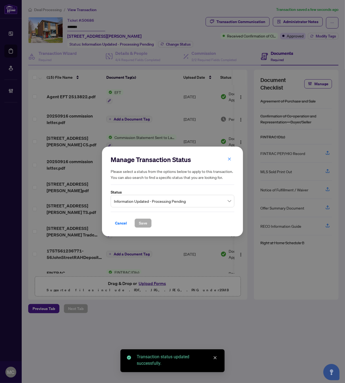
click at [185, 204] on span "Information Updated - Processing Pending" at bounding box center [172, 201] width 117 height 10
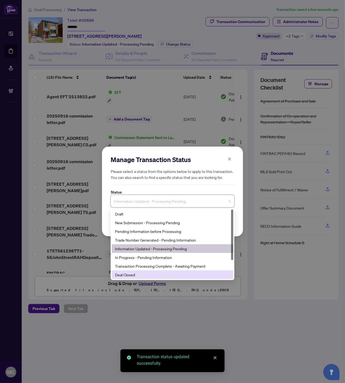
click at [148, 274] on div "Deal Closed" at bounding box center [172, 275] width 115 height 6
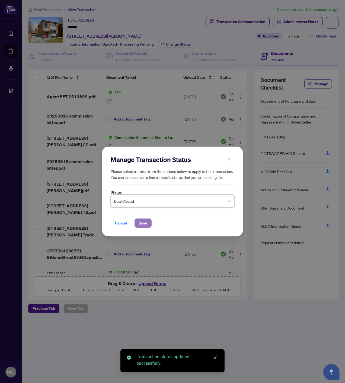
click at [141, 225] on span "Save" at bounding box center [143, 223] width 8 height 9
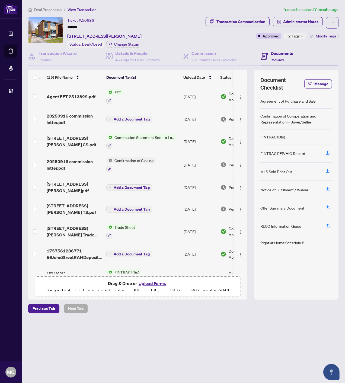
click at [50, 7] on span "Deal Processing" at bounding box center [47, 9] width 27 height 5
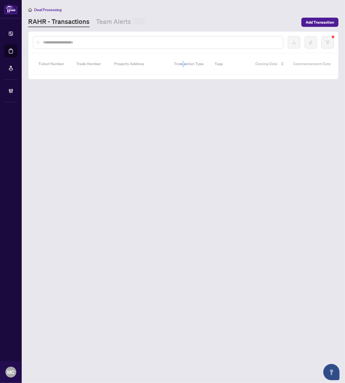
click at [125, 43] on input "text" at bounding box center [161, 42] width 236 height 6
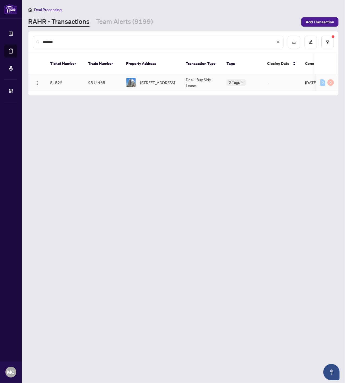
type input "*******"
click at [147, 80] on span "2403-5180 Yonge St, Toronto, Ontario M2N 5P6, Canada" at bounding box center [157, 83] width 35 height 6
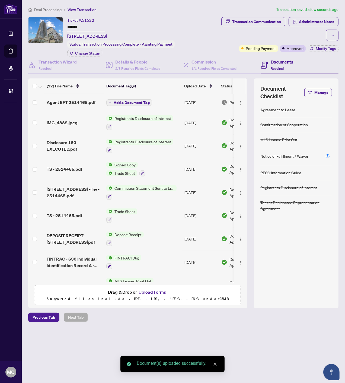
click at [126, 101] on span "Add a Document Tag" at bounding box center [132, 103] width 36 height 4
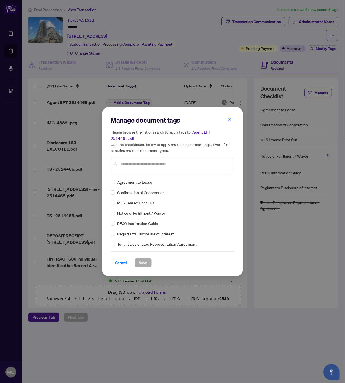
click at [144, 161] on input "text" at bounding box center [175, 164] width 109 height 6
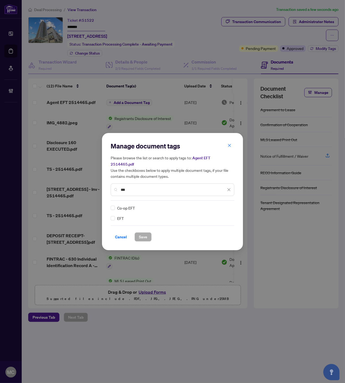
type input "***"
click at [226, 205] on div at bounding box center [226, 207] width 10 height 5
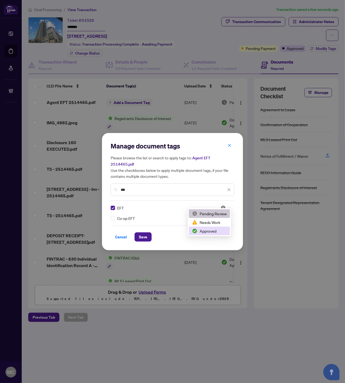
click at [208, 231] on div "Approved" at bounding box center [209, 231] width 35 height 6
click at [147, 234] on span "Save" at bounding box center [143, 237] width 8 height 9
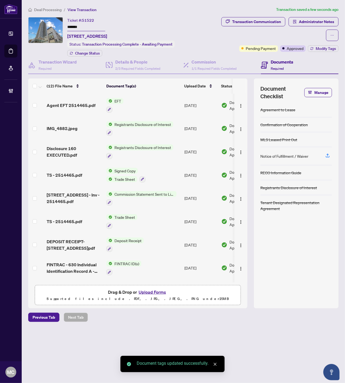
drag, startPoint x: 240, startPoint y: 102, endPoint x: 242, endPoint y: 110, distance: 7.9
click at [240, 104] on img "button" at bounding box center [241, 106] width 4 height 4
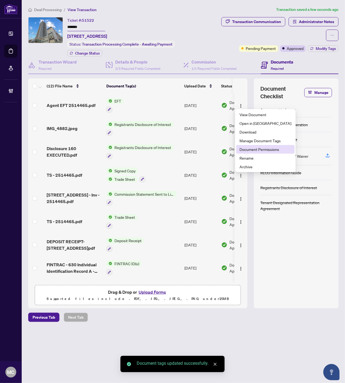
click at [258, 146] on span "Document Permissions" at bounding box center [266, 149] width 52 height 6
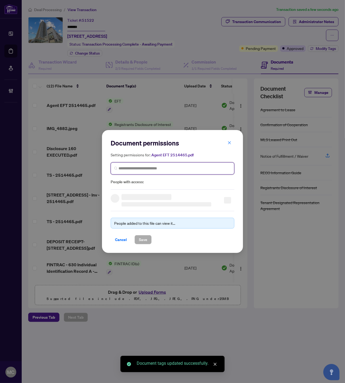
click at [179, 166] on input "search" at bounding box center [175, 169] width 112 height 6
paste input "**********"
type input "**********"
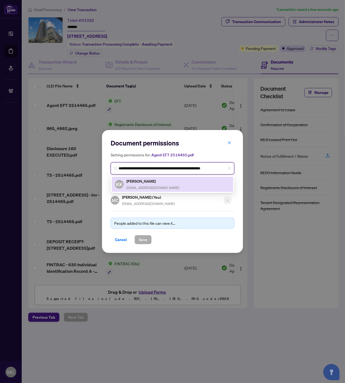
click at [140, 186] on span "kamkrealtor@gmail.com" at bounding box center [152, 188] width 53 height 4
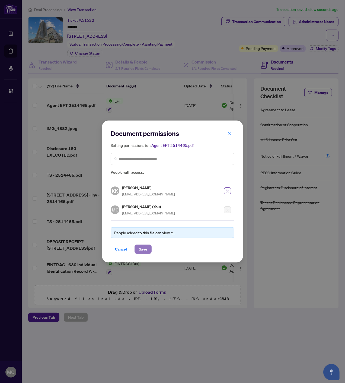
click at [145, 248] on span "Save" at bounding box center [143, 249] width 8 height 9
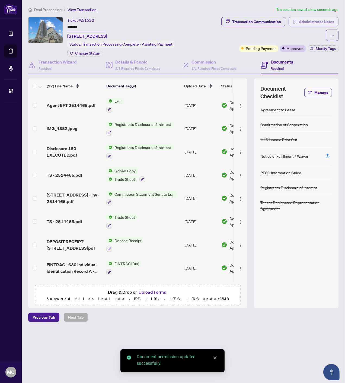
click at [305, 17] on span "Administrator Notes" at bounding box center [316, 21] width 35 height 9
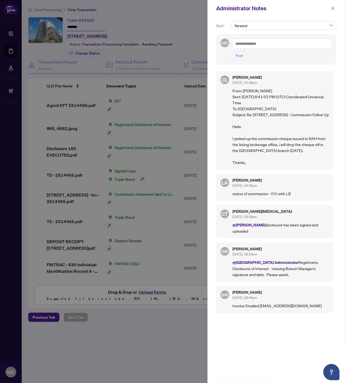
click at [299, 42] on textarea at bounding box center [282, 44] width 100 height 10
paste textarea "**********"
type textarea "**********"
click at [241, 56] on span "Post" at bounding box center [240, 55] width 8 height 9
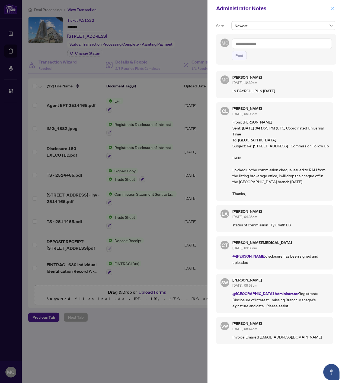
click at [332, 8] on icon "close" at bounding box center [333, 8] width 3 height 3
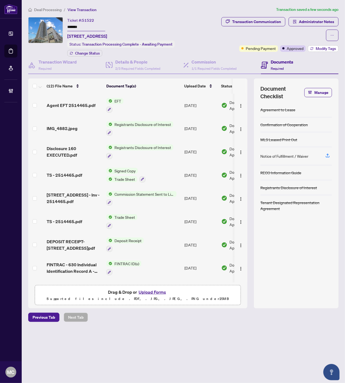
click at [319, 47] on span "Modify Tags" at bounding box center [326, 49] width 20 height 4
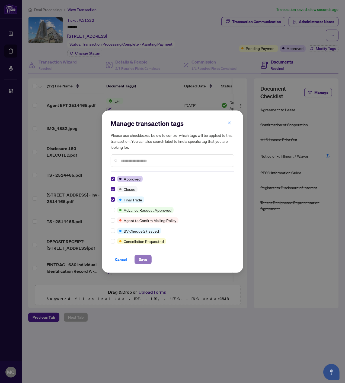
click at [142, 257] on span "Save" at bounding box center [143, 259] width 8 height 9
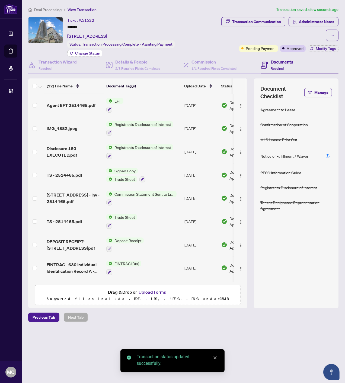
click at [82, 53] on span "Change Status" at bounding box center [87, 53] width 25 height 4
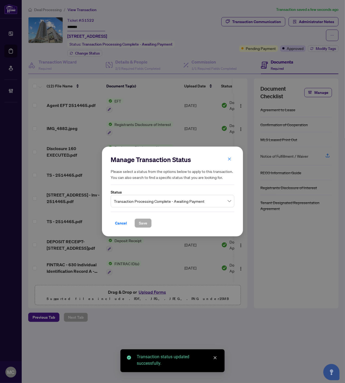
click at [151, 204] on span "Transaction Processing Complete - Awaiting Payment" at bounding box center [172, 201] width 117 height 10
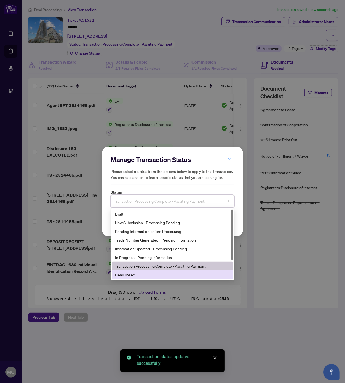
click at [150, 274] on div "Deal Closed" at bounding box center [172, 275] width 115 height 6
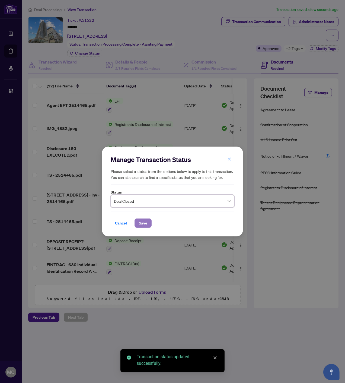
click at [144, 227] on span "Save" at bounding box center [143, 223] width 8 height 9
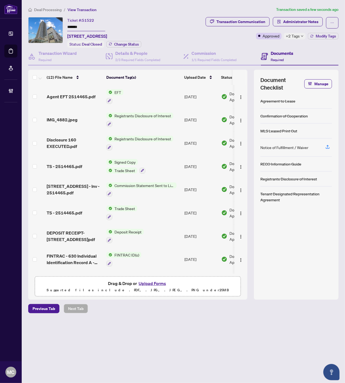
drag, startPoint x: 47, startPoint y: 10, endPoint x: 131, endPoint y: 28, distance: 85.2
click at [47, 10] on span "Deal Processing" at bounding box center [47, 9] width 27 height 5
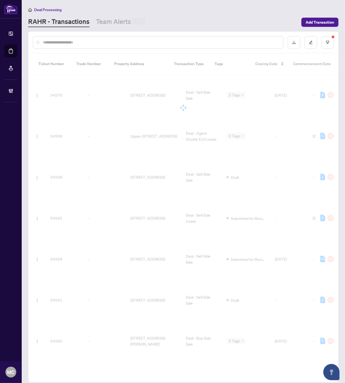
click at [142, 42] on input "text" at bounding box center [161, 42] width 236 height 6
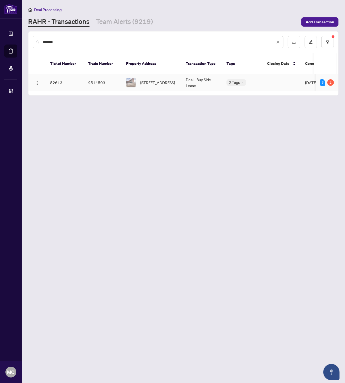
type input "*******"
click at [155, 80] on span "225-301 Westmount Rd, Kitchener, Ontario N2M 5M9, Canada" at bounding box center [157, 83] width 35 height 6
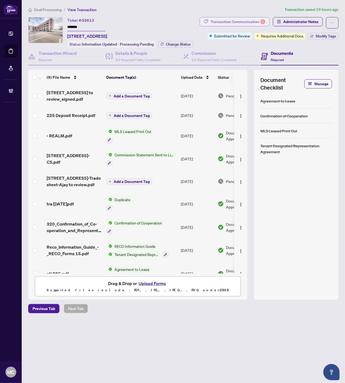
click at [228, 25] on div "Transaction Communication 2" at bounding box center [238, 21] width 55 height 9
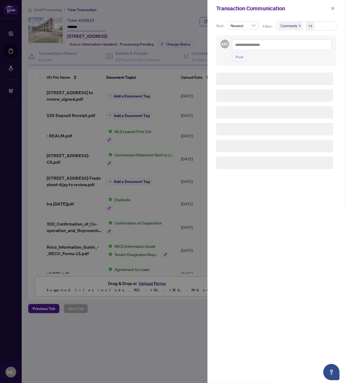
click at [298, 25] on span "Comments" at bounding box center [290, 26] width 24 height 8
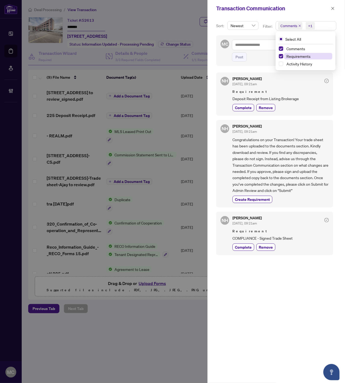
click at [292, 55] on span "Requirements" at bounding box center [299, 56] width 24 height 5
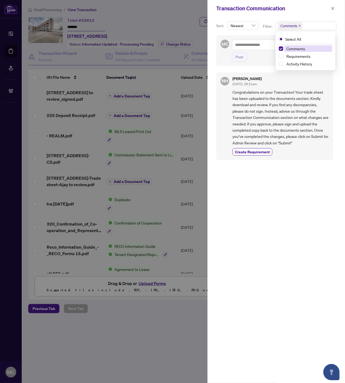
click at [295, 48] on span "Comments" at bounding box center [296, 48] width 19 height 5
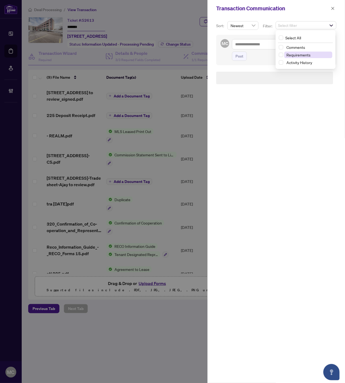
click at [294, 55] on span "Requirements" at bounding box center [299, 54] width 24 height 5
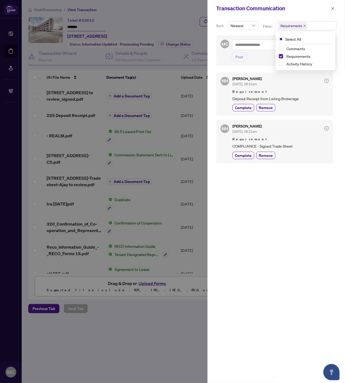
click at [332, 6] on span "button" at bounding box center [333, 8] width 4 height 9
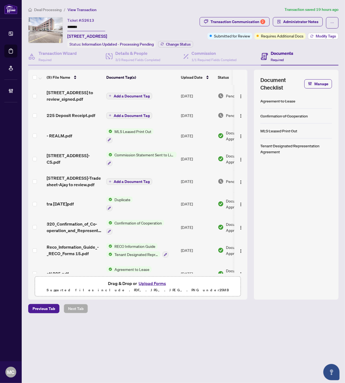
click at [318, 36] on span "Modify Tags" at bounding box center [326, 36] width 20 height 4
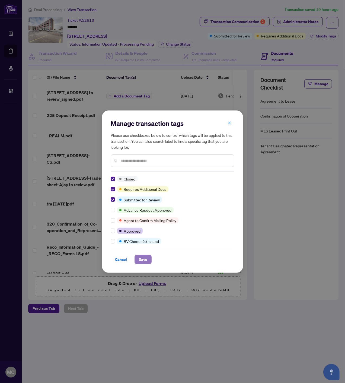
click at [140, 258] on span "Save" at bounding box center [143, 259] width 8 height 9
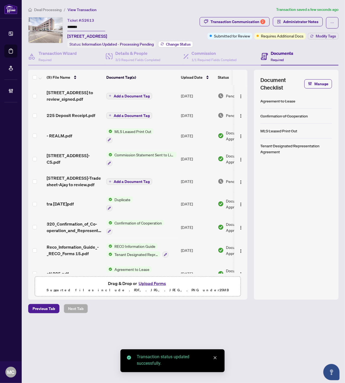
click at [179, 43] on span "Change Status" at bounding box center [178, 44] width 25 height 4
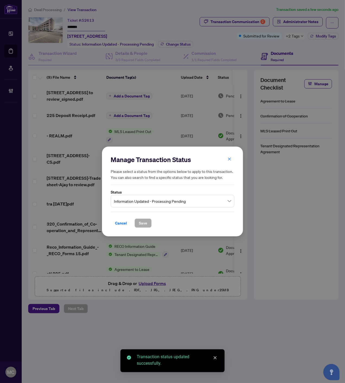
click at [157, 201] on span "Information Updated - Processing Pending" at bounding box center [172, 201] width 117 height 10
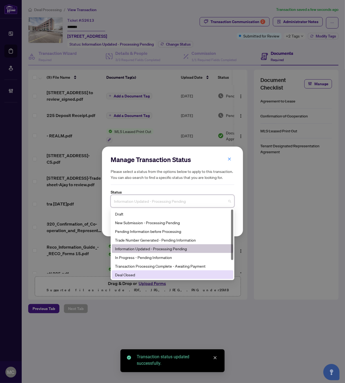
click at [141, 274] on div "Deal Closed" at bounding box center [172, 275] width 115 height 6
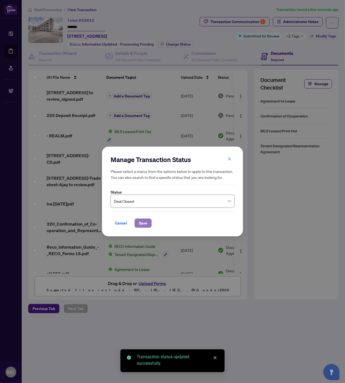
click at [143, 222] on span "Save" at bounding box center [143, 223] width 8 height 9
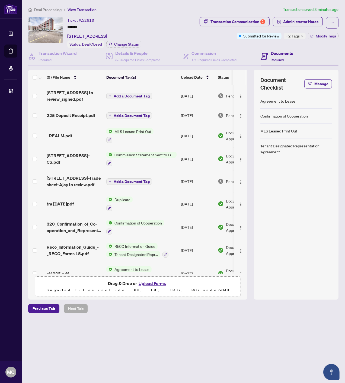
drag, startPoint x: 43, startPoint y: 9, endPoint x: 144, endPoint y: 73, distance: 120.1
click at [43, 9] on span "Deal Processing" at bounding box center [47, 9] width 27 height 5
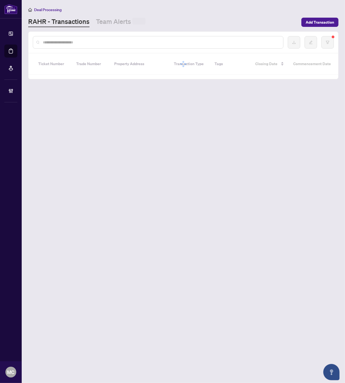
click at [139, 42] on input "text" at bounding box center [161, 42] width 236 height 6
paste input "*******"
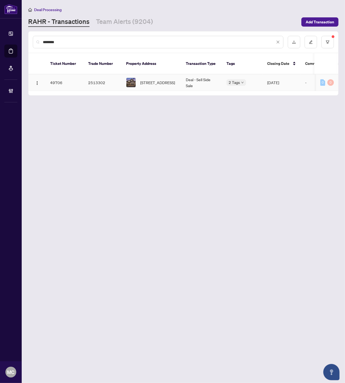
type input "*******"
click at [144, 80] on span "6 Vetzal Crt, Clarington, Ontario L1E 0H3, Canada" at bounding box center [157, 83] width 35 height 6
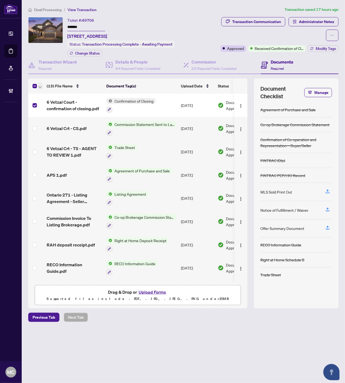
click at [40, 83] on span "button" at bounding box center [40, 86] width 3 height 6
click at [43, 93] on span "Open Selected in New Tab(s)" at bounding box center [66, 94] width 48 height 6
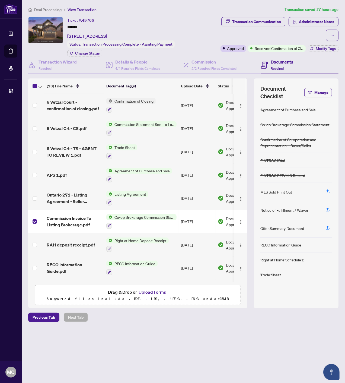
scroll to position [60, 0]
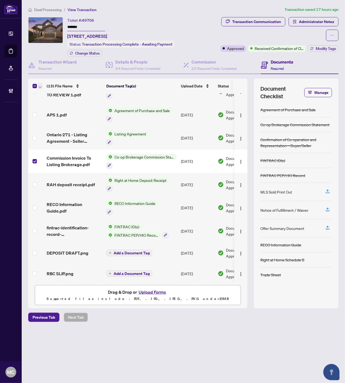
click at [42, 83] on span "button" at bounding box center [40, 86] width 3 height 6
click at [52, 94] on span "Open Selected in New Tab(s)" at bounding box center [66, 94] width 48 height 6
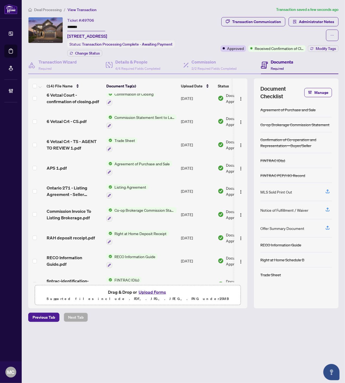
scroll to position [0, 0]
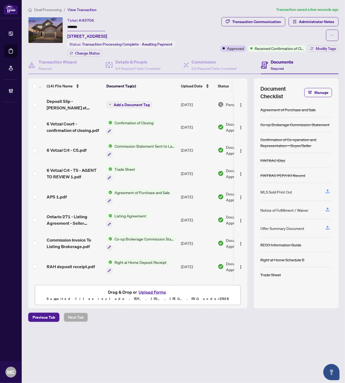
click at [136, 104] on span "Add a Document Tag" at bounding box center [132, 105] width 36 height 4
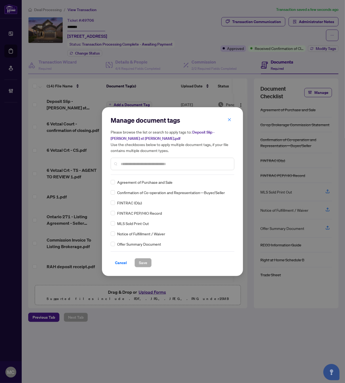
click at [173, 162] on input "text" at bounding box center [175, 164] width 109 height 6
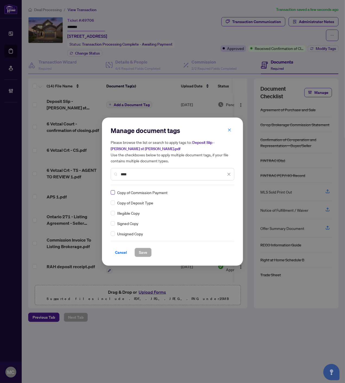
type input "****"
click at [226, 190] on img at bounding box center [223, 192] width 5 height 5
click at [215, 216] on div "Approved" at bounding box center [209, 218] width 35 height 6
click at [148, 253] on button "Save" at bounding box center [143, 252] width 17 height 9
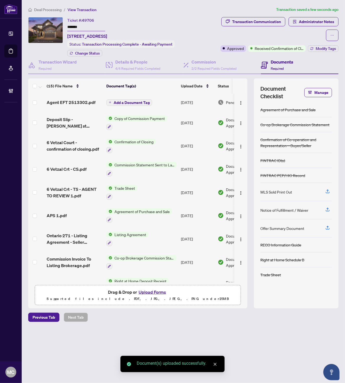
click at [131, 101] on span "Add a Document Tag" at bounding box center [132, 103] width 36 height 4
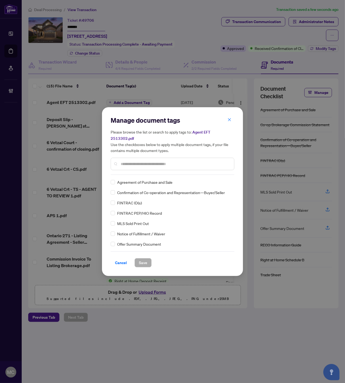
click at [156, 161] on input "text" at bounding box center [175, 164] width 109 height 6
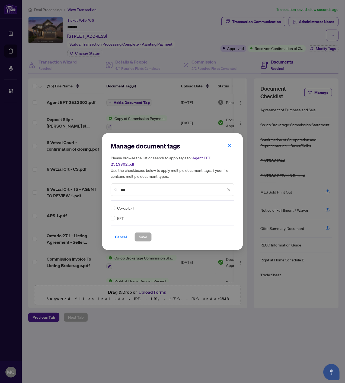
type input "***"
click at [228, 207] on icon at bounding box center [229, 208] width 3 height 2
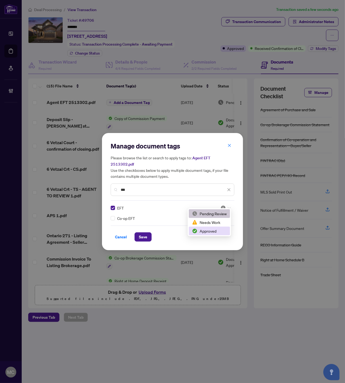
drag, startPoint x: 211, startPoint y: 233, endPoint x: 160, endPoint y: 243, distance: 51.6
click at [210, 233] on div "Approved" at bounding box center [209, 231] width 35 height 6
click at [144, 237] on span "Save" at bounding box center [143, 237] width 8 height 9
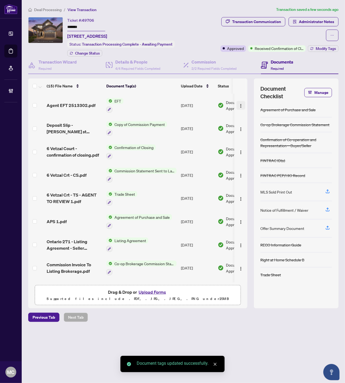
click at [240, 104] on img "button" at bounding box center [241, 106] width 4 height 4
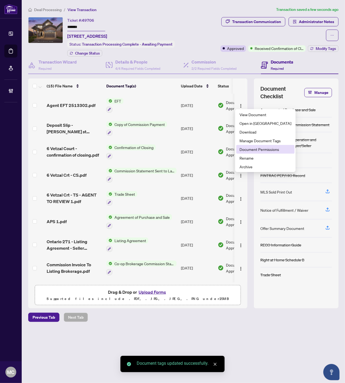
click at [255, 150] on span "Document Permissions" at bounding box center [266, 149] width 52 height 6
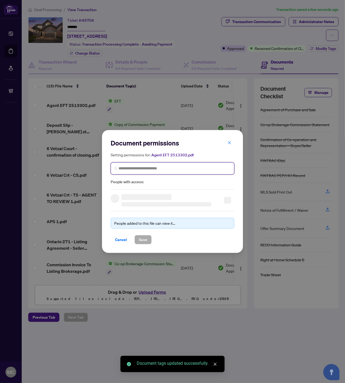
click at [133, 166] on input "search" at bounding box center [175, 169] width 112 height 6
paste input "**********"
type input "**********"
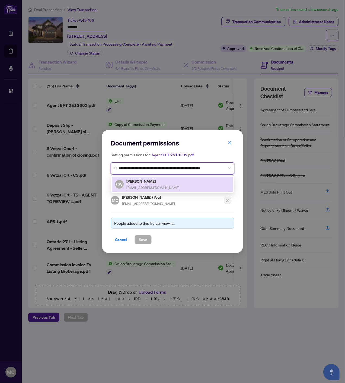
click at [139, 183] on h5 "Craig Waldron" at bounding box center [152, 181] width 53 height 6
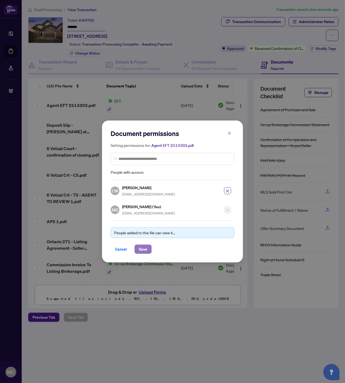
click at [145, 247] on span "Save" at bounding box center [143, 249] width 8 height 9
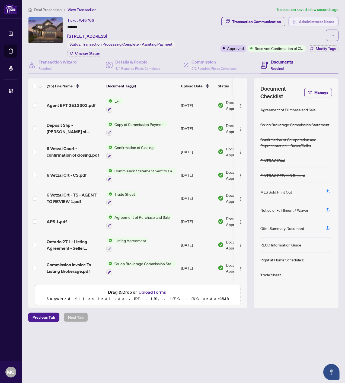
click at [307, 21] on span "Administrator Notes" at bounding box center [316, 21] width 35 height 9
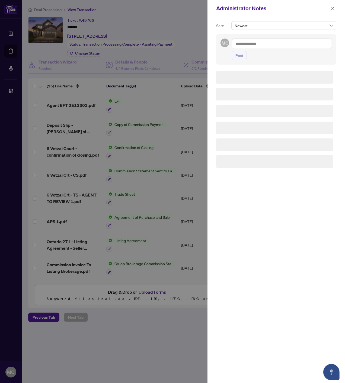
click at [280, 45] on textarea at bounding box center [282, 44] width 100 height 10
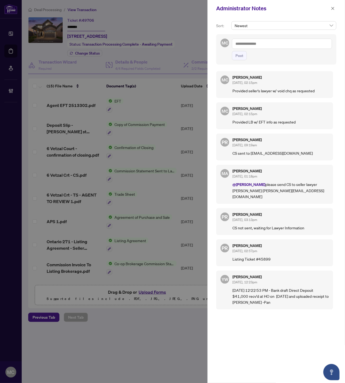
paste textarea "**********"
type textarea "**********"
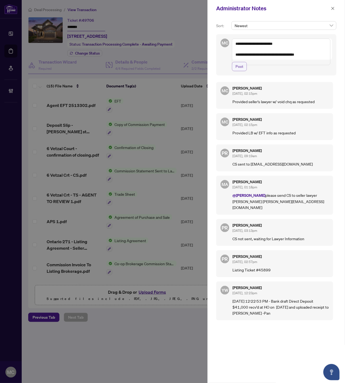
click at [238, 71] on span "Post" at bounding box center [240, 66] width 8 height 9
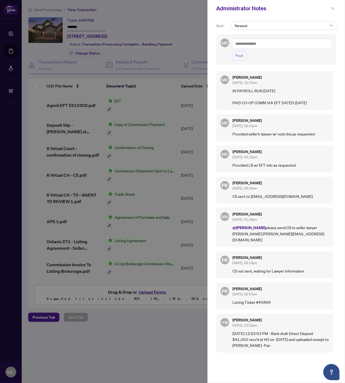
click at [332, 6] on span "button" at bounding box center [333, 8] width 4 height 9
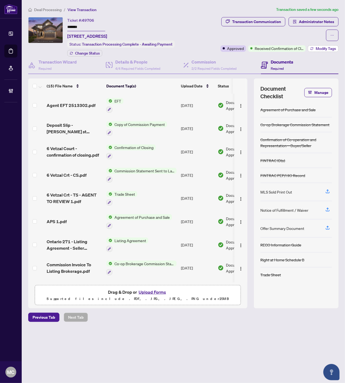
click at [322, 47] on span "Modify Tags" at bounding box center [326, 49] width 20 height 4
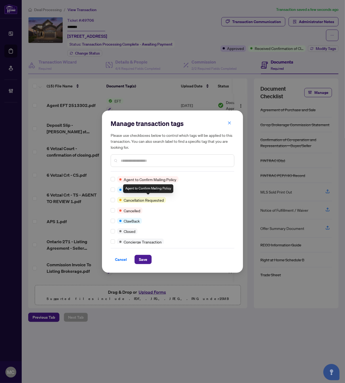
scroll to position [30, 0]
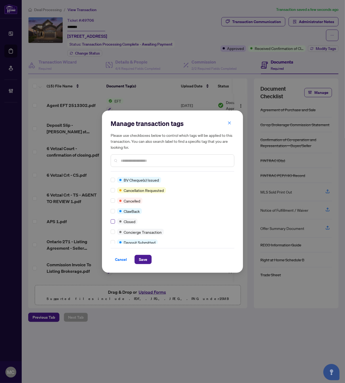
click at [112, 223] on label at bounding box center [113, 221] width 4 height 6
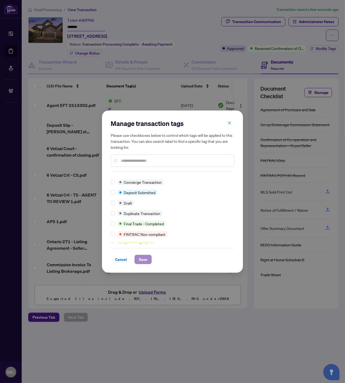
scroll to position [0, 0]
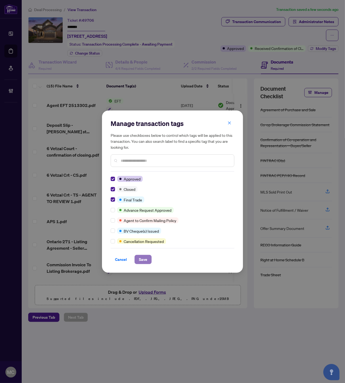
click at [143, 257] on span "Save" at bounding box center [143, 259] width 8 height 9
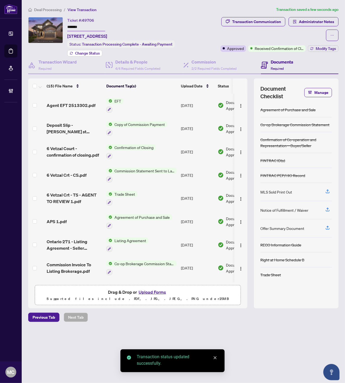
click at [90, 53] on span "Change Status" at bounding box center [87, 53] width 25 height 4
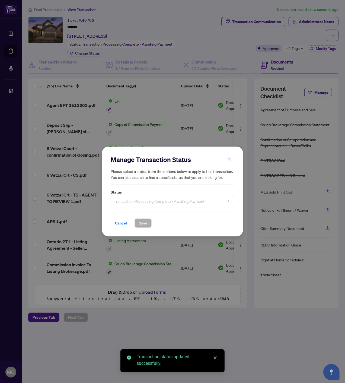
click at [134, 205] on span "Transaction Processing Complete - Awaiting Payment" at bounding box center [172, 201] width 117 height 10
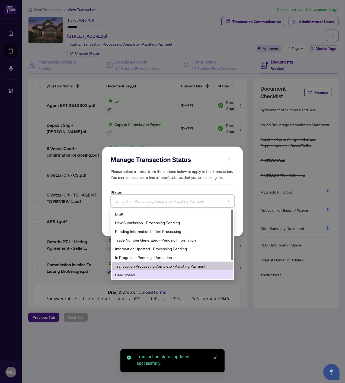
click at [134, 277] on div "Deal Closed" at bounding box center [172, 275] width 115 height 6
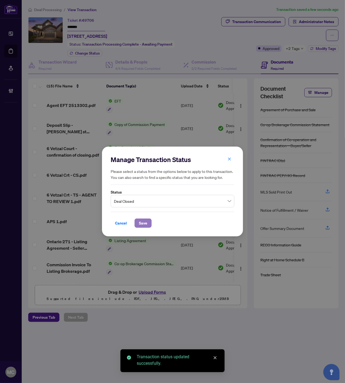
click at [142, 224] on span "Save" at bounding box center [143, 223] width 8 height 9
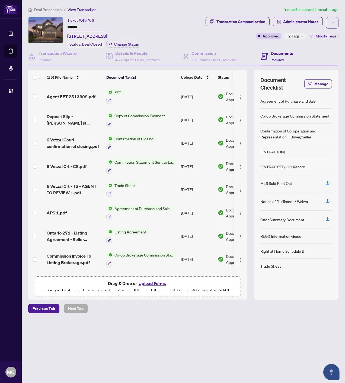
click at [59, 8] on span "Deal Processing" at bounding box center [47, 9] width 27 height 5
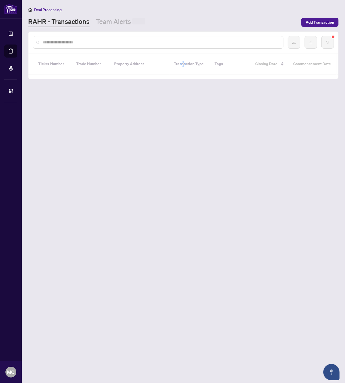
click at [107, 42] on input "text" at bounding box center [161, 42] width 236 height 6
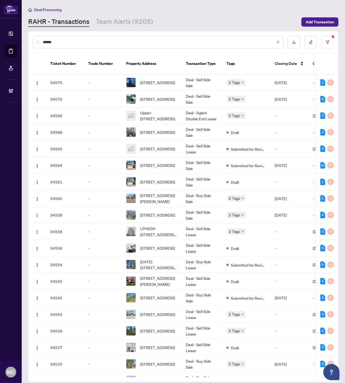
type input "*******"
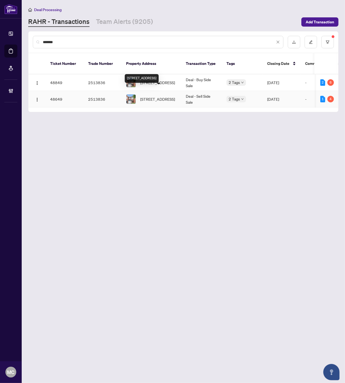
click at [160, 96] on span "[STREET_ADDRESS]" at bounding box center [157, 99] width 35 height 6
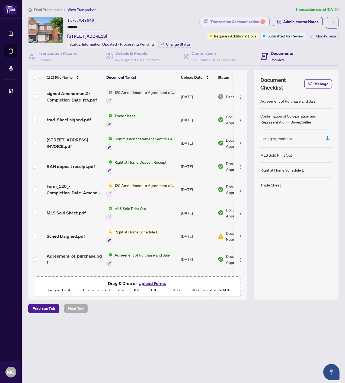
click at [227, 24] on div "Transaction Communication 4" at bounding box center [238, 21] width 55 height 9
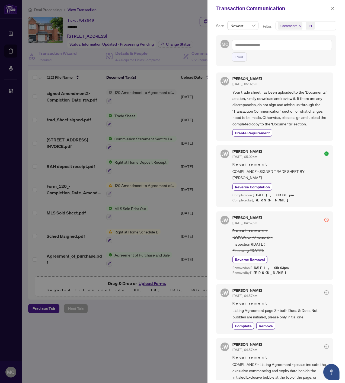
click at [299, 25] on icon "close" at bounding box center [299, 25] width 3 height 3
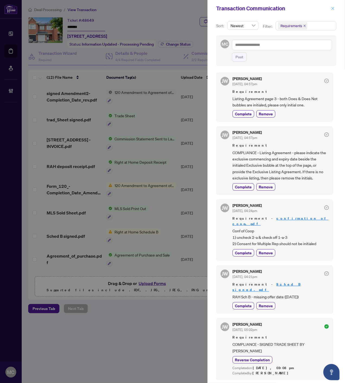
click at [332, 9] on icon "close" at bounding box center [333, 9] width 4 height 4
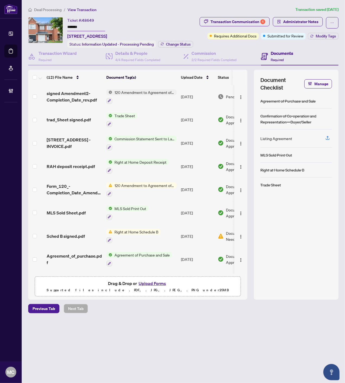
click at [319, 38] on button "Modify Tags" at bounding box center [323, 36] width 31 height 7
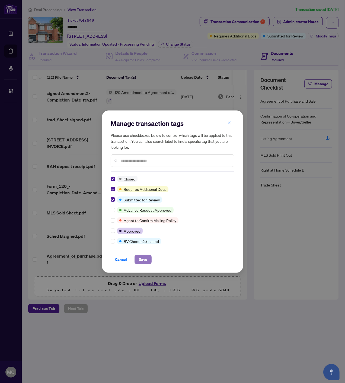
click at [142, 259] on span "Save" at bounding box center [143, 259] width 8 height 9
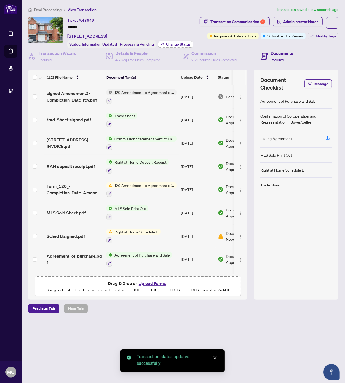
click at [185, 44] on span "Change Status" at bounding box center [178, 44] width 25 height 4
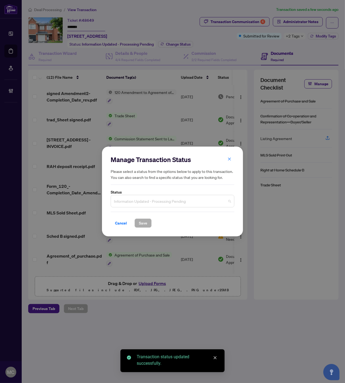
click at [171, 200] on span "Information Updated - Processing Pending" at bounding box center [172, 201] width 117 height 10
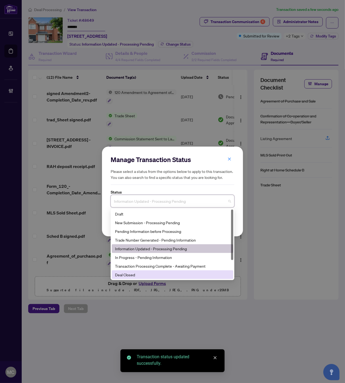
click at [144, 273] on div "Deal Closed" at bounding box center [172, 275] width 115 height 6
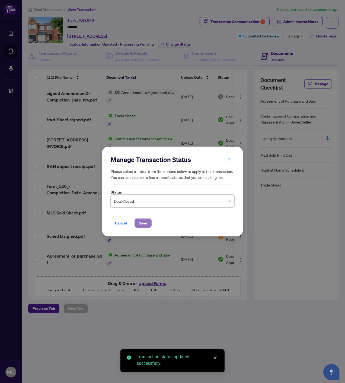
click at [139, 226] on span "Save" at bounding box center [143, 223] width 8 height 9
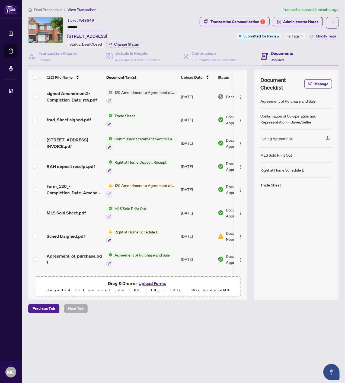
drag, startPoint x: 297, startPoint y: 37, endPoint x: 192, endPoint y: 45, distance: 105.9
click at [297, 37] on span "+2 Tags" at bounding box center [293, 36] width 14 height 6
click at [186, 37] on div "Transaction Communication 4 Administrator Notes Submitted for Review +2 Tags Mo…" at bounding box center [255, 28] width 167 height 22
click at [38, 9] on span "Deal Processing" at bounding box center [47, 9] width 27 height 5
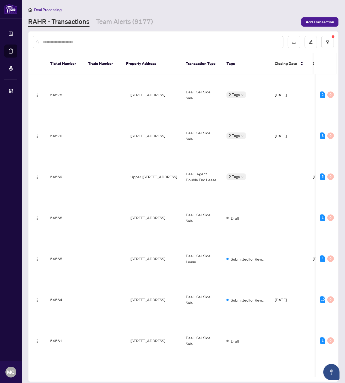
click at [115, 43] on input "text" at bounding box center [161, 42] width 236 height 6
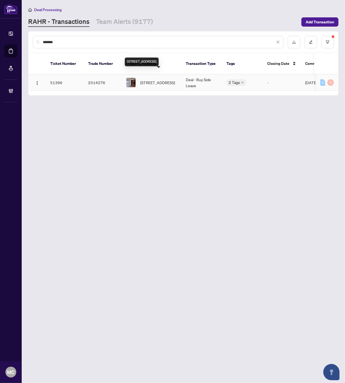
type input "*******"
click at [163, 80] on span "2710-280 Dundas St, Toronto, Ontario M5T 1G2, Canada" at bounding box center [157, 83] width 35 height 6
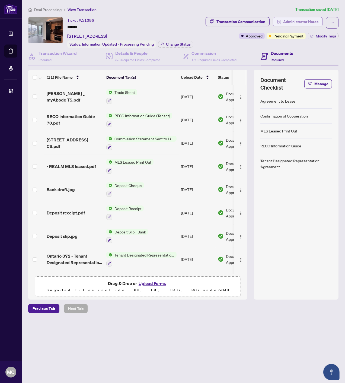
click at [310, 22] on span "Administrator Notes" at bounding box center [300, 21] width 35 height 9
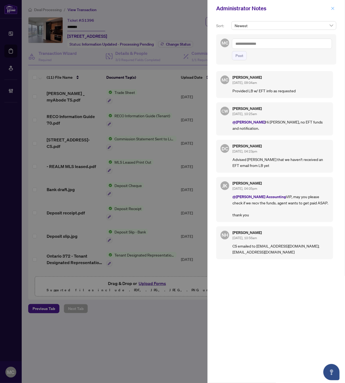
click at [333, 7] on icon "close" at bounding box center [333, 9] width 4 height 4
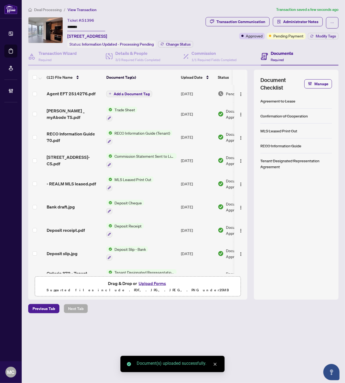
click at [126, 92] on span "Add a Document Tag" at bounding box center [132, 94] width 36 height 4
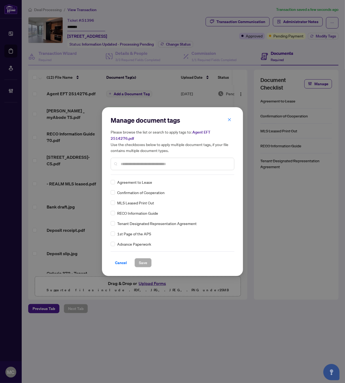
click at [155, 162] on input "text" at bounding box center [175, 164] width 109 height 6
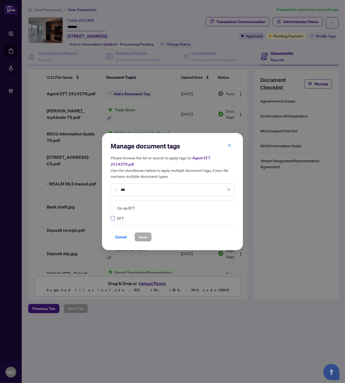
type input "***"
click at [224, 205] on img at bounding box center [223, 207] width 5 height 5
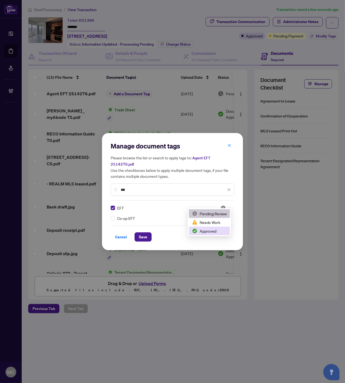
click at [205, 229] on div "Approved" at bounding box center [209, 231] width 35 height 6
click at [142, 234] on span "Save" at bounding box center [143, 237] width 8 height 9
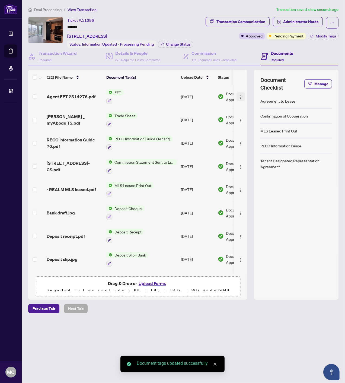
click at [241, 95] on img "button" at bounding box center [241, 97] width 4 height 4
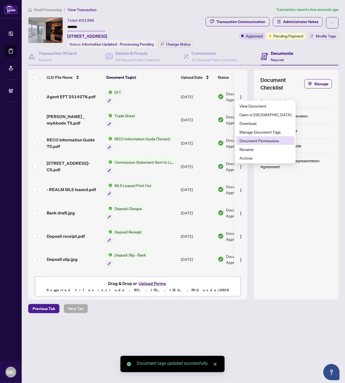
click at [246, 136] on li "Document Permissions" at bounding box center [265, 140] width 58 height 9
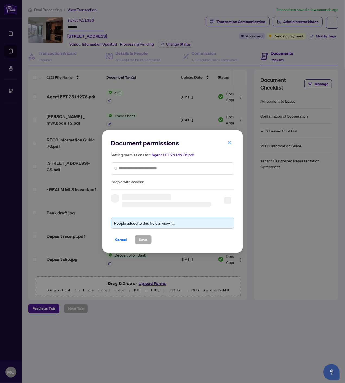
click at [246, 139] on div "Document permissions Setting permissions for: Agent EFT 2514276.pdf People with…" at bounding box center [172, 191] width 345 height 383
click at [164, 168] on input "search" at bounding box center [175, 169] width 112 height 6
paste input "**********"
type input "**********"
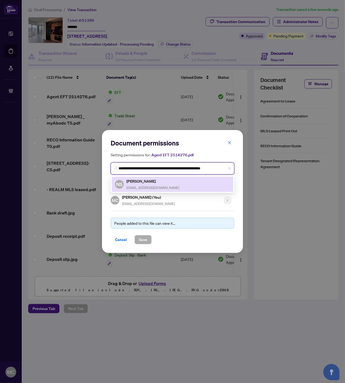
click at [143, 184] on div "Nina Shalamova nshalamova@gmail.com" at bounding box center [152, 184] width 53 height 12
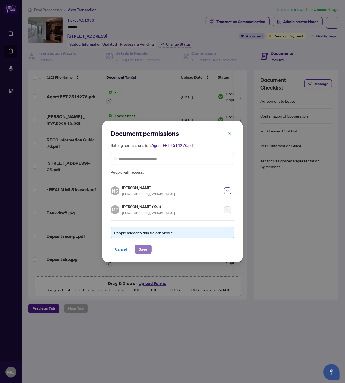
click at [143, 246] on span "Save" at bounding box center [143, 249] width 8 height 9
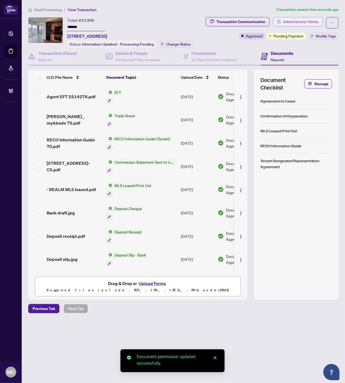
click at [316, 26] on button "Administrator Notes" at bounding box center [298, 21] width 50 height 9
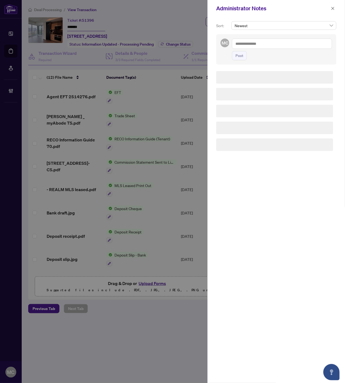
click at [294, 47] on textarea at bounding box center [282, 44] width 100 height 10
paste textarea "**********"
type textarea "**********"
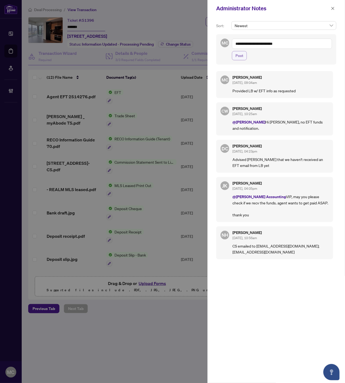
click at [245, 56] on button "Post" at bounding box center [239, 55] width 15 height 9
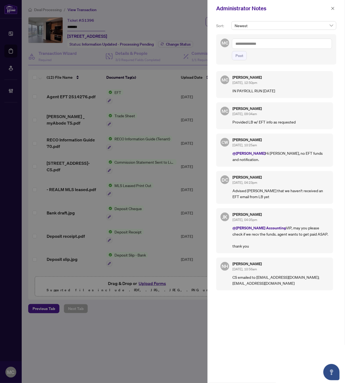
drag, startPoint x: 332, startPoint y: 7, endPoint x: 328, endPoint y: 42, distance: 35.3
click at [332, 7] on icon "close" at bounding box center [333, 9] width 4 height 4
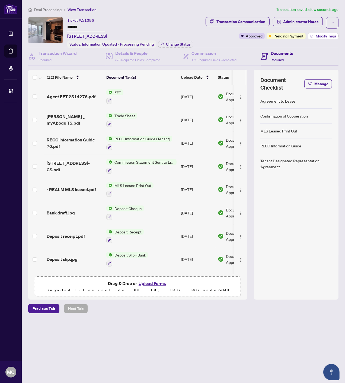
click at [329, 36] on span "Modify Tags" at bounding box center [326, 36] width 20 height 4
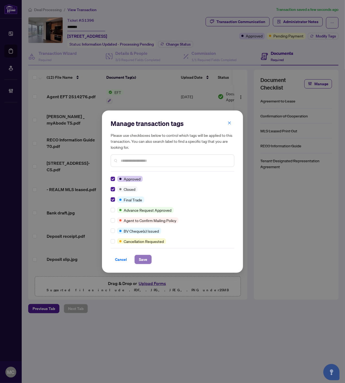
click at [144, 263] on span "Save" at bounding box center [143, 259] width 8 height 9
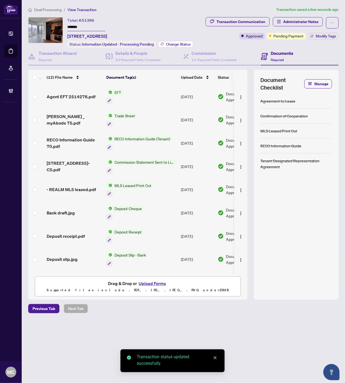
click at [174, 42] on span "Change Status" at bounding box center [178, 44] width 25 height 4
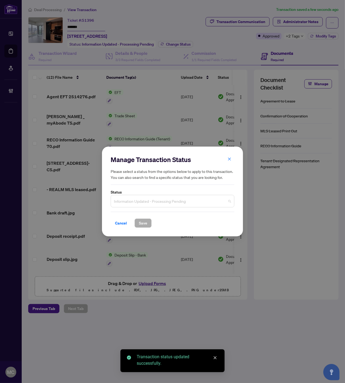
click at [158, 198] on span "Information Updated - Processing Pending" at bounding box center [172, 201] width 117 height 10
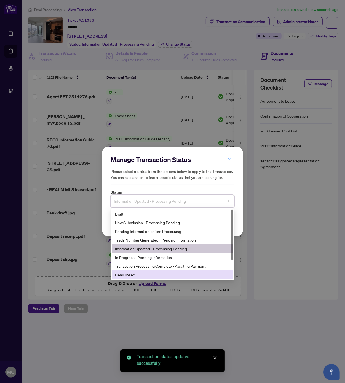
click at [146, 277] on div "Deal Closed" at bounding box center [172, 275] width 115 height 6
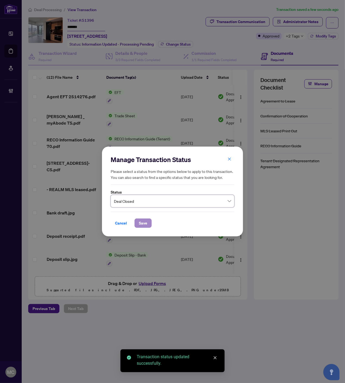
click at [136, 227] on div "Manage Transaction Status Please select a status from the options below to appl…" at bounding box center [172, 192] width 141 height 90
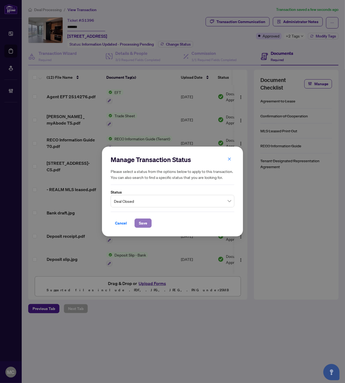
click at [137, 224] on button "Save" at bounding box center [143, 222] width 17 height 9
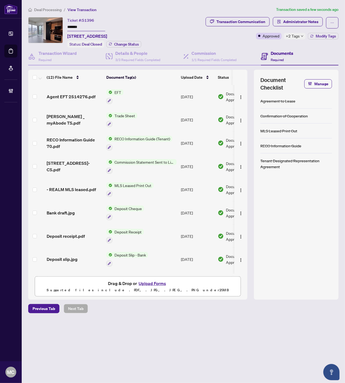
click at [52, 7] on span "Deal Processing" at bounding box center [47, 9] width 27 height 5
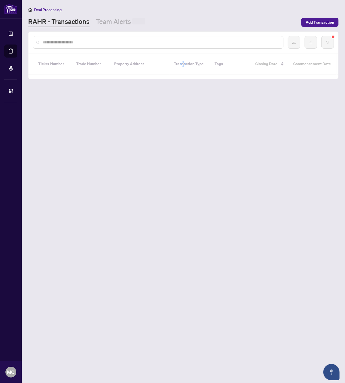
click at [134, 42] on input "text" at bounding box center [161, 42] width 236 height 6
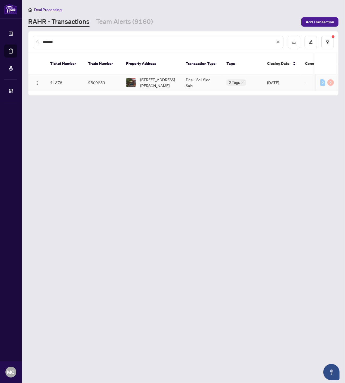
type input "*******"
click at [144, 77] on span "6 Beadle Dr, Ajax, Ontario L1S 7N9, Canada" at bounding box center [158, 83] width 37 height 12
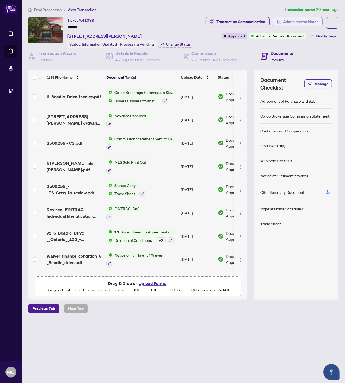
click at [312, 17] on span "Administrator Notes" at bounding box center [300, 21] width 35 height 9
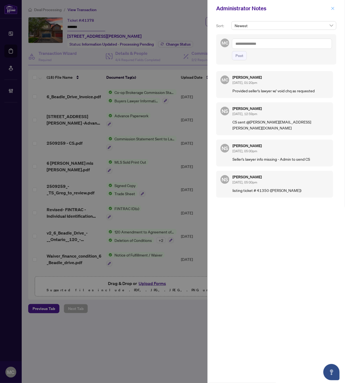
click at [332, 9] on icon "close" at bounding box center [333, 9] width 4 height 4
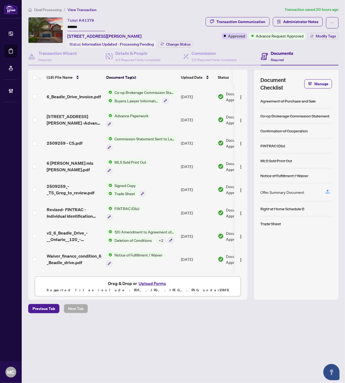
click at [47, 7] on span "Deal Processing" at bounding box center [47, 9] width 27 height 5
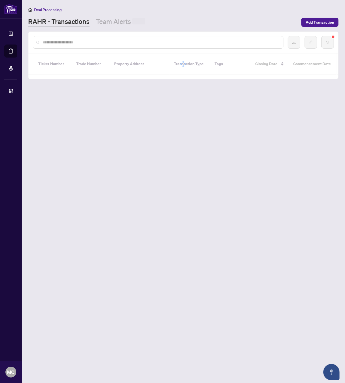
click at [132, 43] on input "text" at bounding box center [161, 42] width 236 height 6
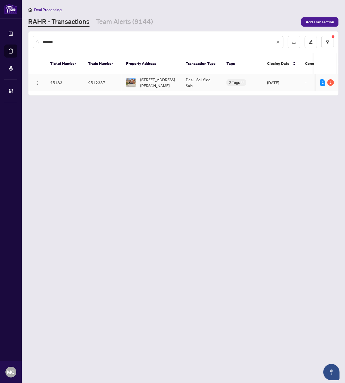
type input "*******"
click at [152, 77] on span "609 Mcbean Ave, Newmarket, Ontario L3X 2L5, Canada" at bounding box center [158, 83] width 37 height 12
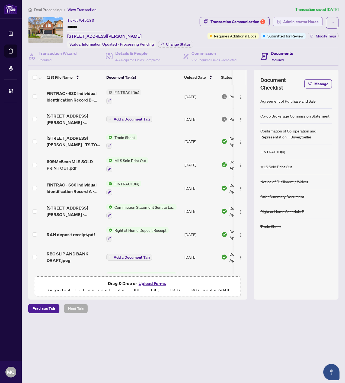
click at [292, 22] on span "Administrator Notes" at bounding box center [300, 21] width 35 height 9
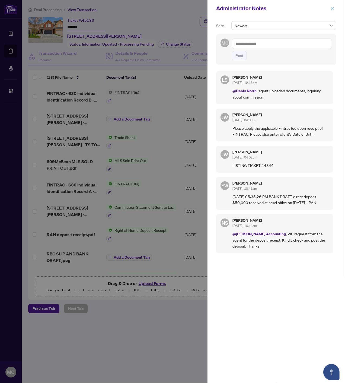
click at [332, 9] on icon "close" at bounding box center [333, 9] width 4 height 4
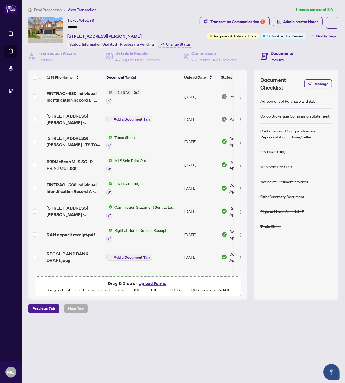
drag, startPoint x: 59, startPoint y: 11, endPoint x: 68, endPoint y: 28, distance: 19.0
click at [59, 11] on span "Deal Processing" at bounding box center [47, 9] width 27 height 5
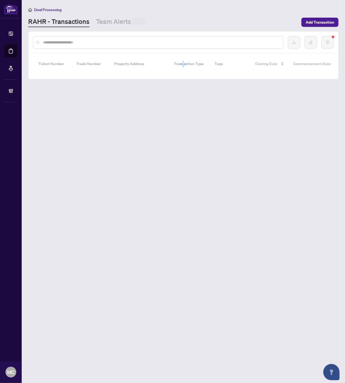
click at [107, 41] on input "text" at bounding box center [161, 42] width 236 height 6
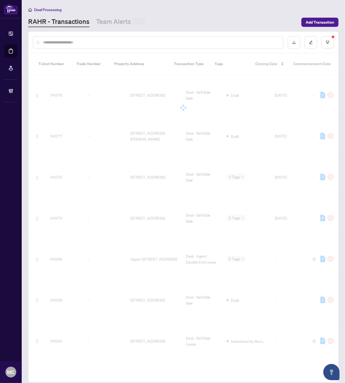
paste input "*******"
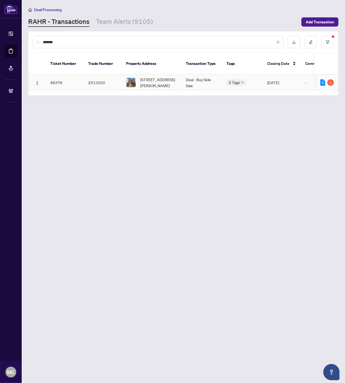
type input "*******"
click at [142, 79] on span "2210-10 Martha Eaton Way, Toronto, Ontario M6M 5B3, Canada" at bounding box center [158, 83] width 37 height 12
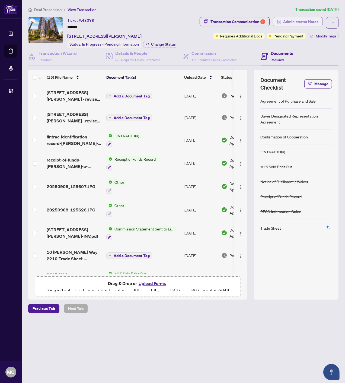
click at [319, 18] on button "Administrator Notes" at bounding box center [298, 21] width 50 height 9
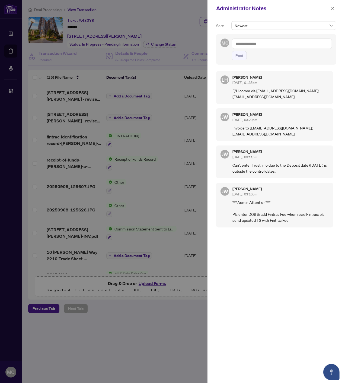
drag, startPoint x: 333, startPoint y: 8, endPoint x: 113, endPoint y: 35, distance: 221.2
click at [332, 8] on icon "close" at bounding box center [333, 9] width 4 height 4
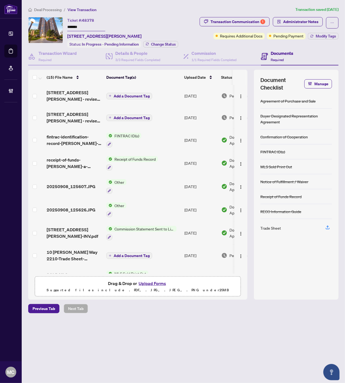
click at [51, 10] on span "Deal Processing" at bounding box center [47, 9] width 27 height 5
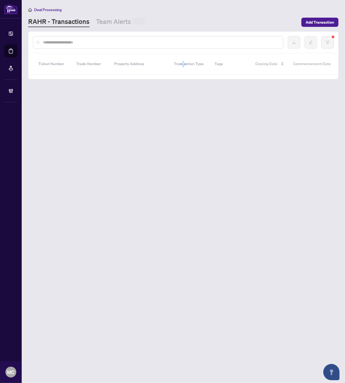
click at [92, 42] on input "text" at bounding box center [161, 42] width 236 height 6
paste input "*******"
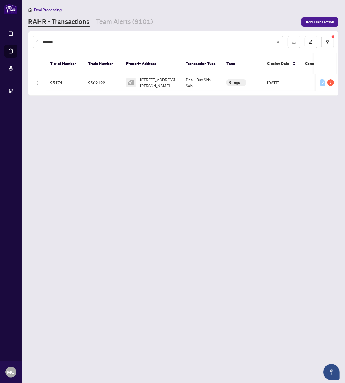
type input "*******"
click at [139, 77] on div "250 Davis Drive #409, Newmarket, ON, Canada" at bounding box center [151, 83] width 51 height 12
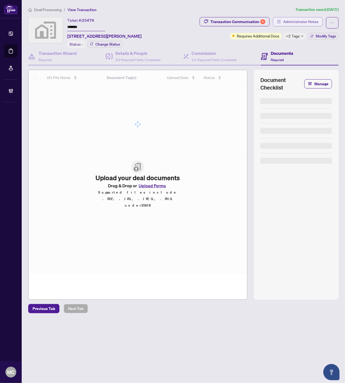
click at [297, 23] on span "Administrator Notes" at bounding box center [300, 21] width 35 height 9
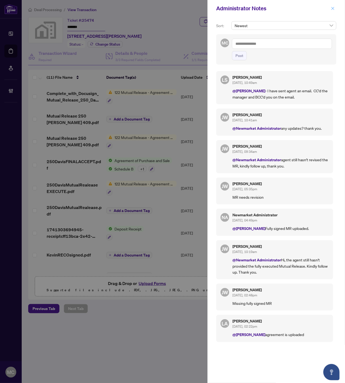
click at [333, 8] on icon "close" at bounding box center [333, 9] width 4 height 4
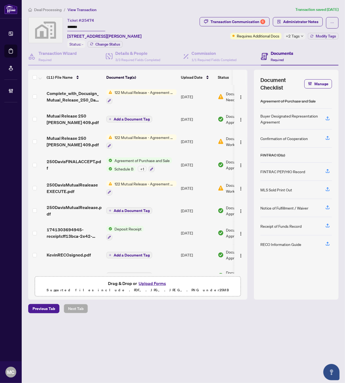
click at [47, 11] on span "Deal Processing" at bounding box center [47, 9] width 27 height 5
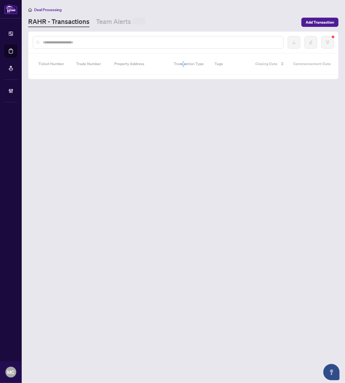
click at [82, 39] on input "text" at bounding box center [161, 42] width 236 height 6
paste input "*******"
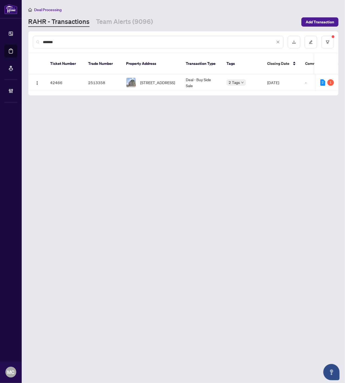
type input "*******"
click at [180, 76] on td "1006-10 Tobermory Dr, Toronto, Ontario M3N 2Y5, Canada" at bounding box center [152, 82] width 60 height 17
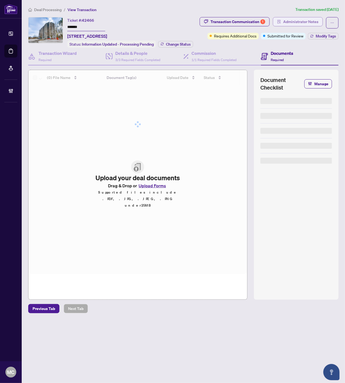
click at [295, 19] on span "Administrator Notes" at bounding box center [300, 21] width 35 height 9
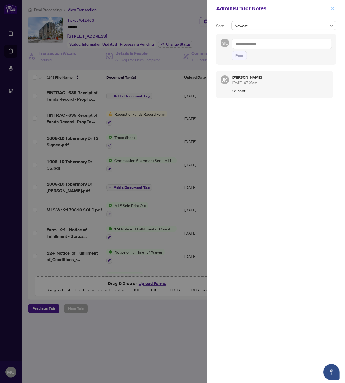
click at [332, 8] on icon "close" at bounding box center [333, 9] width 4 height 4
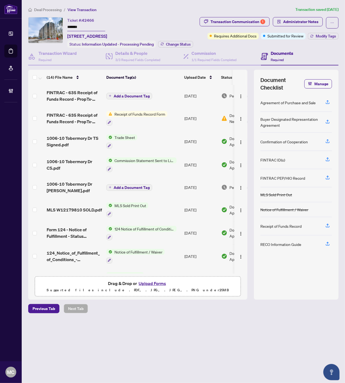
drag, startPoint x: 53, startPoint y: 6, endPoint x: 54, endPoint y: 11, distance: 5.0
click at [53, 6] on main "Deal Processing / View Transaction Transaction saved 20 days ago Ticket #: 4246…" at bounding box center [183, 191] width 323 height 383
click at [52, 10] on span "Deal Processing" at bounding box center [47, 9] width 27 height 5
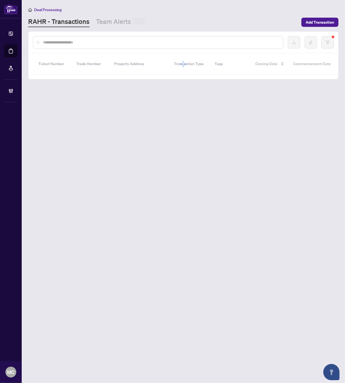
click at [109, 41] on input "text" at bounding box center [161, 42] width 236 height 6
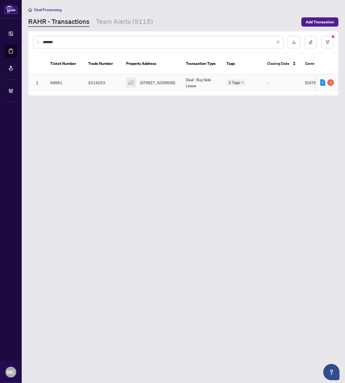
type input "*******"
click at [152, 80] on span "823-33 Harbour Square, Harbour Square, Toronto, ON, Canada" at bounding box center [157, 83] width 35 height 6
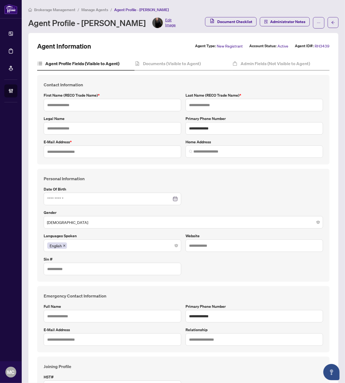
type input "****"
type input "*********"
type input "**********"
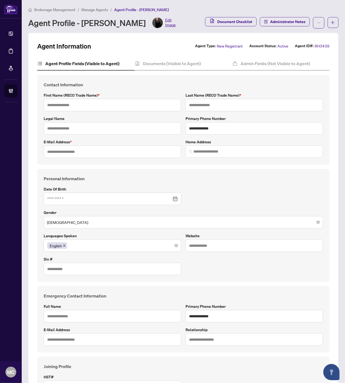
type input "*********"
type input "****"
type input "******"
type input "**********"
type input "*"
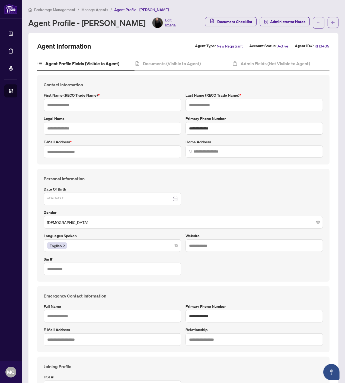
type input "**********"
type input "*********"
type input "**********"
type input "*******"
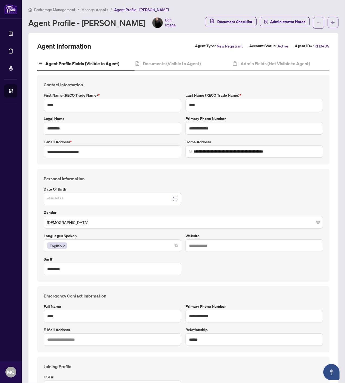
type input "**********"
type input "****"
type input "**********"
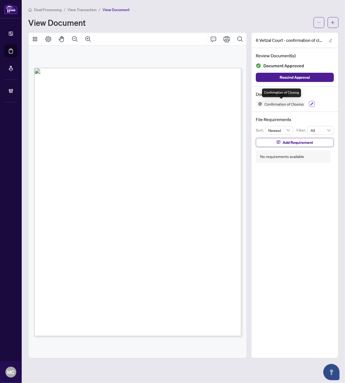
click at [311, 104] on icon "button" at bounding box center [311, 103] width 3 height 3
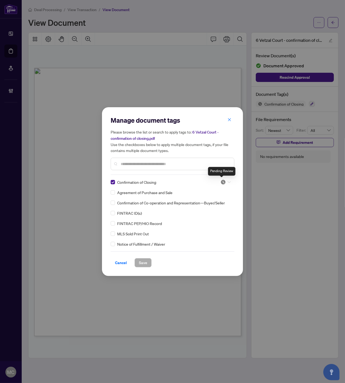
click at [225, 180] on div at bounding box center [226, 181] width 10 height 5
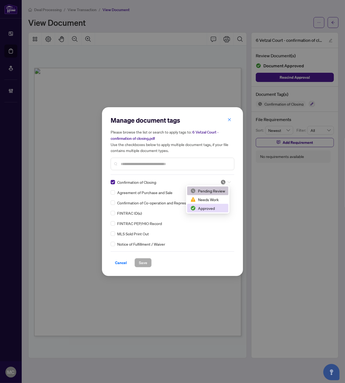
click at [212, 208] on div "Approved" at bounding box center [207, 208] width 35 height 6
drag, startPoint x: 146, startPoint y: 262, endPoint x: 202, endPoint y: 49, distance: 219.7
click at [145, 262] on span "Save" at bounding box center [143, 262] width 8 height 9
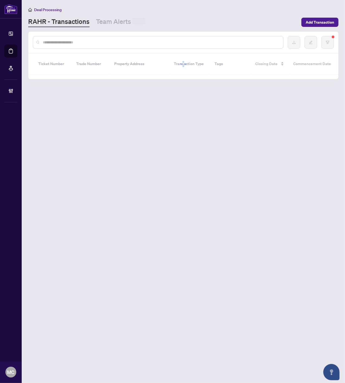
click at [150, 43] on input "text" at bounding box center [161, 42] width 236 height 6
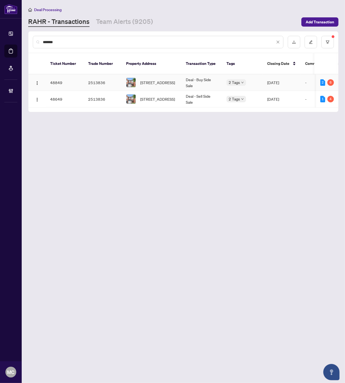
type input "*******"
click at [172, 80] on span "[STREET_ADDRESS]" at bounding box center [157, 83] width 35 height 6
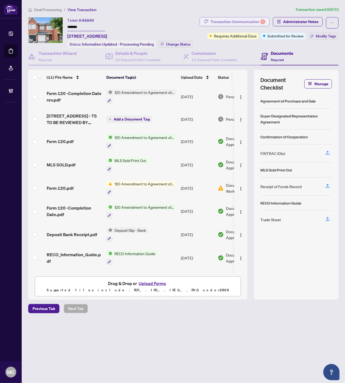
click at [247, 22] on div "Transaction Communication 6" at bounding box center [238, 21] width 55 height 9
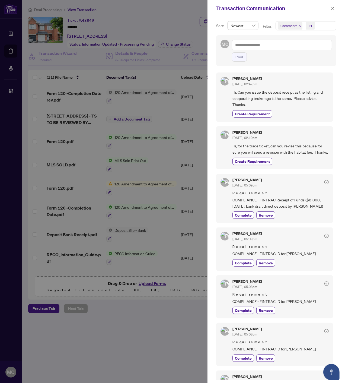
click at [300, 25] on icon "close" at bounding box center [300, 26] width 2 height 2
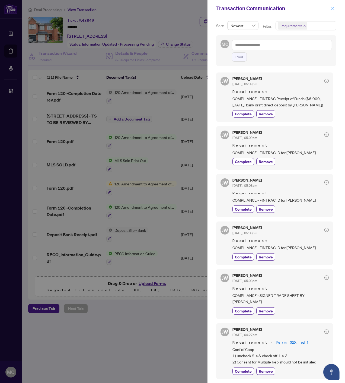
click at [334, 7] on icon "close" at bounding box center [333, 8] width 3 height 3
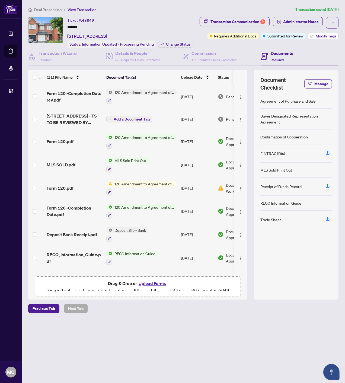
click at [317, 36] on span "Modify Tags" at bounding box center [326, 36] width 20 height 4
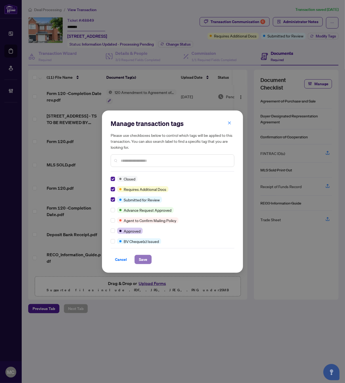
click at [142, 258] on span "Save" at bounding box center [143, 259] width 8 height 9
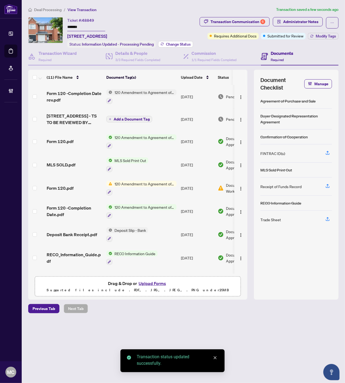
click at [169, 43] on span "Change Status" at bounding box center [178, 44] width 25 height 4
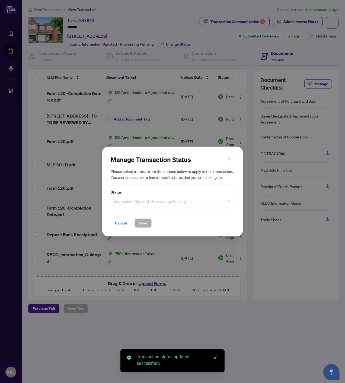
drag, startPoint x: 155, startPoint y: 199, endPoint x: 152, endPoint y: 196, distance: 4.2
click at [155, 198] on span "Information Updated - Processing Pending" at bounding box center [172, 201] width 117 height 10
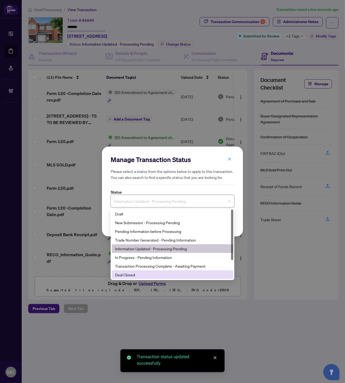
click at [154, 275] on div "Deal Closed" at bounding box center [172, 275] width 115 height 6
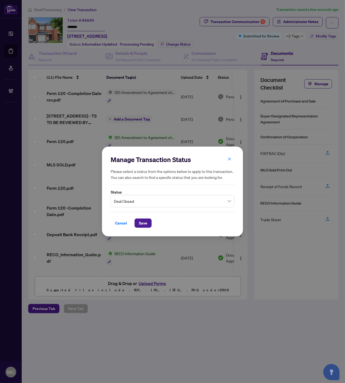
drag, startPoint x: 143, startPoint y: 219, endPoint x: 151, endPoint y: 234, distance: 17.5
click at [143, 219] on span "Save" at bounding box center [143, 223] width 8 height 9
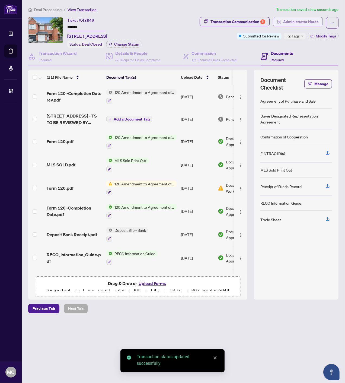
click at [299, 21] on span "Administrator Notes" at bounding box center [300, 21] width 35 height 9
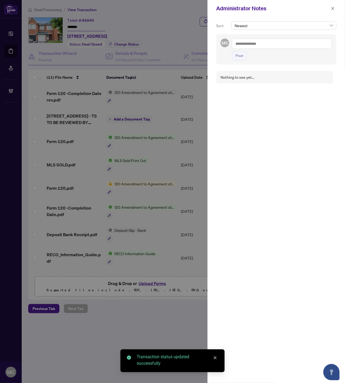
click at [266, 43] on textarea at bounding box center [282, 44] width 100 height 10
paste textarea "**********"
type textarea "**********"
click at [240, 65] on span "Post" at bounding box center [240, 61] width 8 height 9
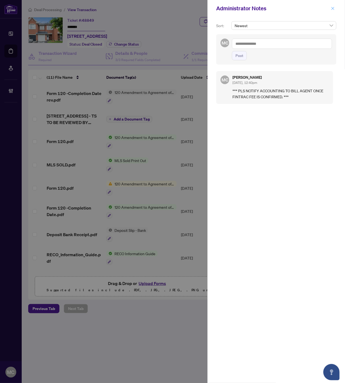
click at [332, 8] on icon "close" at bounding box center [333, 9] width 4 height 4
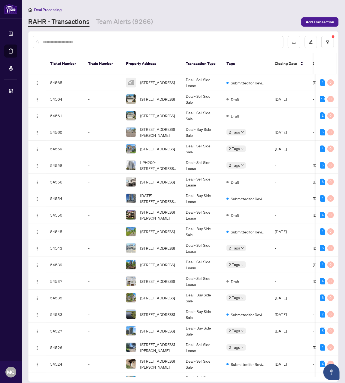
scroll to position [80, 0]
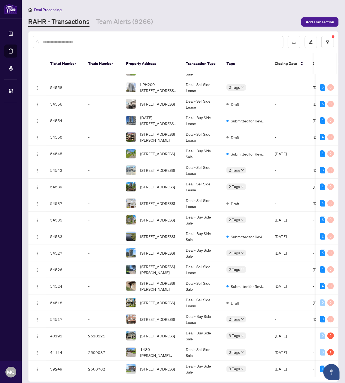
click at [53, 39] on input "text" at bounding box center [161, 42] width 236 height 6
click at [209, 40] on input "text" at bounding box center [161, 42] width 236 height 6
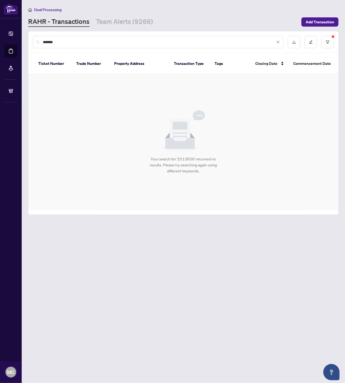
scroll to position [0, 0]
type input "*******"
click at [327, 43] on icon "filter" at bounding box center [328, 42] width 4 height 4
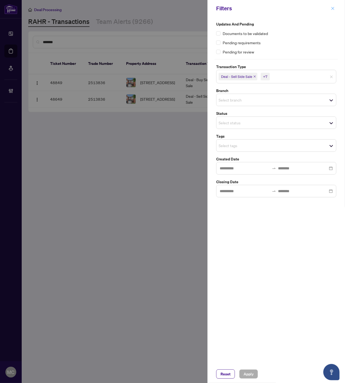
click at [335, 7] on button "button" at bounding box center [332, 8] width 7 height 7
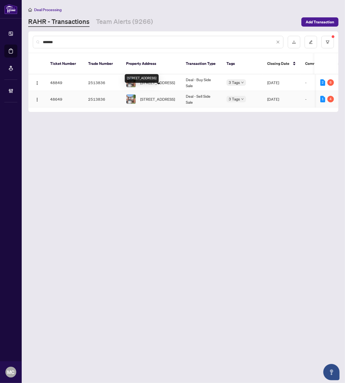
click at [164, 96] on span "[STREET_ADDRESS]" at bounding box center [157, 99] width 35 height 6
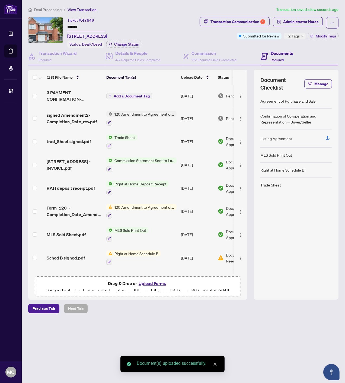
click at [117, 94] on span "Add a Document Tag" at bounding box center [132, 96] width 36 height 4
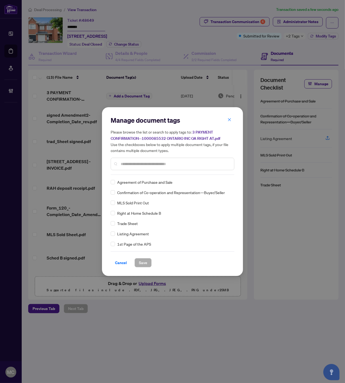
click at [182, 161] on input "text" at bounding box center [175, 164] width 109 height 6
type input "*"
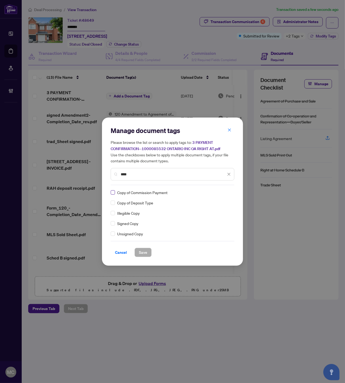
type input "****"
click at [228, 191] on icon at bounding box center [229, 192] width 3 height 2
click at [209, 218] on div "Approved" at bounding box center [209, 218] width 35 height 6
click at [138, 254] on button "Save" at bounding box center [143, 252] width 17 height 9
